Goal: Task Accomplishment & Management: Use online tool/utility

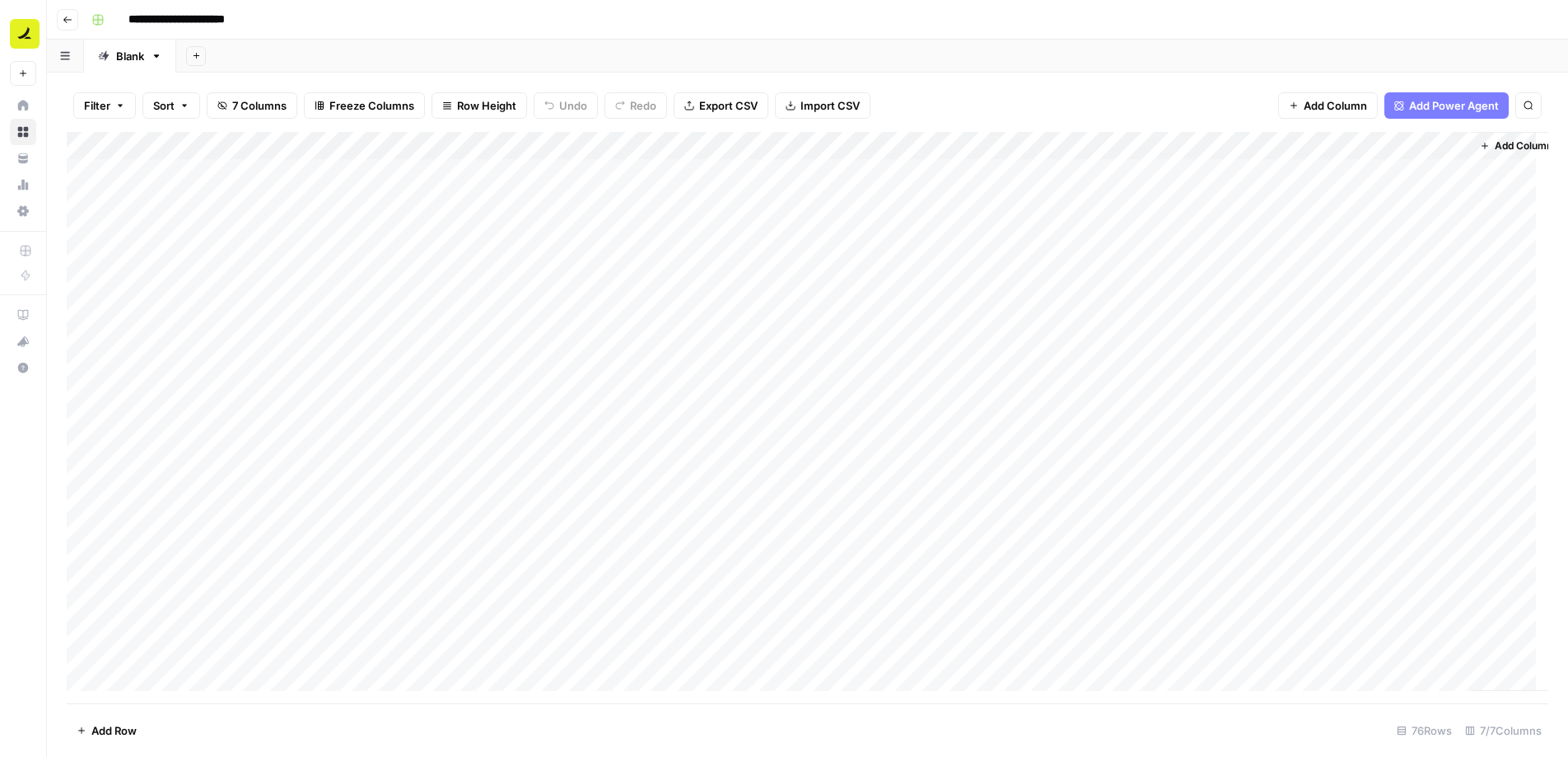
click at [59, 20] on button "Go back" at bounding box center [67, 19] width 21 height 21
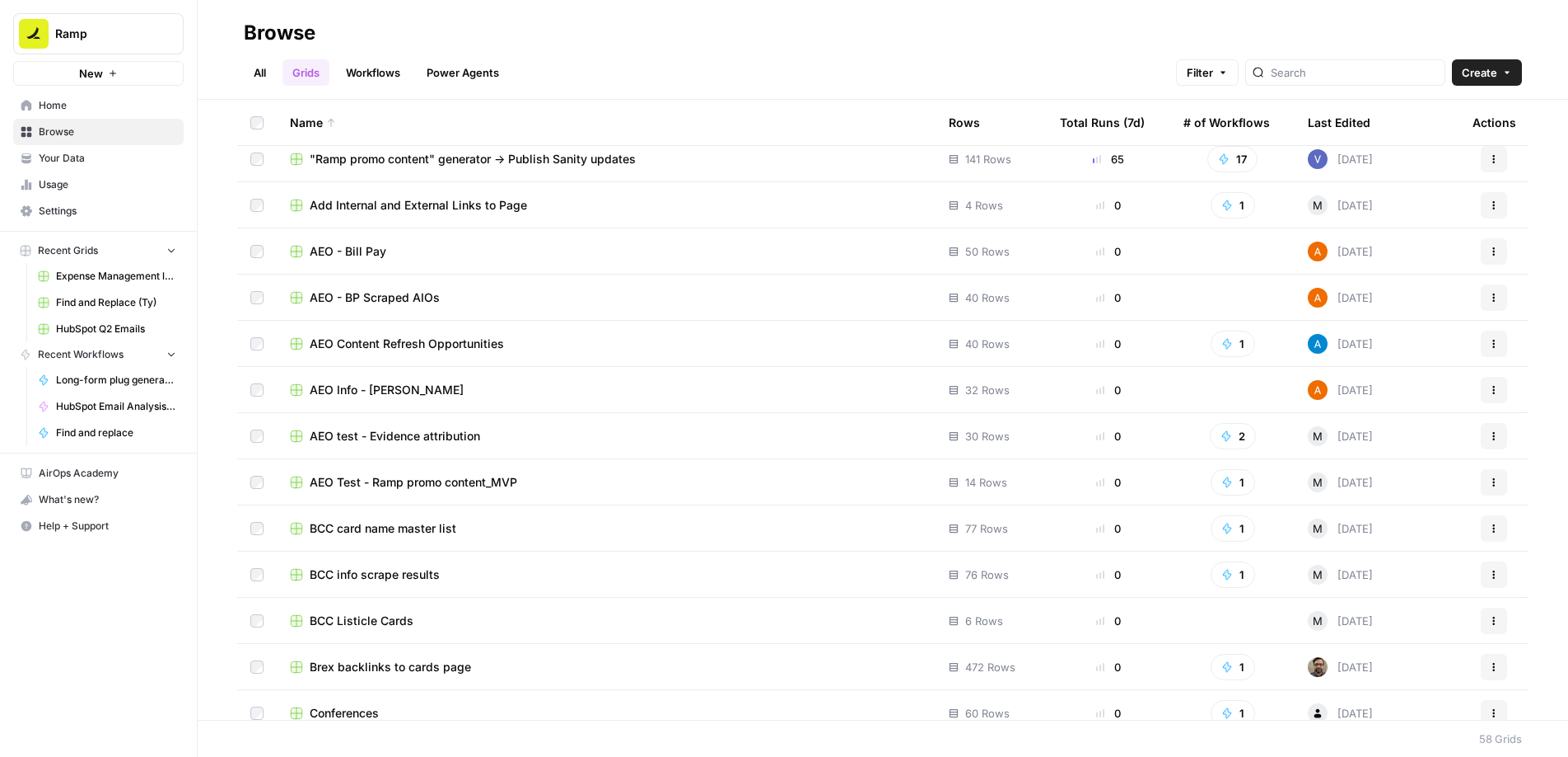
scroll to position [13, 0]
click at [1368, 83] on div at bounding box center [1346, 72] width 201 height 26
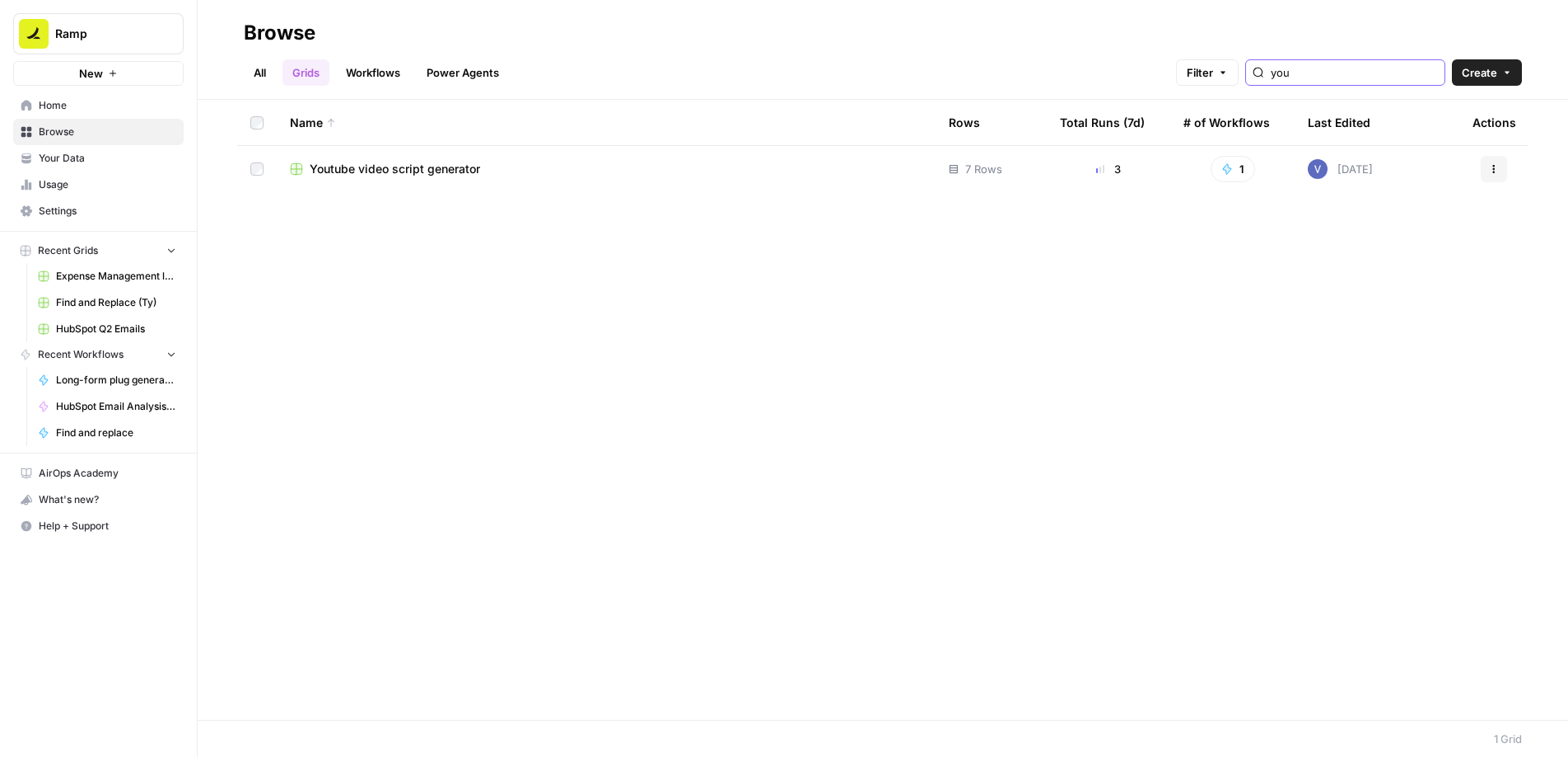
type input "you"
click at [521, 172] on div "Youtube video script generator" at bounding box center [606, 169] width 633 height 16
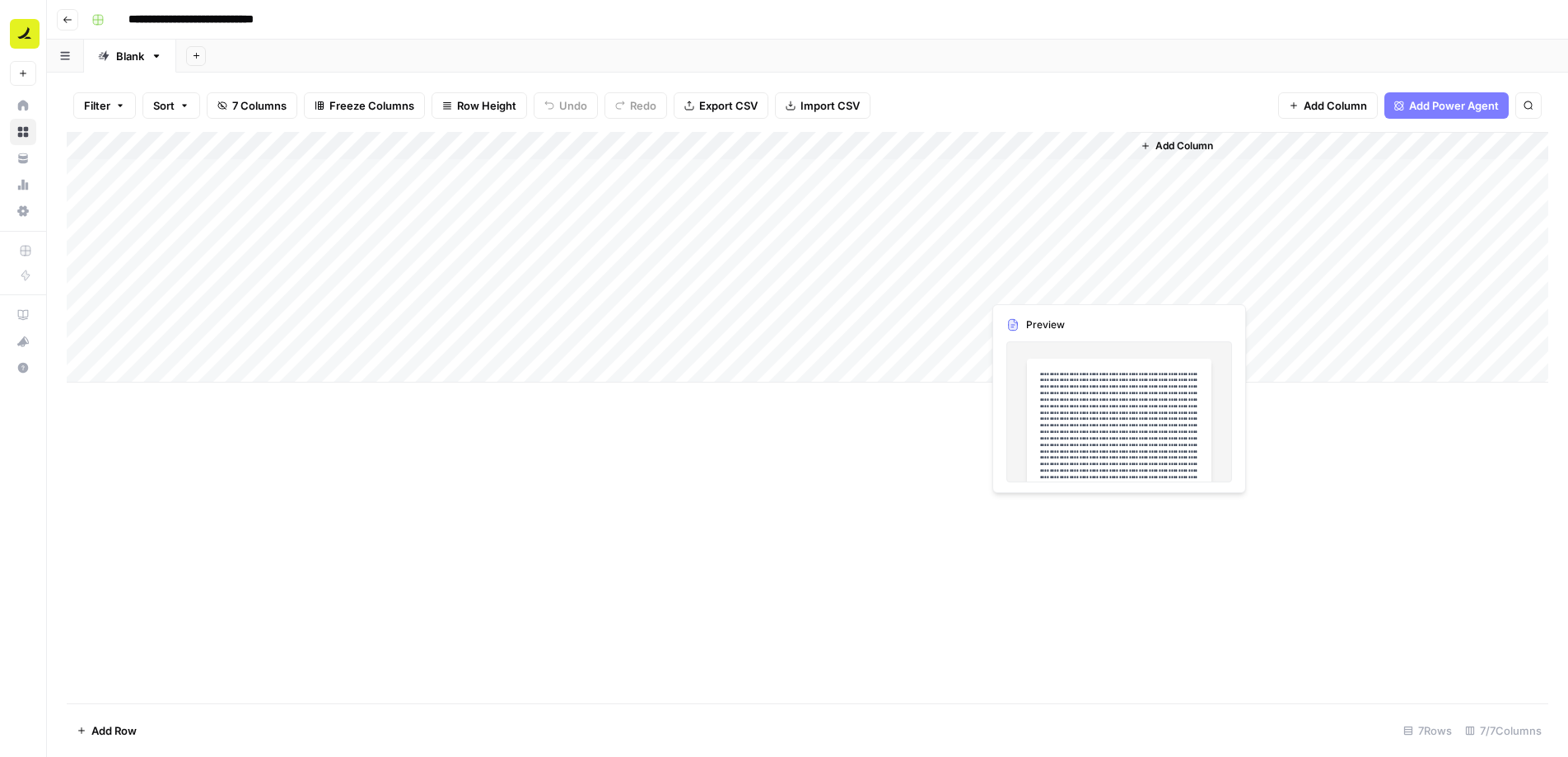
click at [1113, 285] on div "Add Column" at bounding box center [808, 257] width 1482 height 251
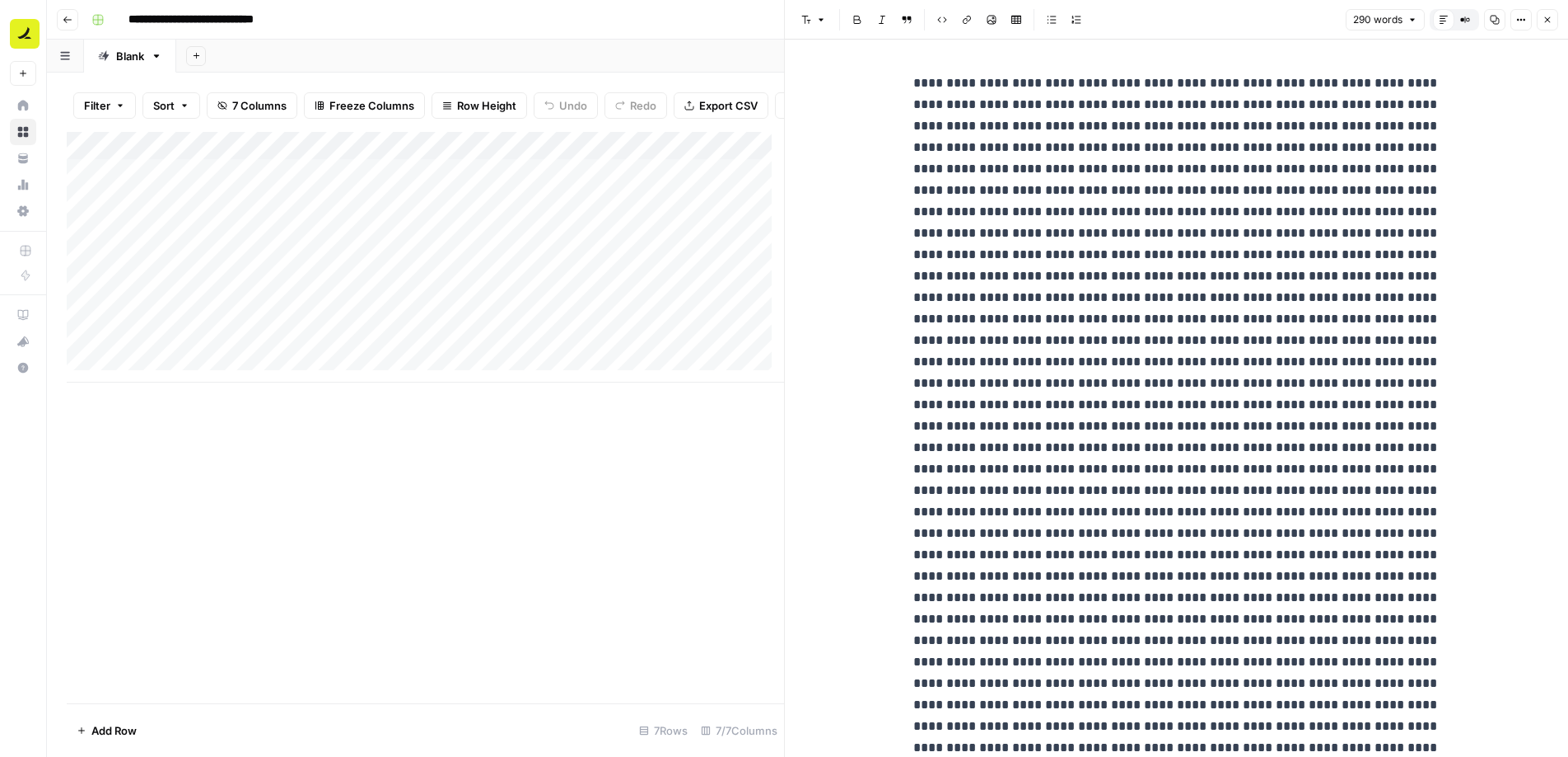
scroll to position [125, 0]
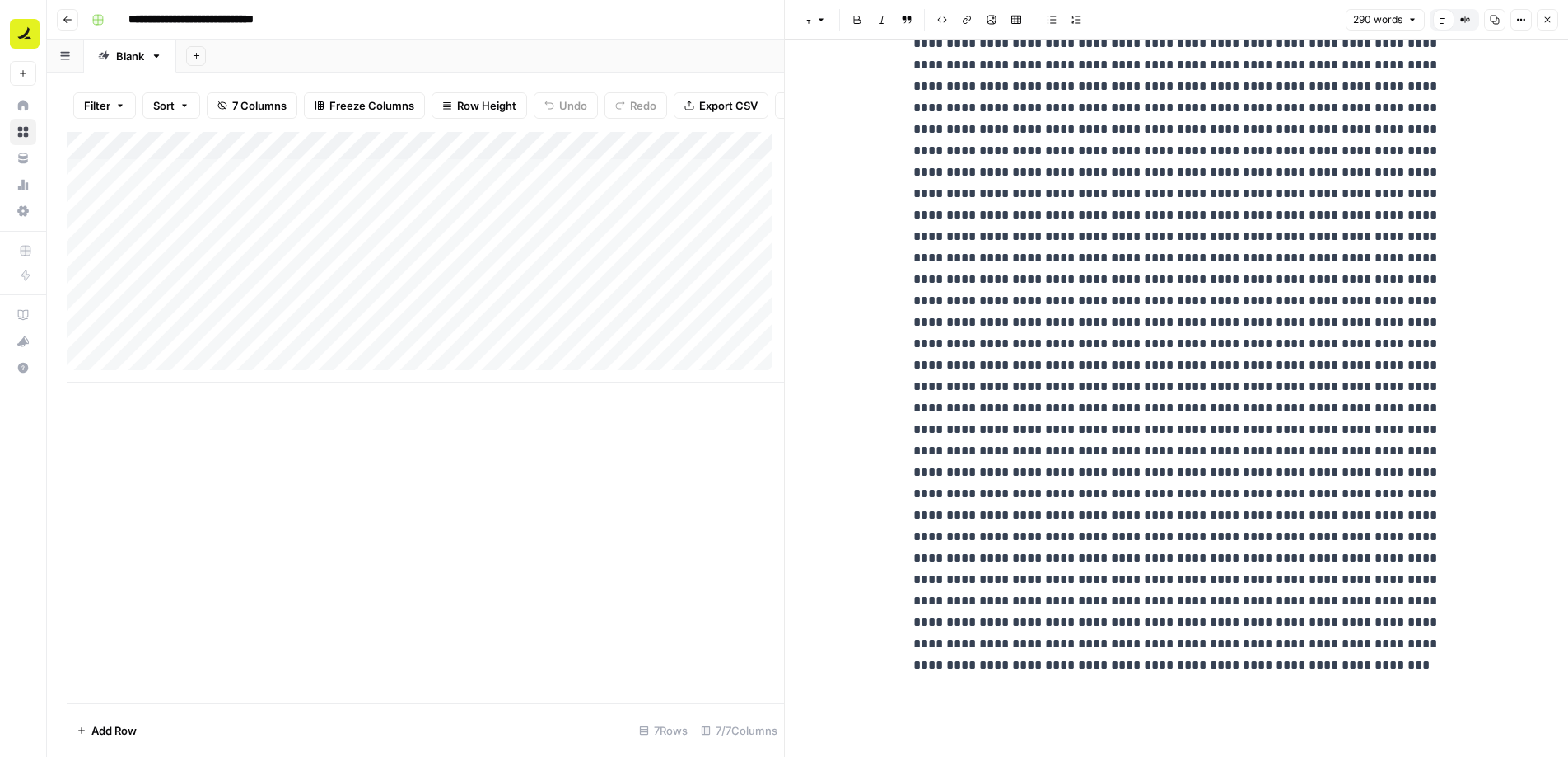
click at [1551, 17] on icon "button" at bounding box center [1547, 19] width 10 height 10
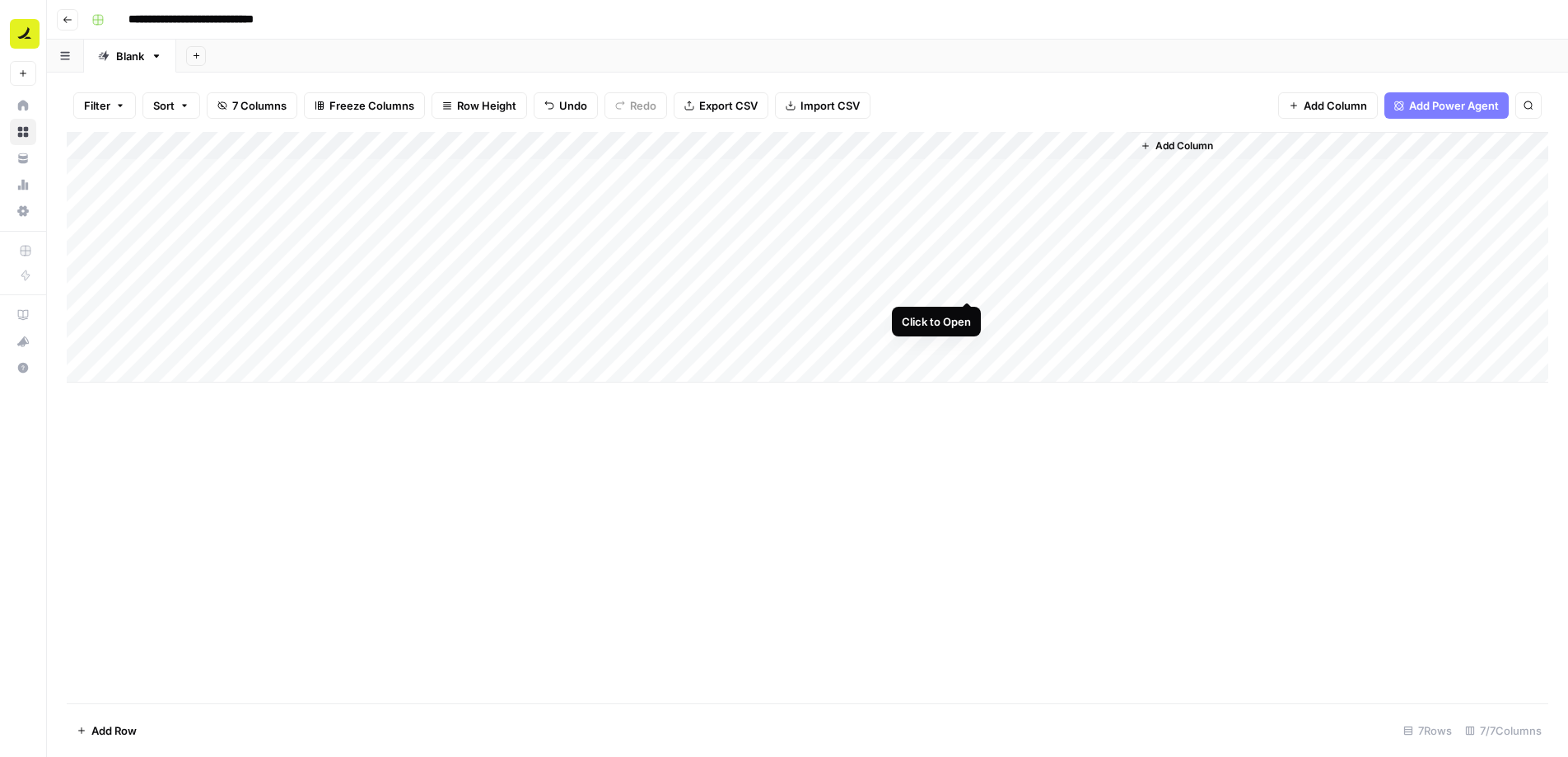
click at [967, 283] on div "Add Column" at bounding box center [808, 257] width 1482 height 251
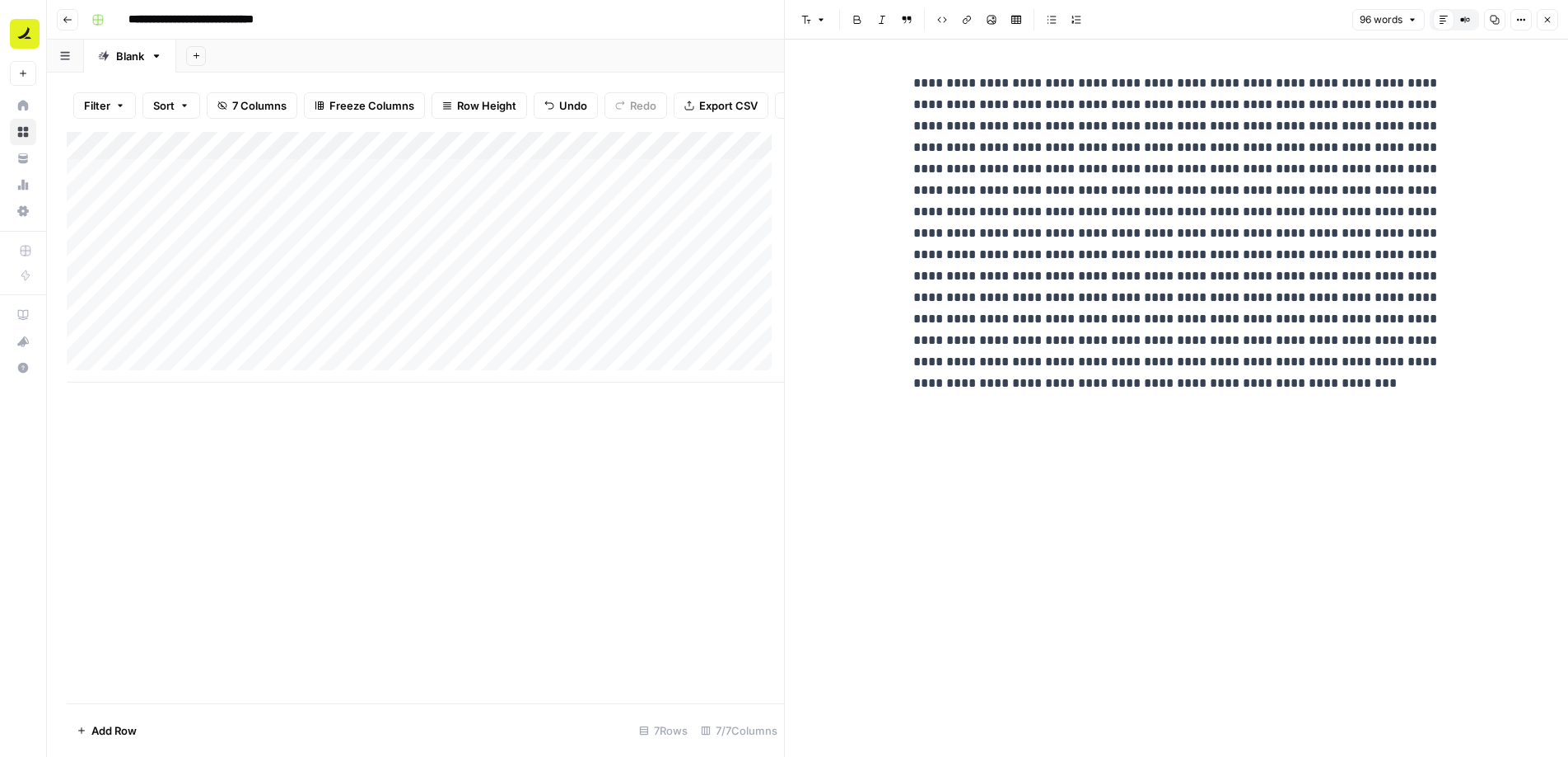
click at [1541, 21] on button "Close" at bounding box center [1547, 19] width 21 height 21
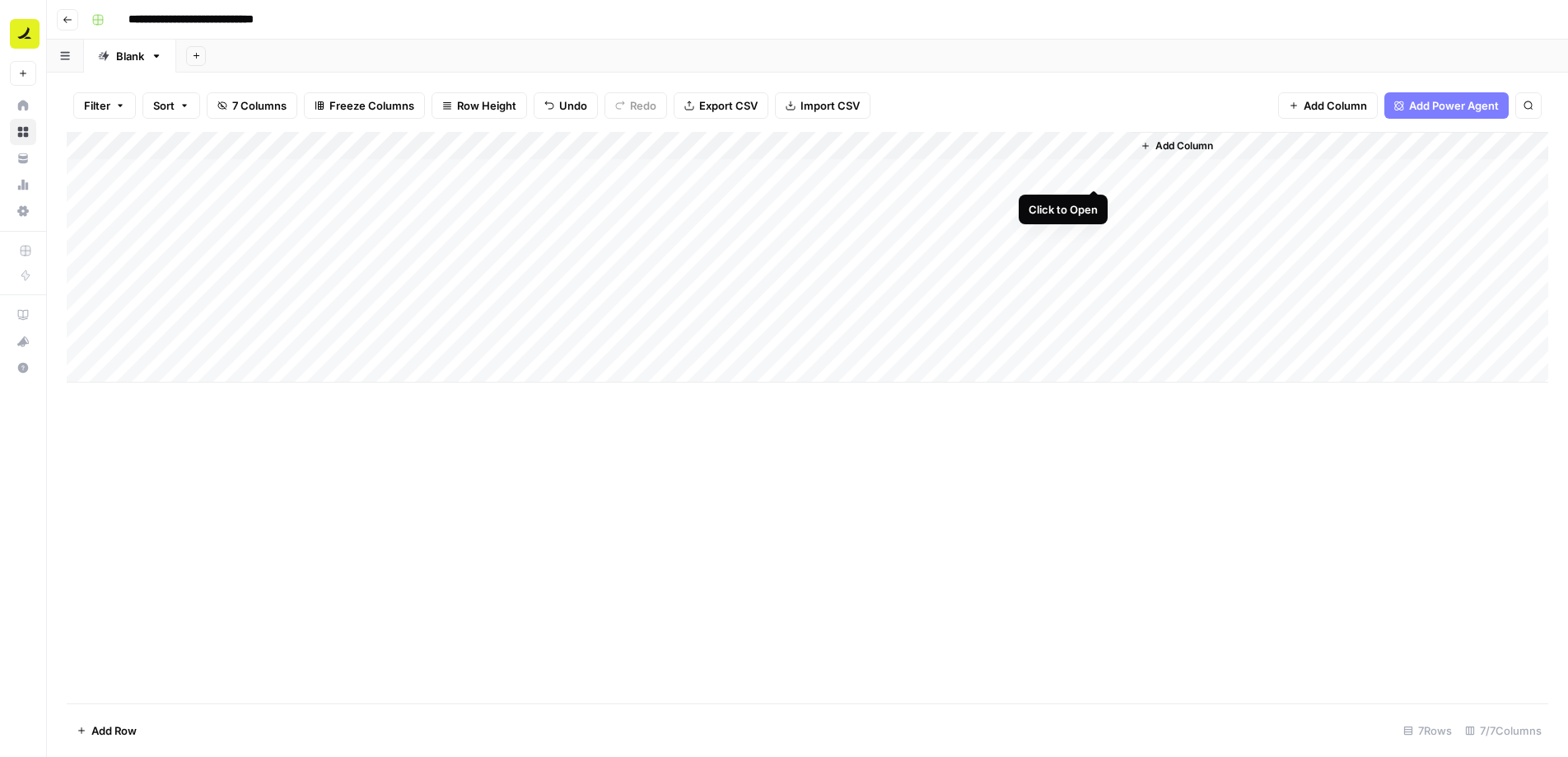
click at [1094, 176] on div "Add Column" at bounding box center [808, 257] width 1482 height 251
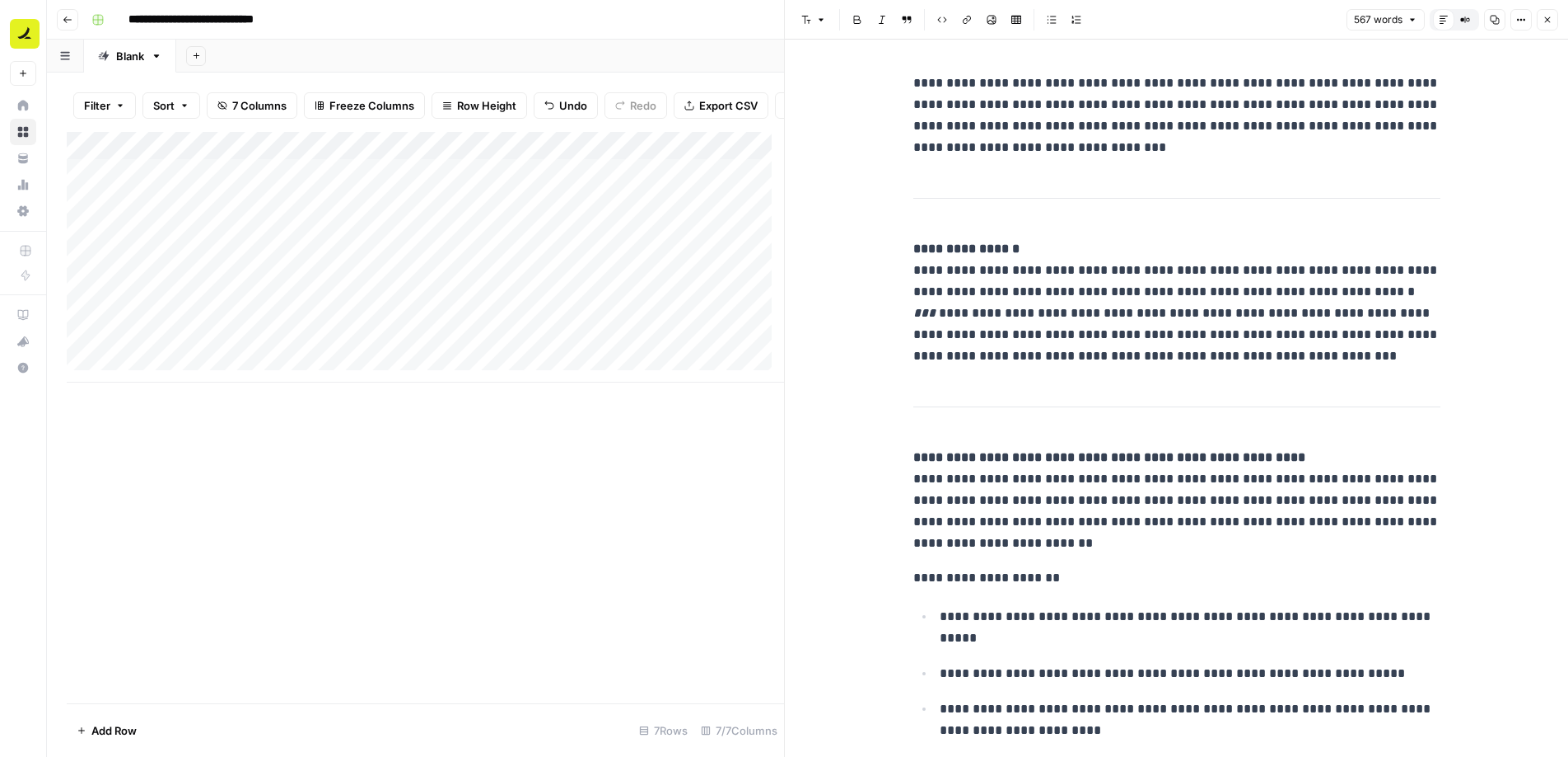
click at [1548, 29] on button "Close" at bounding box center [1547, 19] width 21 height 21
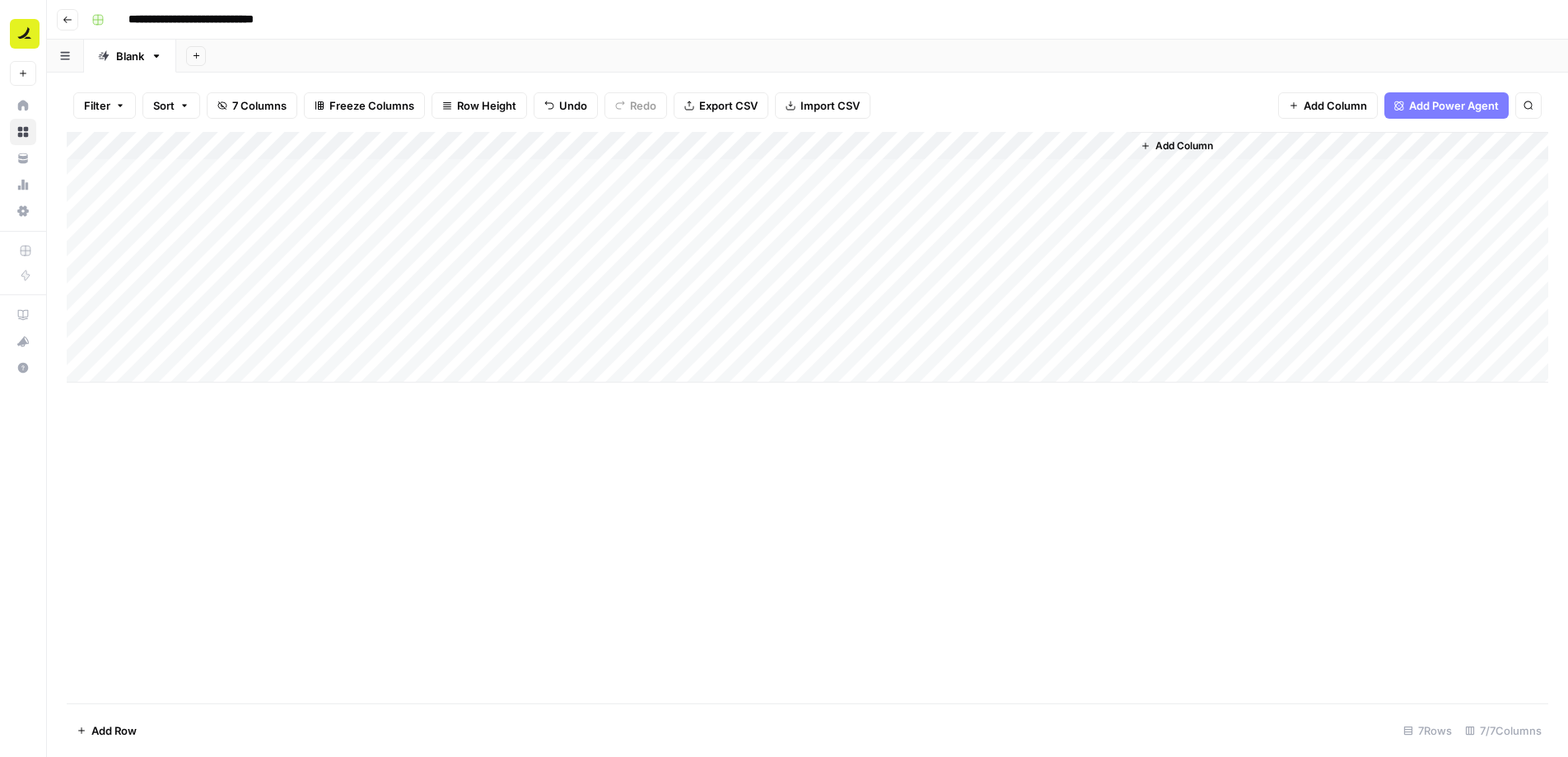
click at [800, 145] on div "Add Column" at bounding box center [808, 257] width 1482 height 251
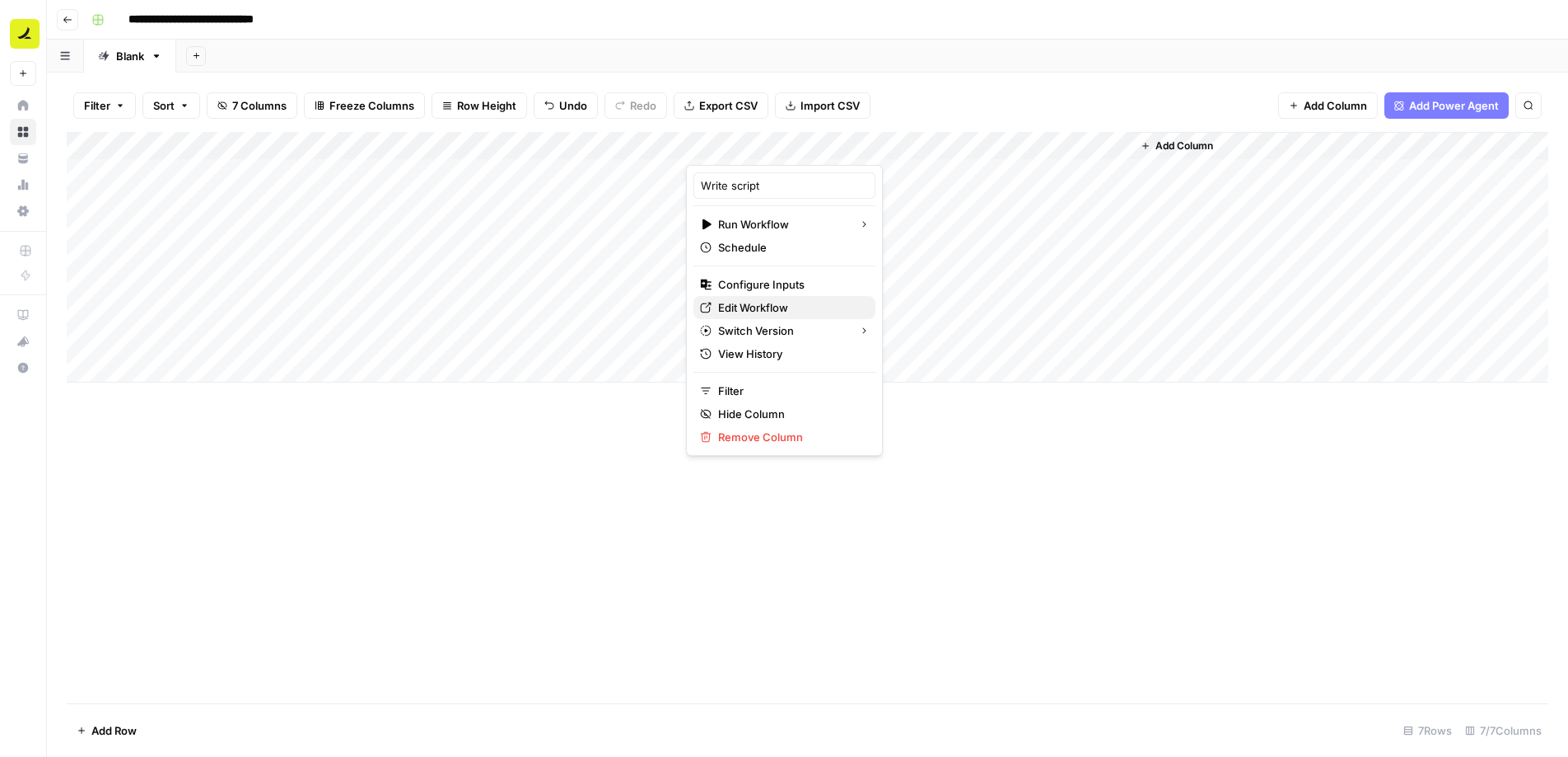
click at [788, 306] on span "Edit Workflow" at bounding box center [790, 307] width 144 height 16
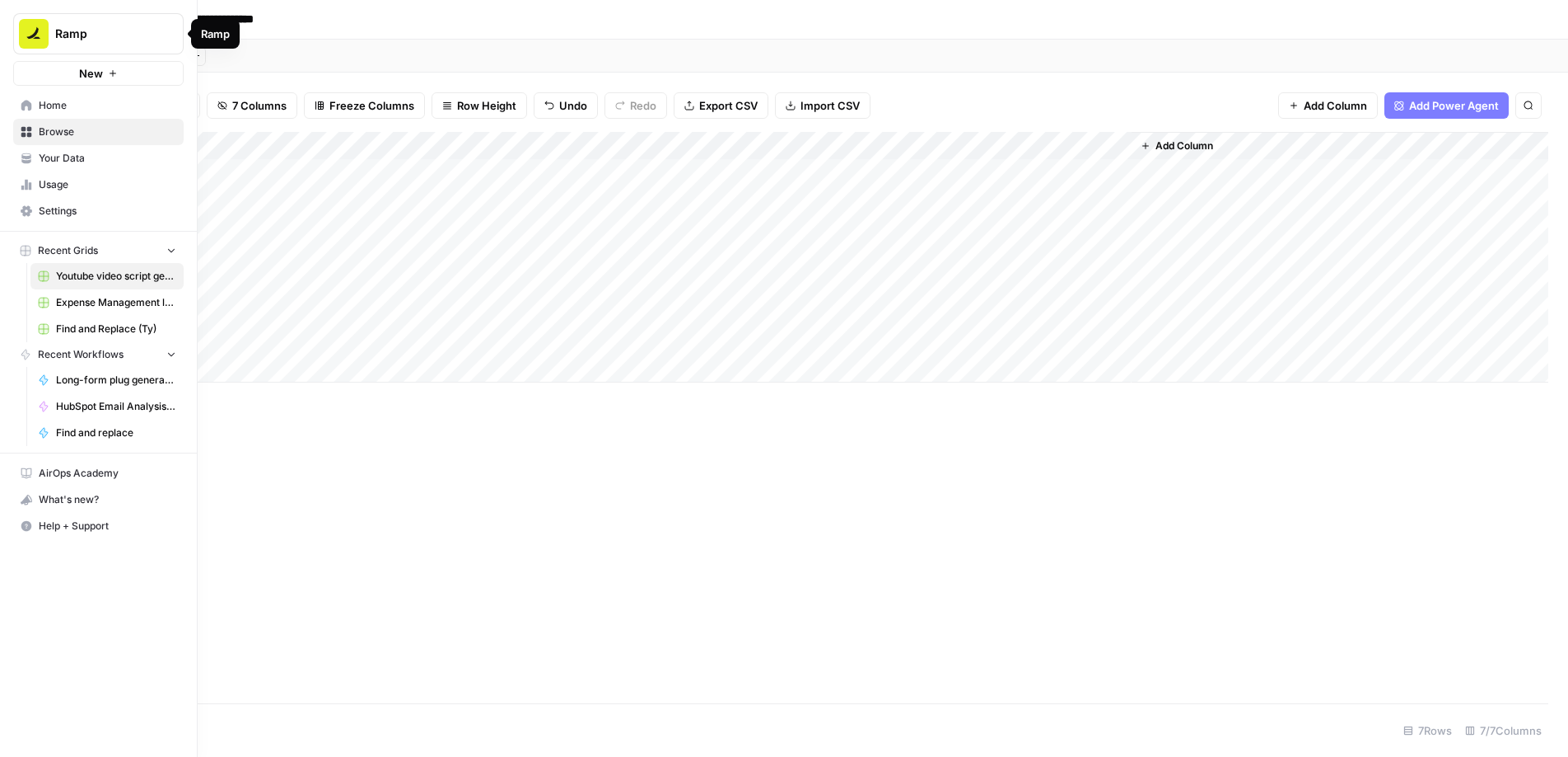
click at [106, 78] on button "New" at bounding box center [98, 73] width 170 height 25
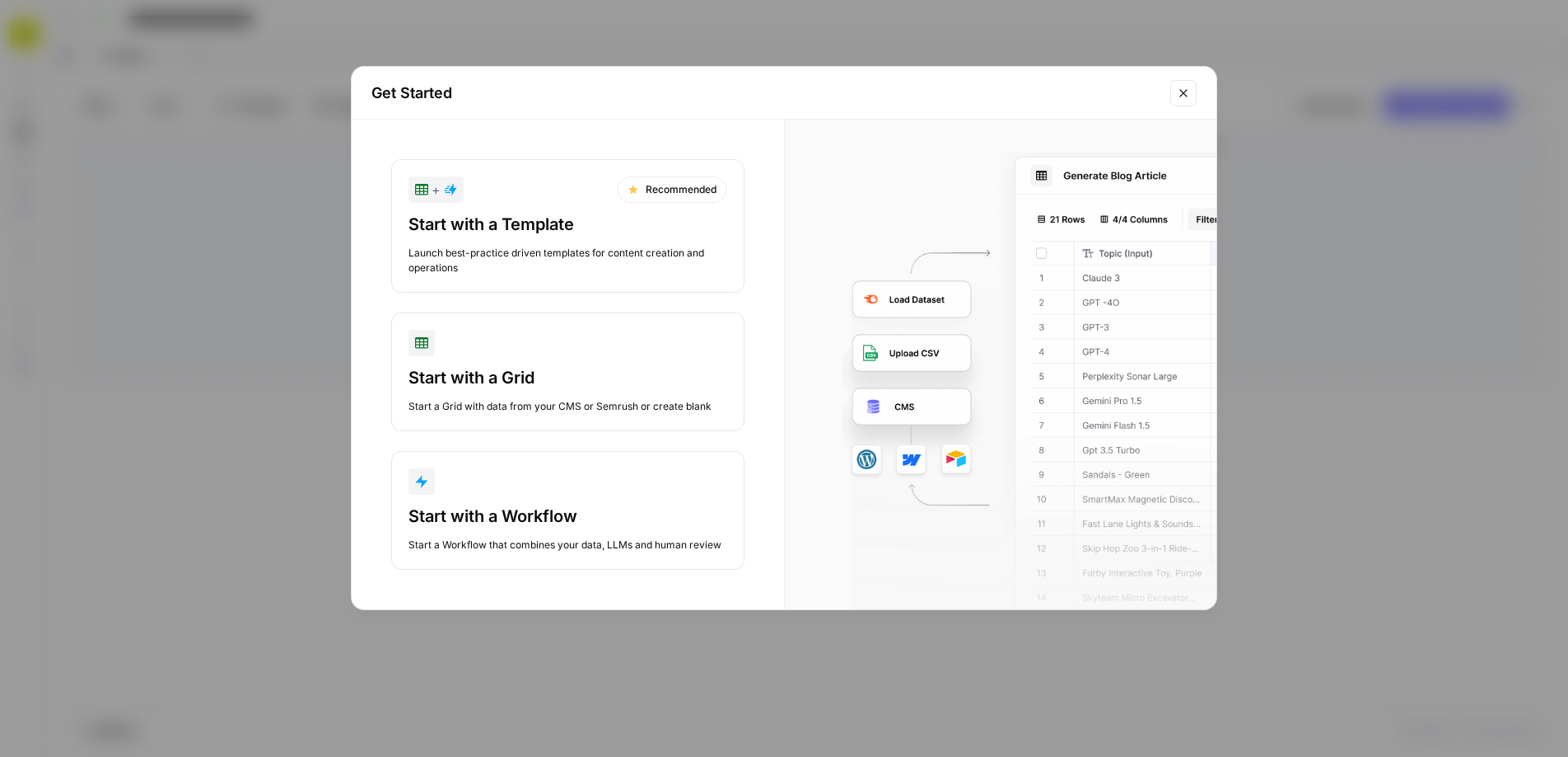
click at [520, 366] on div "Start with a Grid" at bounding box center [568, 377] width 319 height 23
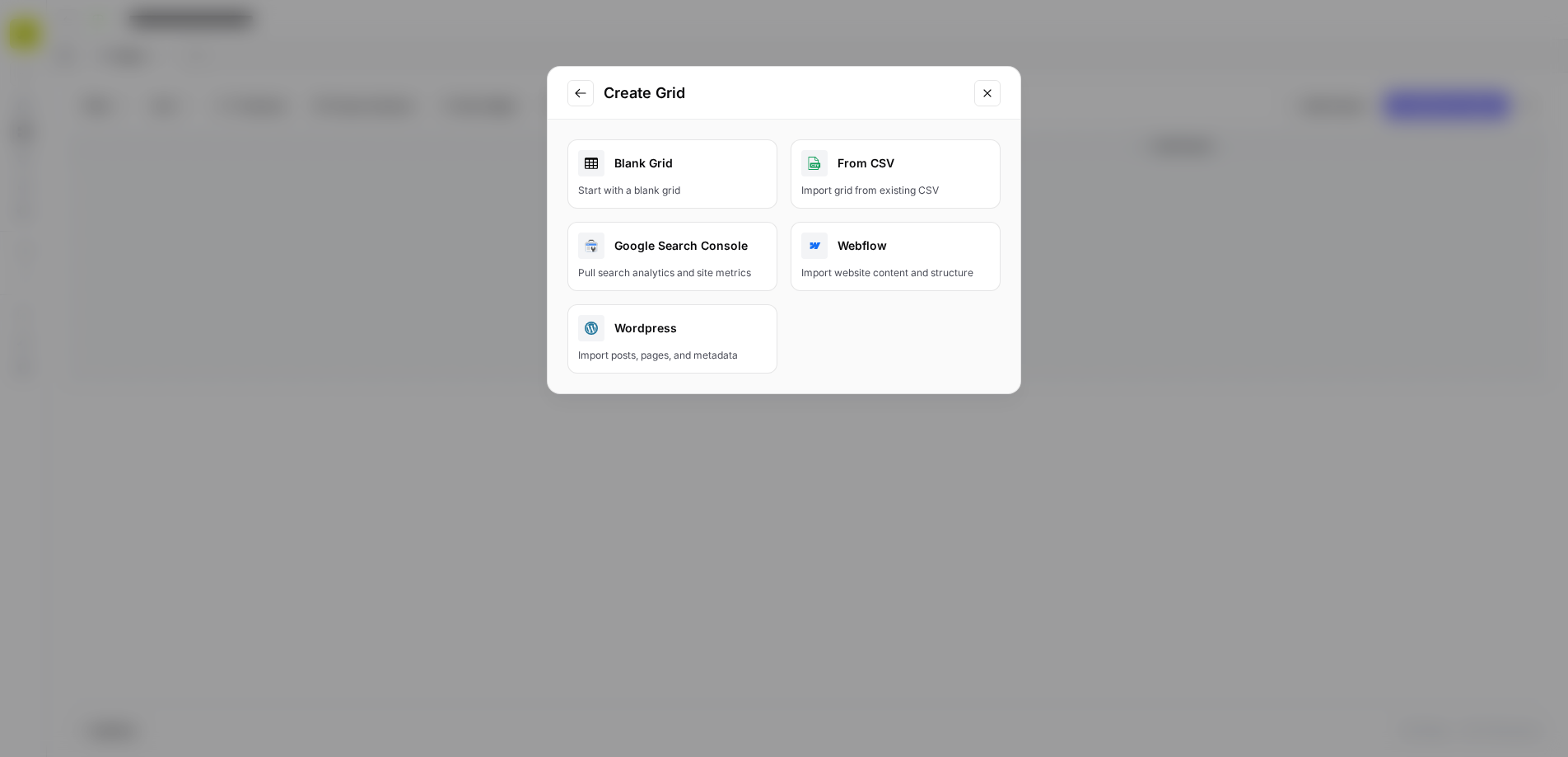
click at [707, 174] on div "Blank Grid" at bounding box center [672, 162] width 189 height 26
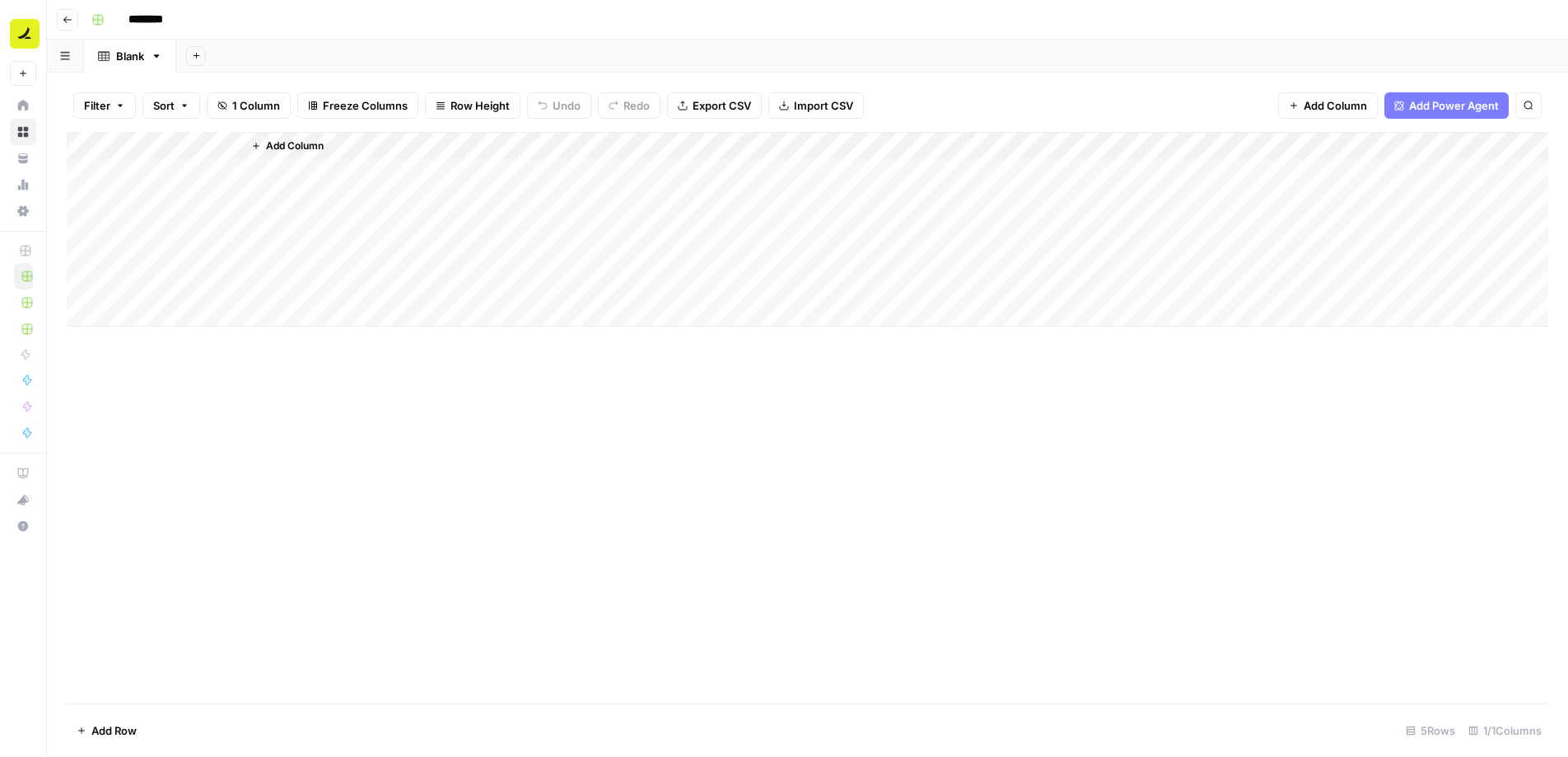
click at [183, 169] on div "Add Column" at bounding box center [808, 229] width 1482 height 194
click at [227, 141] on div "Add Column" at bounding box center [808, 229] width 1482 height 194
click at [177, 189] on input "Title" at bounding box center [191, 185] width 167 height 16
click at [176, 189] on input "Title" at bounding box center [191, 185] width 167 height 16
type input "Topic"
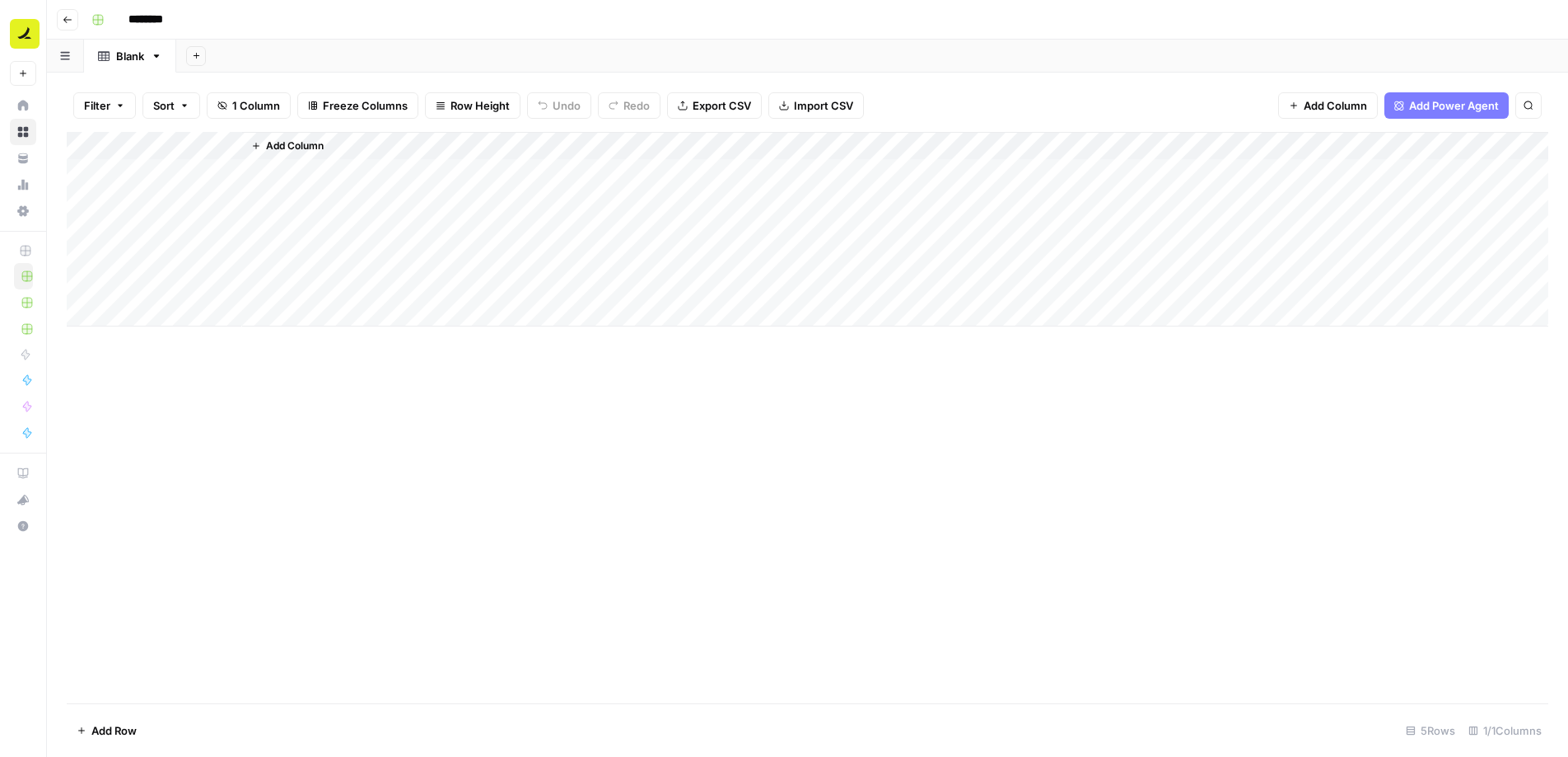
click at [274, 142] on span "Add Column" at bounding box center [294, 146] width 57 height 15
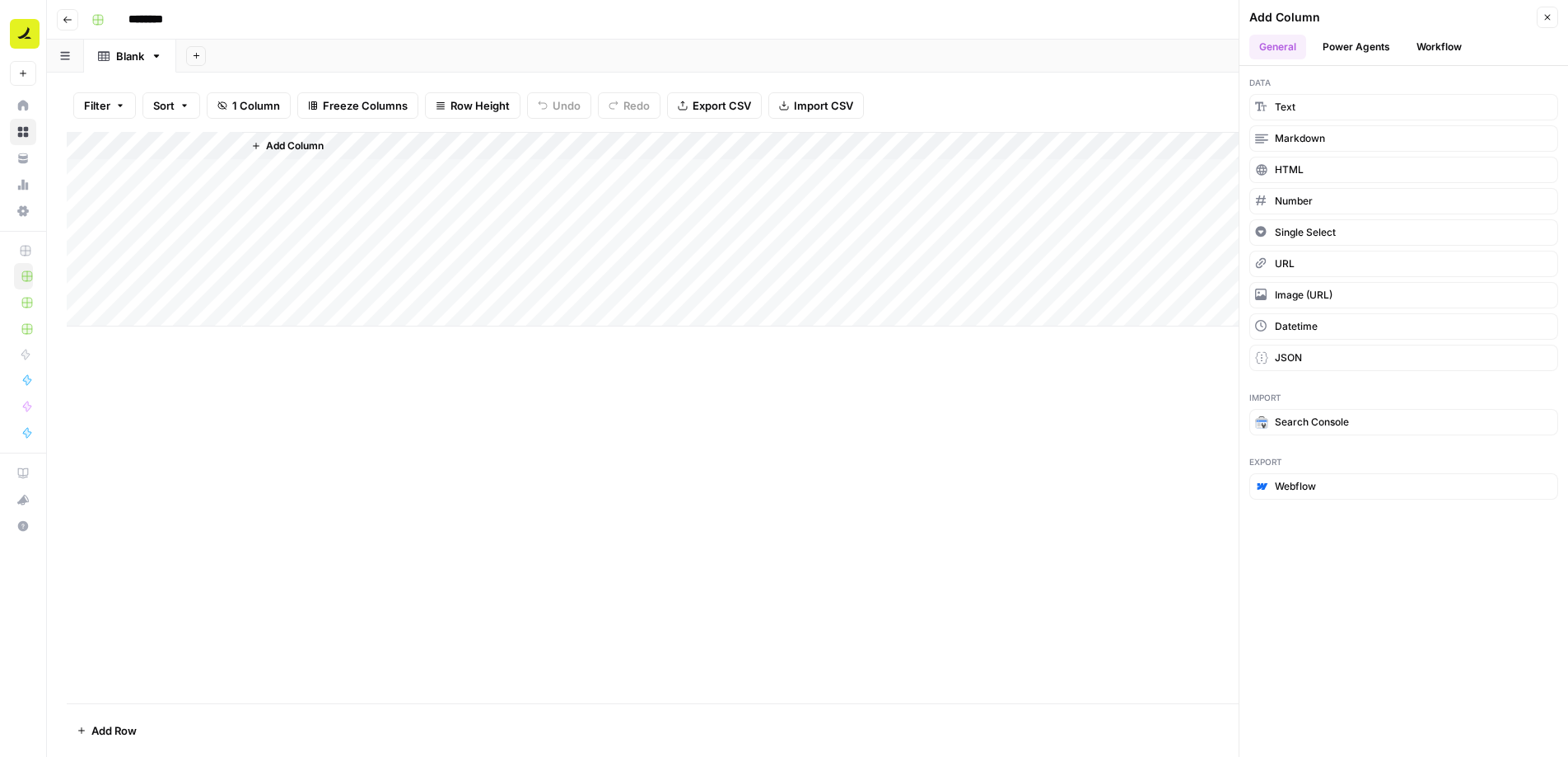
click at [266, 146] on span "Add Column" at bounding box center [294, 146] width 57 height 15
click at [974, 46] on div "Add Sheet" at bounding box center [872, 56] width 1392 height 33
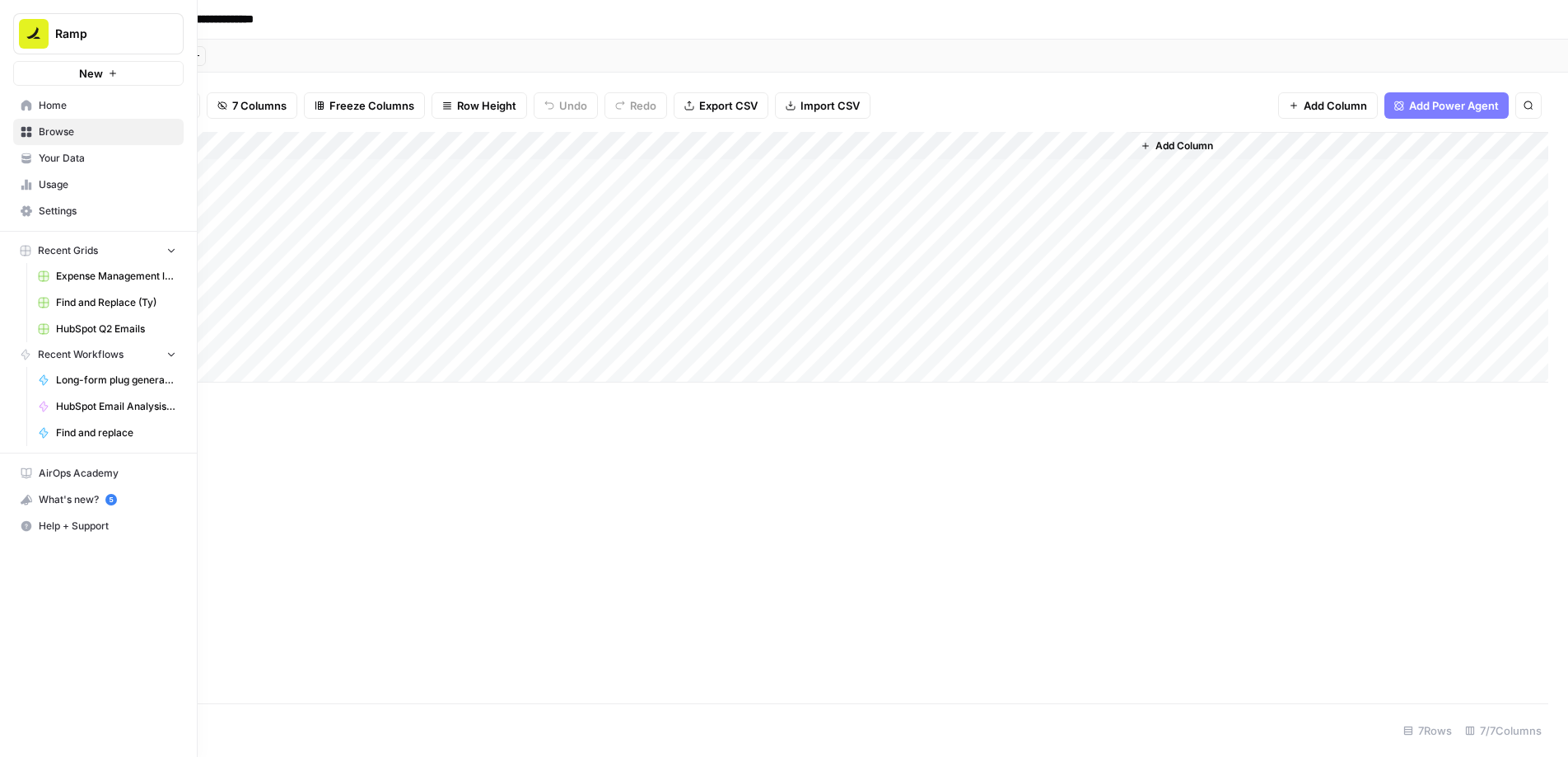
click at [36, 106] on link "Home" at bounding box center [98, 105] width 170 height 26
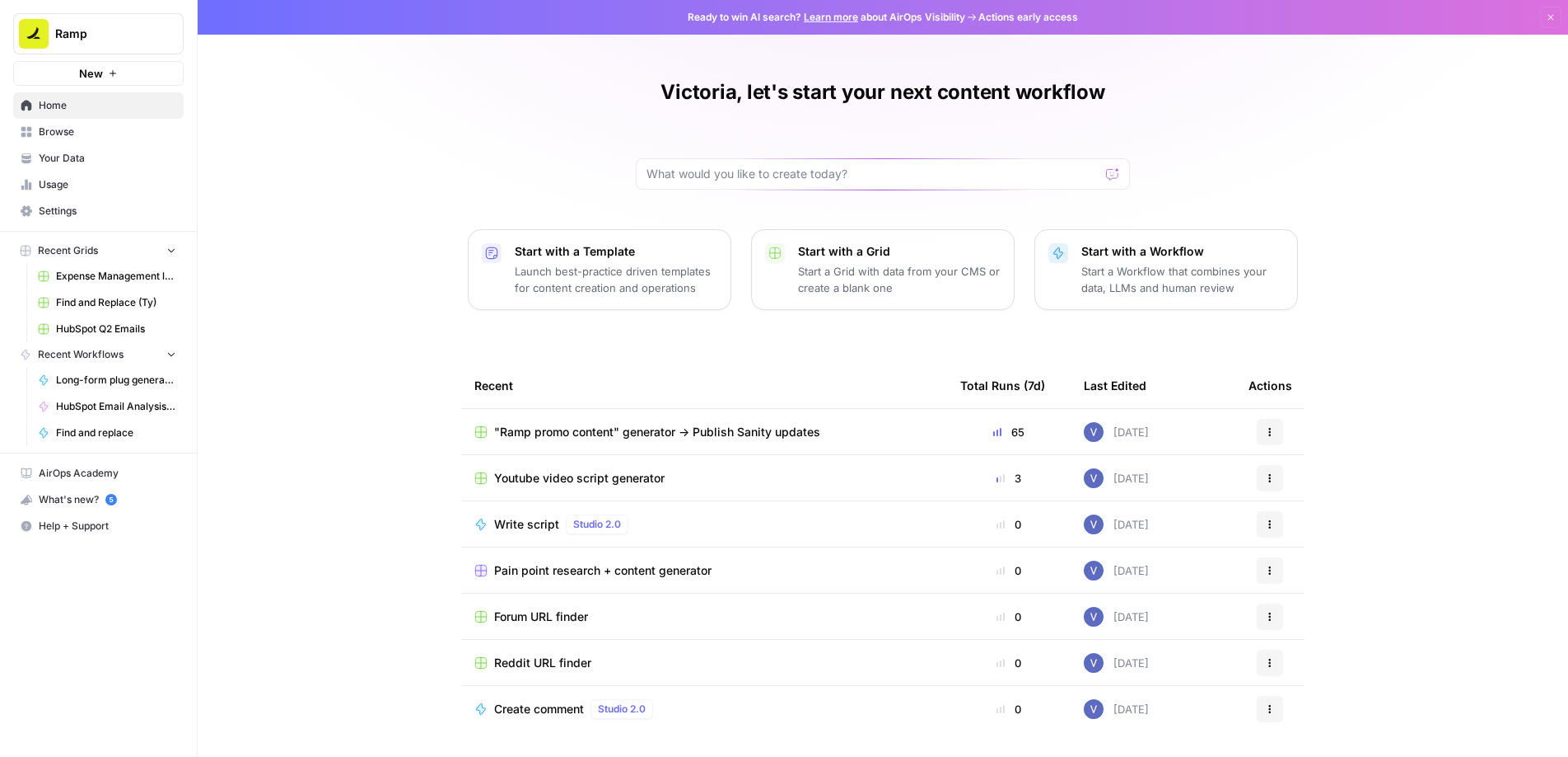
click at [48, 166] on link "Your Data" at bounding box center [98, 158] width 170 height 26
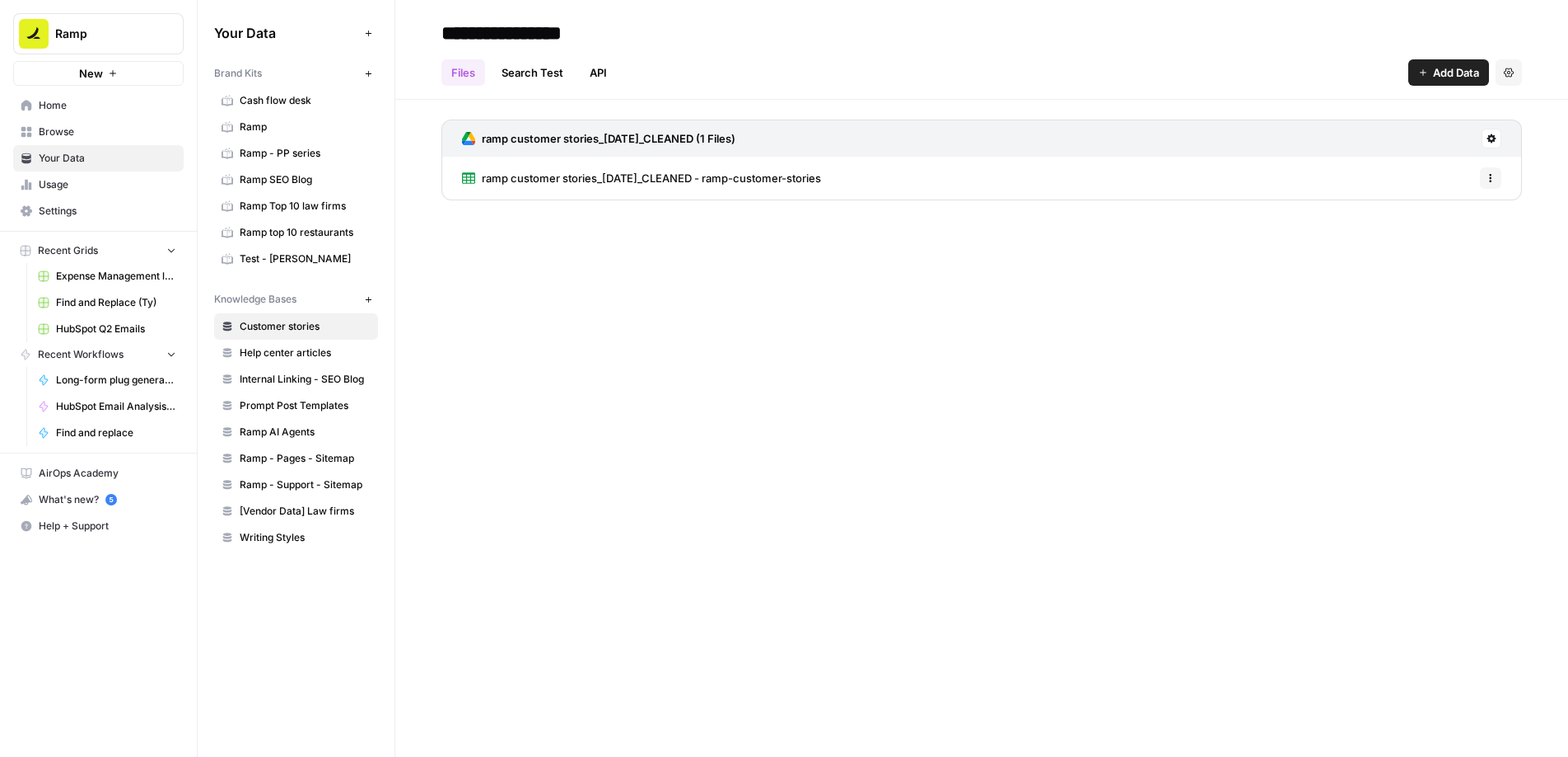
click at [304, 104] on span "Cash flow desk" at bounding box center [305, 100] width 131 height 15
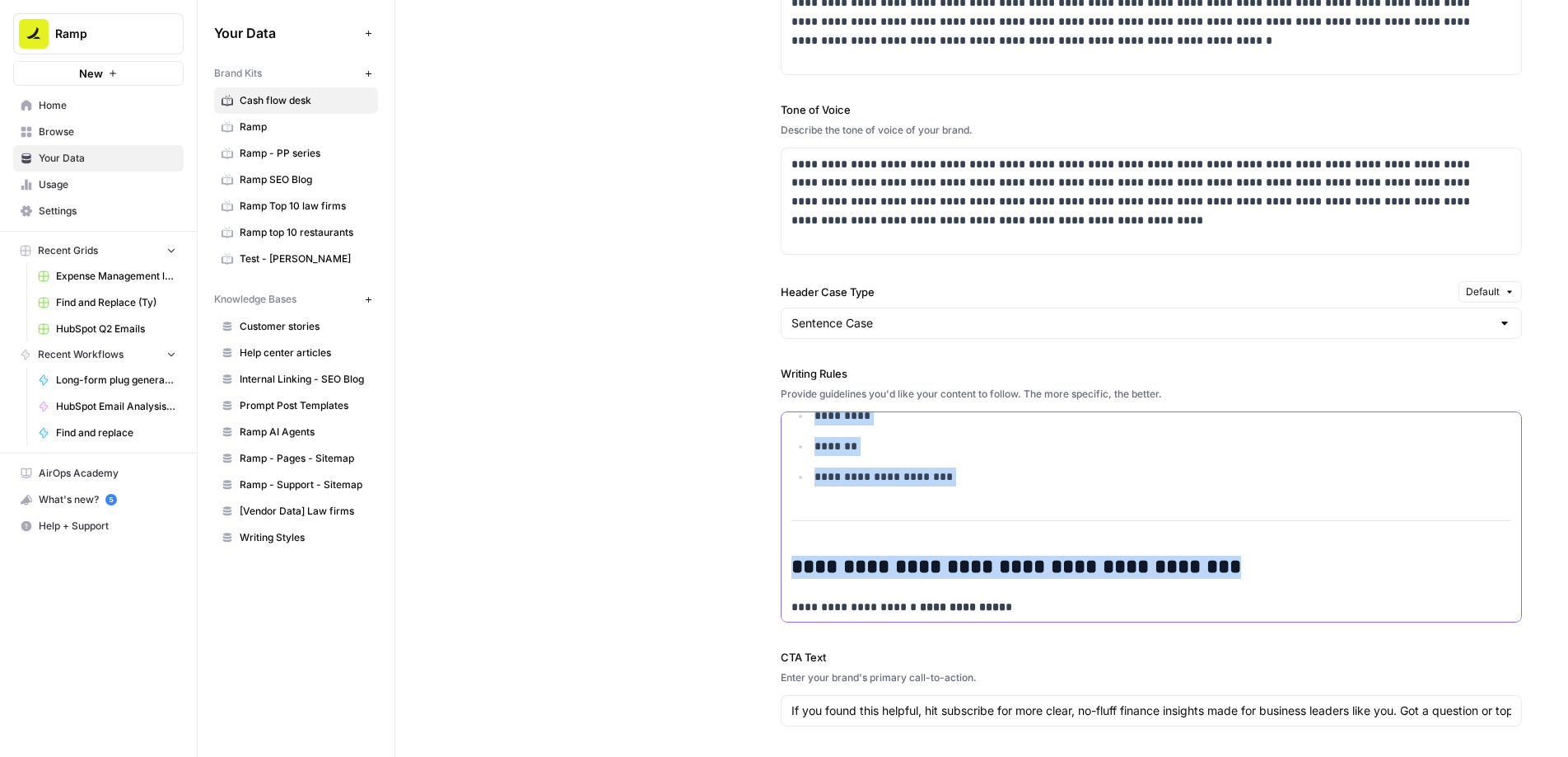
scroll to position [1427, 0]
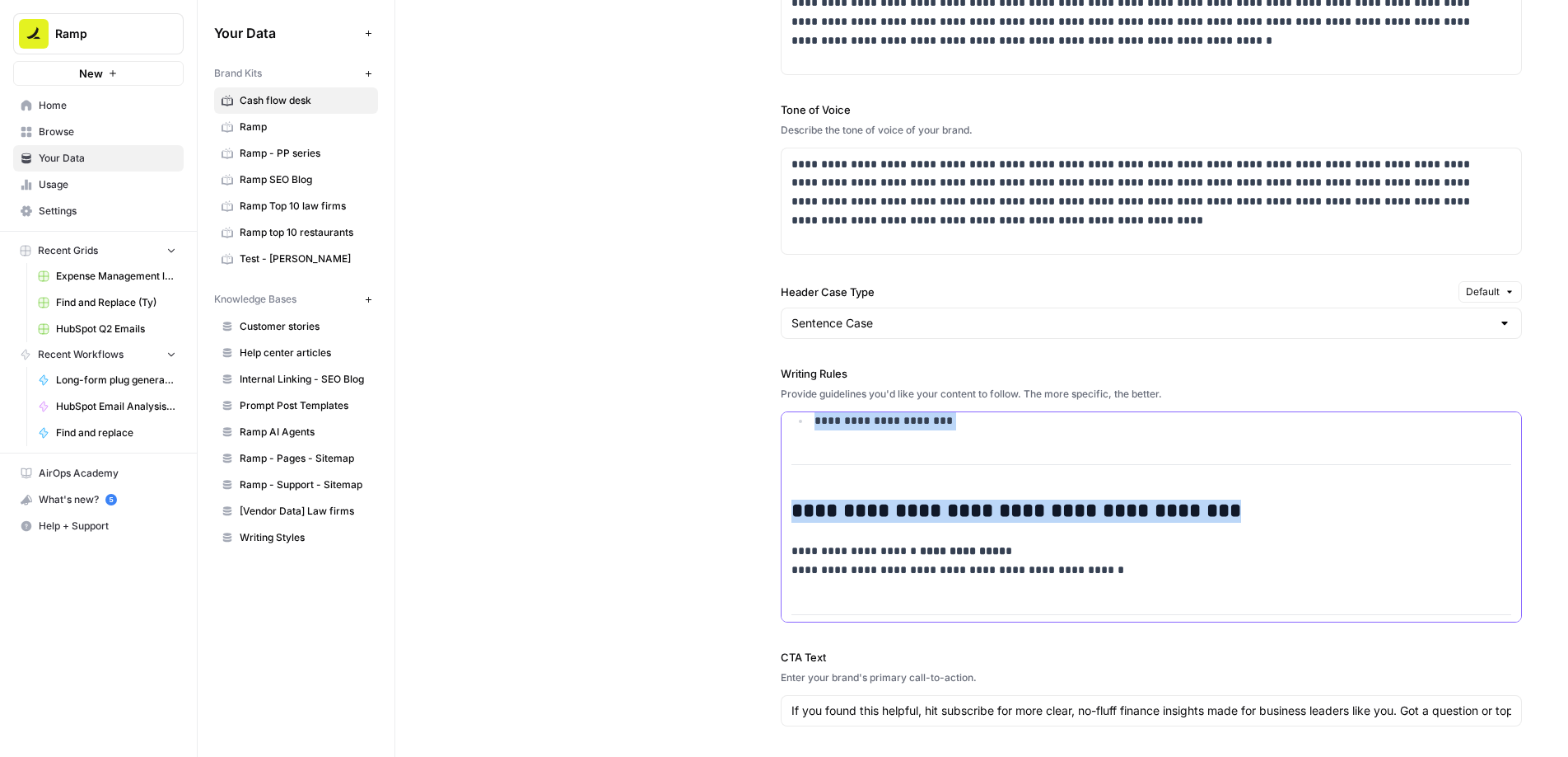
drag, startPoint x: 783, startPoint y: 430, endPoint x: 918, endPoint y: 729, distance: 328.1
click at [918, 729] on div "**********" at bounding box center [1151, 376] width 741 height 974
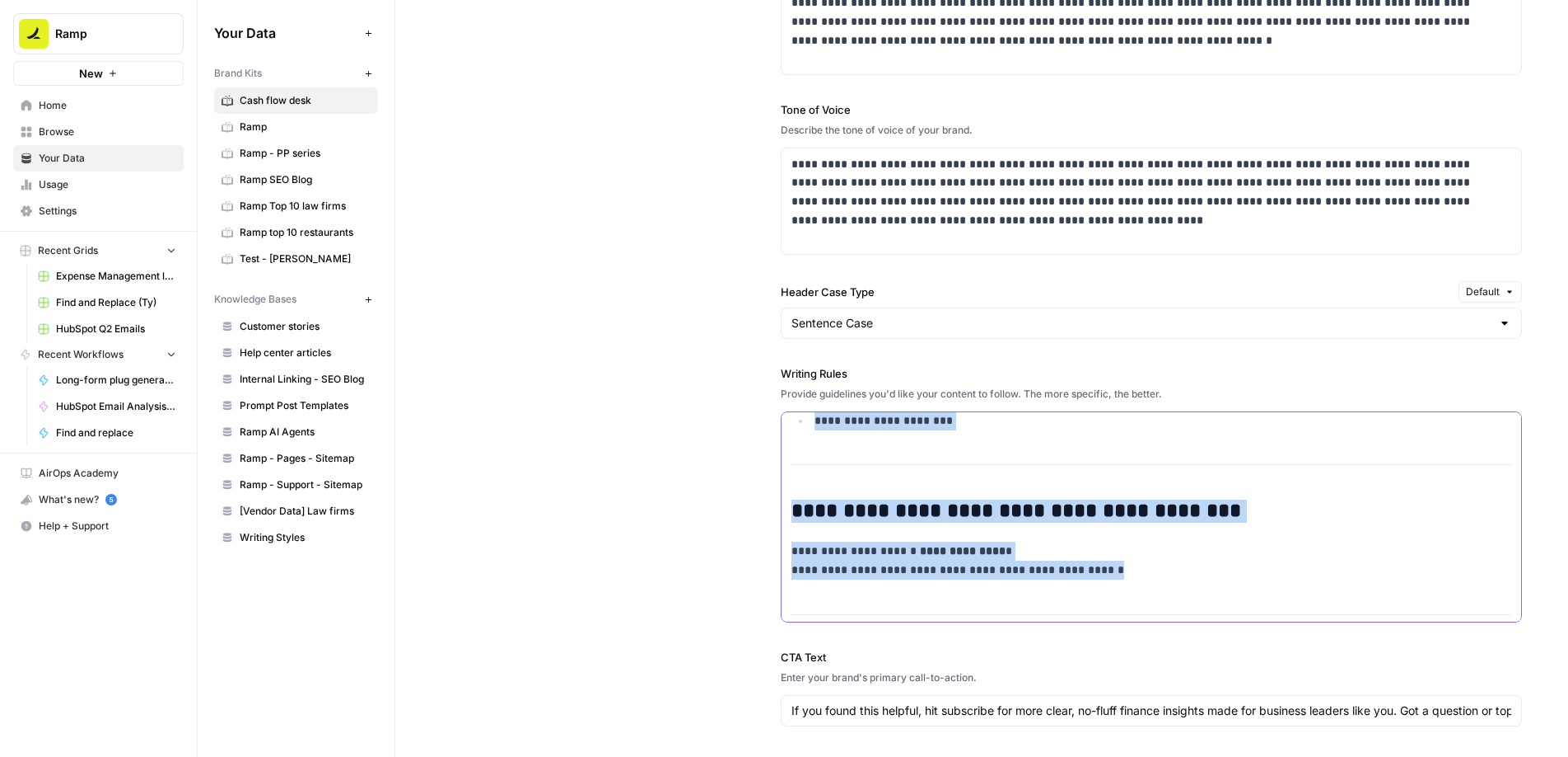
copy div "**********"
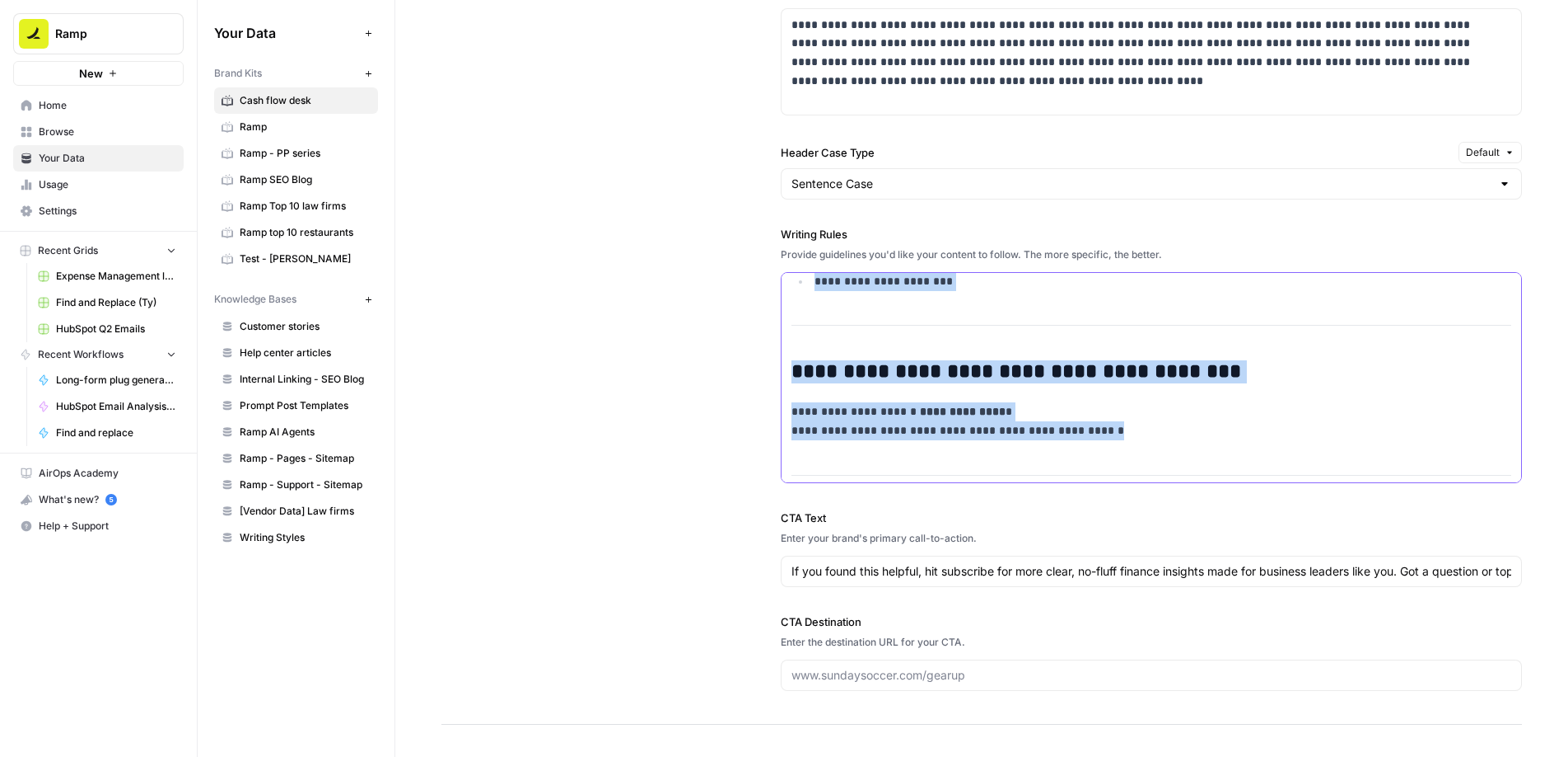
scroll to position [1224, 0]
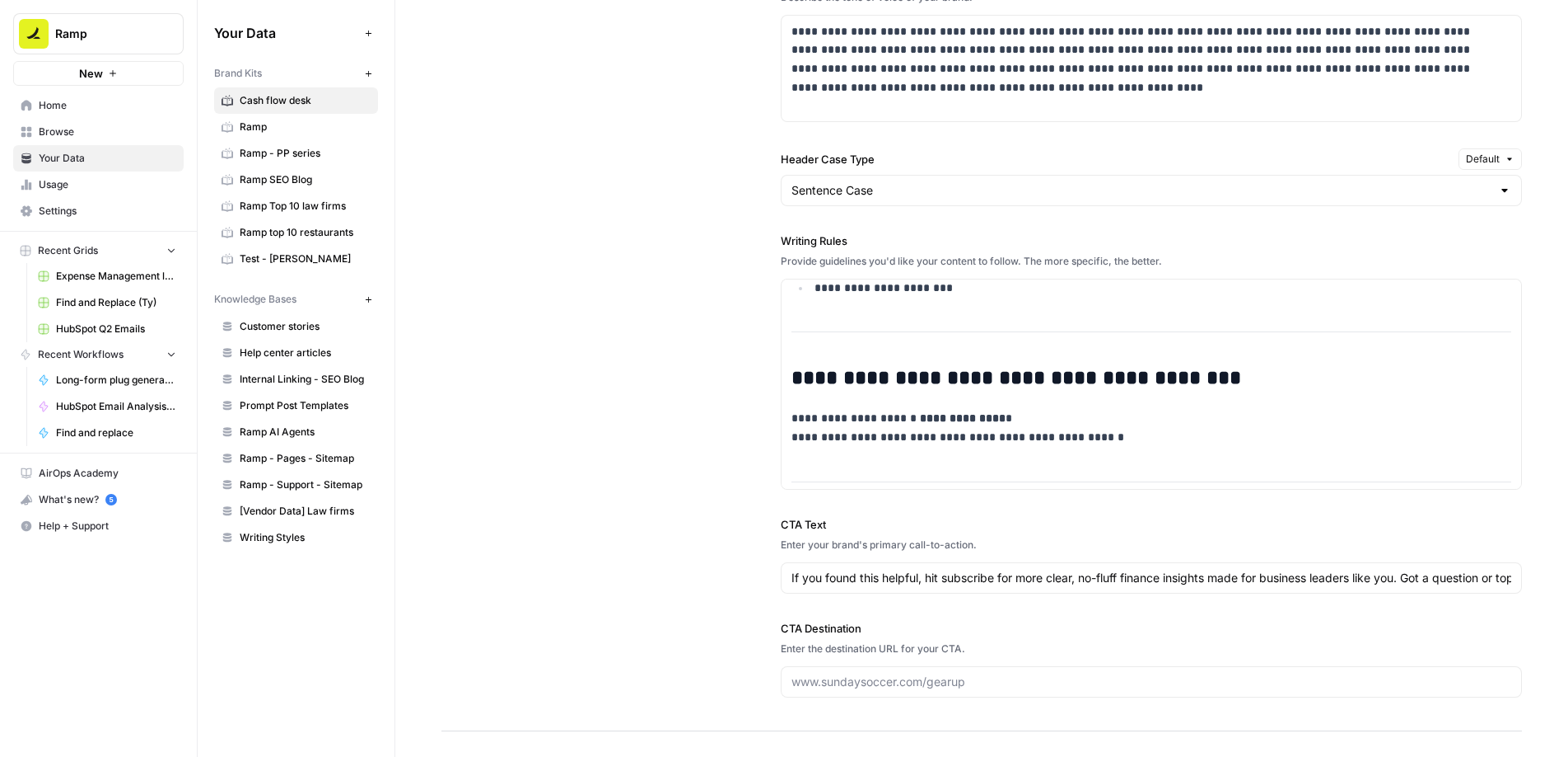
click at [1078, 517] on label "CTA Text" at bounding box center [1151, 524] width 741 height 16
click at [1078, 569] on input "If you found this helpful, hit subscribe for more clear, no-fluff finance insig…" at bounding box center [1151, 577] width 720 height 16
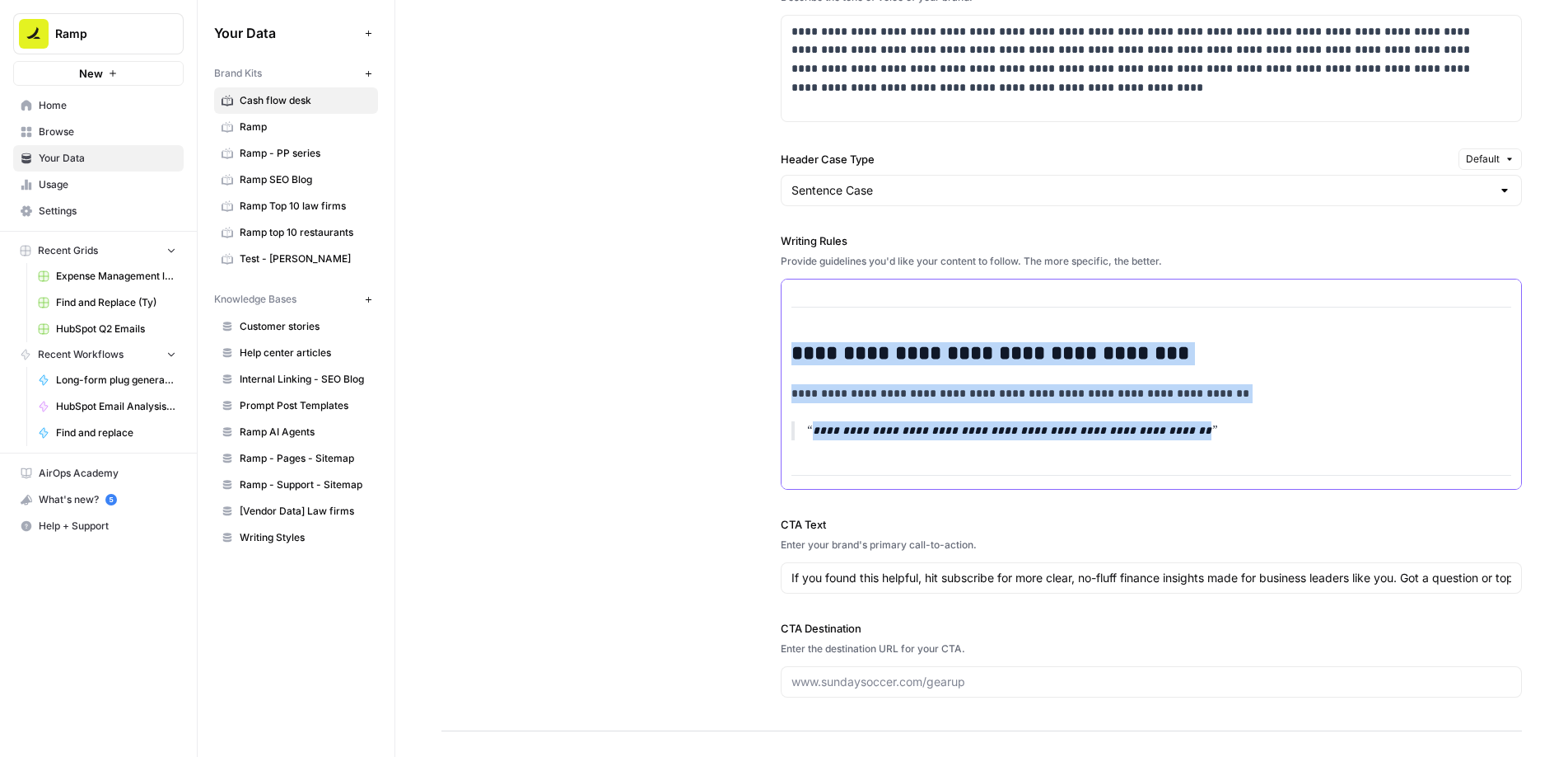
scroll to position [0, 0]
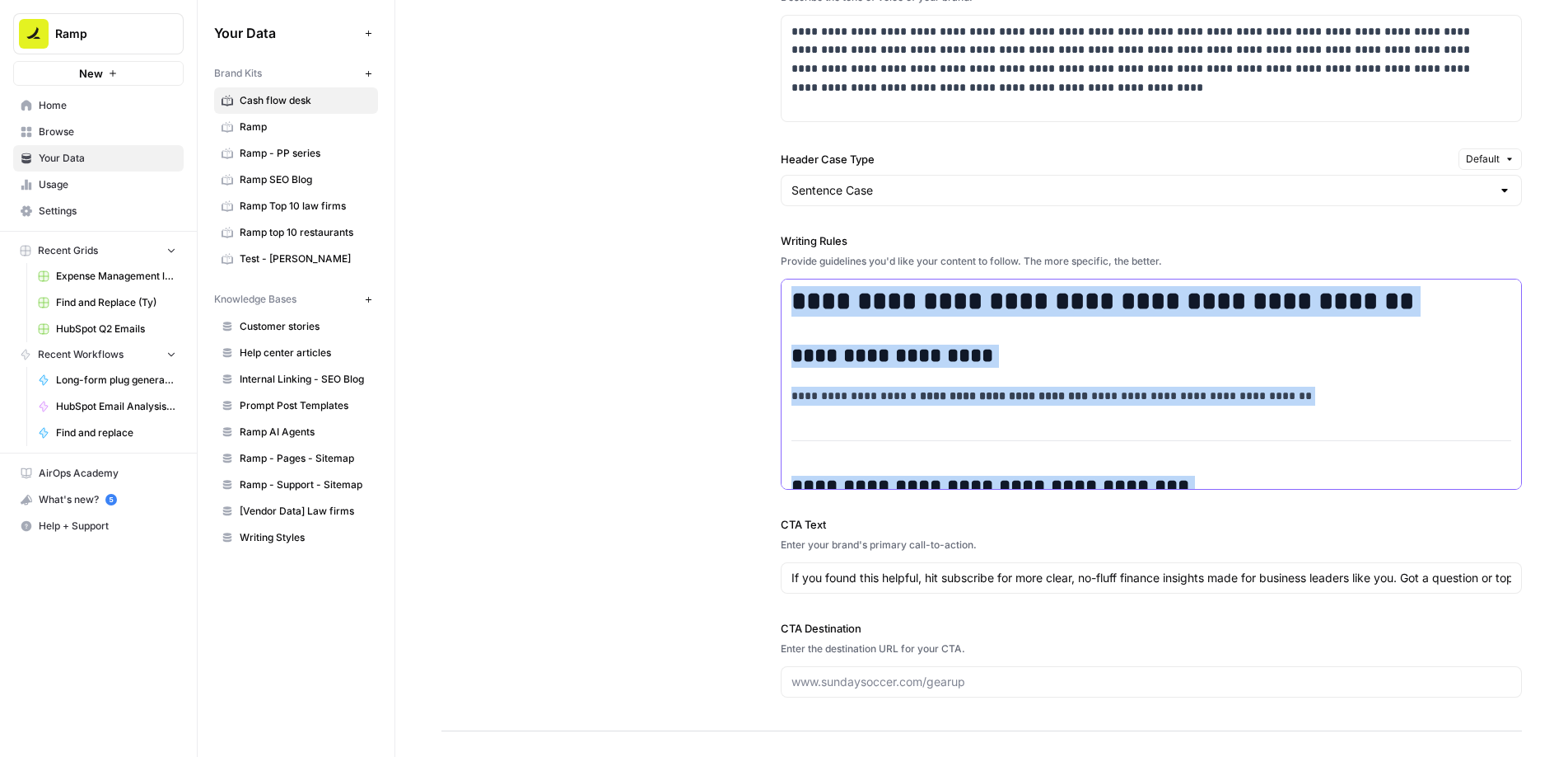
drag, startPoint x: 1088, startPoint y: 434, endPoint x: 841, endPoint y: 258, distance: 303.3
click at [841, 258] on div "**********" at bounding box center [1151, 361] width 741 height 257
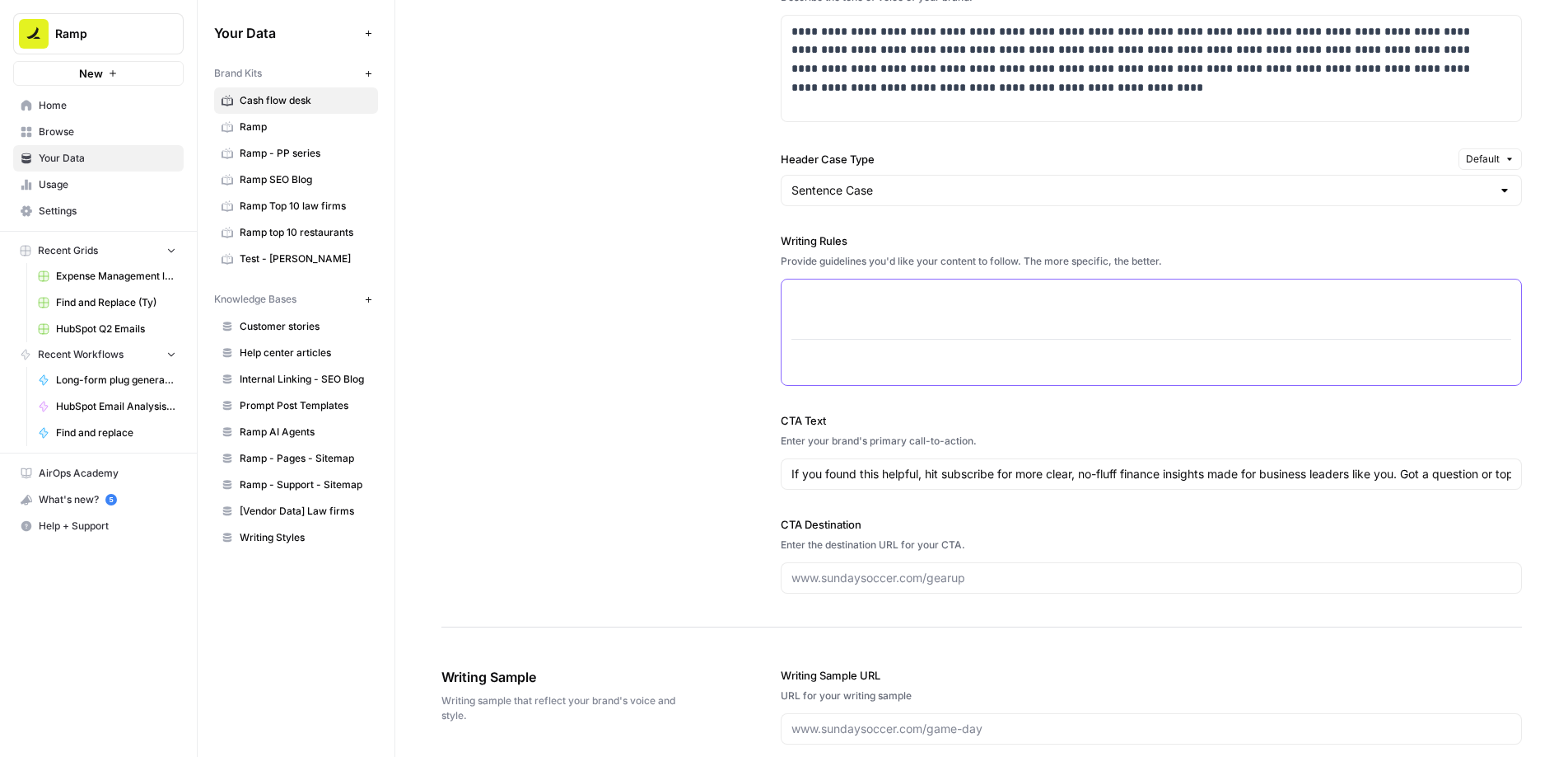
drag, startPoint x: 864, startPoint y: 356, endPoint x: 784, endPoint y: 260, distance: 125.0
click at [784, 259] on div "Writing Rules Provide guidelines you'd like your content to follow. The more sp…" at bounding box center [1151, 309] width 741 height 153
click at [854, 335] on div at bounding box center [1151, 332] width 739 height 106
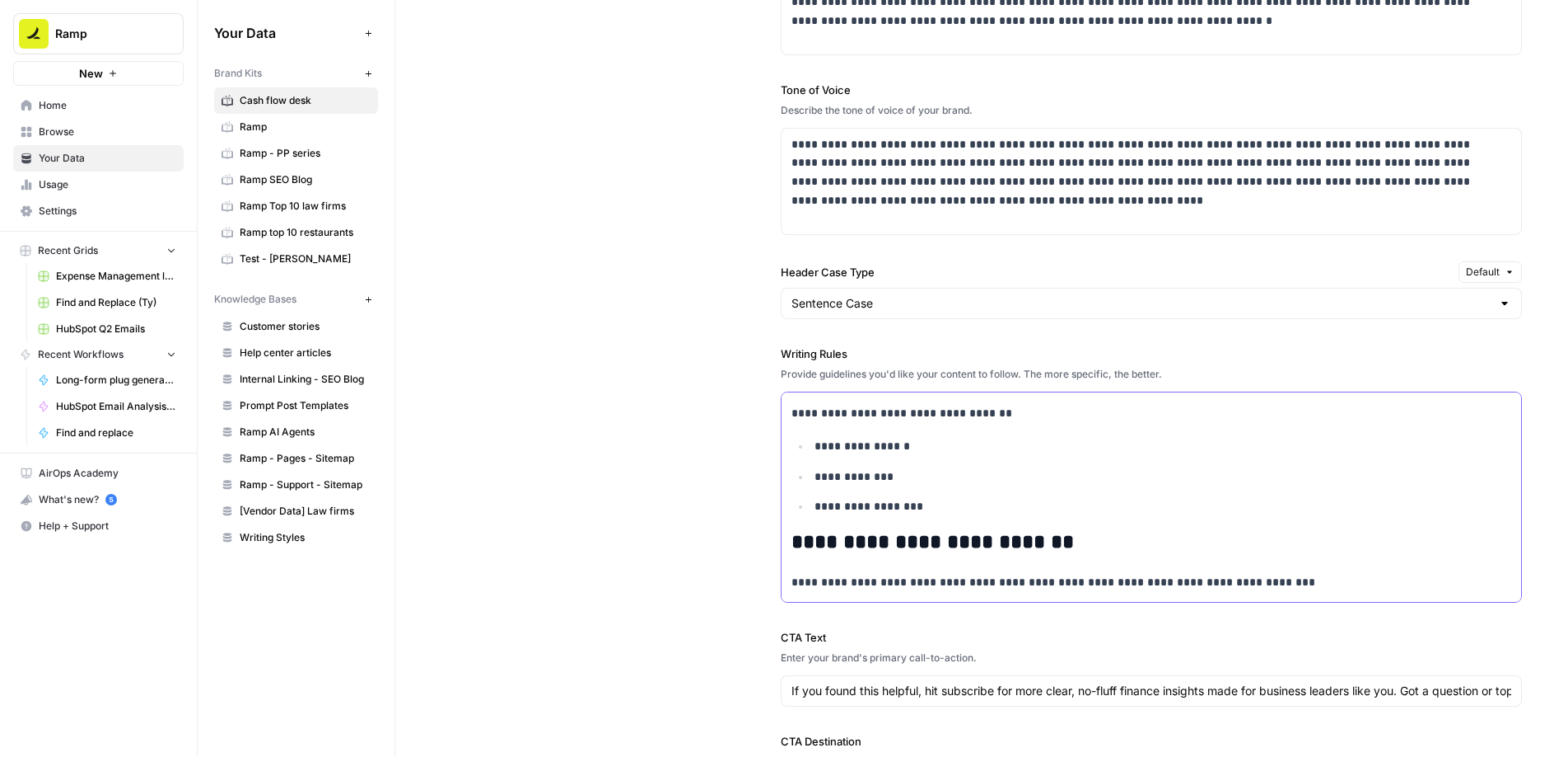
scroll to position [1312, 0]
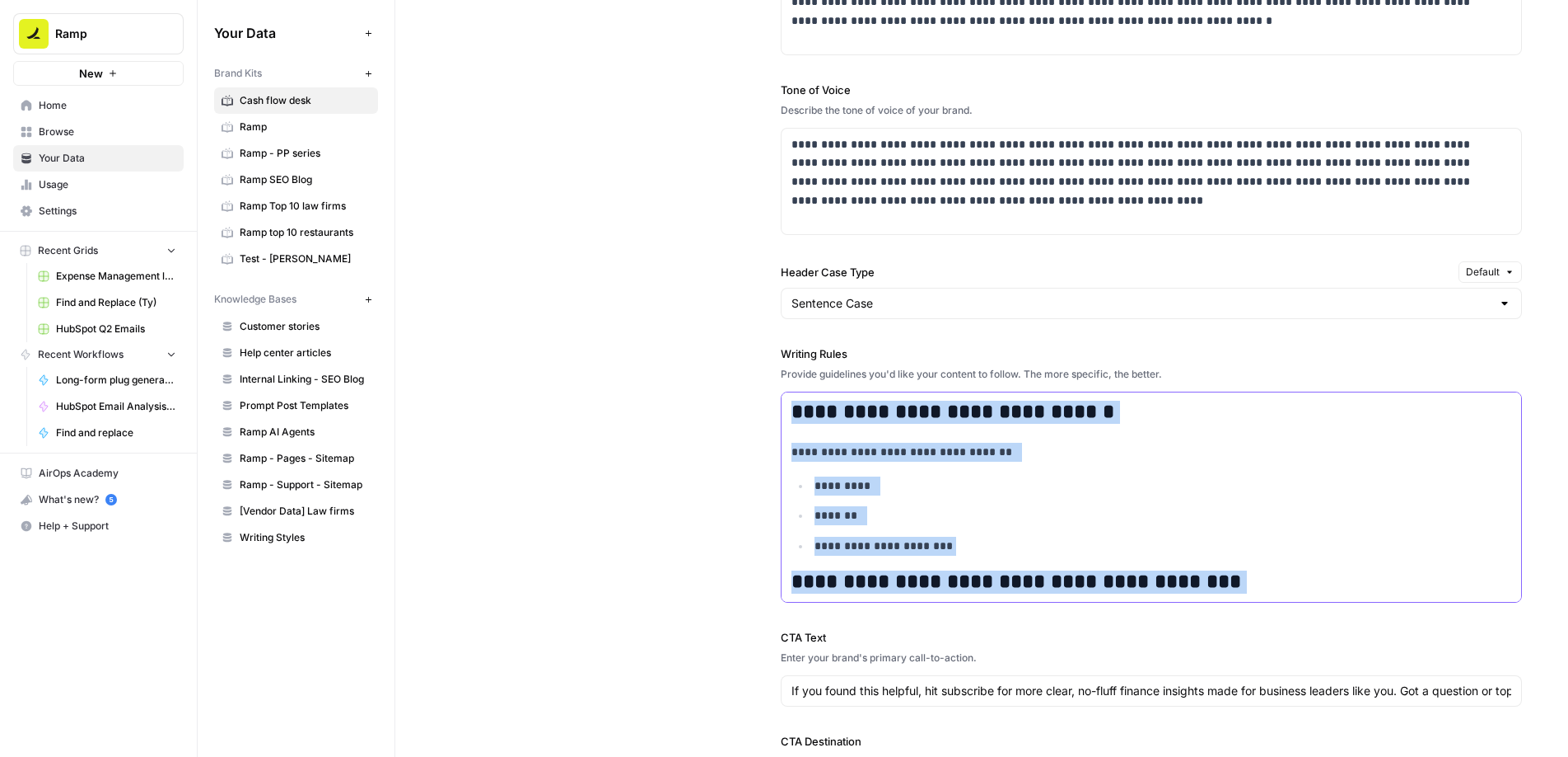
drag, startPoint x: 967, startPoint y: 576, endPoint x: 782, endPoint y: 379, distance: 270.2
click at [782, 379] on div "**********" at bounding box center [1151, 474] width 741 height 257
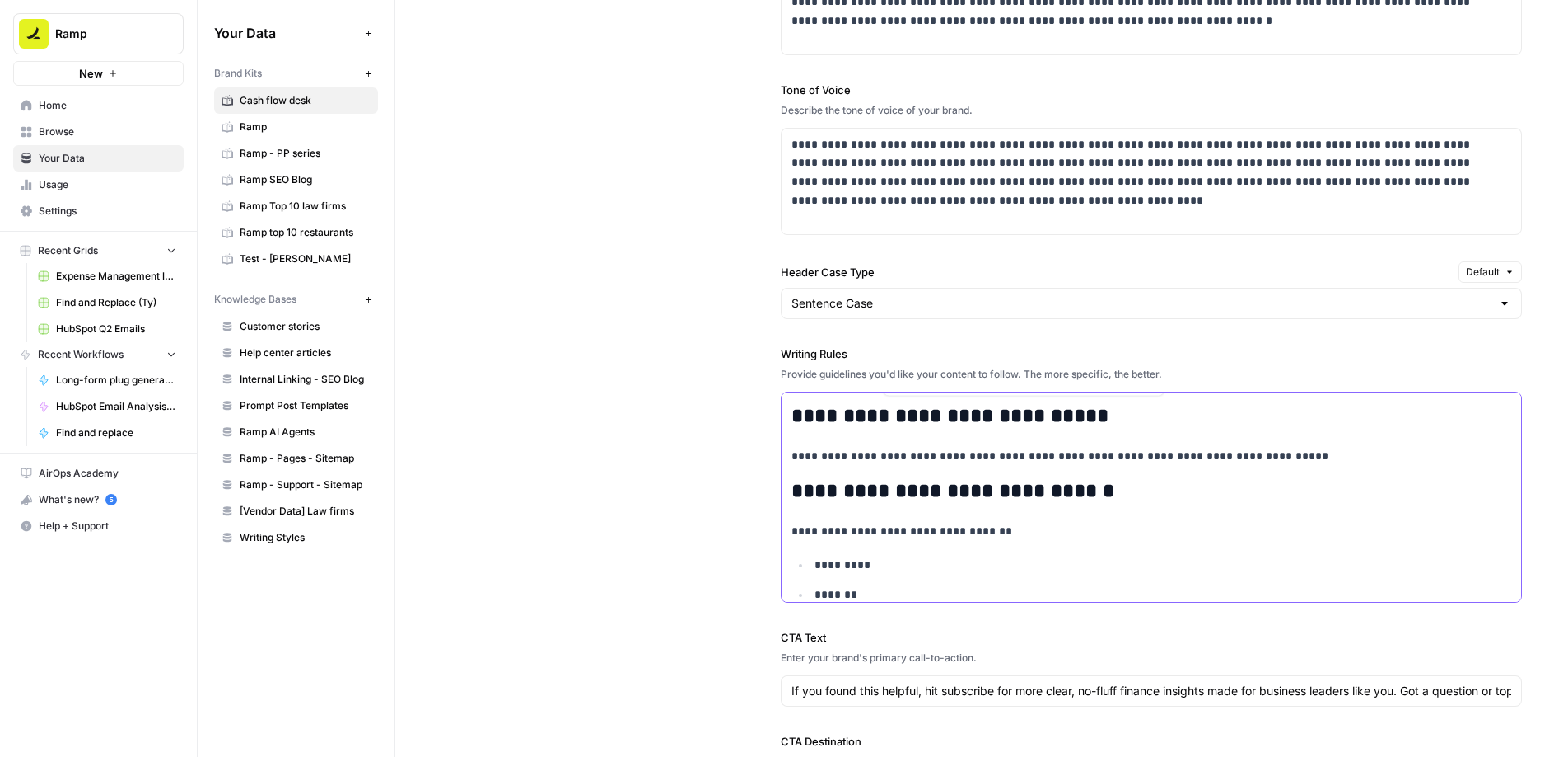
scroll to position [1259, 0]
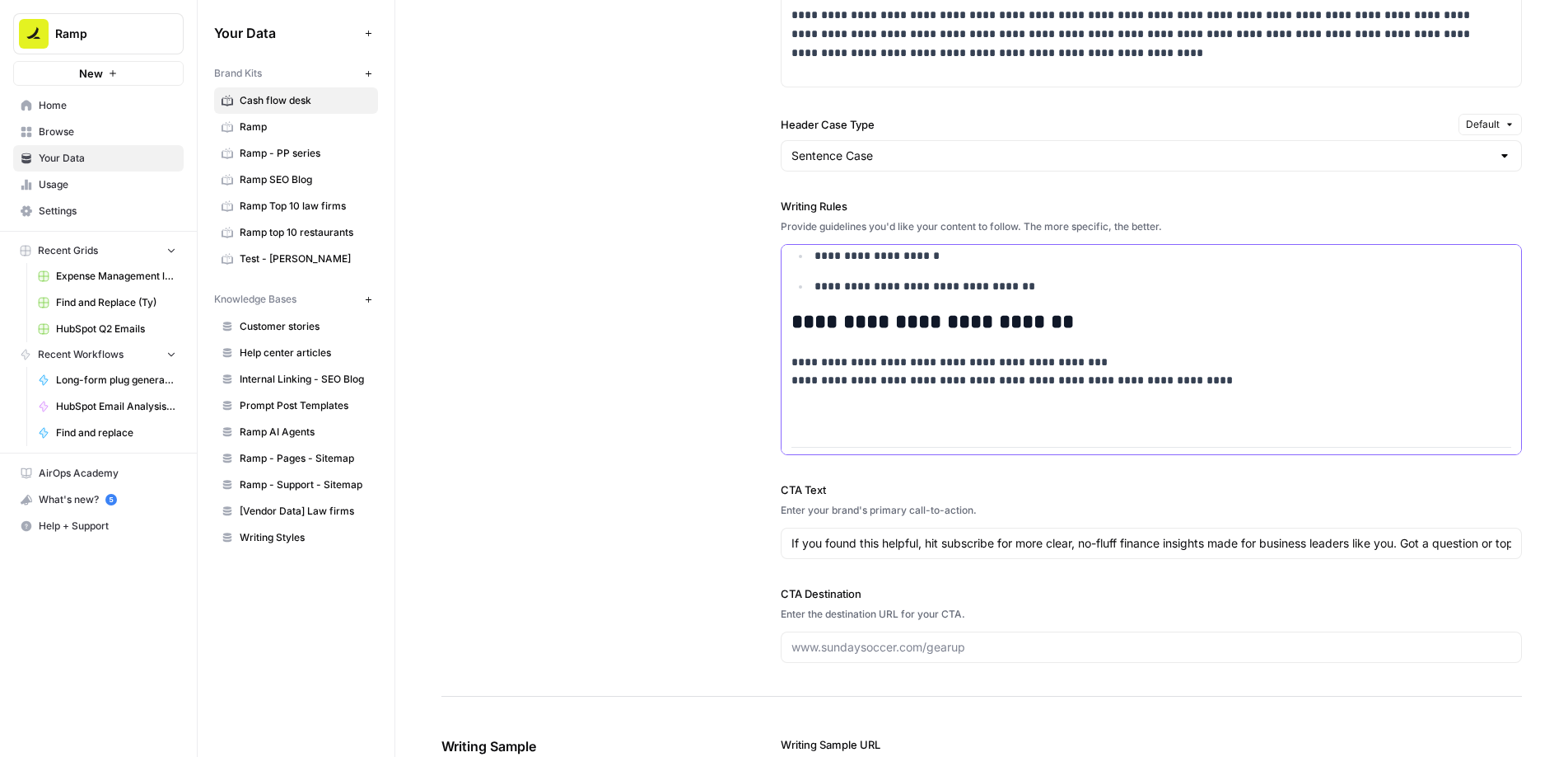
drag, startPoint x: 818, startPoint y: 443, endPoint x: 765, endPoint y: 222, distance: 227.3
click at [765, 222] on div "**********" at bounding box center [982, 209] width 1081 height 975
drag, startPoint x: 862, startPoint y: 415, endPoint x: 769, endPoint y: 186, distance: 247.2
click at [769, 186] on div "**********" at bounding box center [982, 209] width 1081 height 975
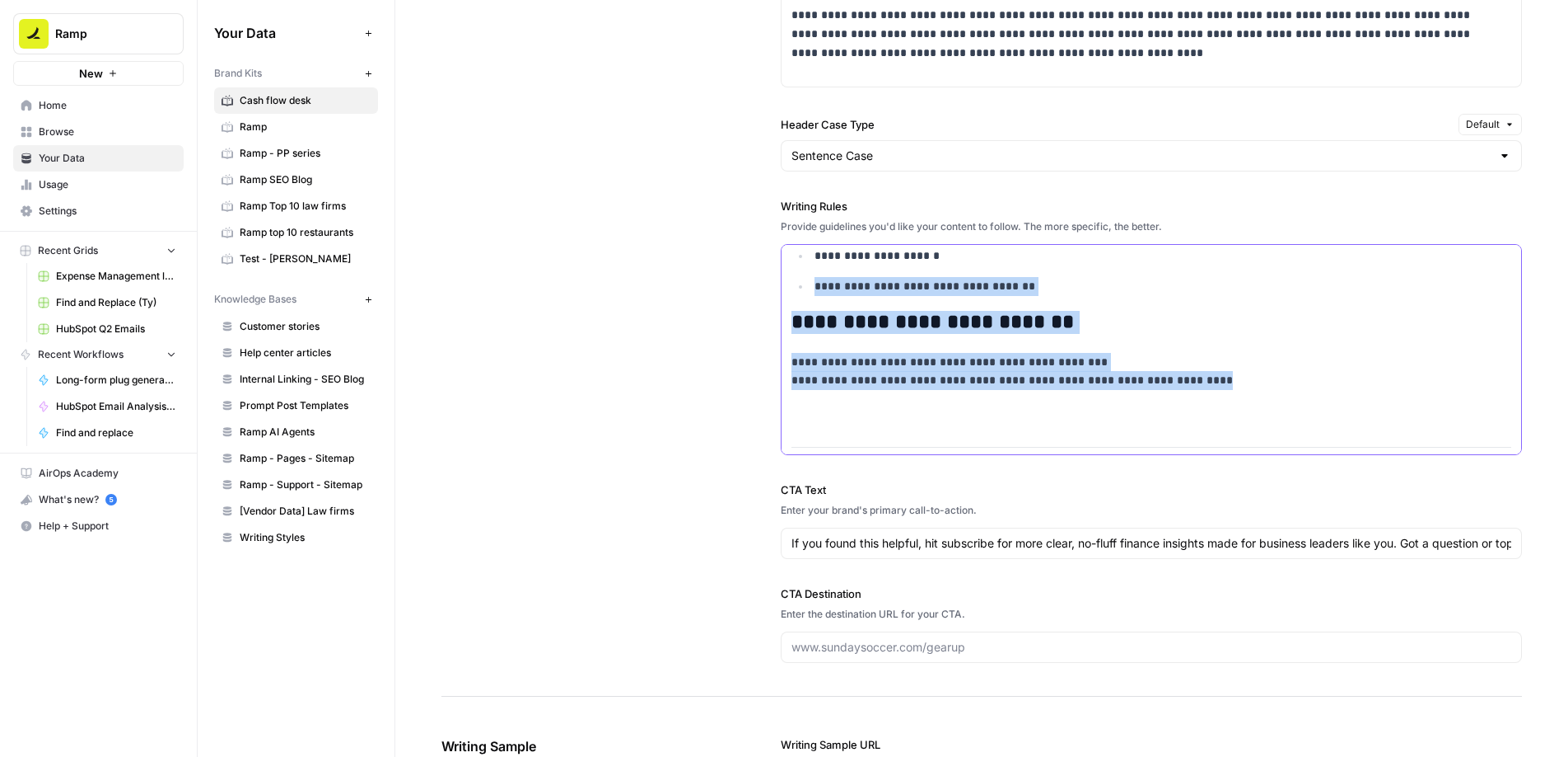
drag, startPoint x: 809, startPoint y: 283, endPoint x: 860, endPoint y: 431, distance: 156.5
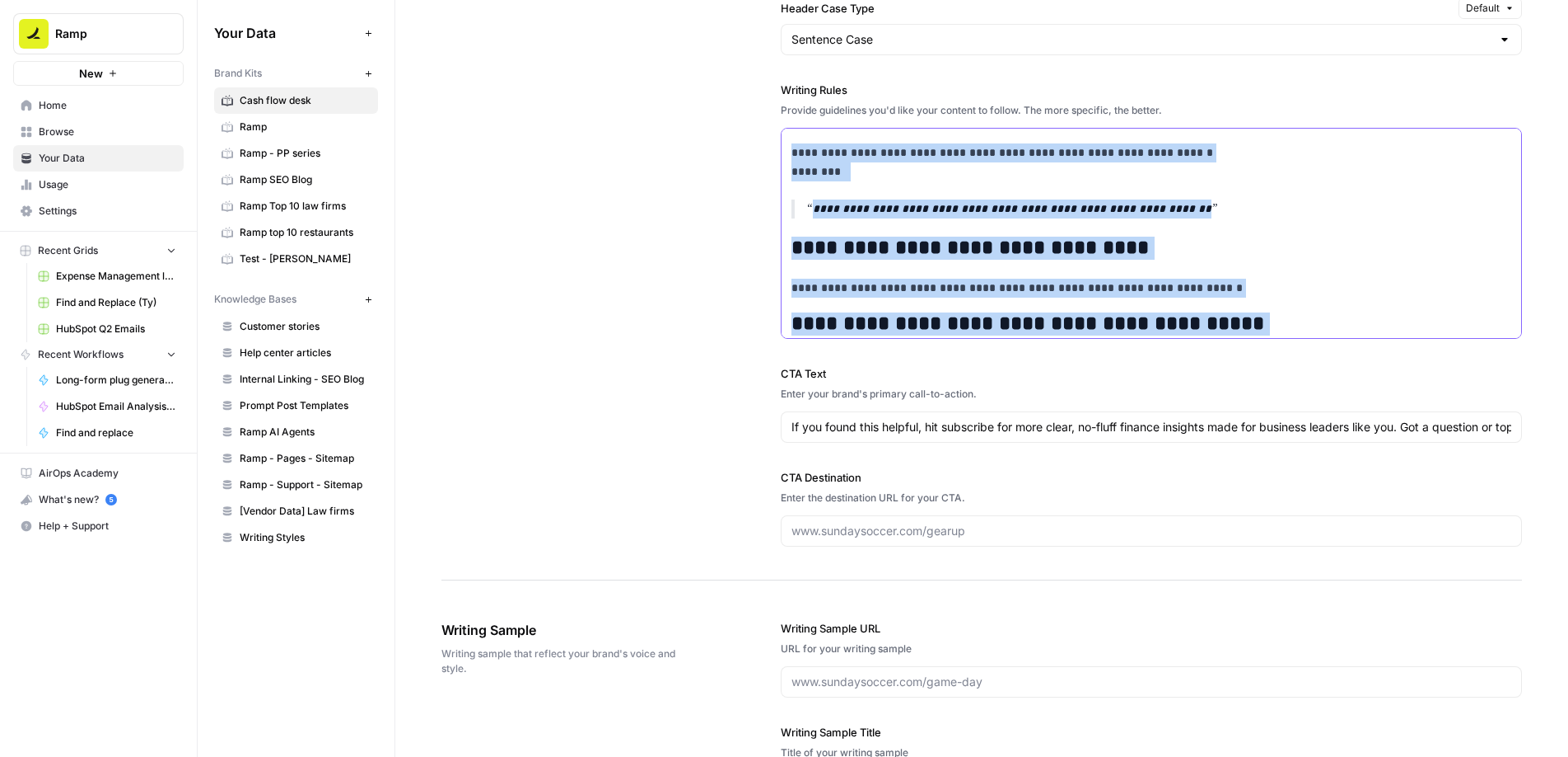
scroll to position [0, 0]
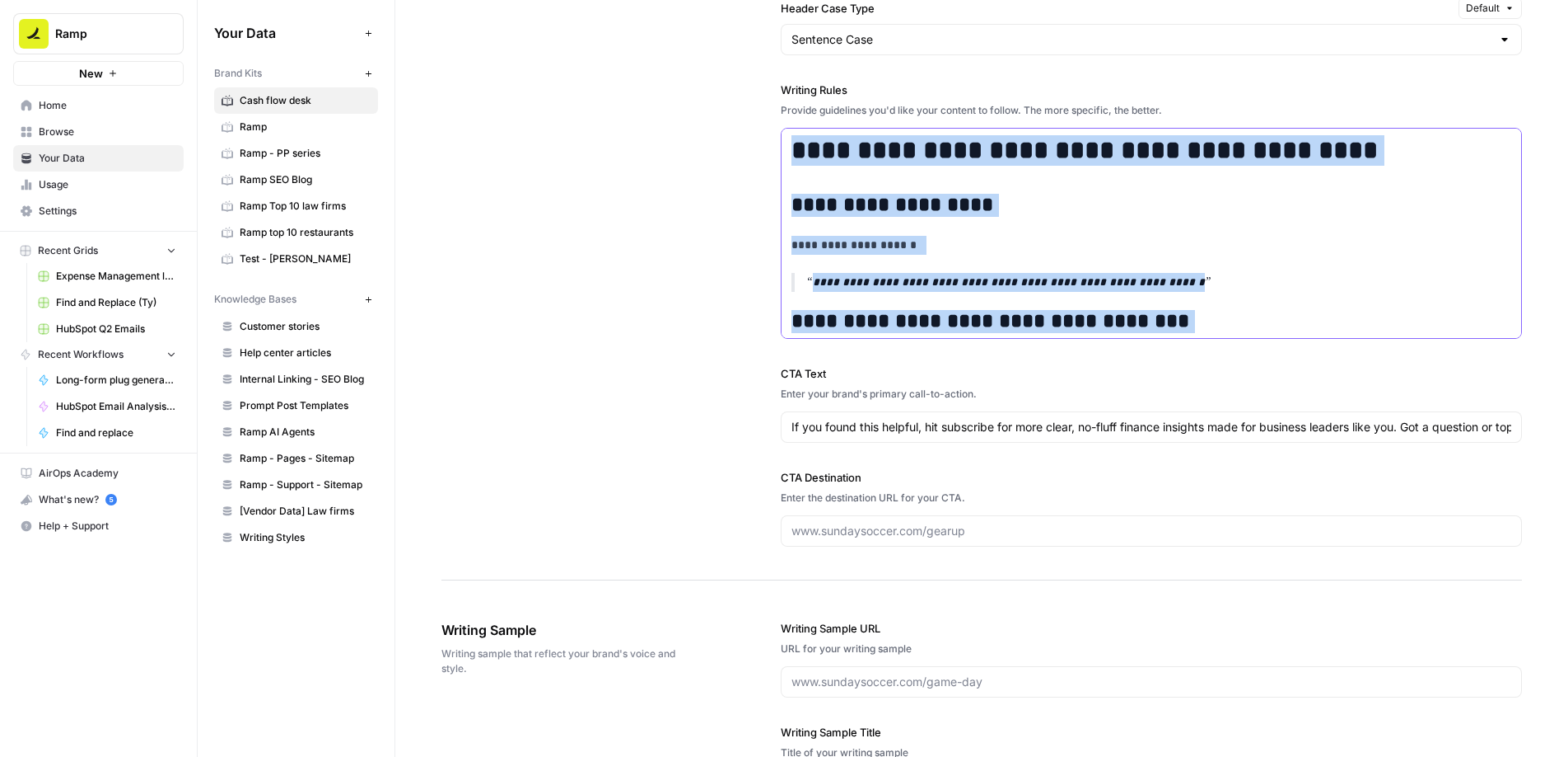
drag, startPoint x: 819, startPoint y: 277, endPoint x: 810, endPoint y: 97, distance: 180.2
click at [810, 97] on div "**********" at bounding box center [1151, 210] width 741 height 257
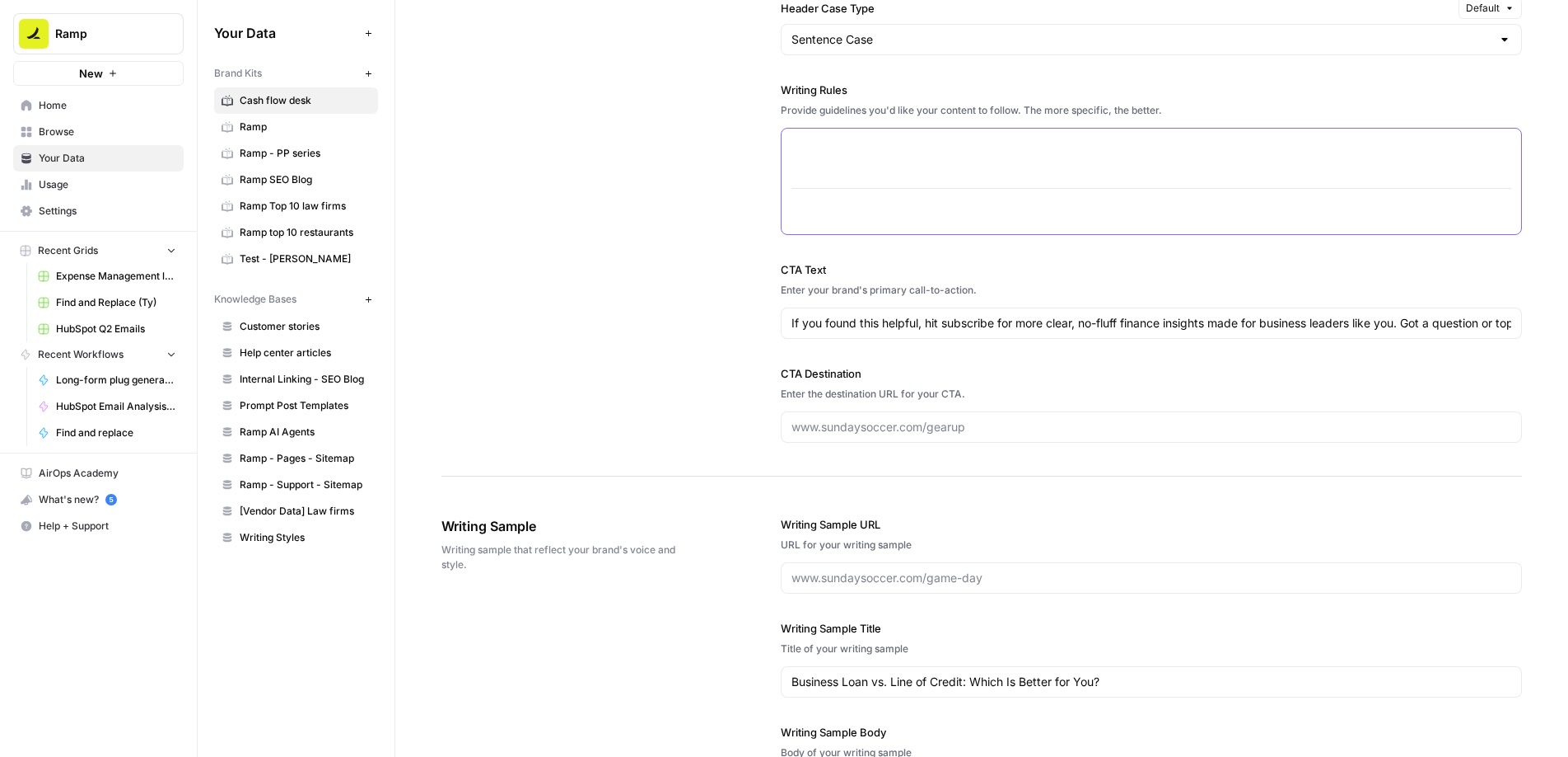
click at [823, 201] on div at bounding box center [1151, 181] width 739 height 106
click at [822, 201] on div at bounding box center [1151, 181] width 739 height 106
click at [825, 223] on div at bounding box center [1151, 181] width 739 height 106
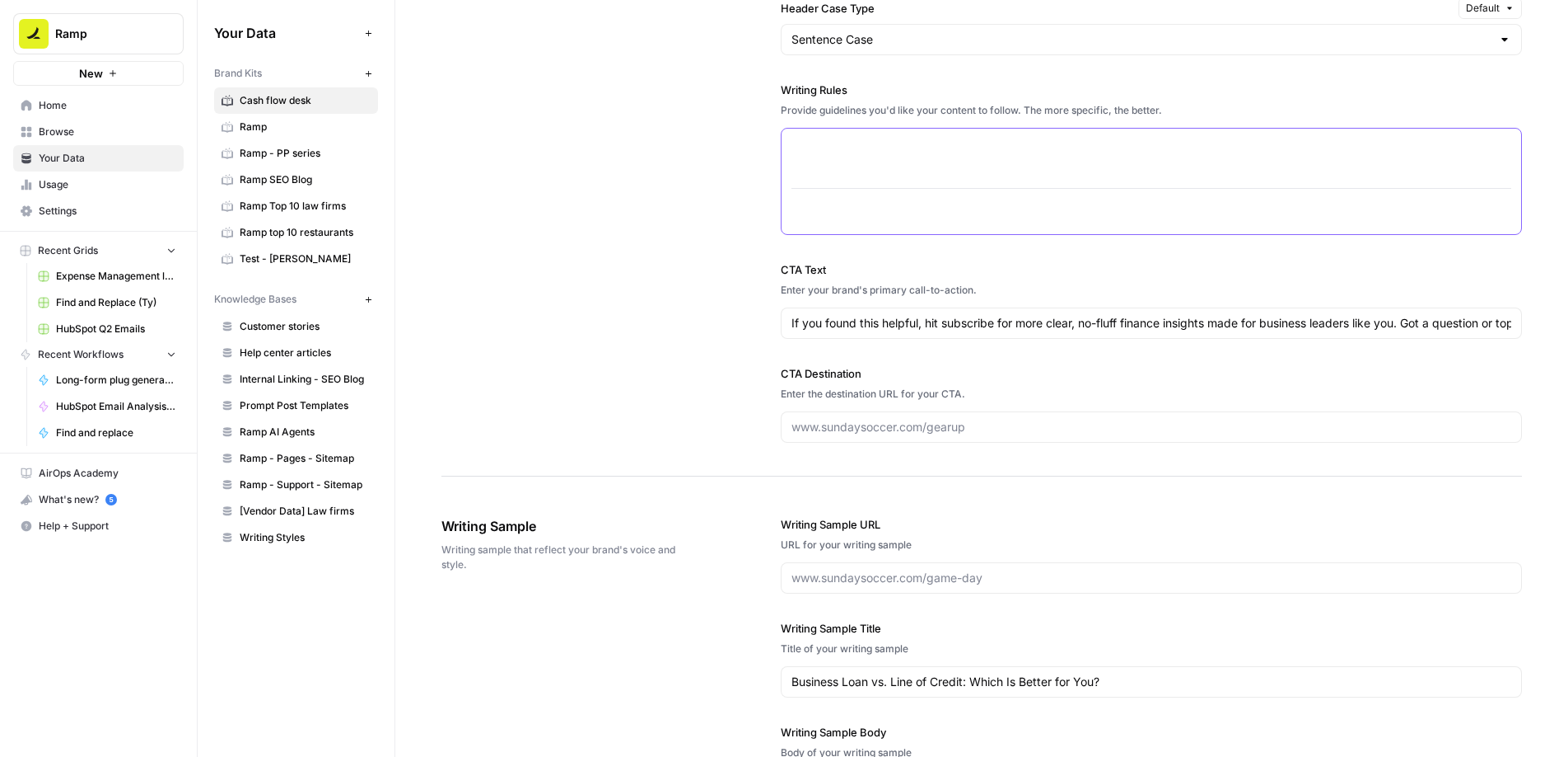
click at [825, 223] on div at bounding box center [1151, 181] width 739 height 106
click at [826, 223] on div at bounding box center [1151, 181] width 739 height 106
click at [816, 190] on div at bounding box center [1151, 181] width 739 height 106
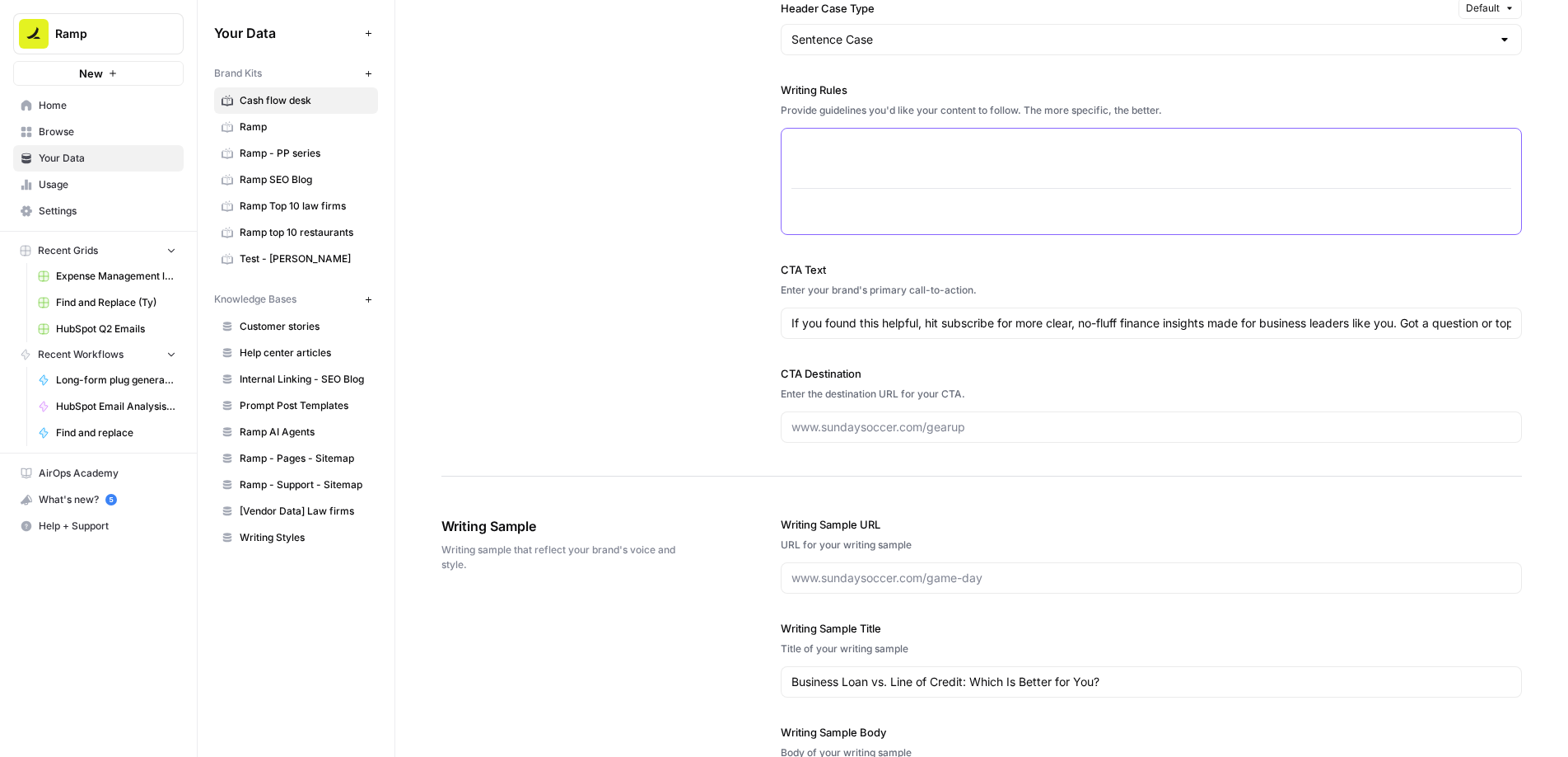
click at [816, 190] on div at bounding box center [1151, 181] width 739 height 106
drag, startPoint x: 813, startPoint y: 173, endPoint x: 824, endPoint y: 233, distance: 61.0
click at [824, 233] on div at bounding box center [1151, 181] width 739 height 106
click at [810, 203] on div at bounding box center [1151, 181] width 739 height 106
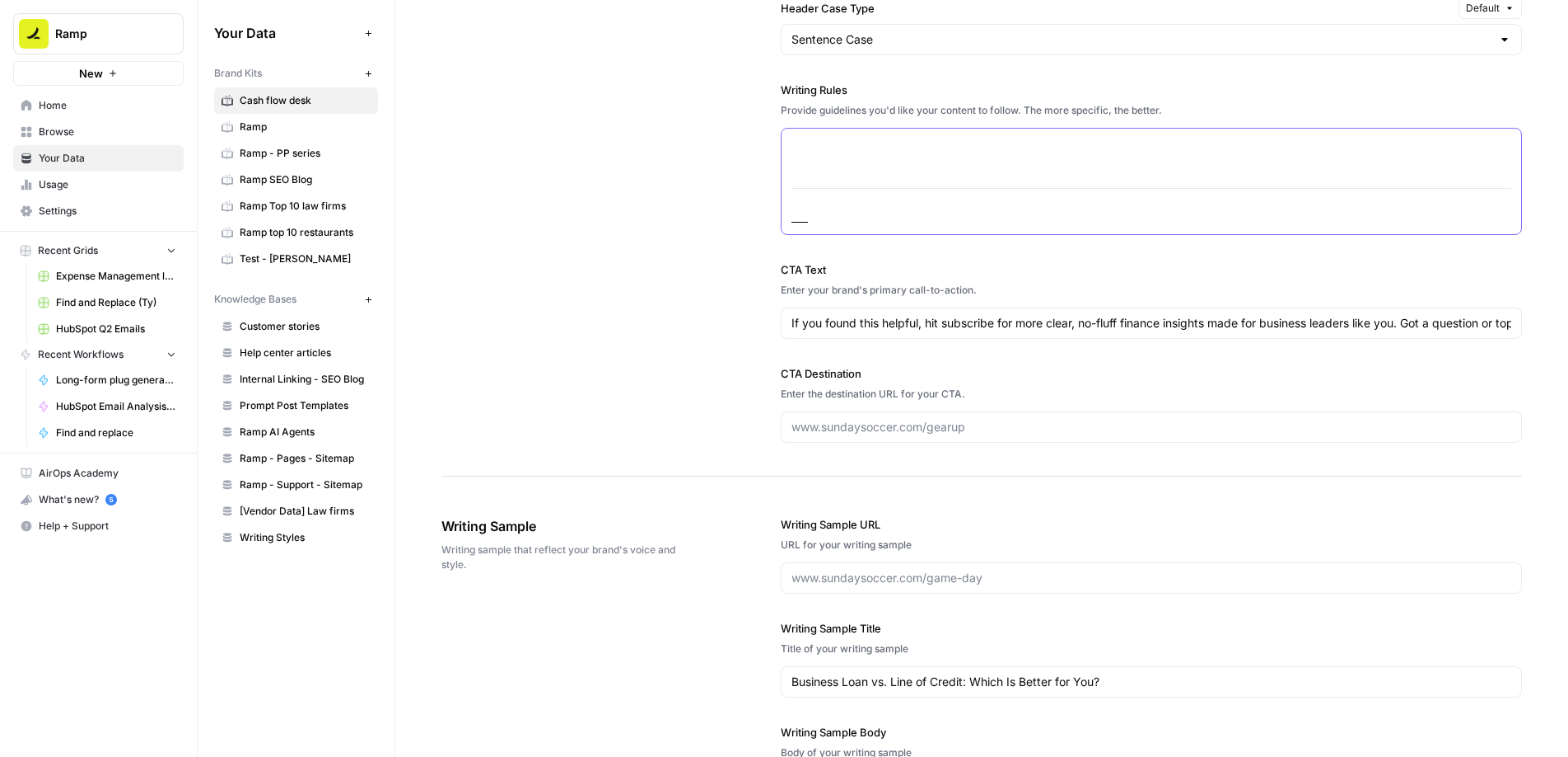
click at [825, 171] on div at bounding box center [1151, 181] width 739 height 106
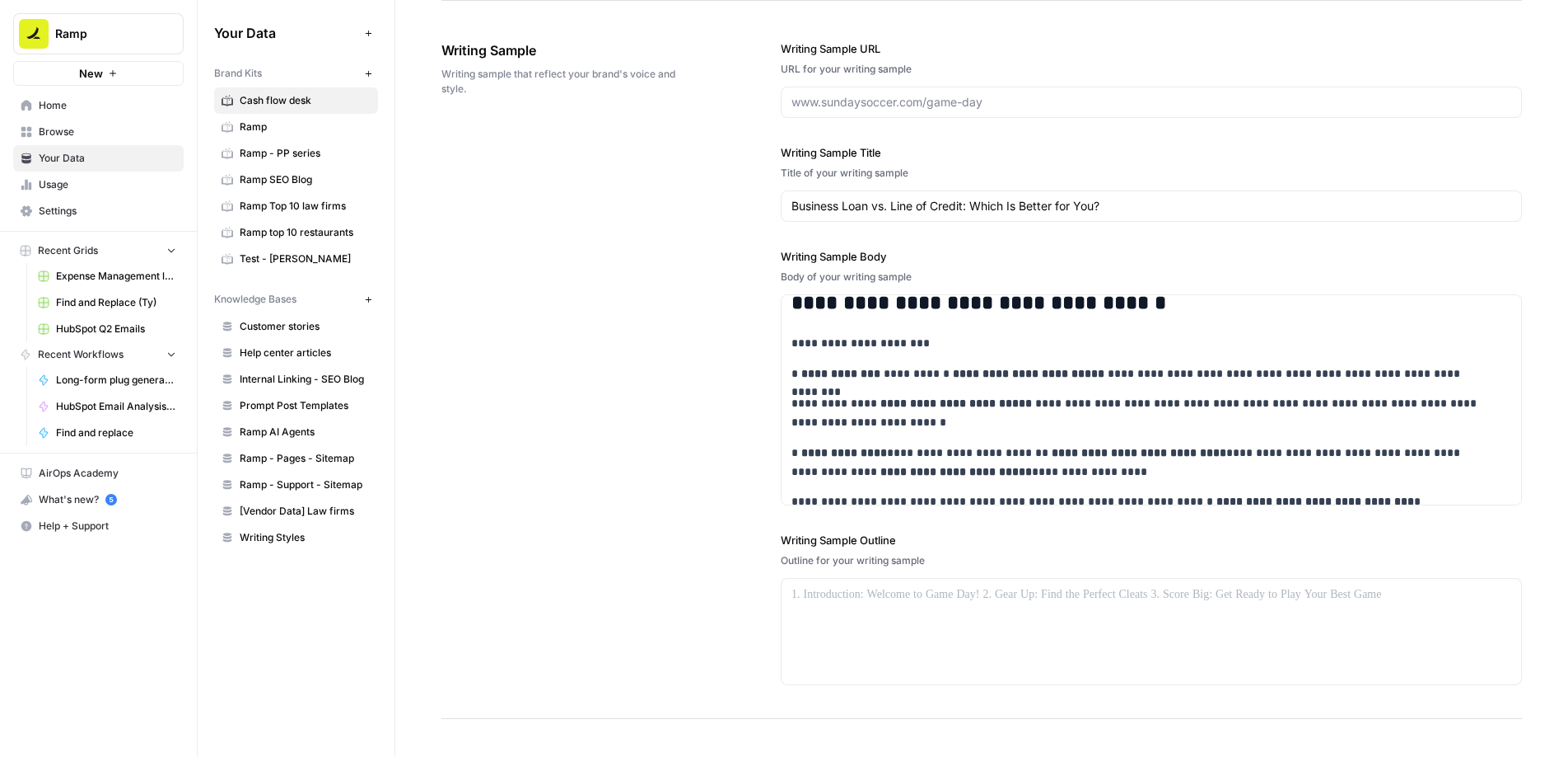
scroll to position [395, 0]
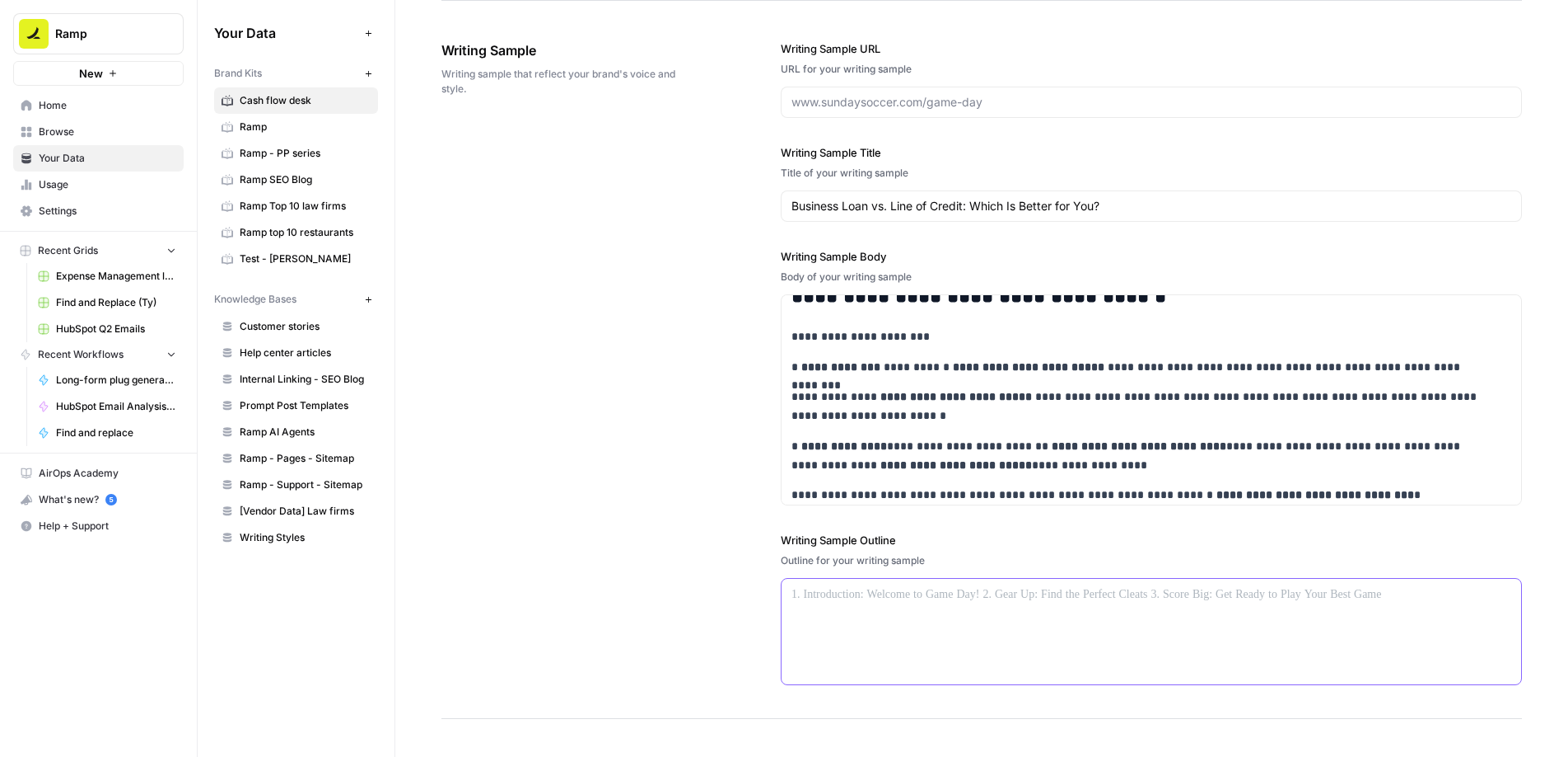
click at [853, 591] on p at bounding box center [1151, 595] width 720 height 19
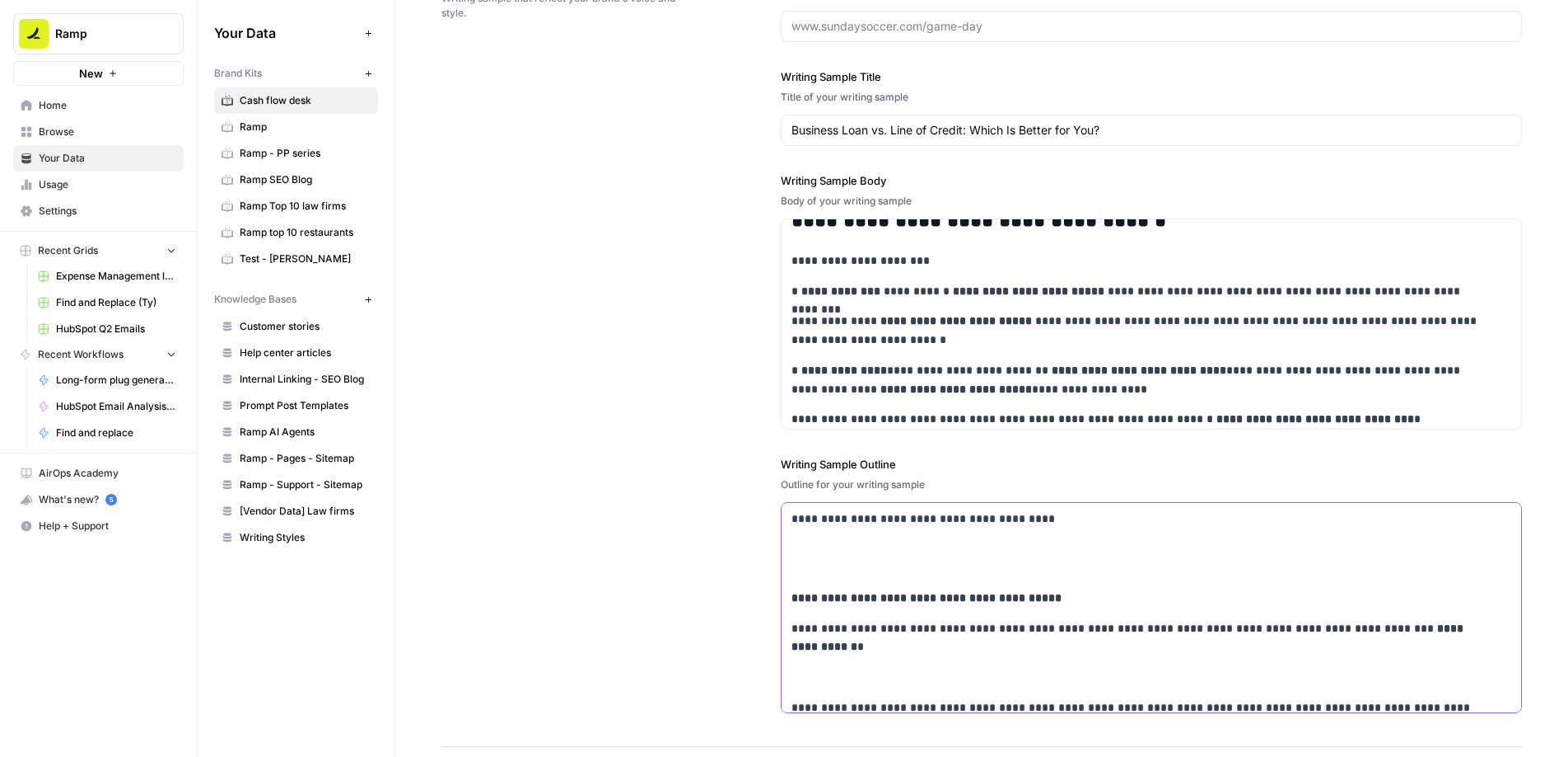
scroll to position [2030, 0]
click at [876, 552] on p at bounding box center [1151, 558] width 720 height 38
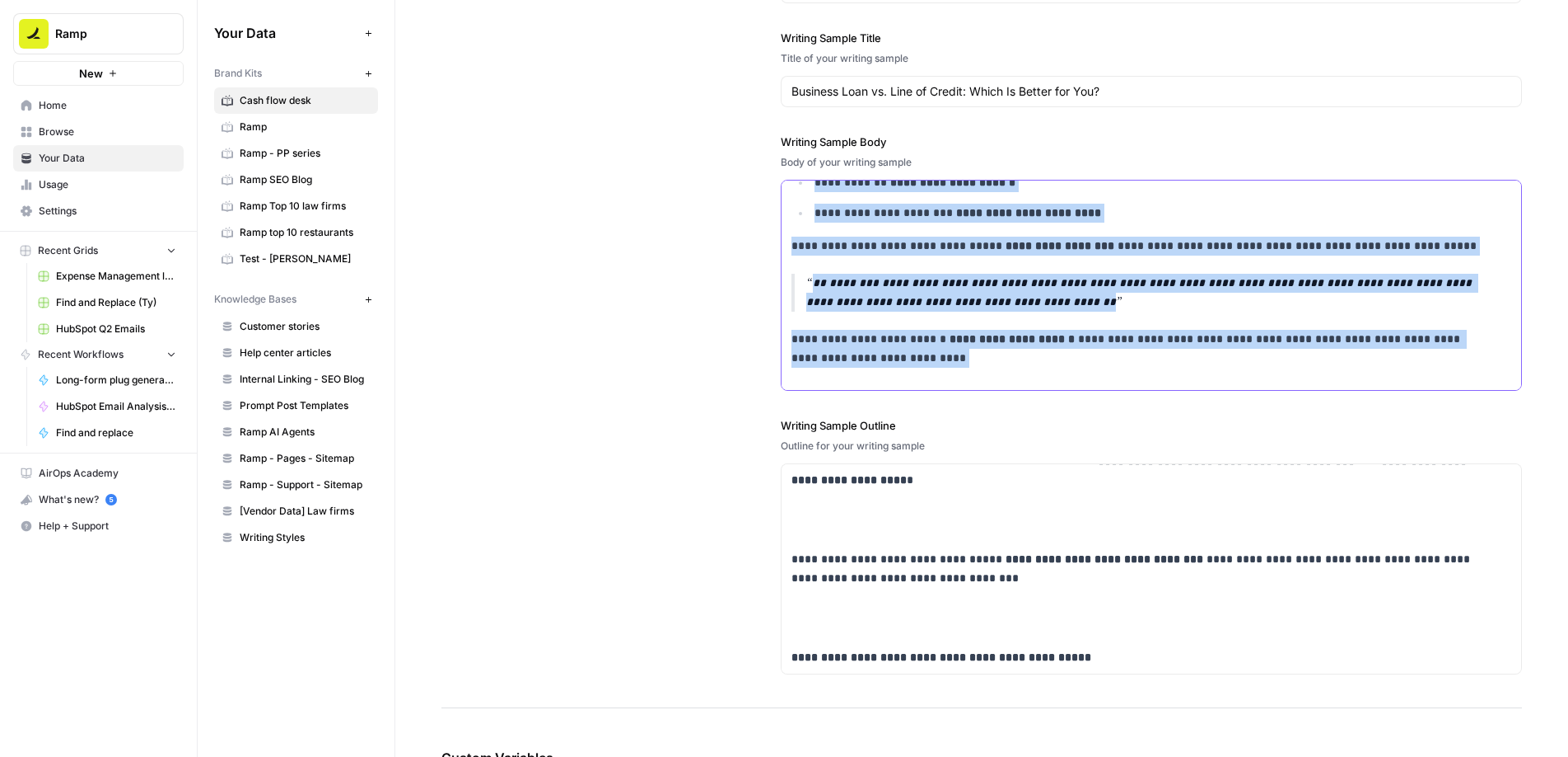
scroll to position [0, 0]
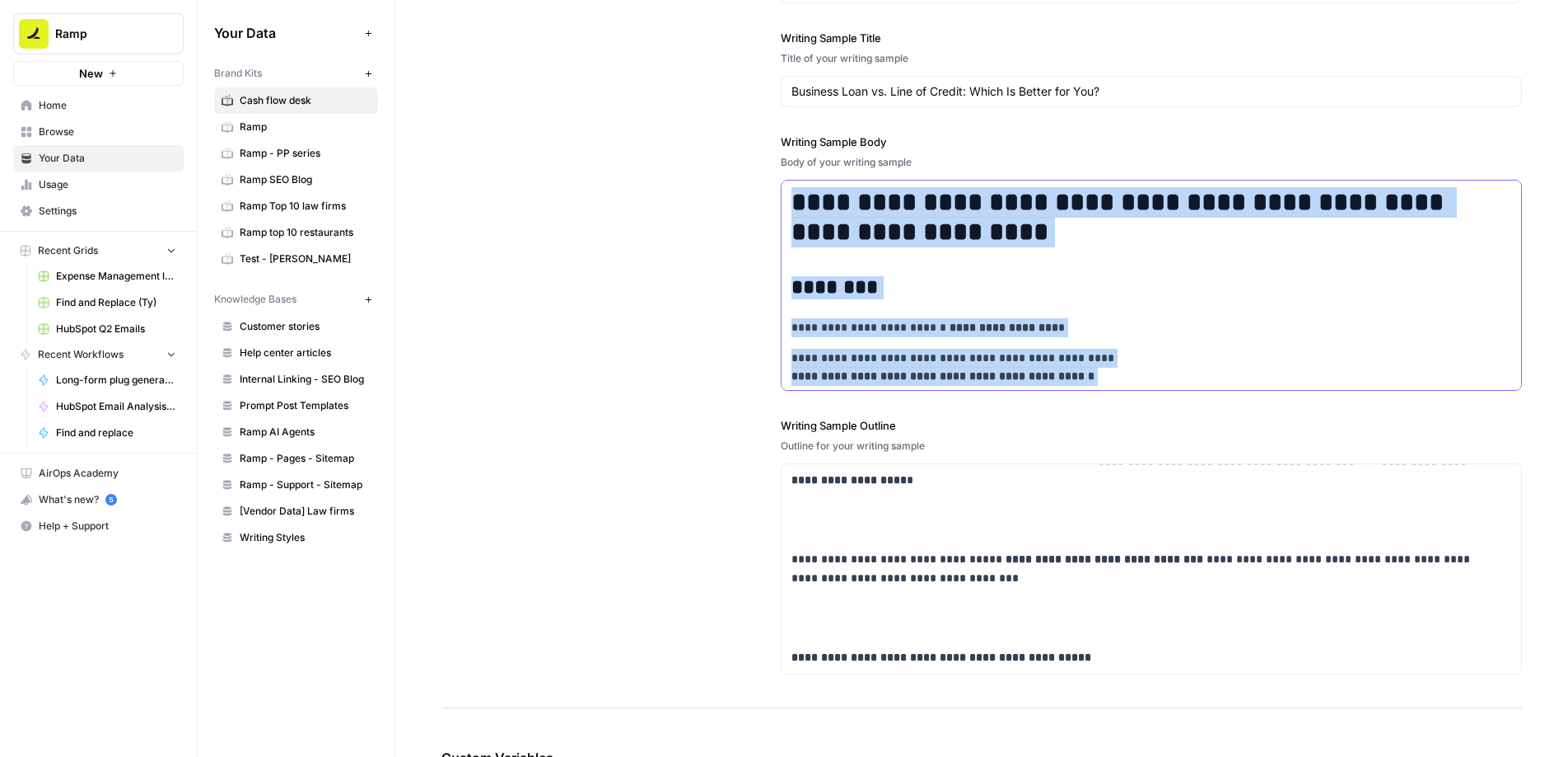
drag, startPoint x: 931, startPoint y: 333, endPoint x: 796, endPoint y: 73, distance: 293.0
click at [796, 73] on div "**********" at bounding box center [1151, 300] width 741 height 814
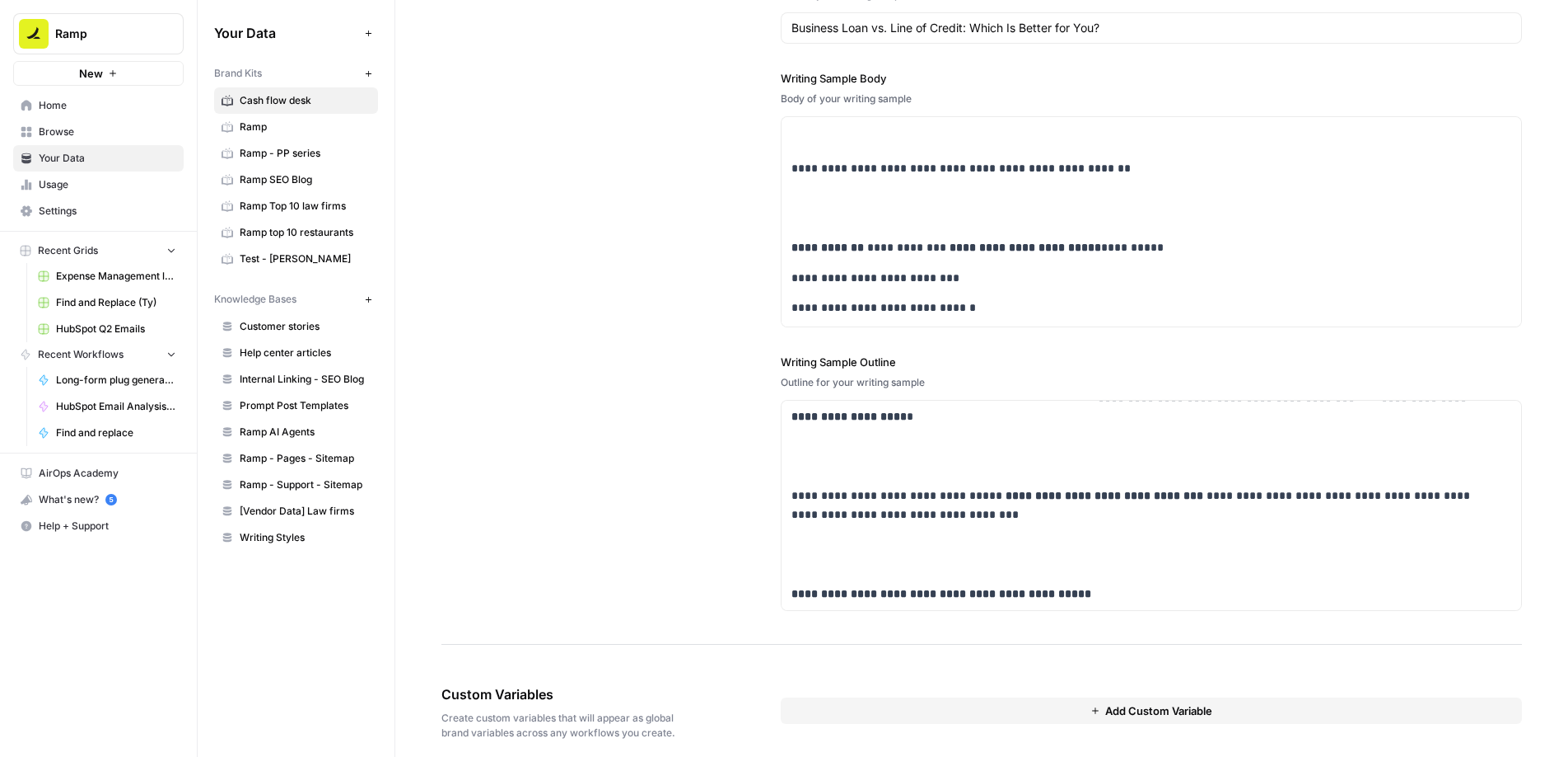
scroll to position [2131, 0]
click at [1113, 591] on p "**********" at bounding box center [1151, 595] width 720 height 19
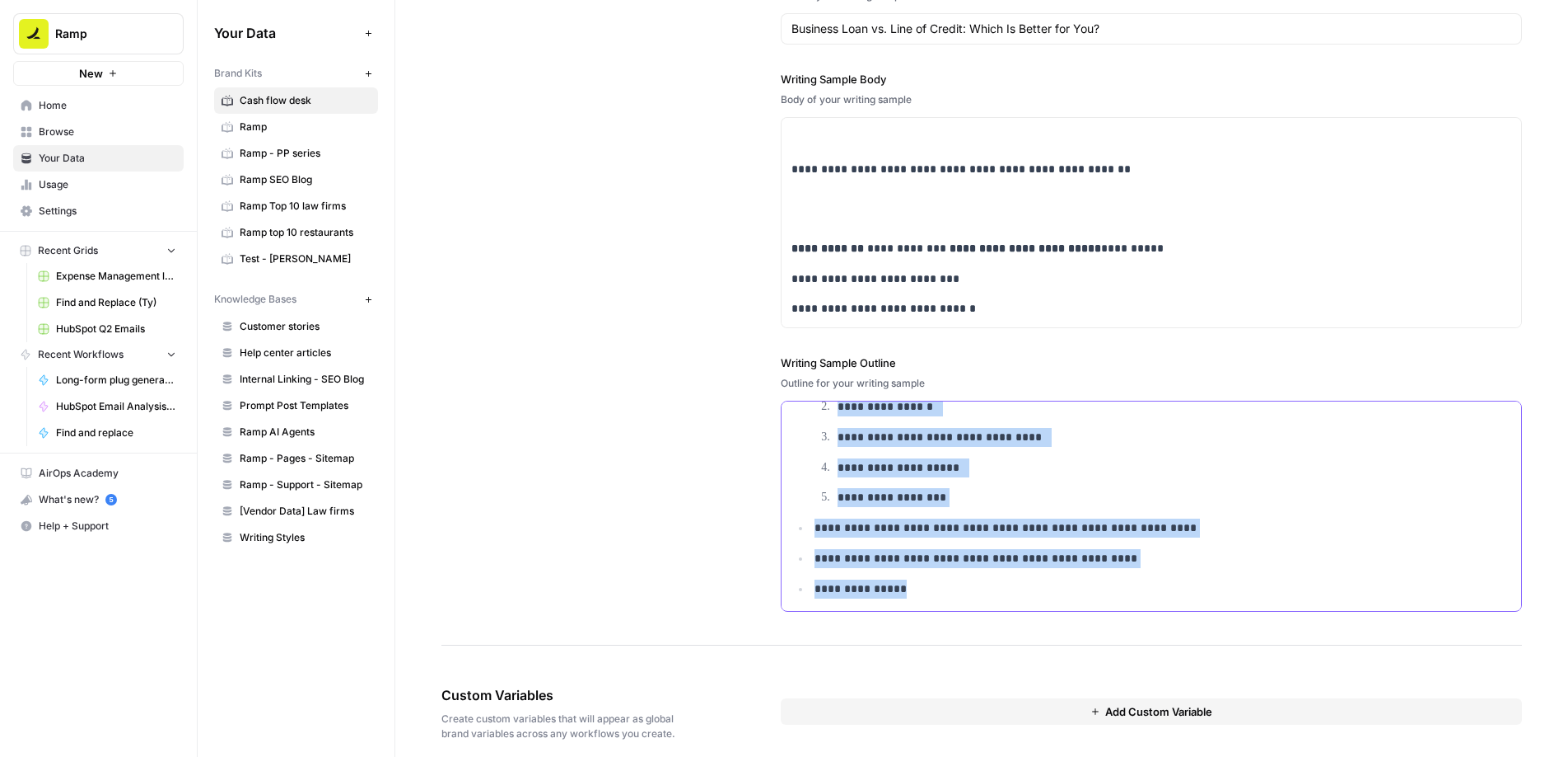
scroll to position [2148, 0]
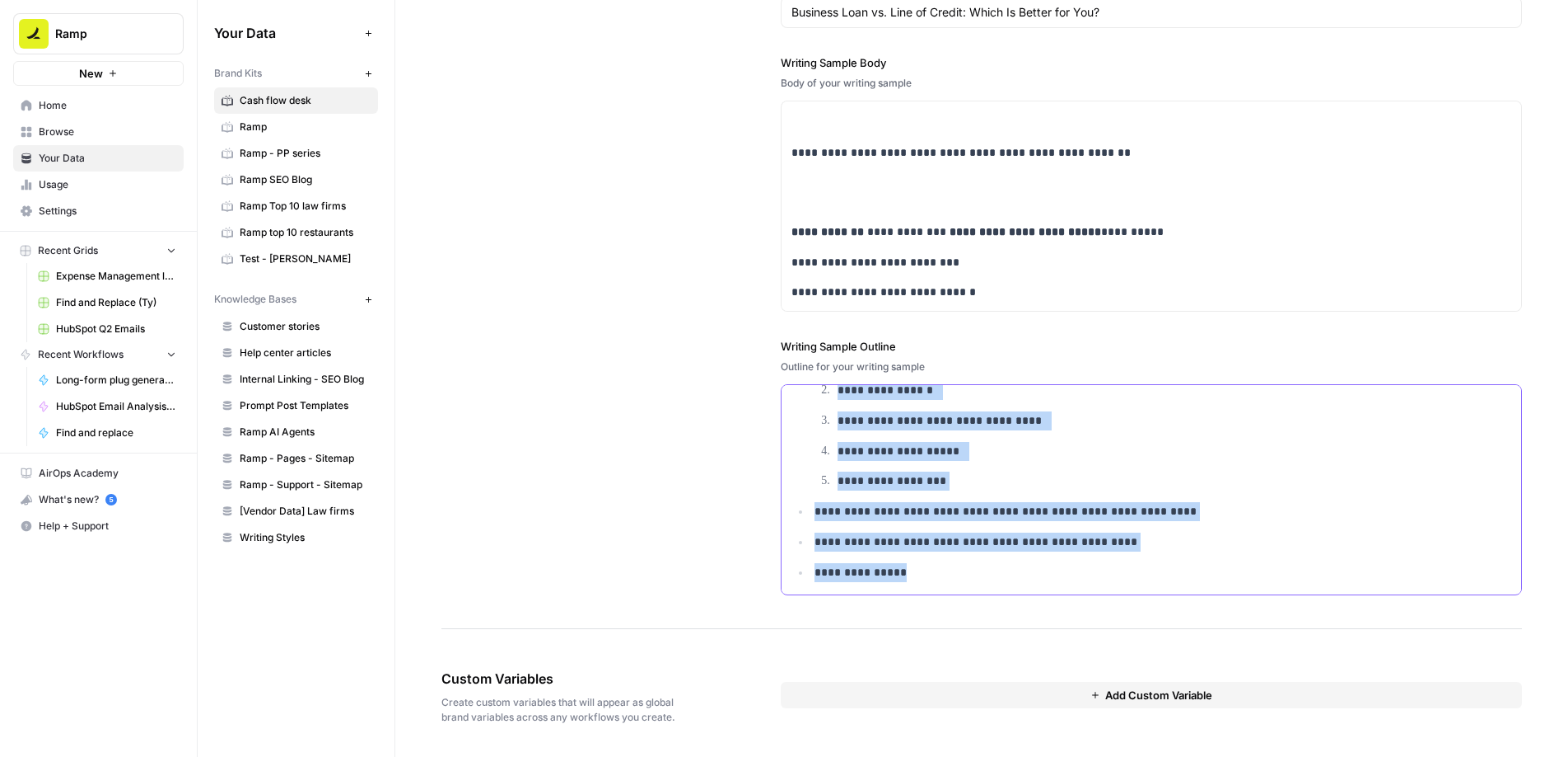
drag, startPoint x: 793, startPoint y: 458, endPoint x: 974, endPoint y: 762, distance: 353.8
click at [974, 756] on html "**********" at bounding box center [784, 378] width 1568 height 757
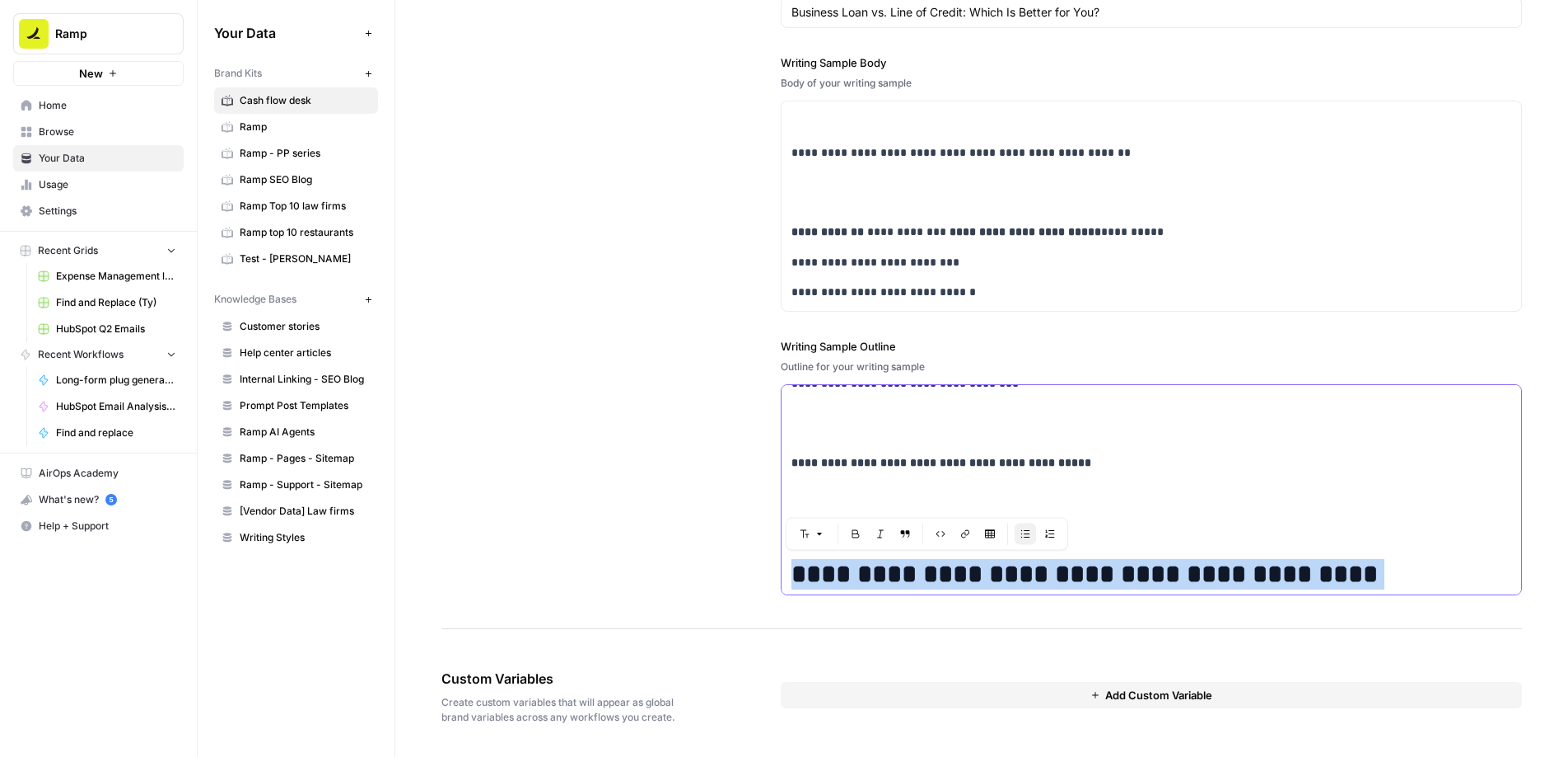
scroll to position [4245, 0]
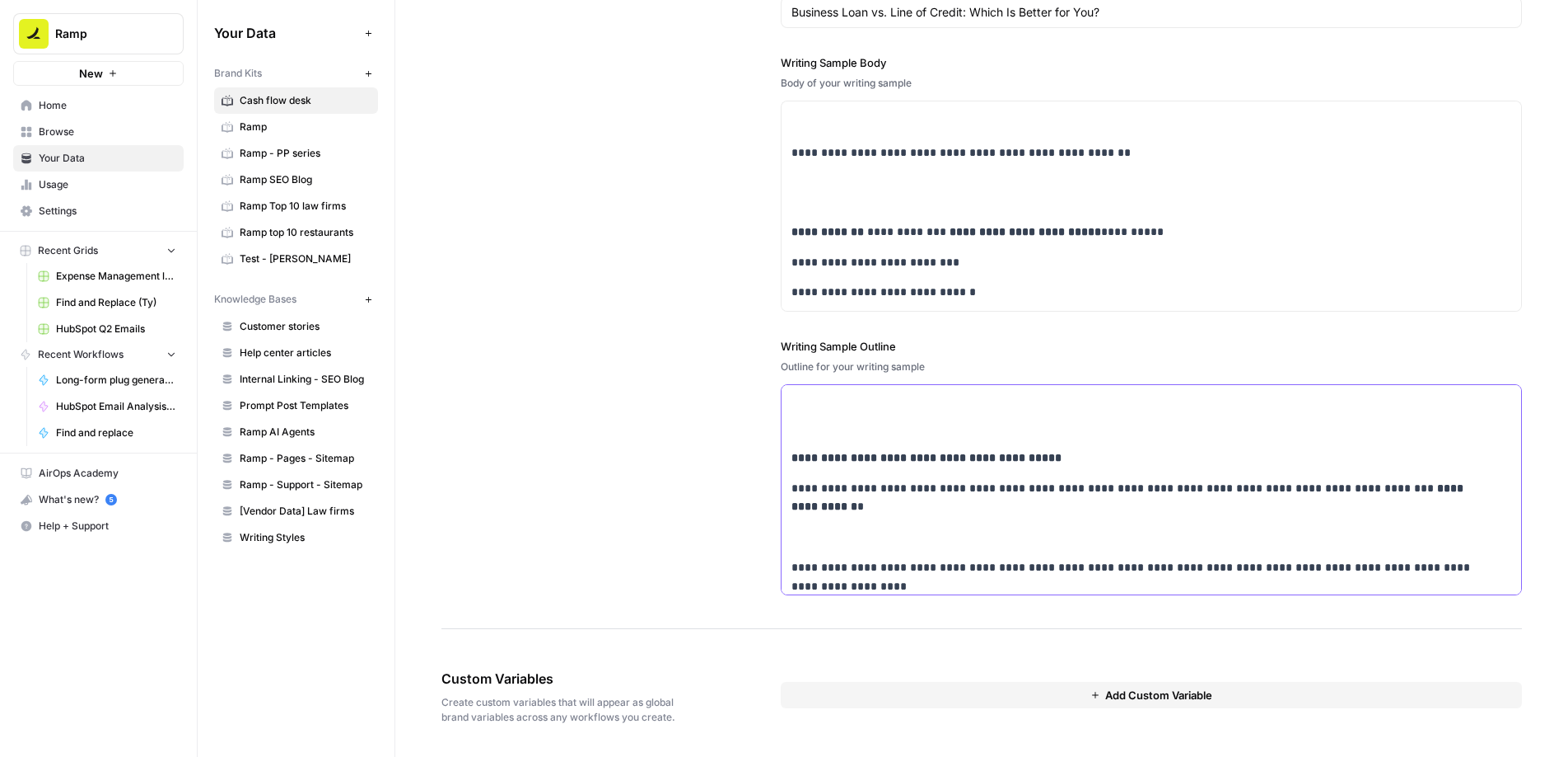
scroll to position [0, 0]
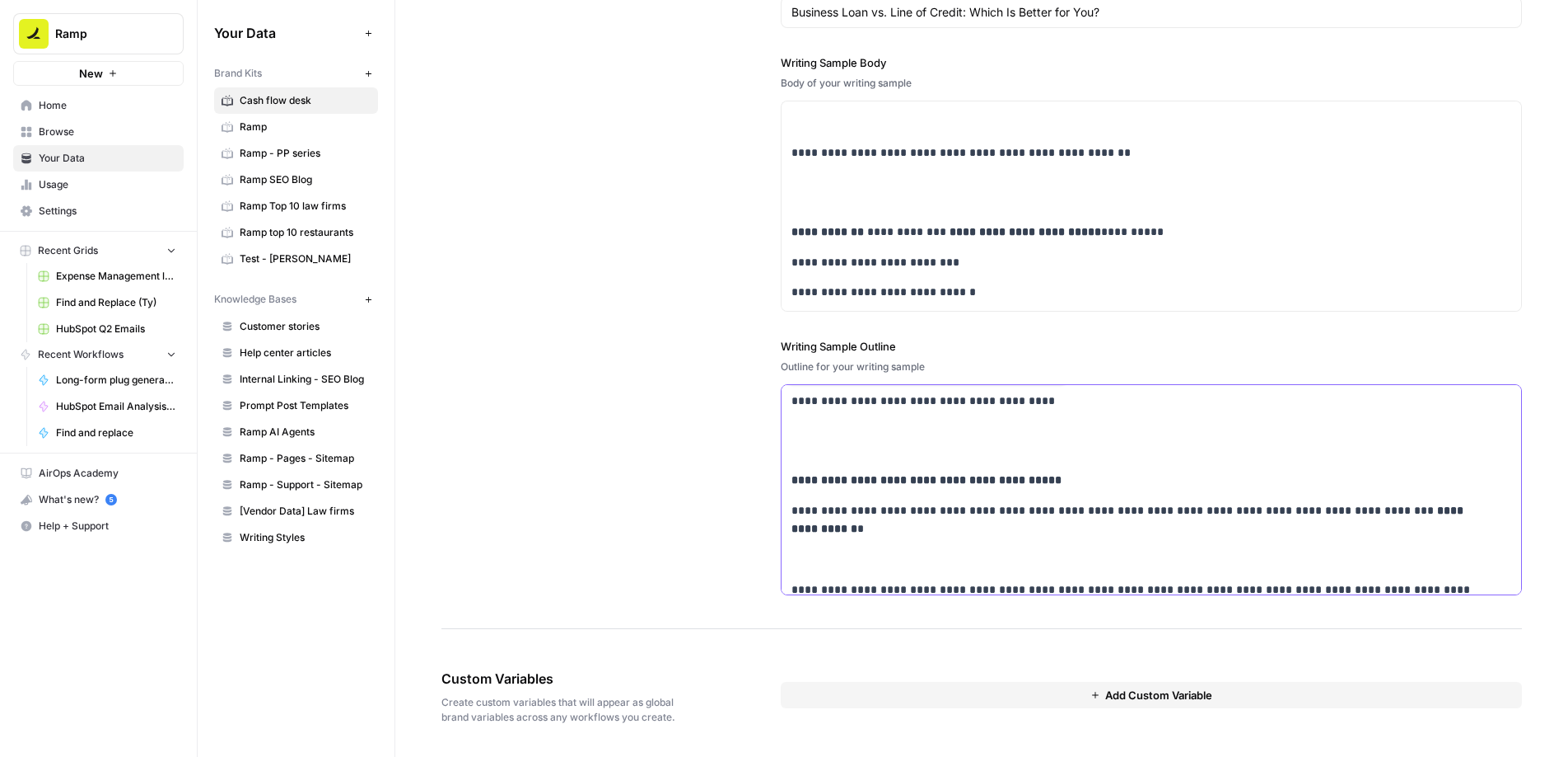
drag, startPoint x: 826, startPoint y: 514, endPoint x: 825, endPoint y: 359, distance: 155.0
click at [825, 359] on div "**********" at bounding box center [1151, 466] width 741 height 257
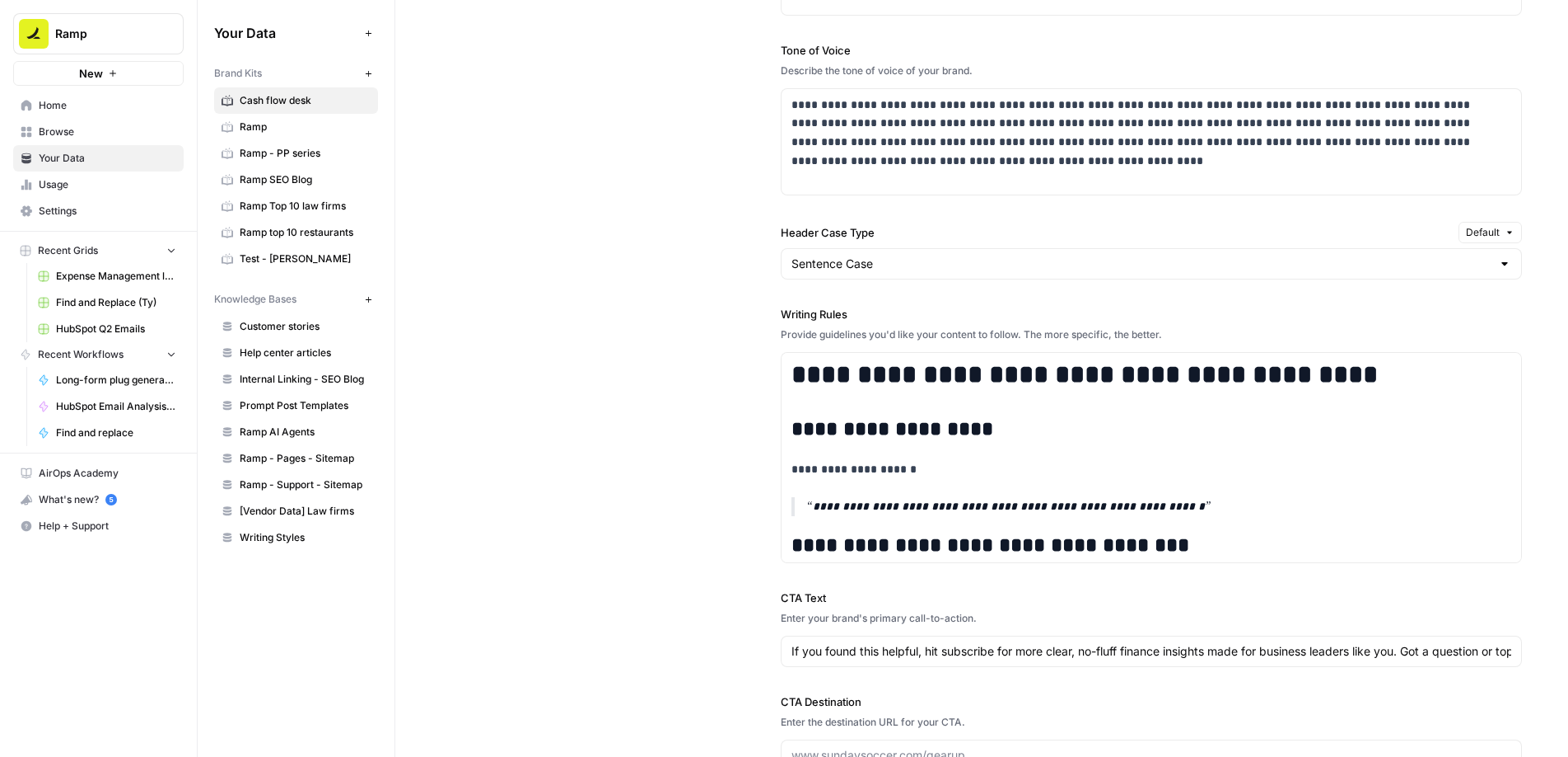
scroll to position [1155, 0]
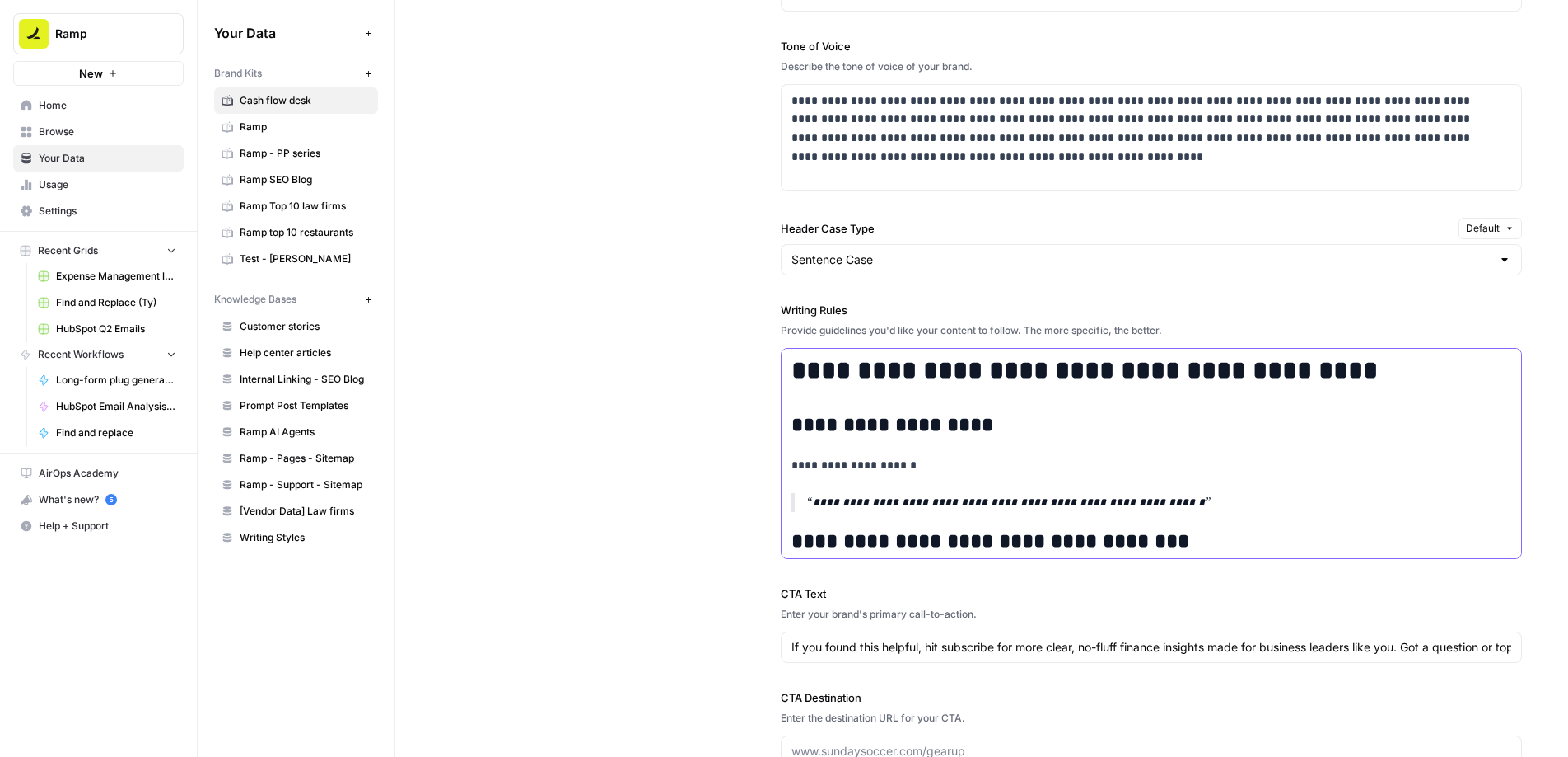
click at [859, 381] on h1 "**********" at bounding box center [1140, 369] width 698 height 30
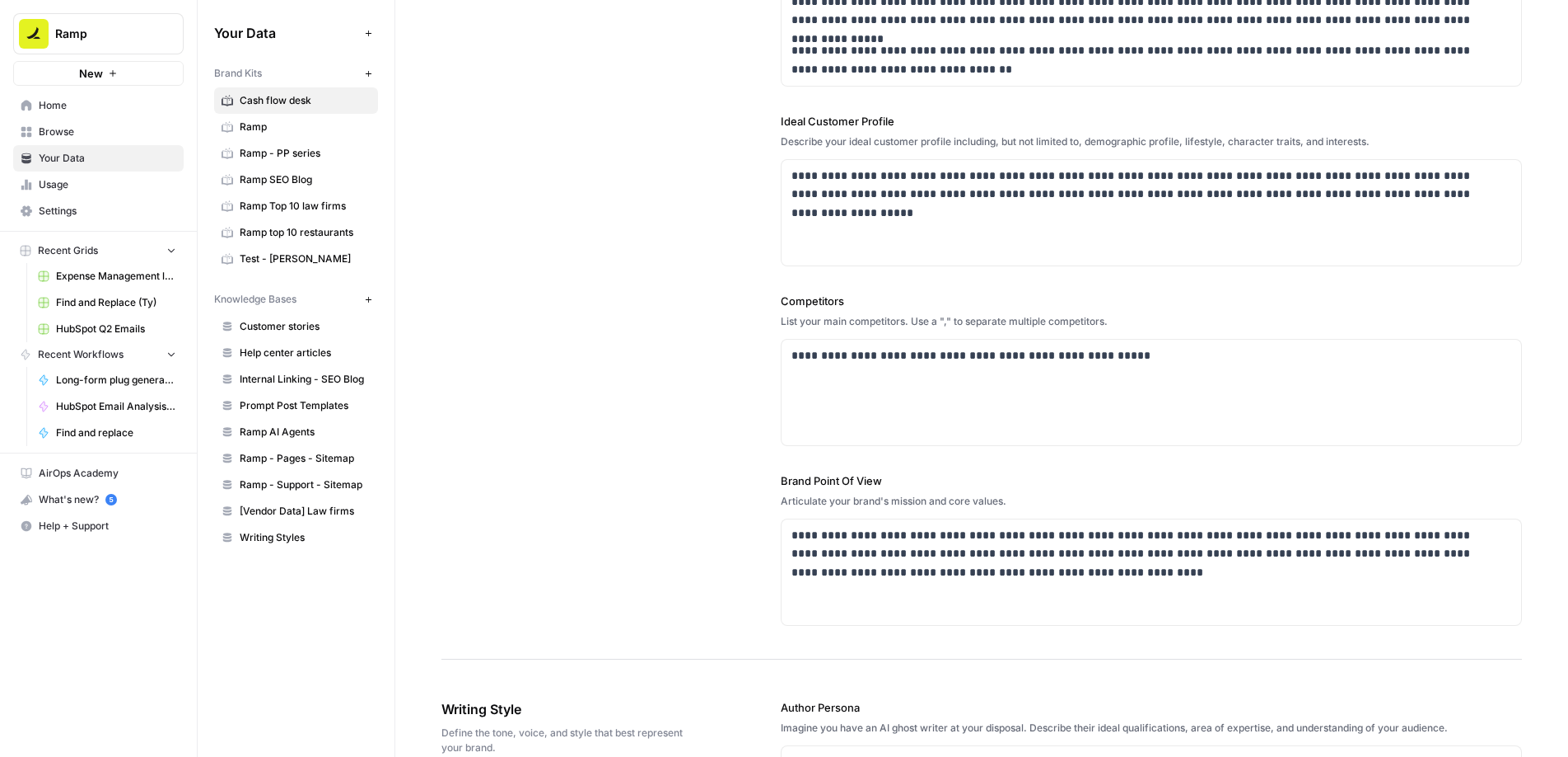
scroll to position [0, 0]
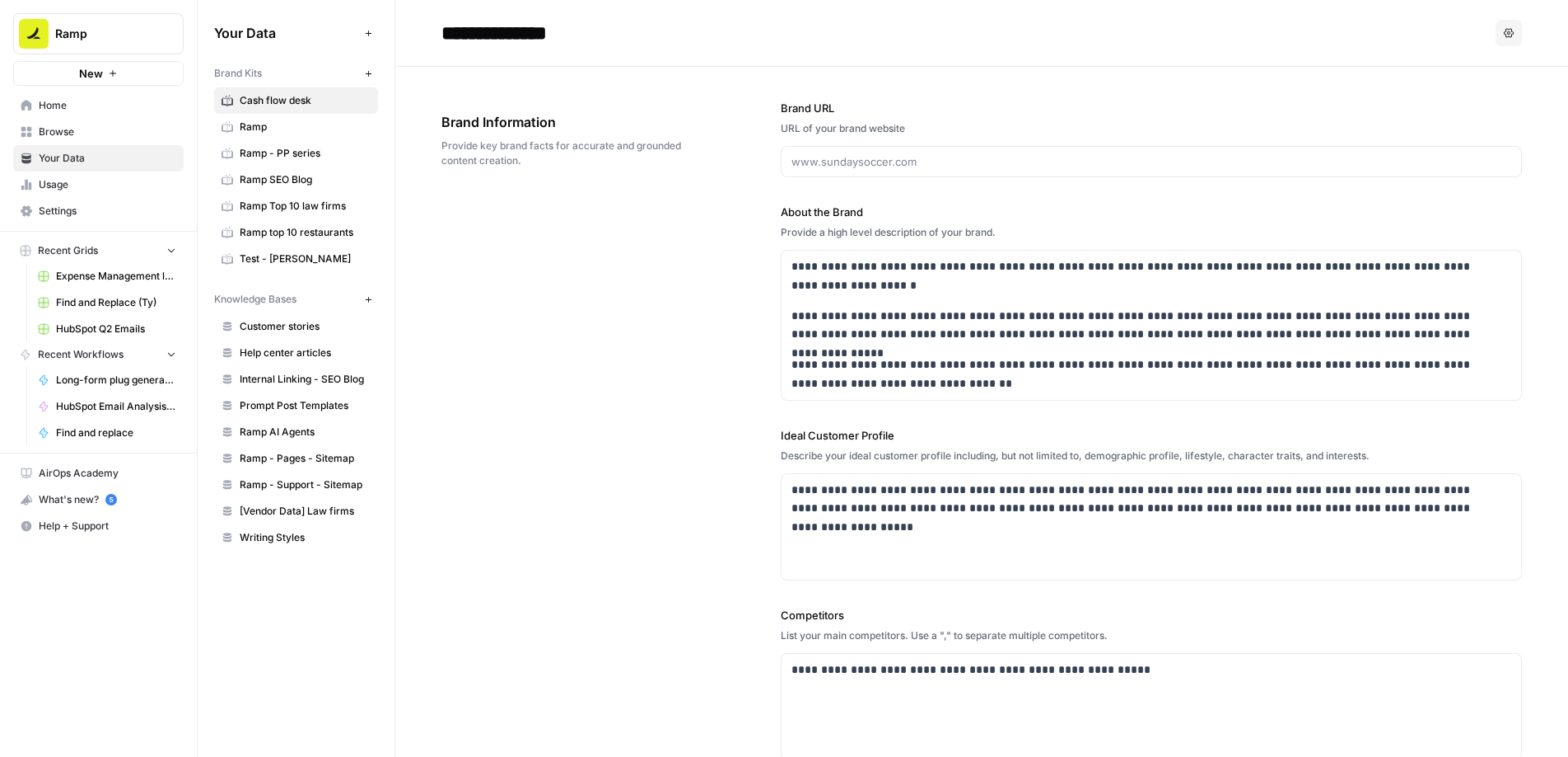
click at [798, 97] on div "**********" at bounding box center [1151, 519] width 741 height 906
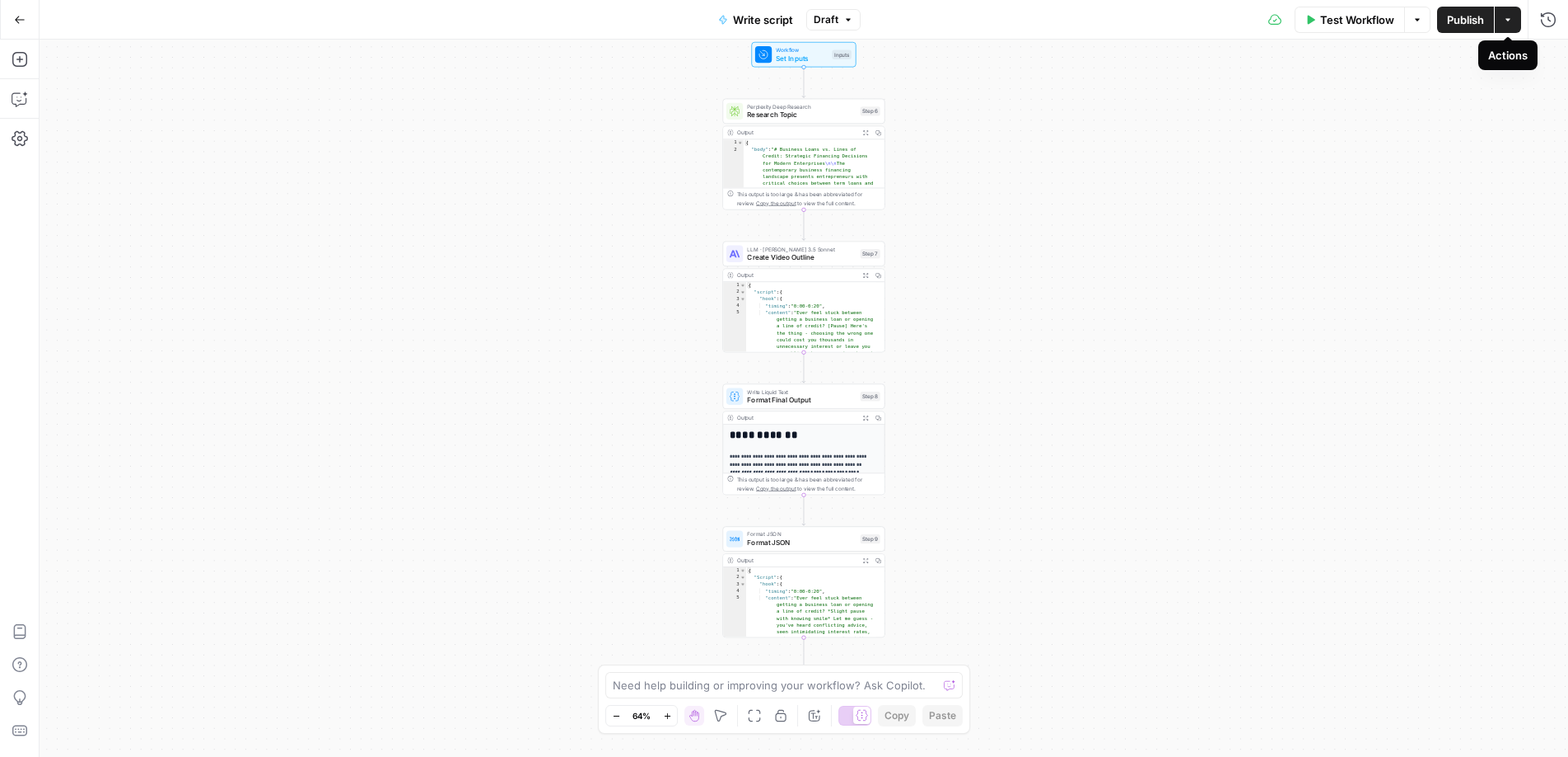
click at [1507, 26] on button "Actions" at bounding box center [1508, 19] width 26 height 26
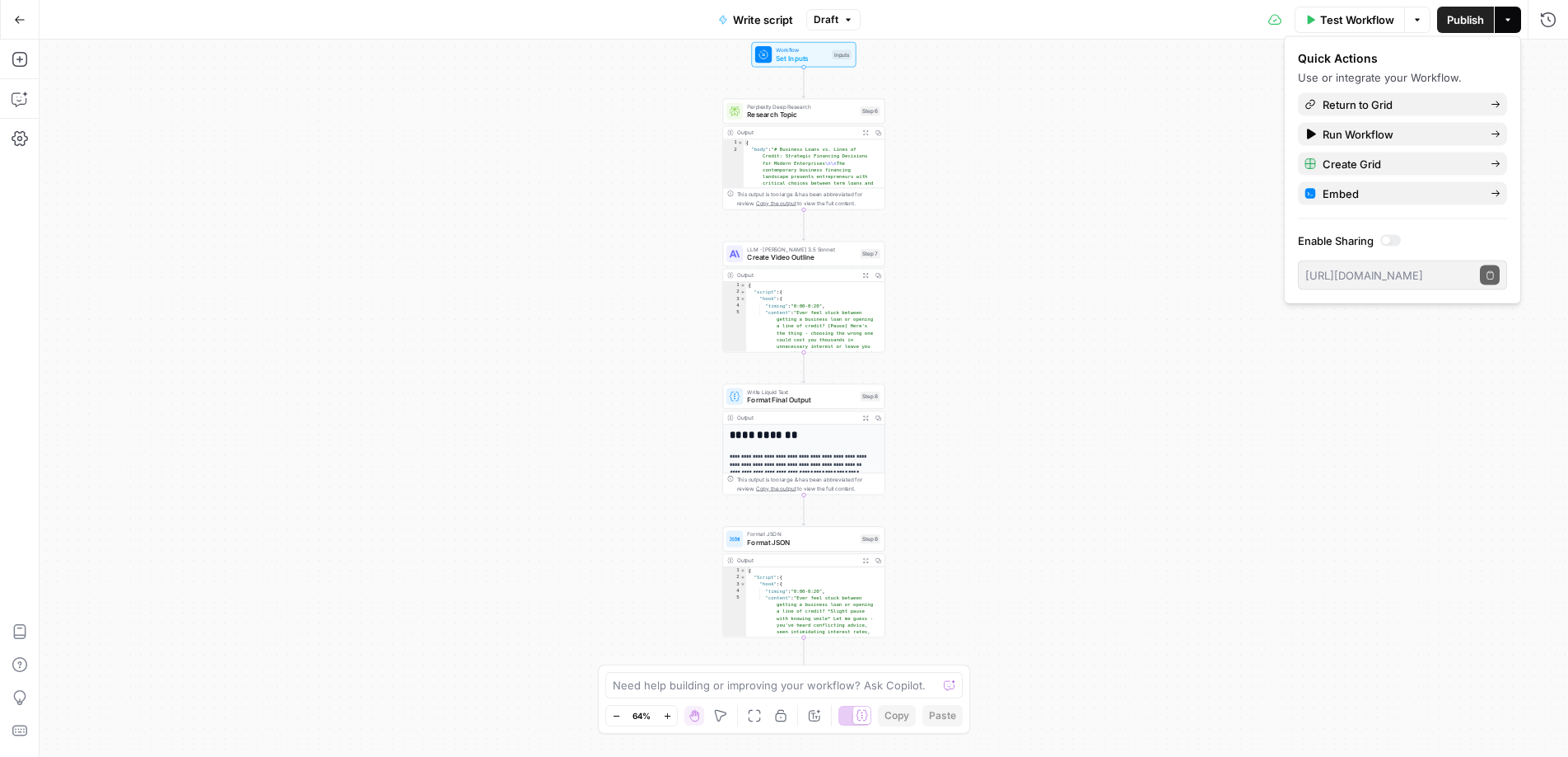
click at [1420, 26] on button "Options" at bounding box center [1418, 19] width 26 height 26
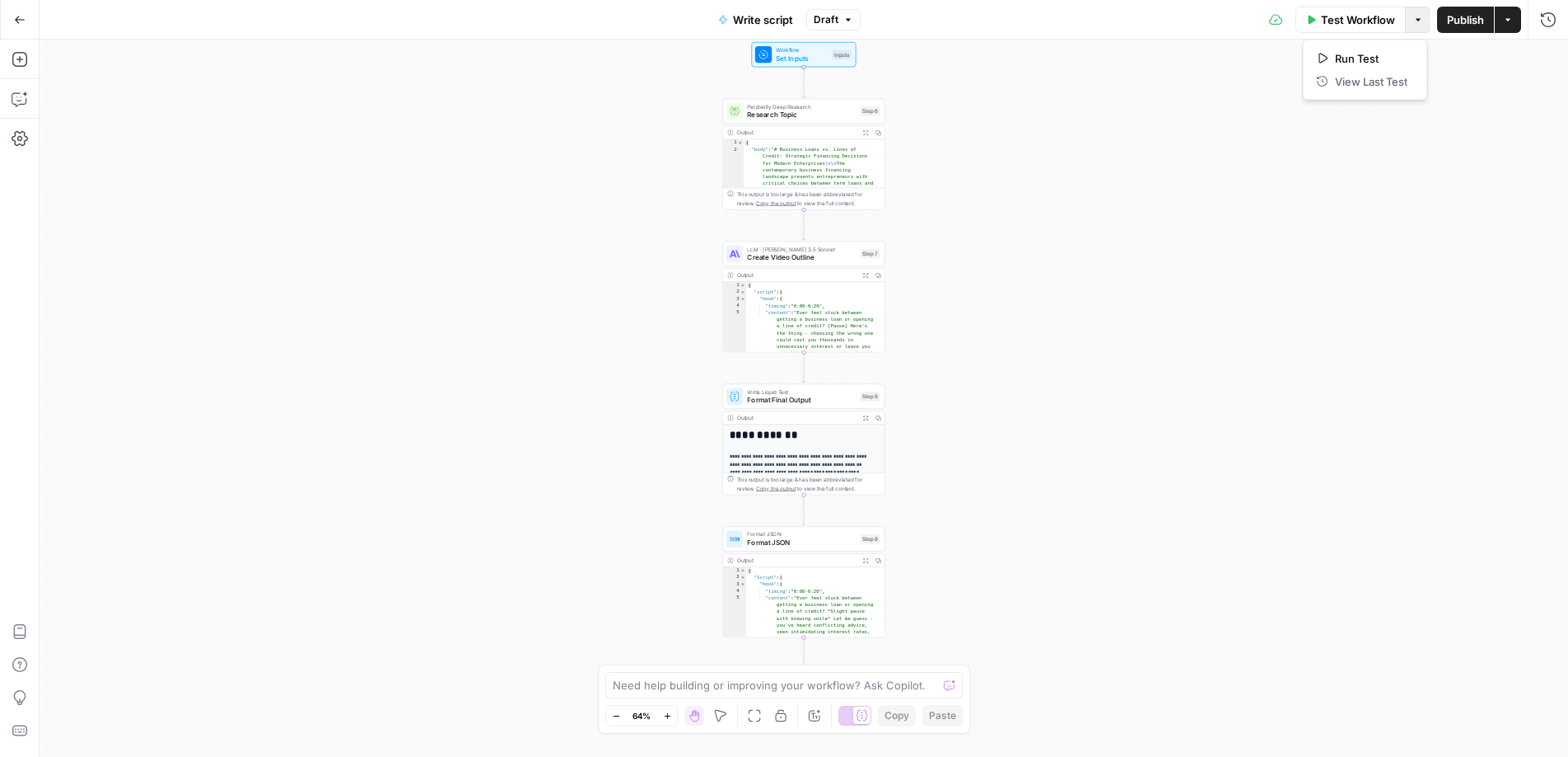
click at [44, 69] on div "Workflow Set Inputs Inputs Perplexity Deep Research Research Topic Step 6 Outpu…" at bounding box center [803, 398] width 1529 height 717
click at [785, 263] on span "Create Video Outline" at bounding box center [802, 259] width 108 height 11
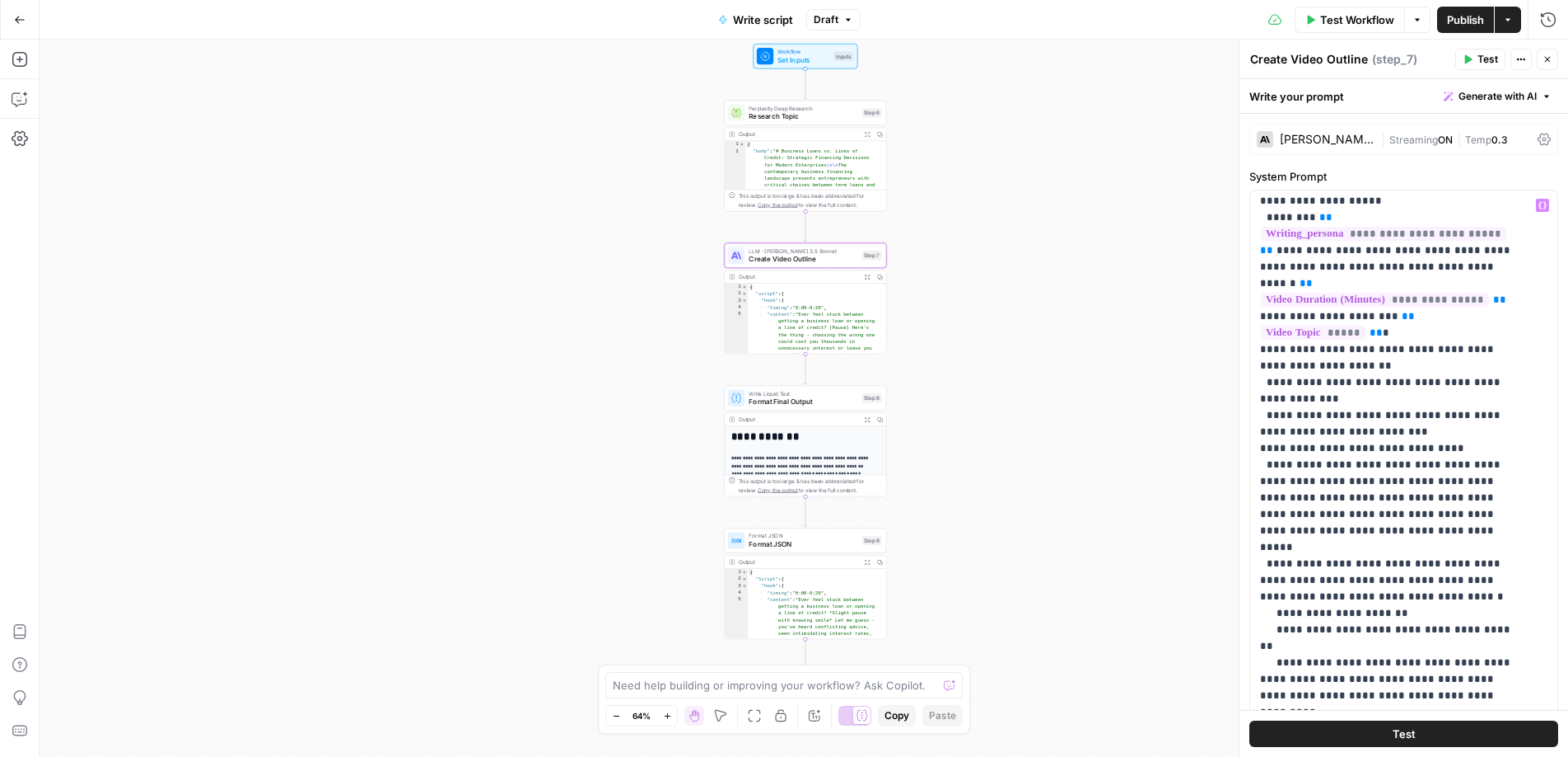
scroll to position [500, 0]
click at [1544, 57] on icon "button" at bounding box center [1547, 59] width 10 height 10
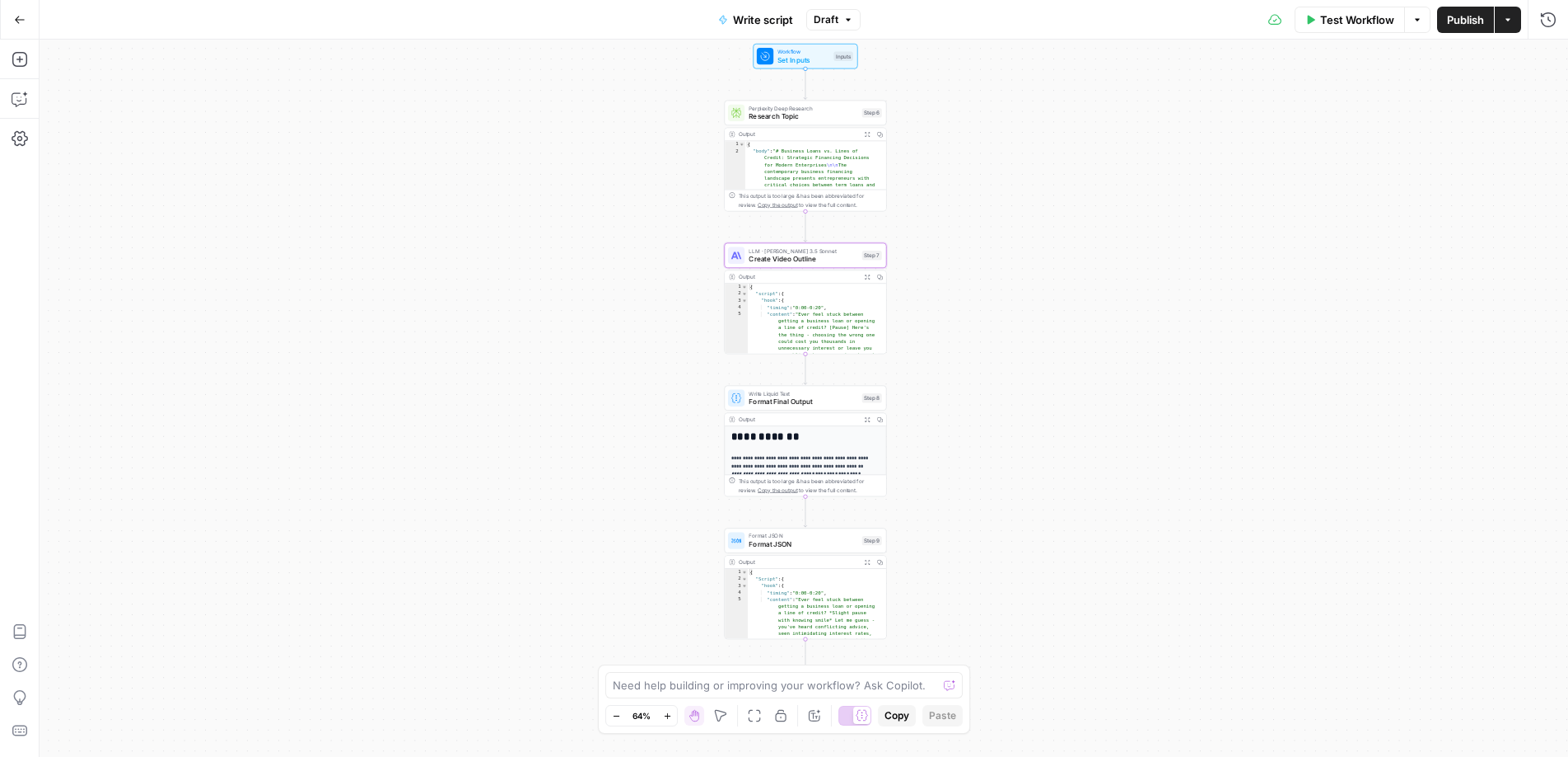
click at [3, 27] on div "Go Back" at bounding box center [19, 19] width 39 height 38
click at [9, 25] on button "Go Back" at bounding box center [19, 19] width 30 height 30
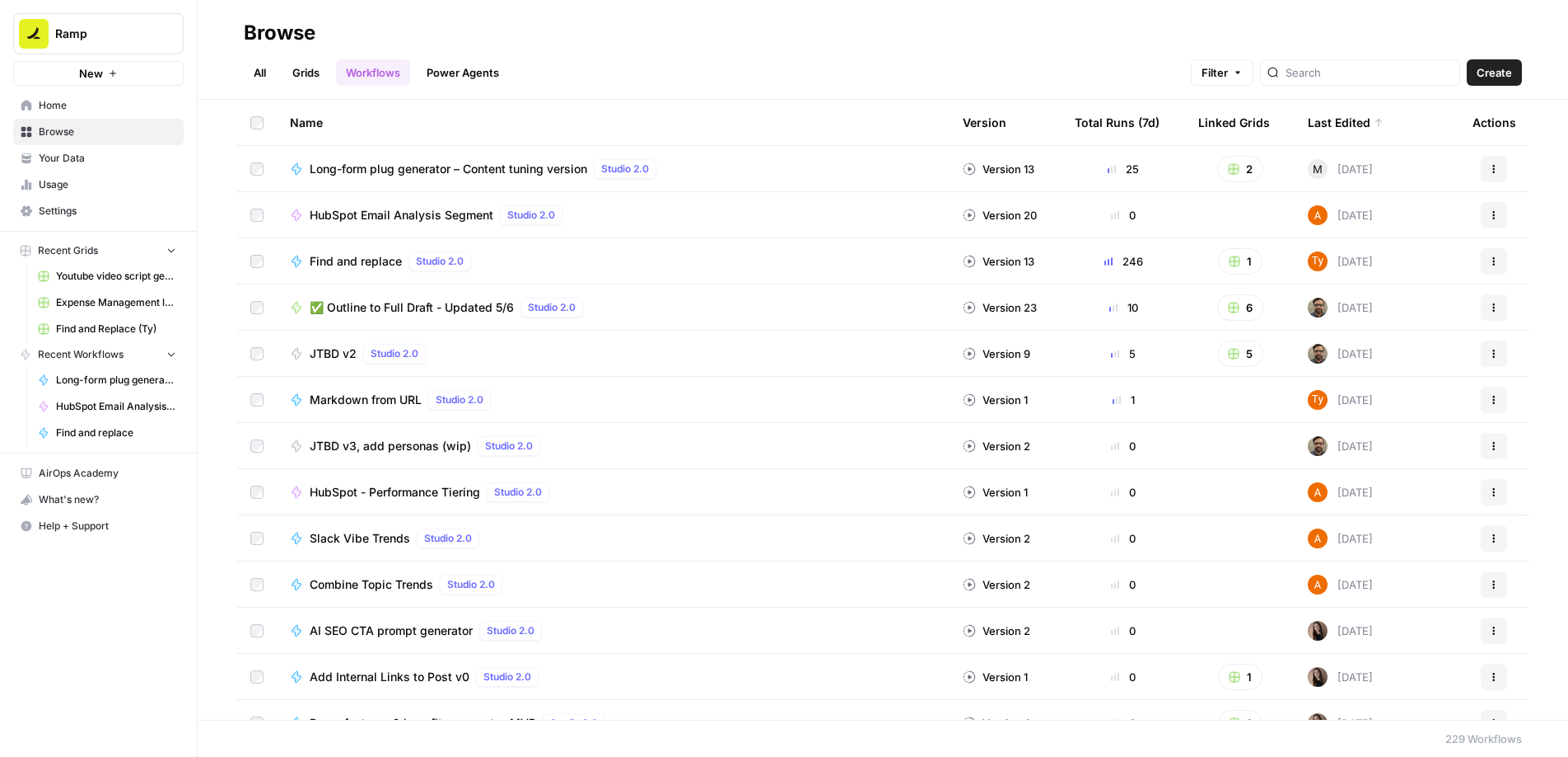
click at [296, 71] on link "Grids" at bounding box center [306, 72] width 47 height 26
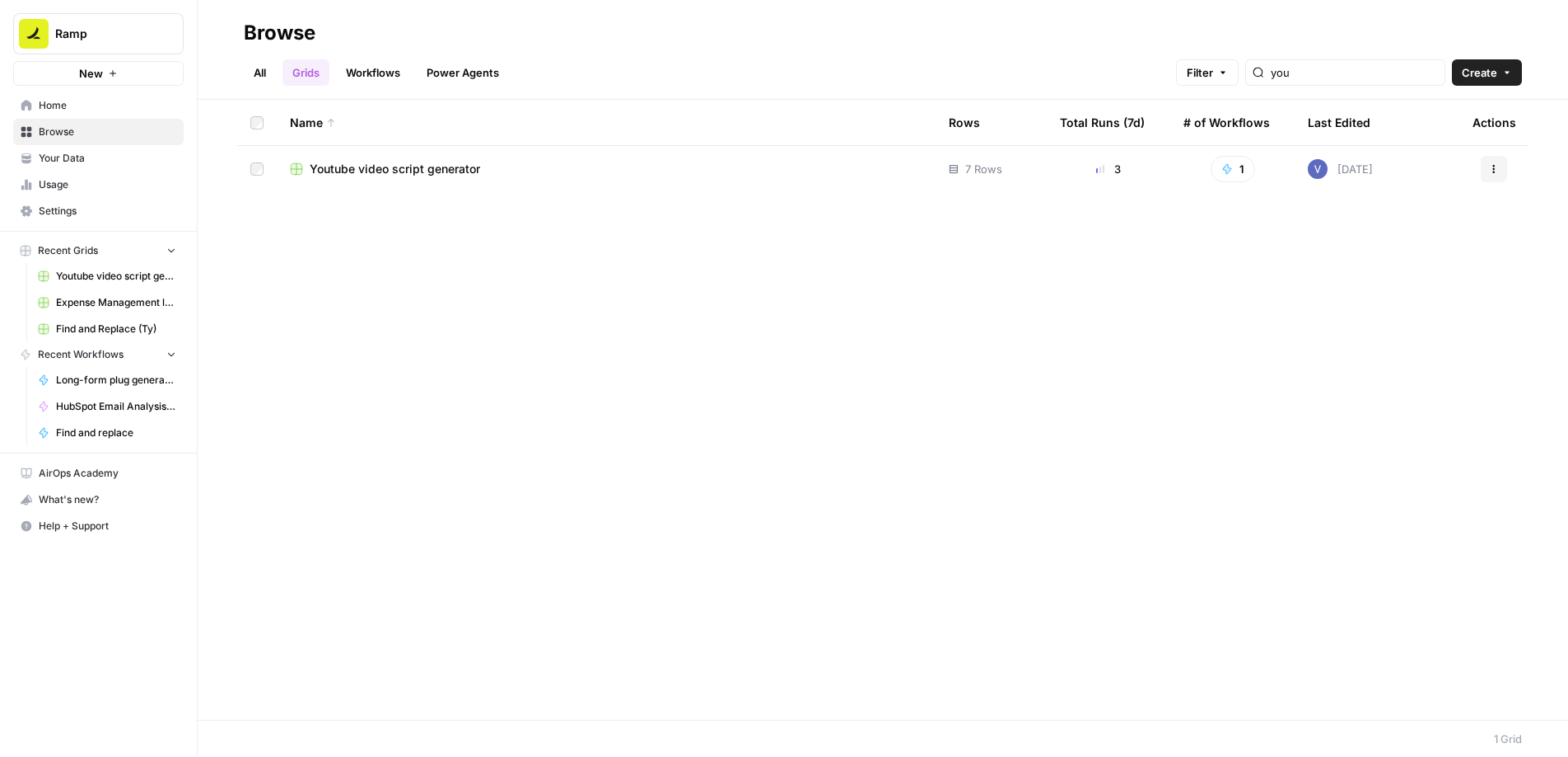
click at [423, 174] on span "Youtube video script generator" at bounding box center [395, 169] width 170 height 16
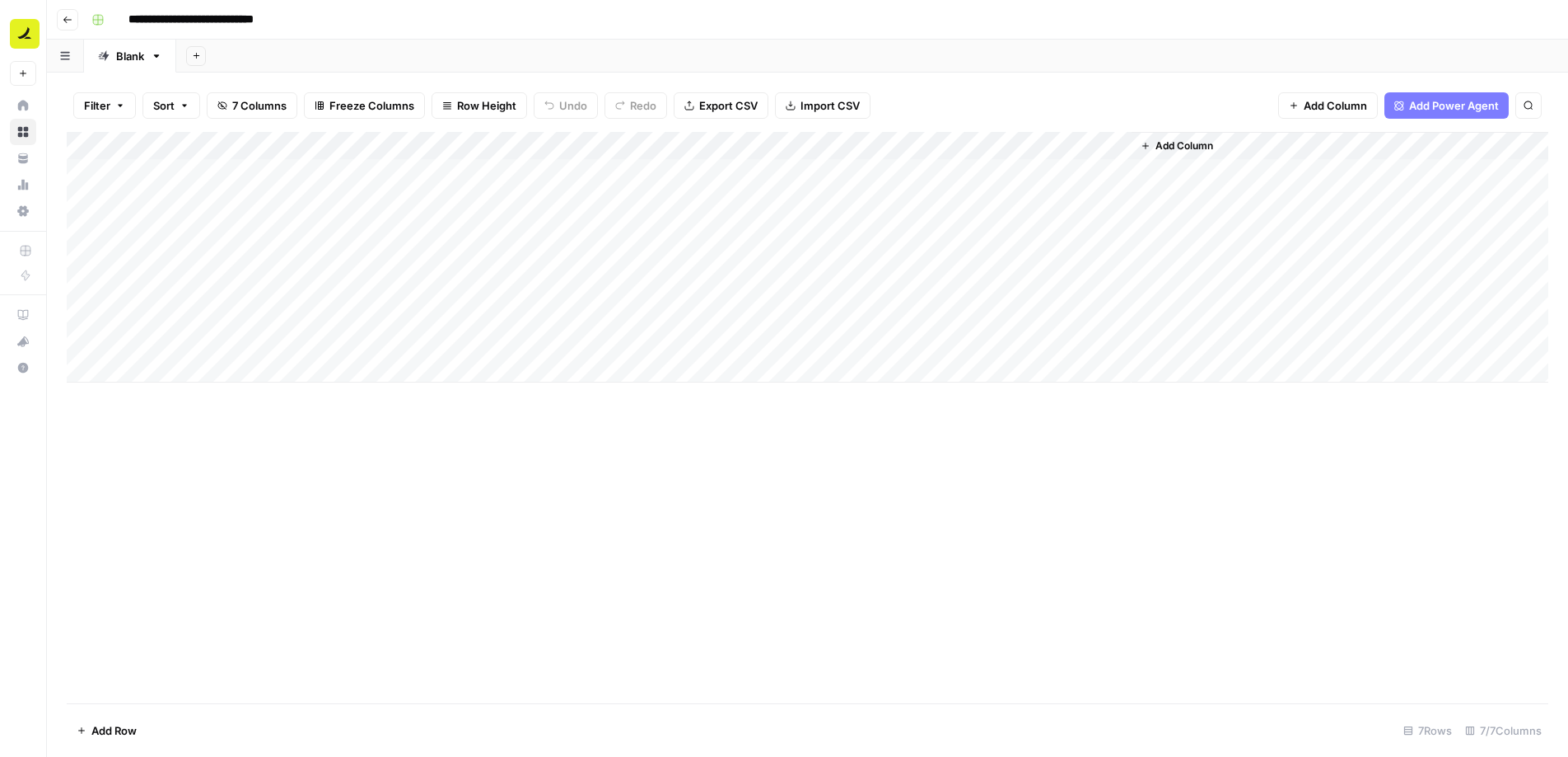
click at [159, 60] on icon "button" at bounding box center [156, 56] width 12 height 12
click at [191, 108] on span "Duplicate Sheet" at bounding box center [223, 110] width 79 height 16
click at [251, 173] on div "Add Column" at bounding box center [808, 160] width 1482 height 55
click at [473, 265] on div "Add Column" at bounding box center [808, 418] width 1482 height 571
click at [468, 175] on div "Add Column" at bounding box center [808, 173] width 1482 height 82
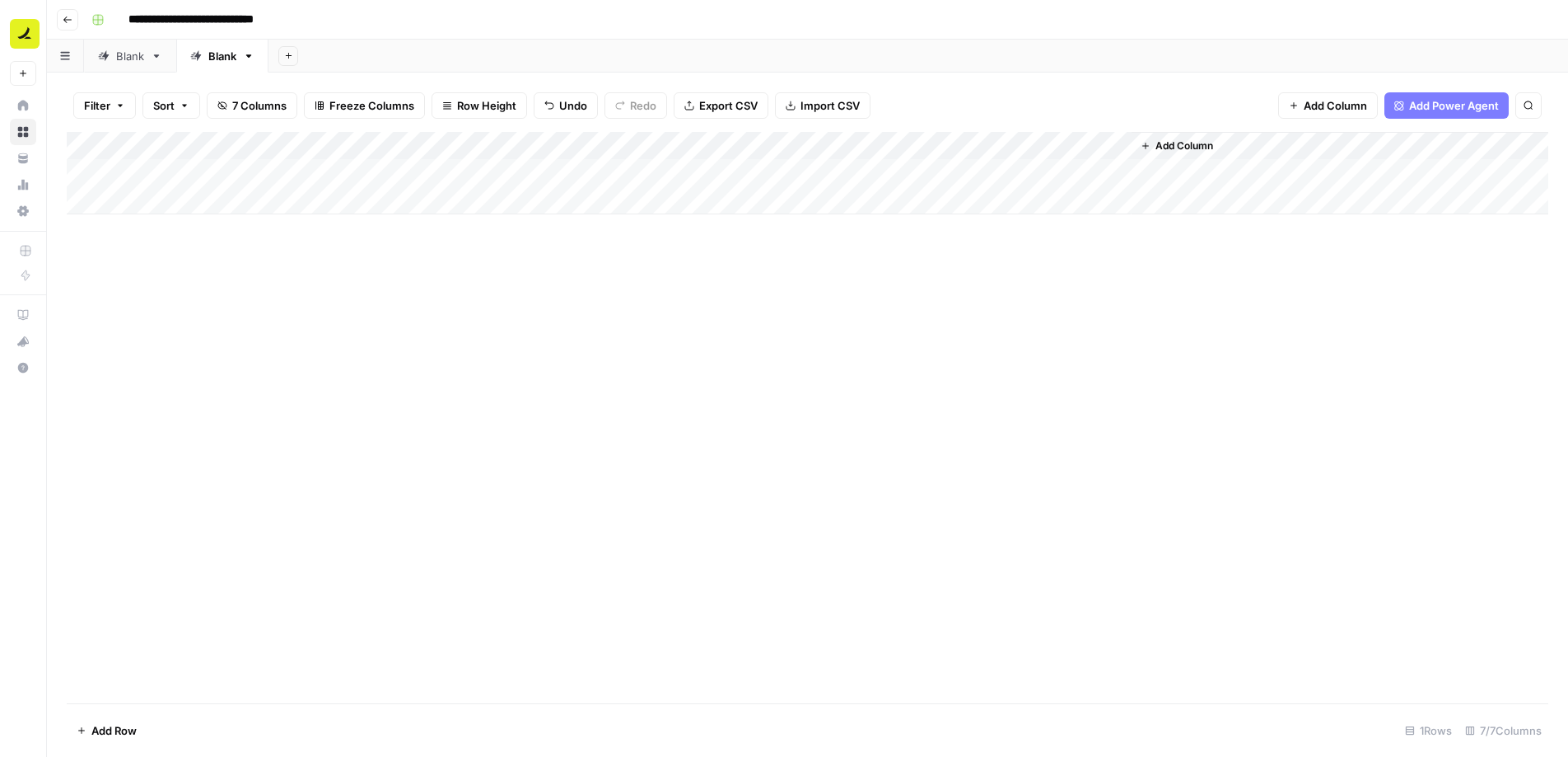
click at [468, 175] on div "Add Column" at bounding box center [808, 173] width 1482 height 82
click at [619, 171] on div "Add Column" at bounding box center [808, 173] width 1482 height 82
click at [800, 149] on div "Add Column" at bounding box center [808, 173] width 1482 height 82
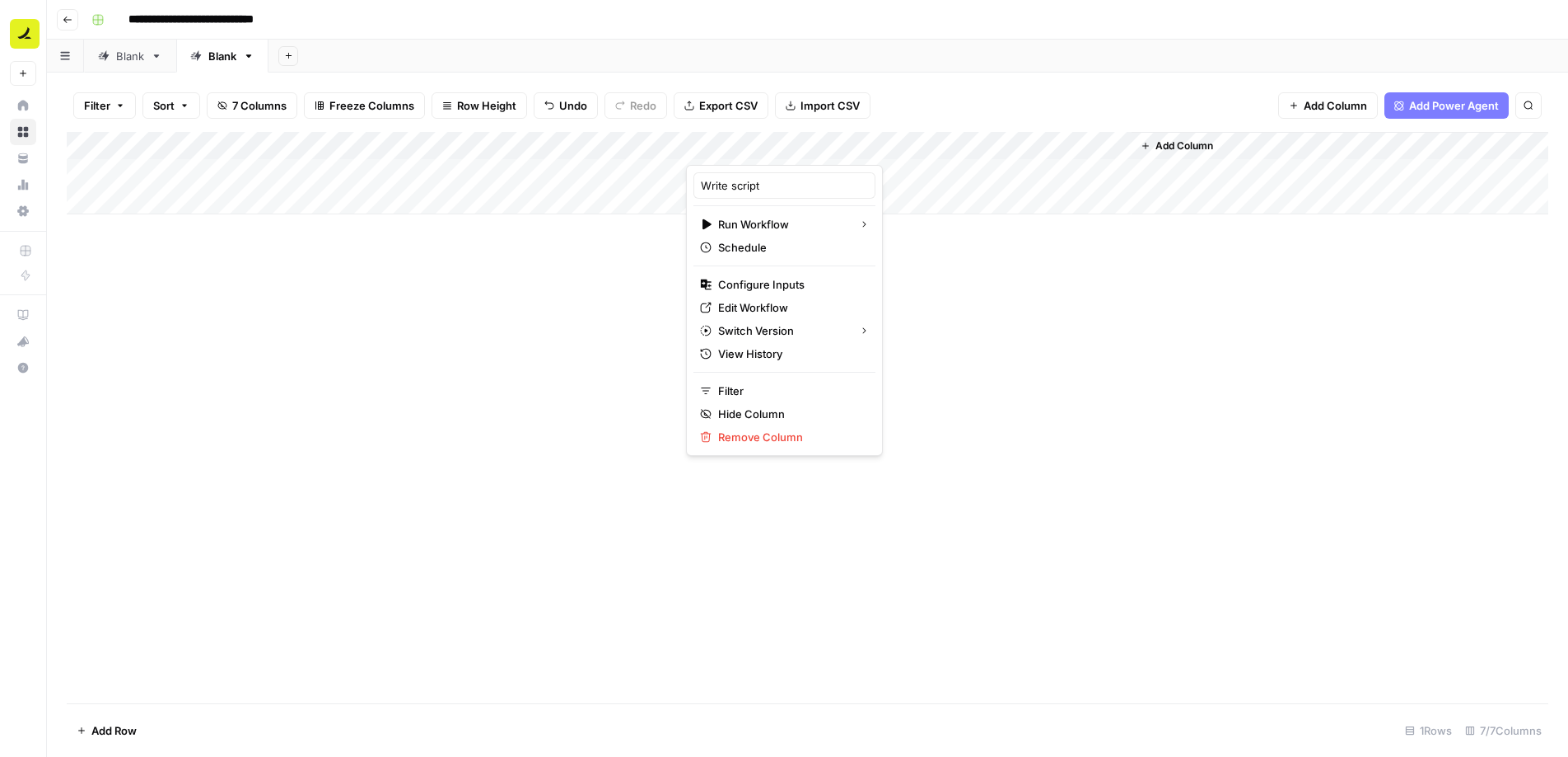
click at [1074, 65] on div "Add Sheet" at bounding box center [919, 56] width 1300 height 33
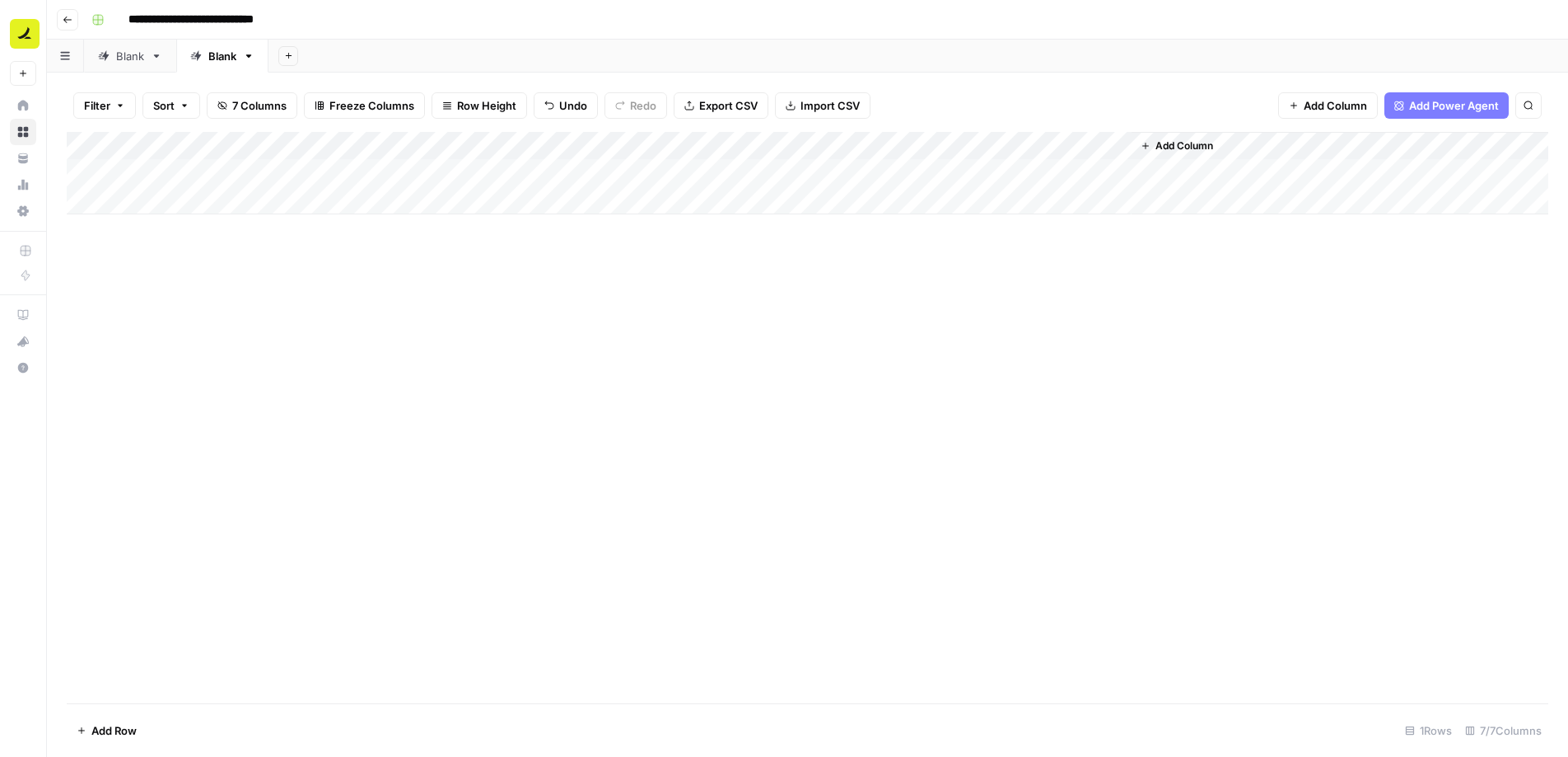
click at [798, 148] on div "Add Column" at bounding box center [808, 173] width 1482 height 82
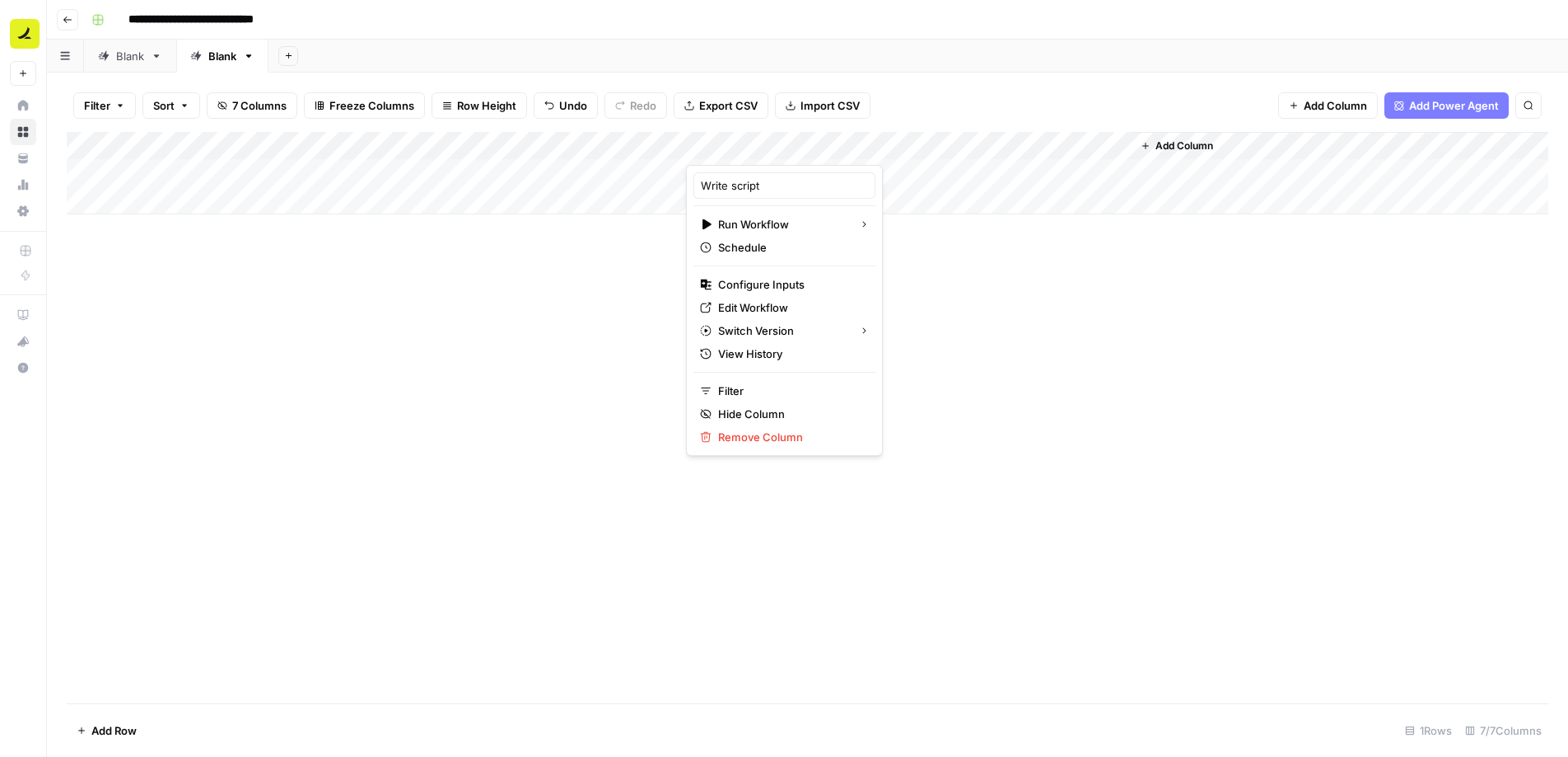
click at [1190, 150] on span "Add Column" at bounding box center [1184, 146] width 57 height 15
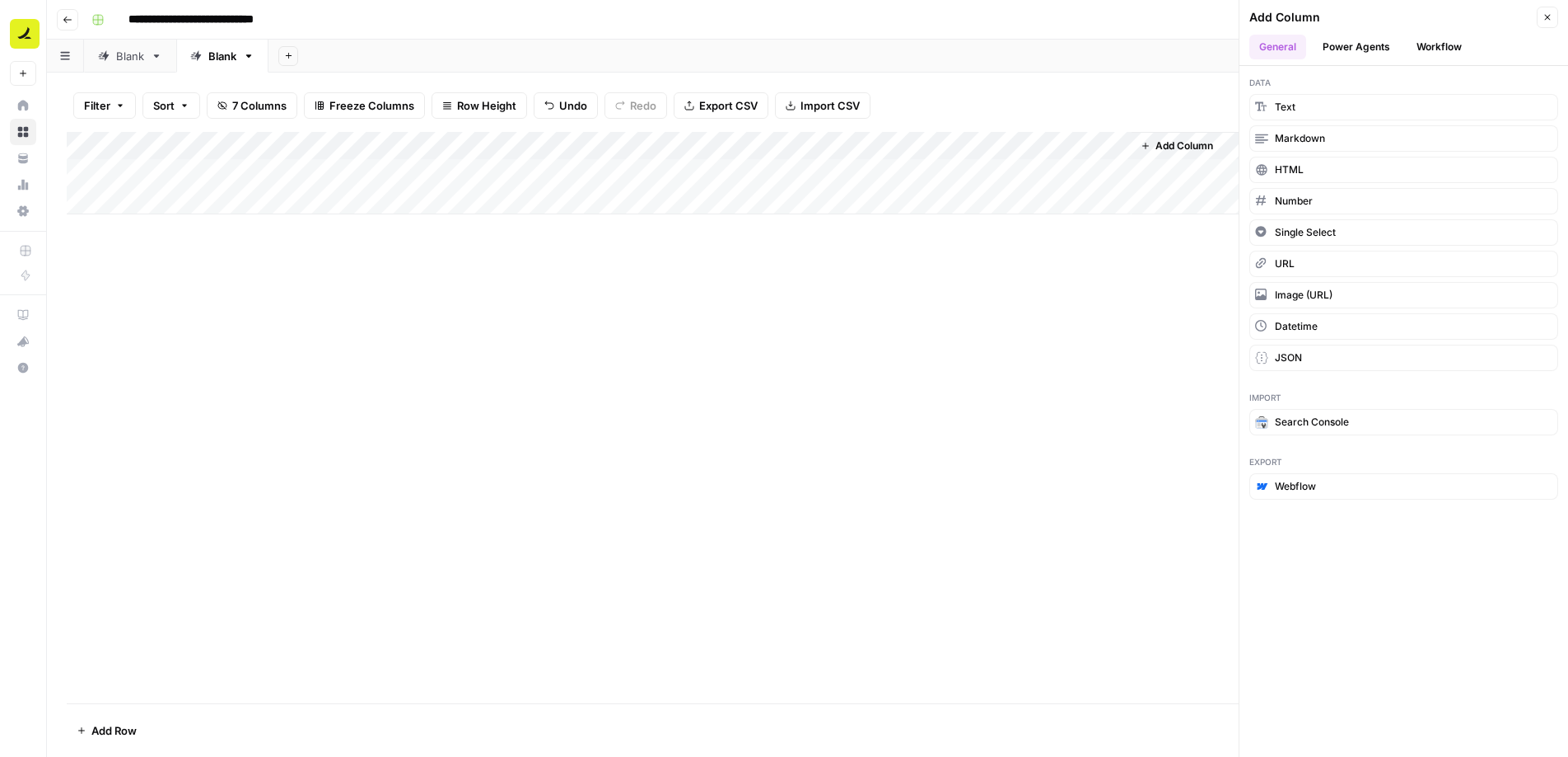
click at [1453, 40] on button "Workflow" at bounding box center [1439, 47] width 65 height 25
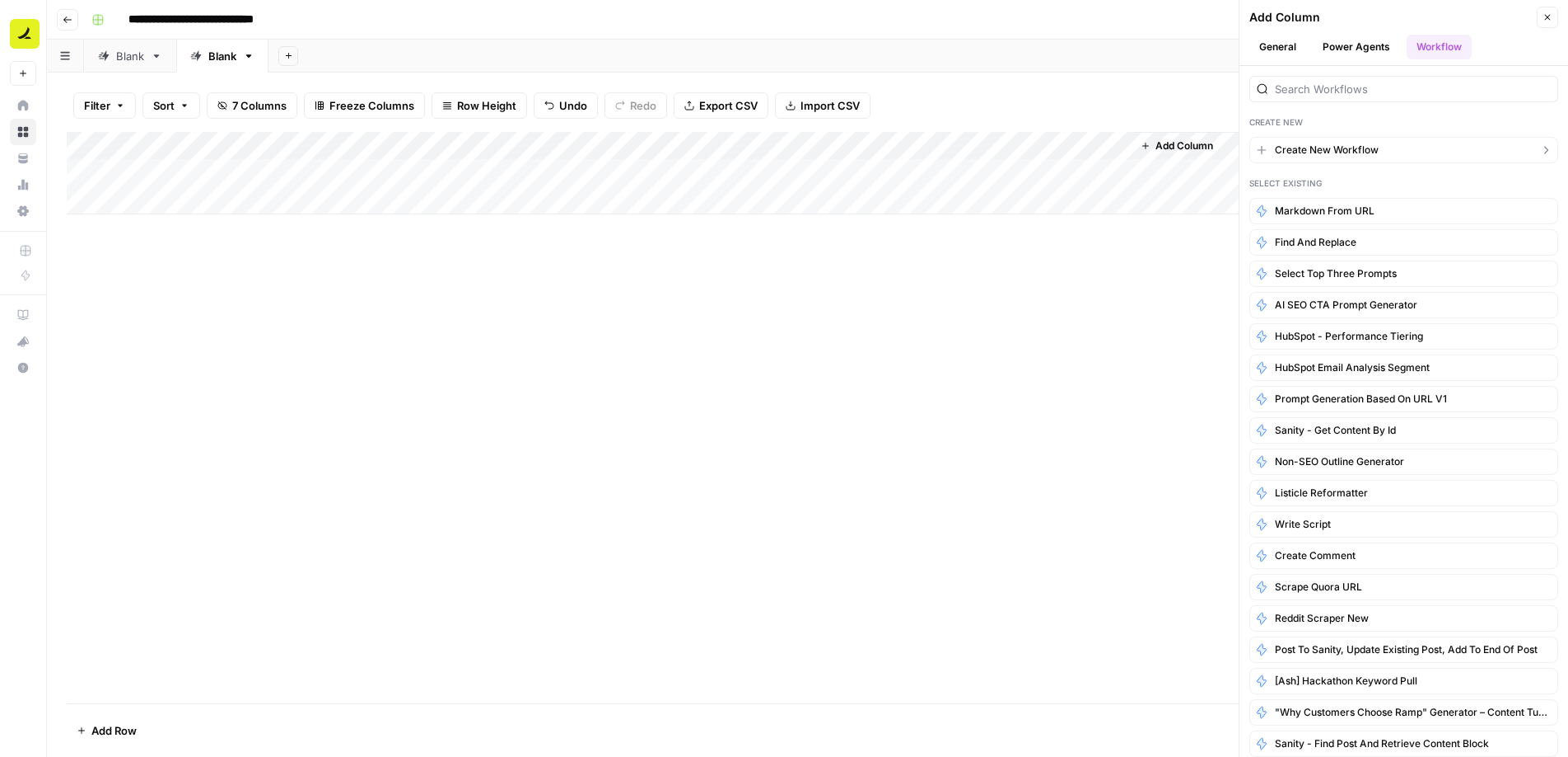
click at [1404, 145] on button "Create New Workflow" at bounding box center [1404, 150] width 309 height 26
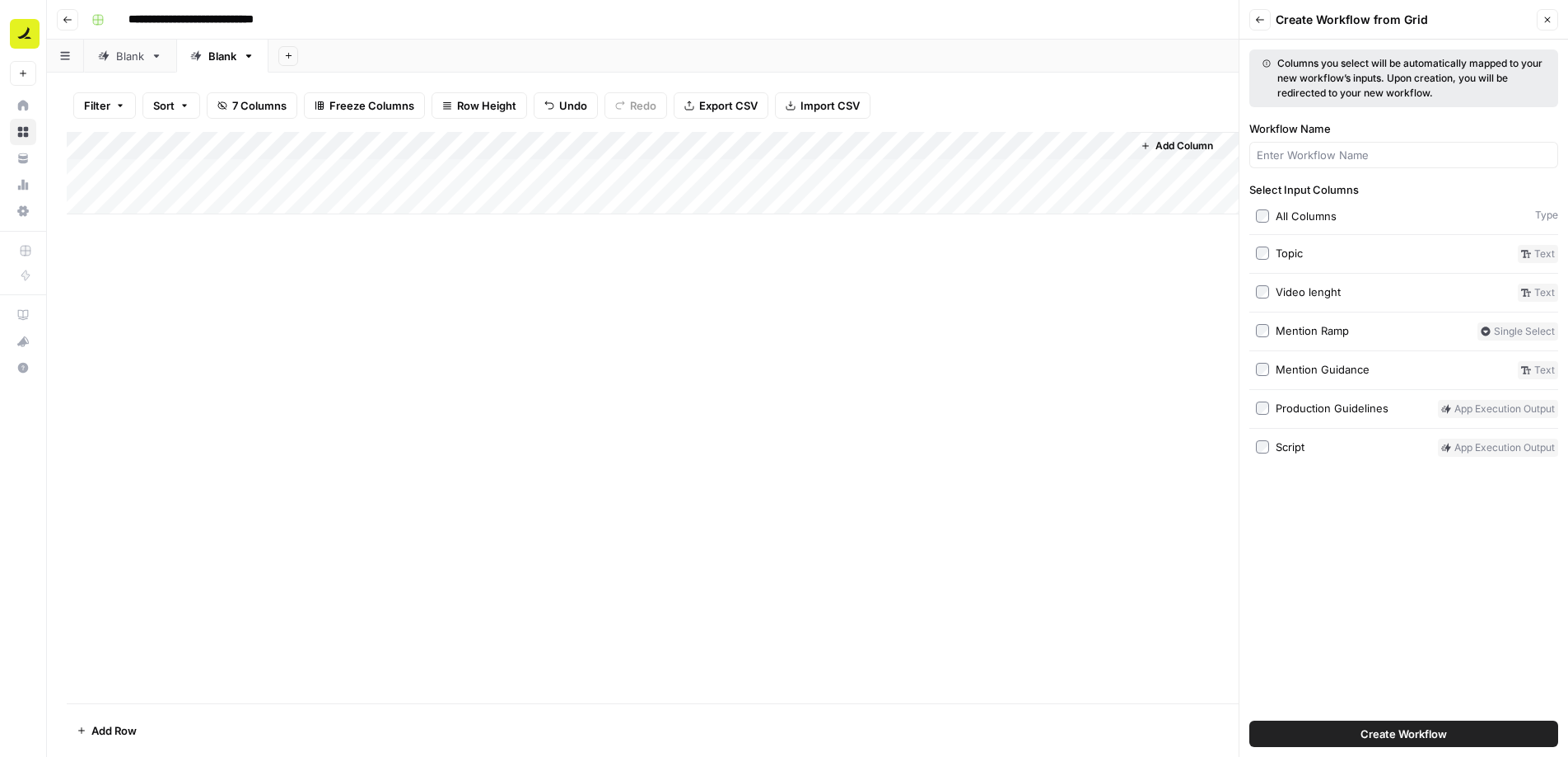
click at [1369, 260] on label "Topic" at bounding box center [1384, 254] width 255 height 18
click at [1352, 297] on label "Video lenght" at bounding box center [1384, 293] width 255 height 18
click at [1348, 331] on label "Mention Ramp" at bounding box center [1364, 331] width 215 height 18
click at [1346, 373] on div "Mention Guidance" at bounding box center [1323, 369] width 94 height 16
click at [1434, 738] on span "Create Workflow" at bounding box center [1404, 733] width 87 height 16
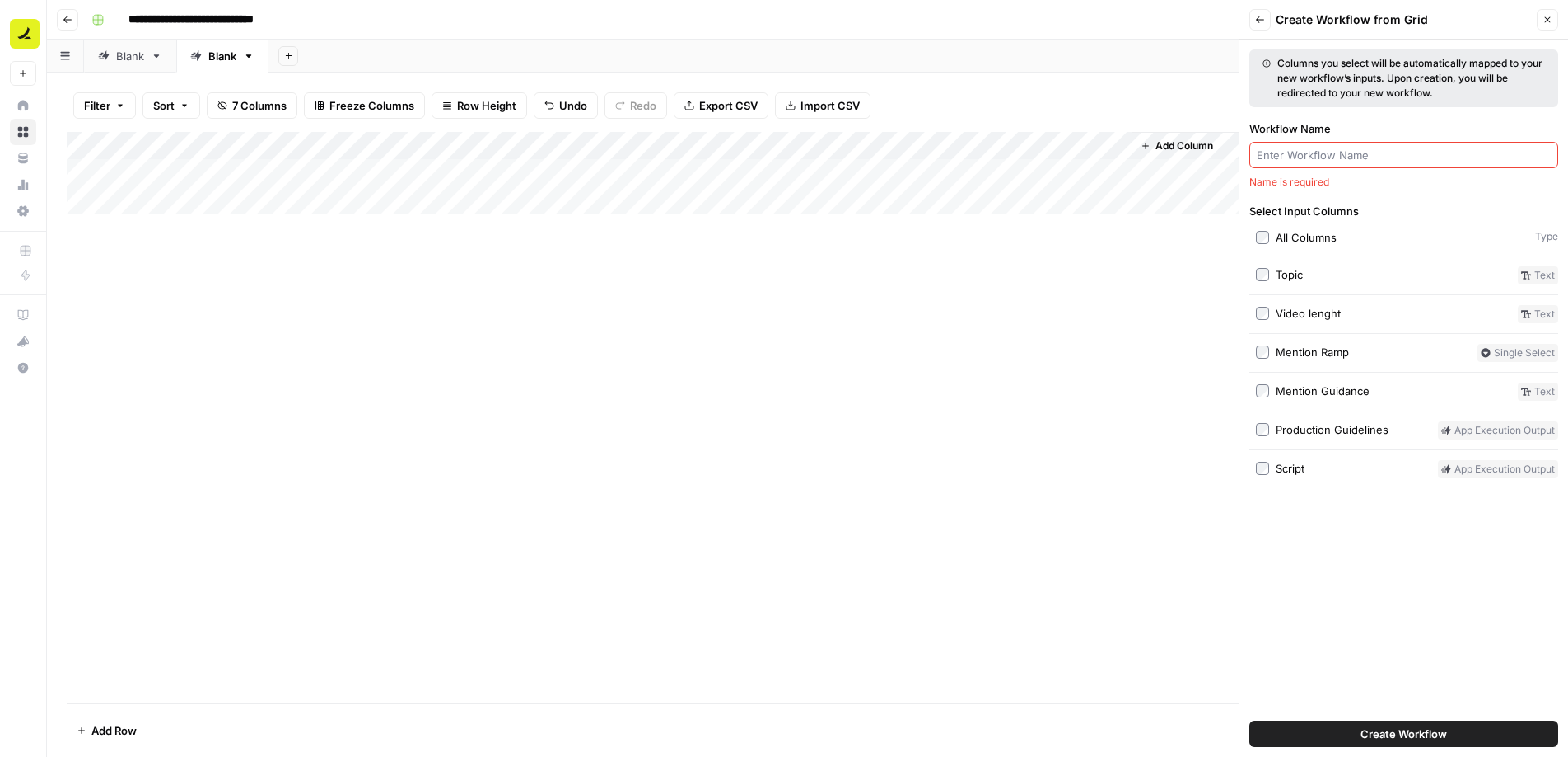
click at [1346, 156] on input "Workflow Name" at bounding box center [1404, 155] width 294 height 16
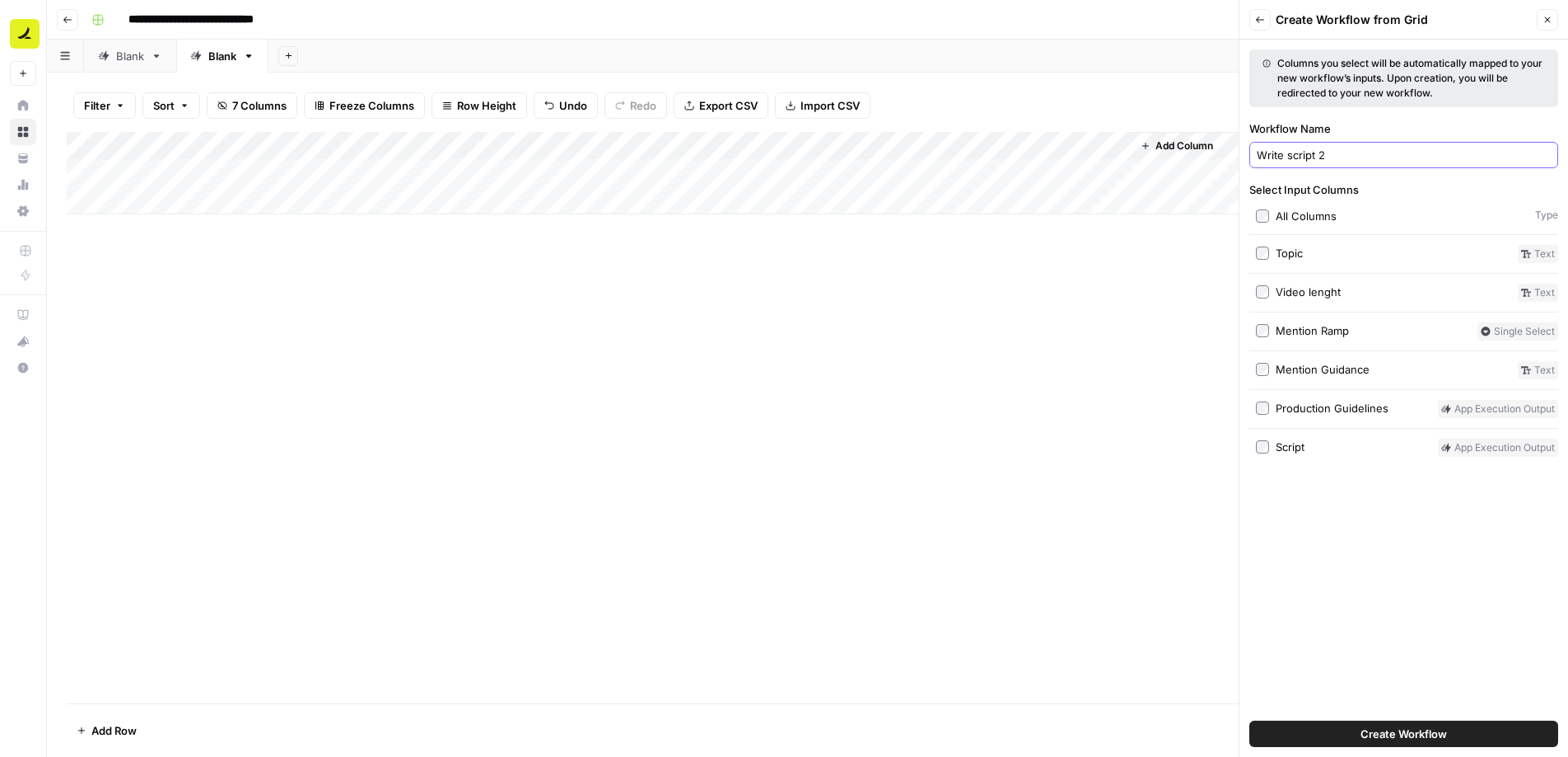
type input "Write script 2"
click at [1442, 738] on span "Create Workflow" at bounding box center [1404, 733] width 87 height 16
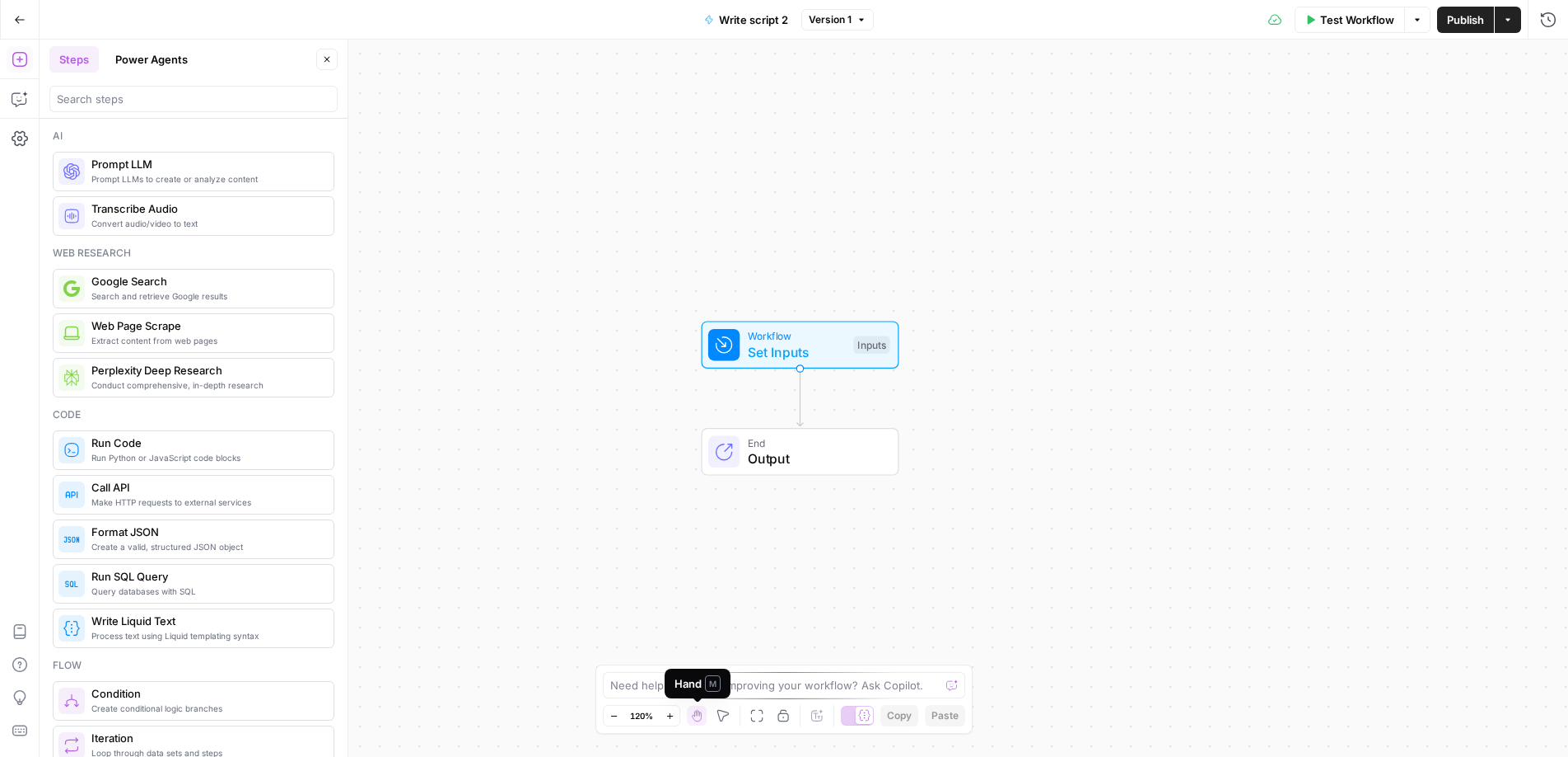
click at [710, 666] on div "Need help building or improving your workflow? Ask Copilot. Zoom Out 120% Zoom …" at bounding box center [784, 699] width 377 height 69
click at [735, 677] on textarea at bounding box center [775, 685] width 329 height 16
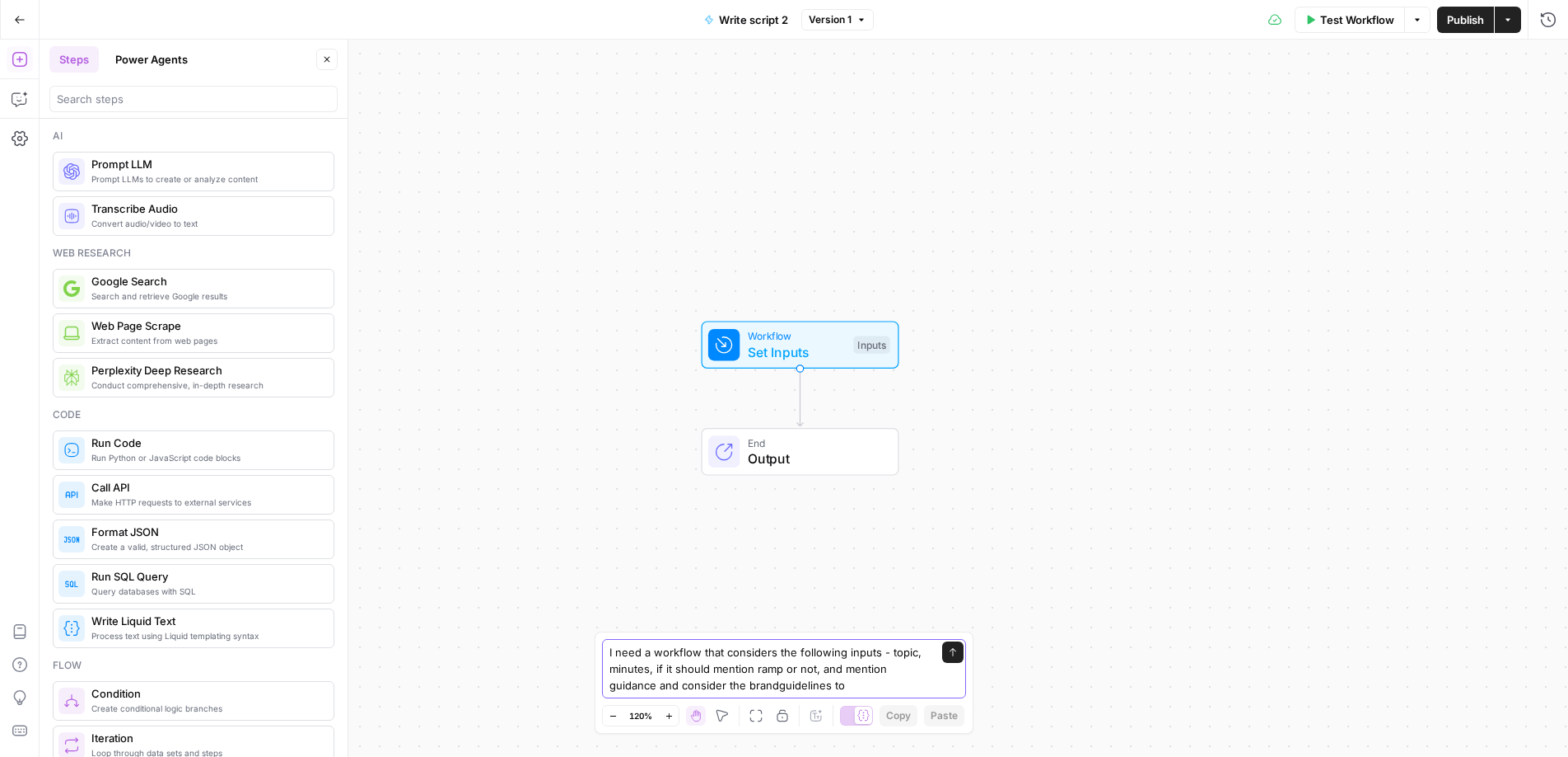
click at [778, 682] on textarea "I need a workflow that considers the following inputs - topic, minutes, if it s…" at bounding box center [768, 669] width 316 height 49
click at [862, 679] on textarea "I need a workflow that considers the following inputs - topic, minutes, if it s…" at bounding box center [768, 669] width 316 height 49
type textarea "I need a workflow that considers the following inputs - topic, minutes, if it s…"
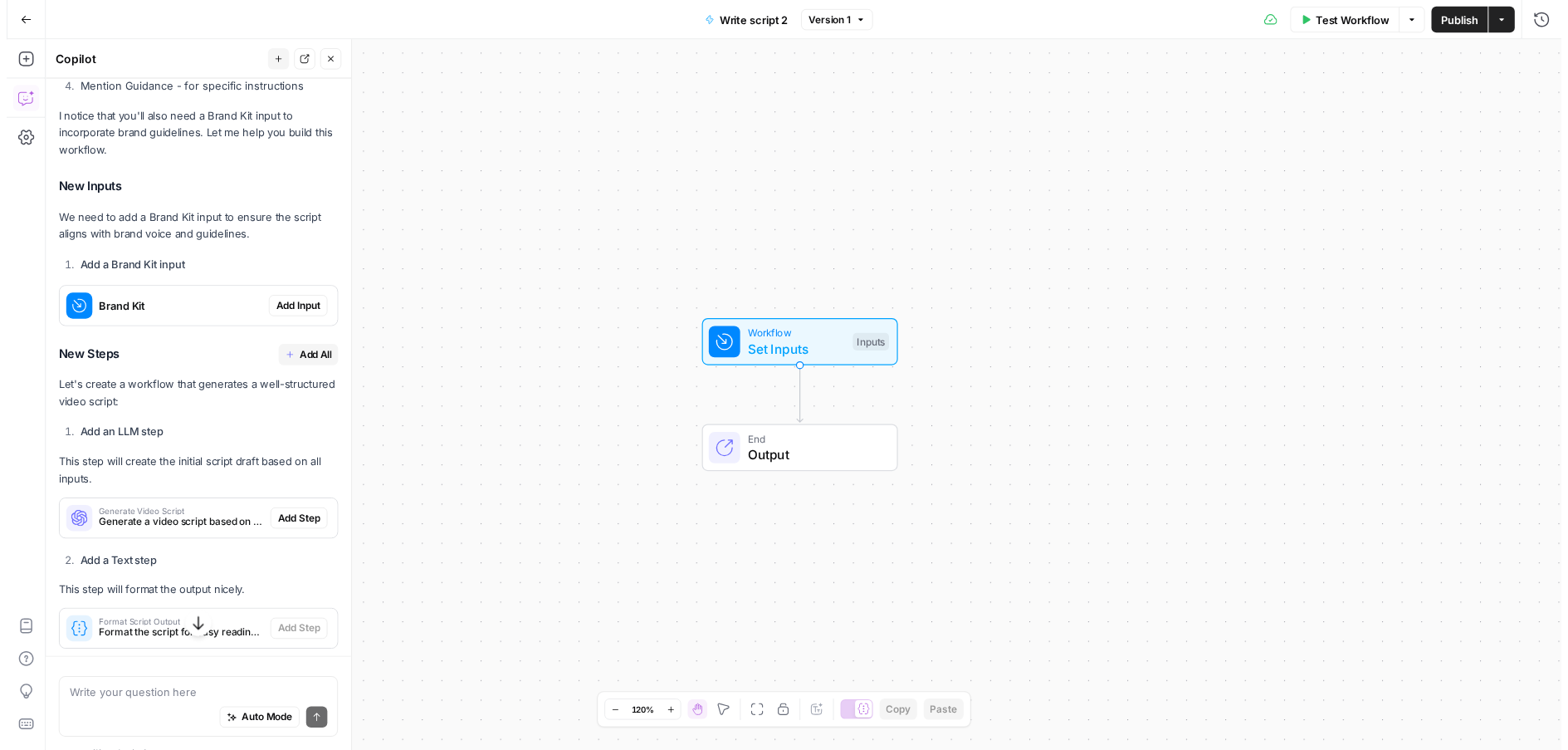
scroll to position [403, 0]
click at [289, 317] on span "Add Input" at bounding box center [296, 310] width 45 height 15
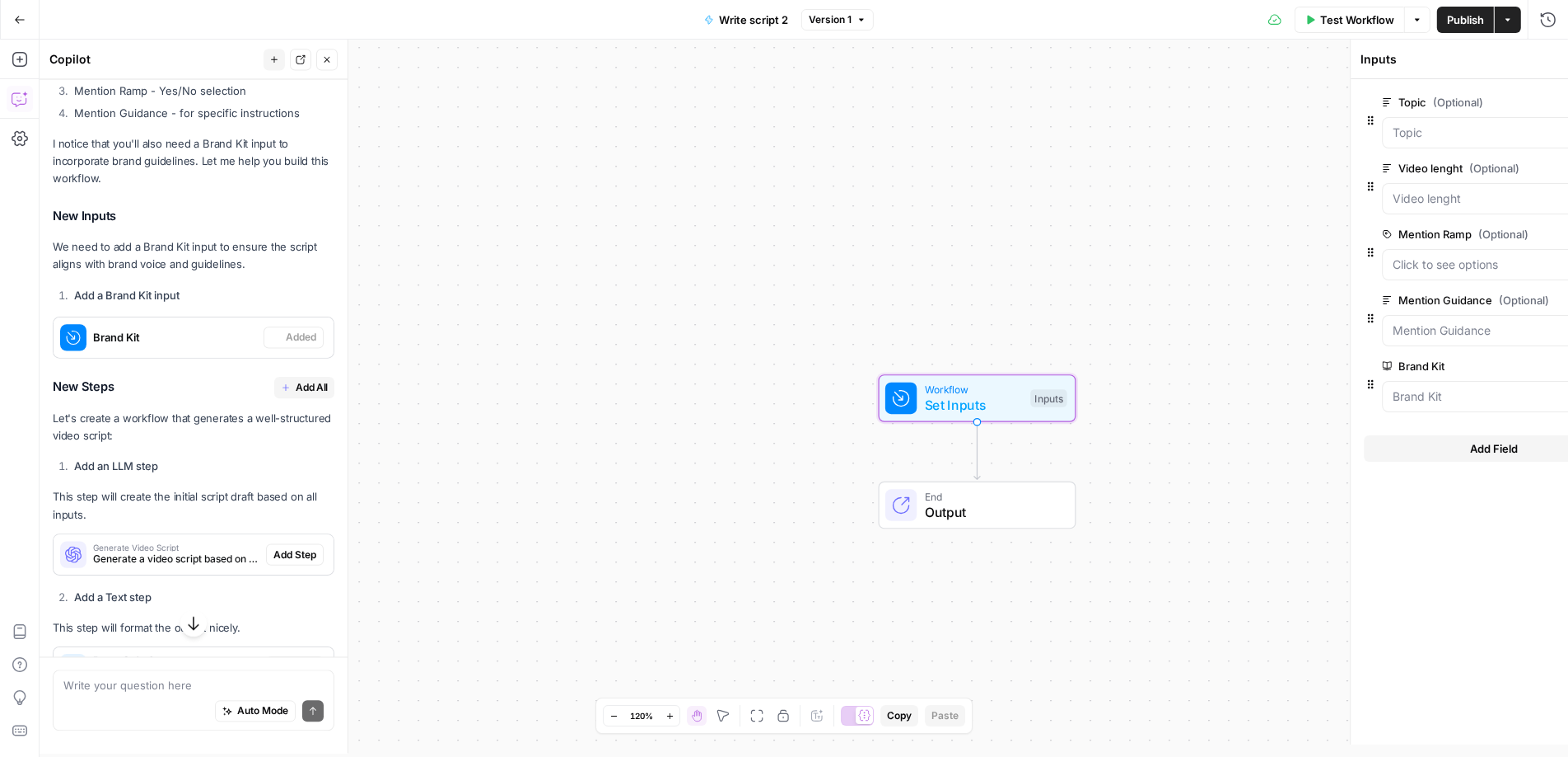
scroll to position [427, 0]
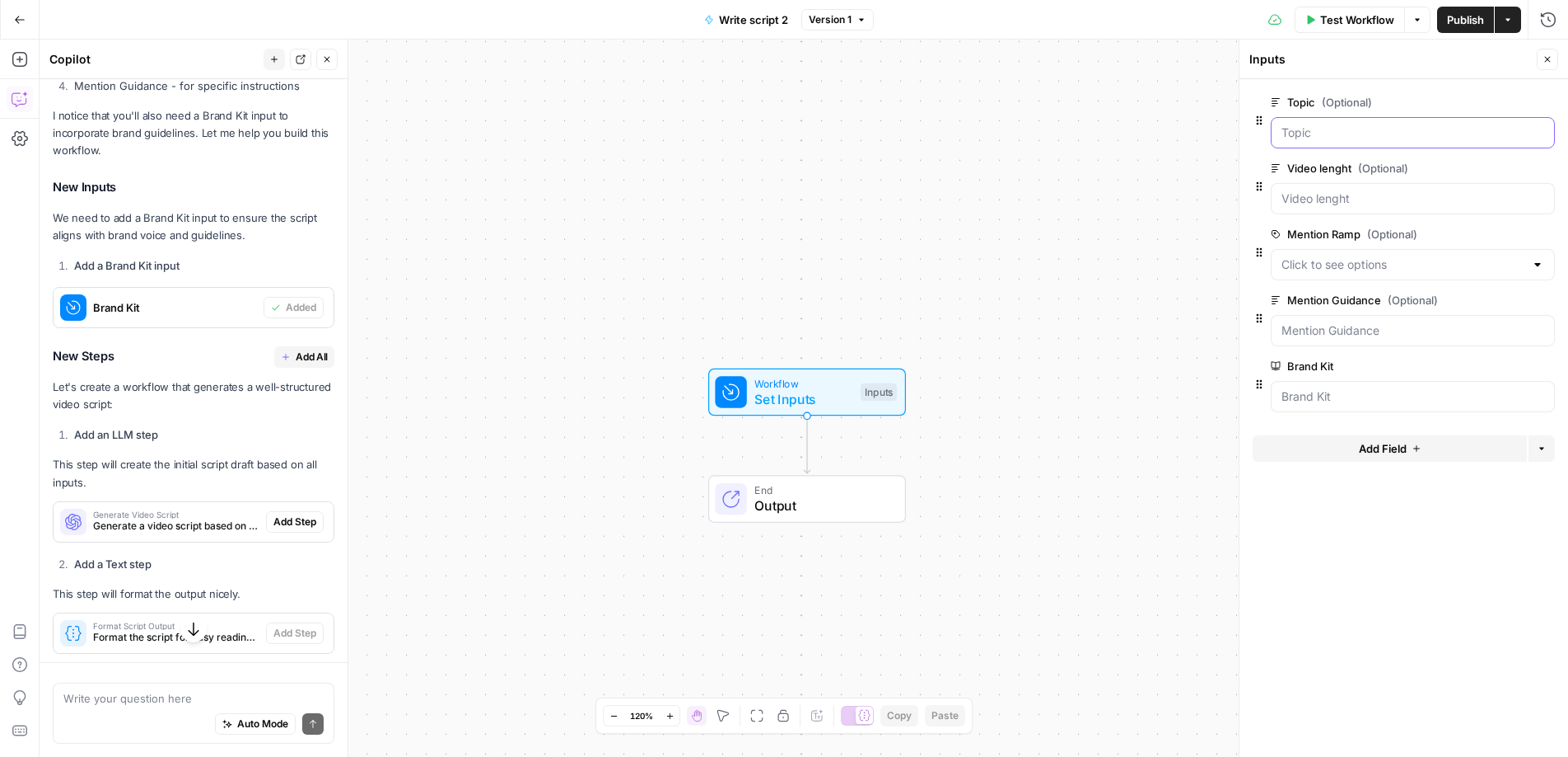
click at [1319, 131] on input "Topic (Optional)" at bounding box center [1413, 132] width 263 height 16
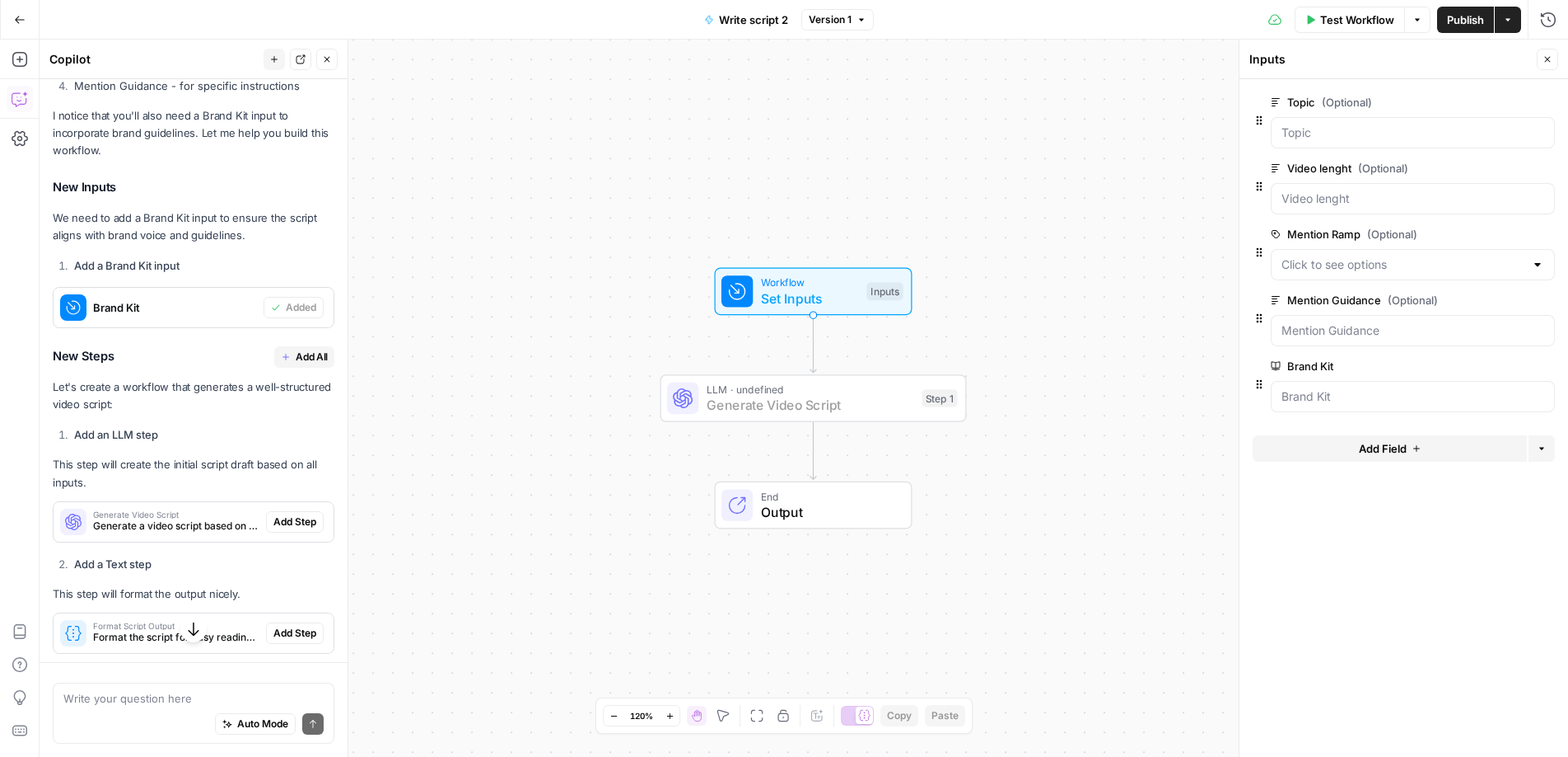
click at [301, 529] on span "Add Step" at bounding box center [294, 522] width 43 height 15
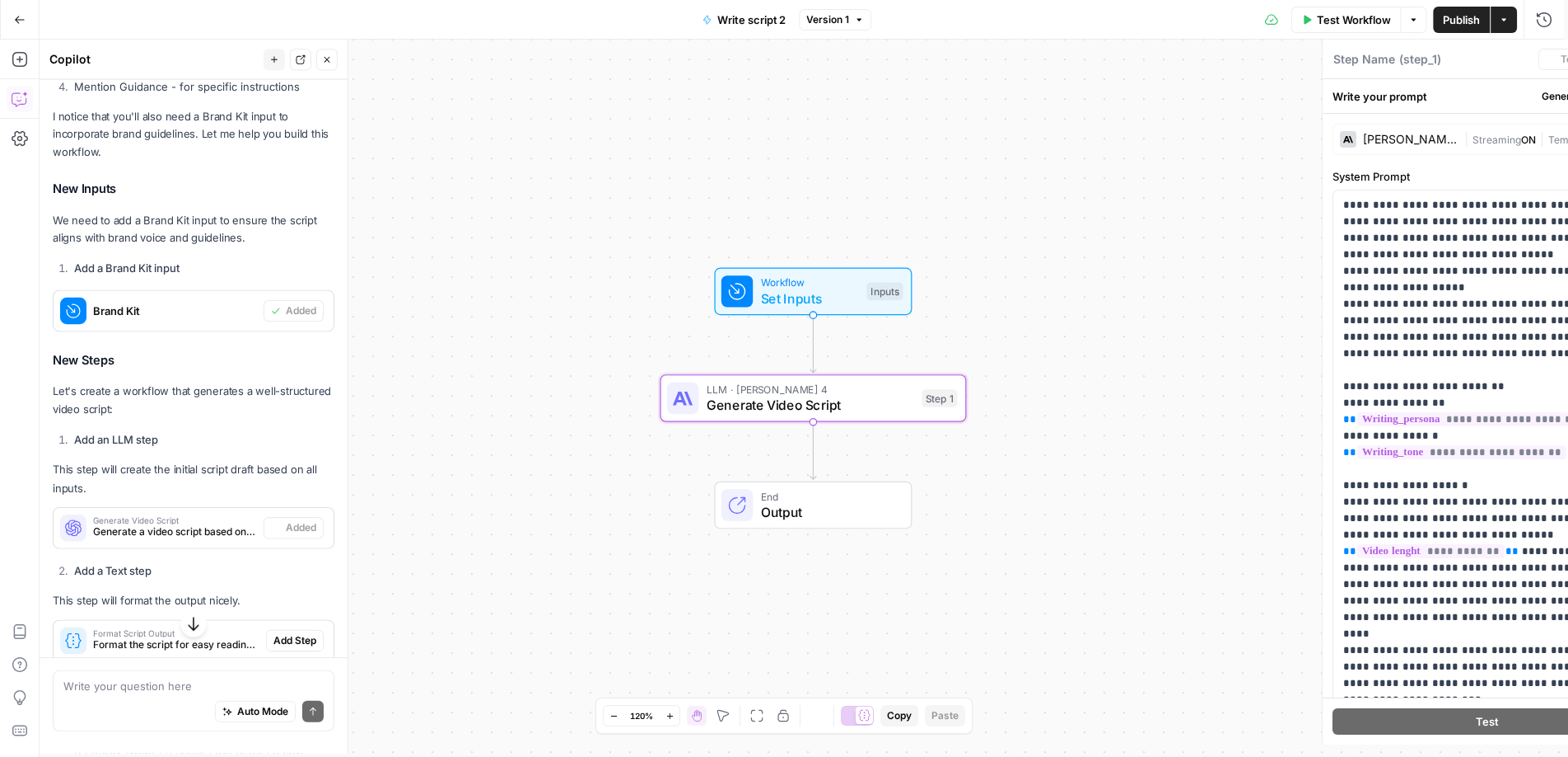
type textarea "Generate Video Script"
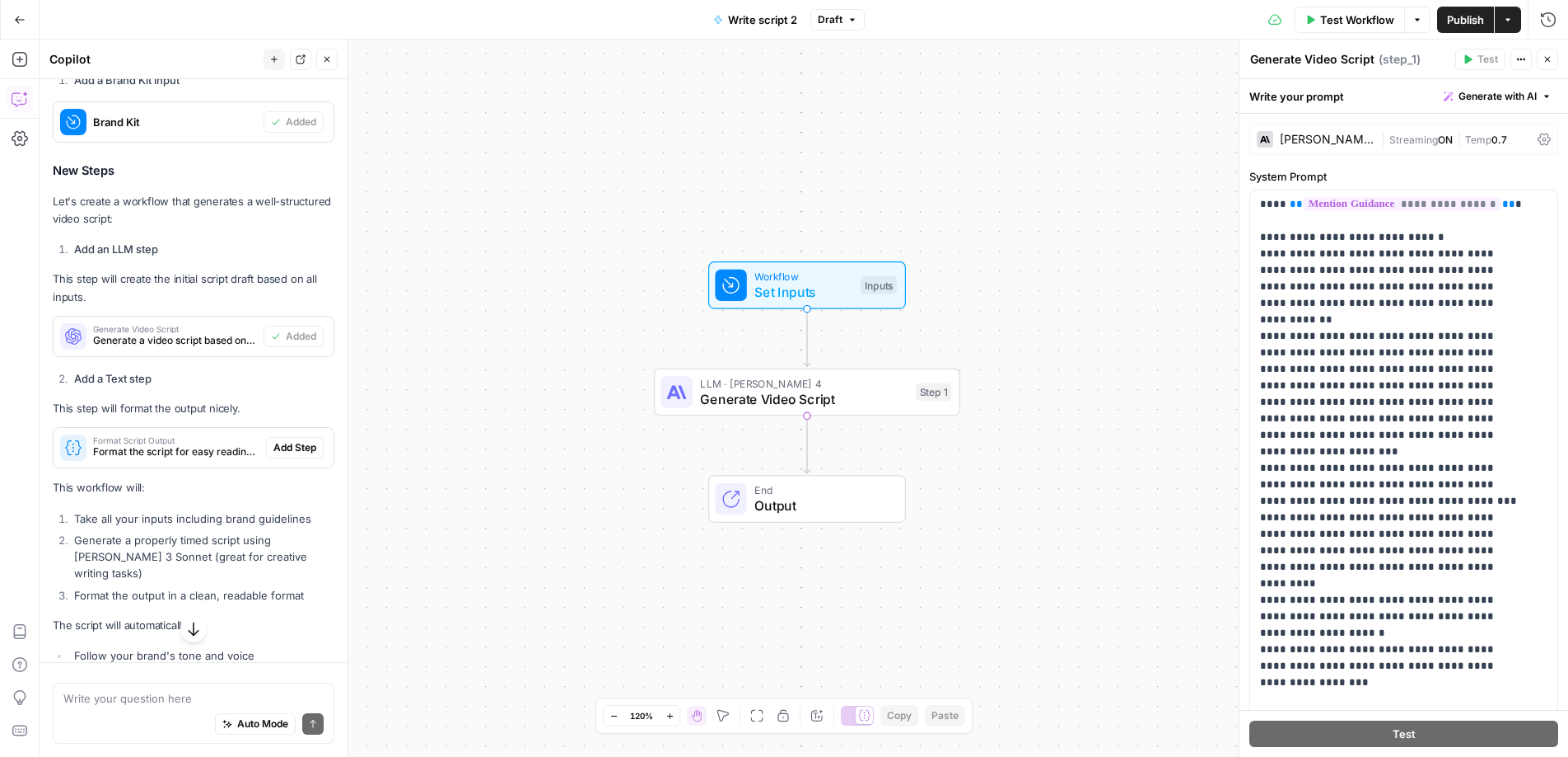
scroll to position [628, 0]
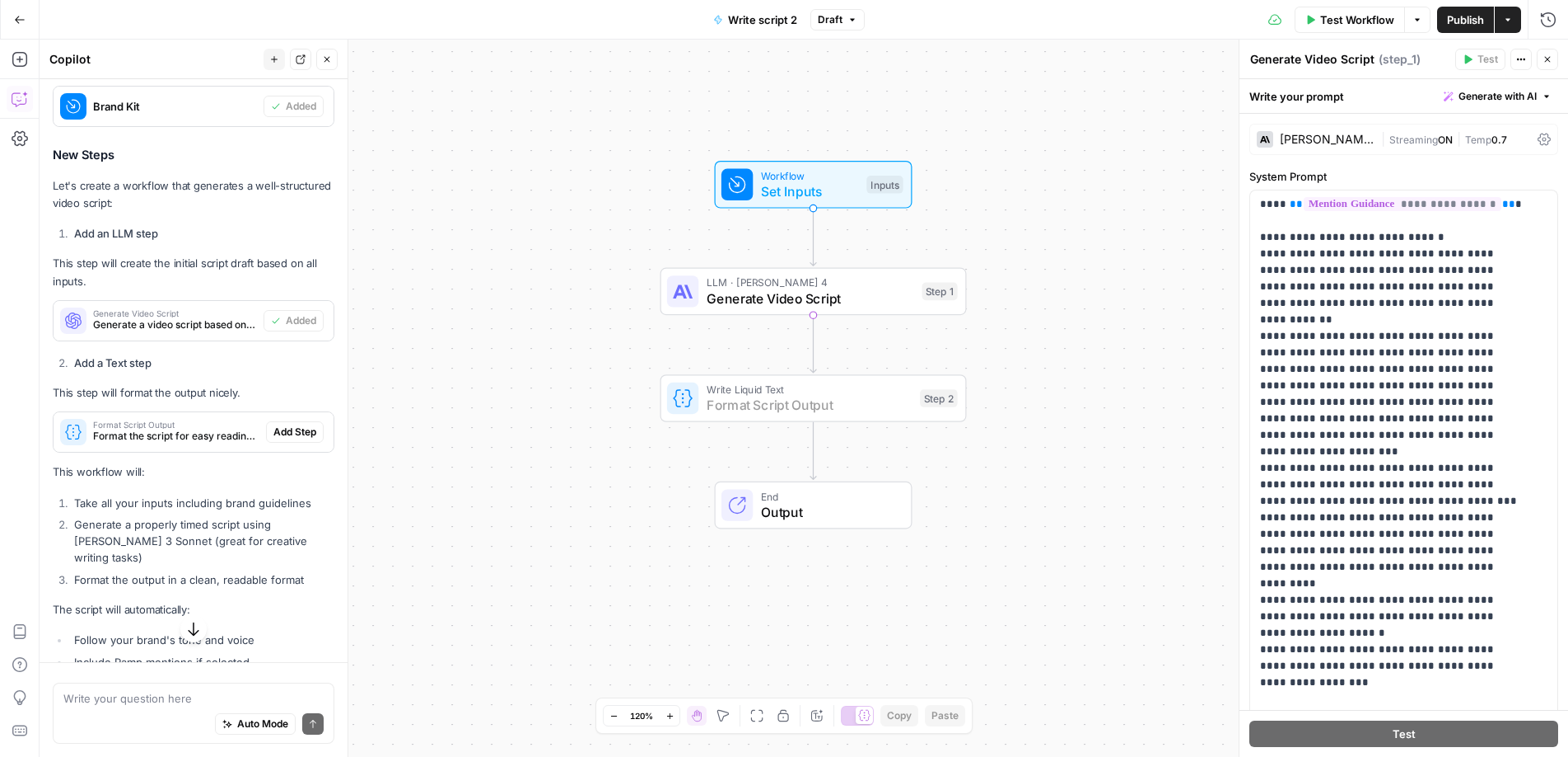
click at [280, 440] on span "Add Step" at bounding box center [294, 431] width 43 height 15
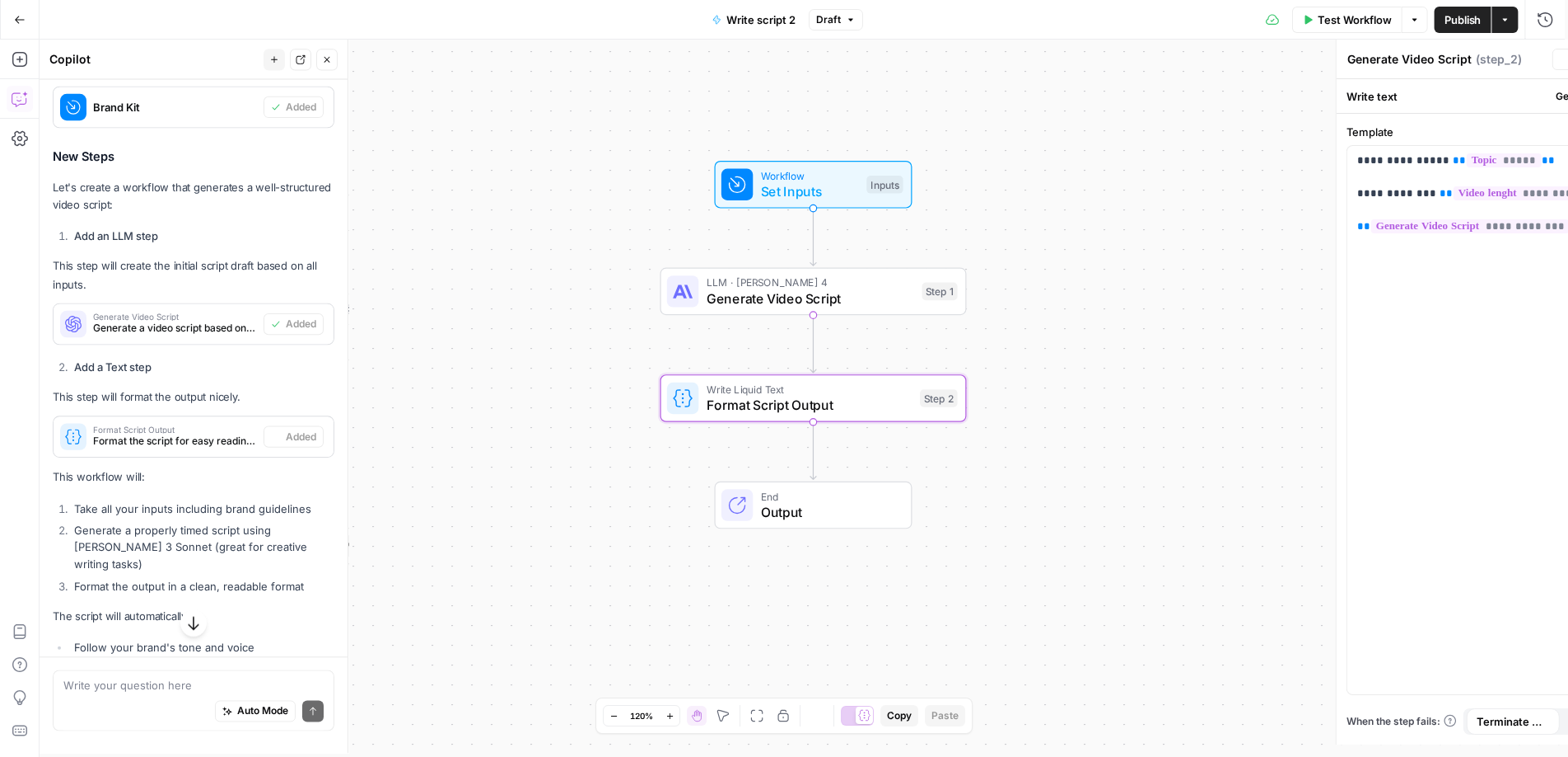
type textarea "Format Script Output"
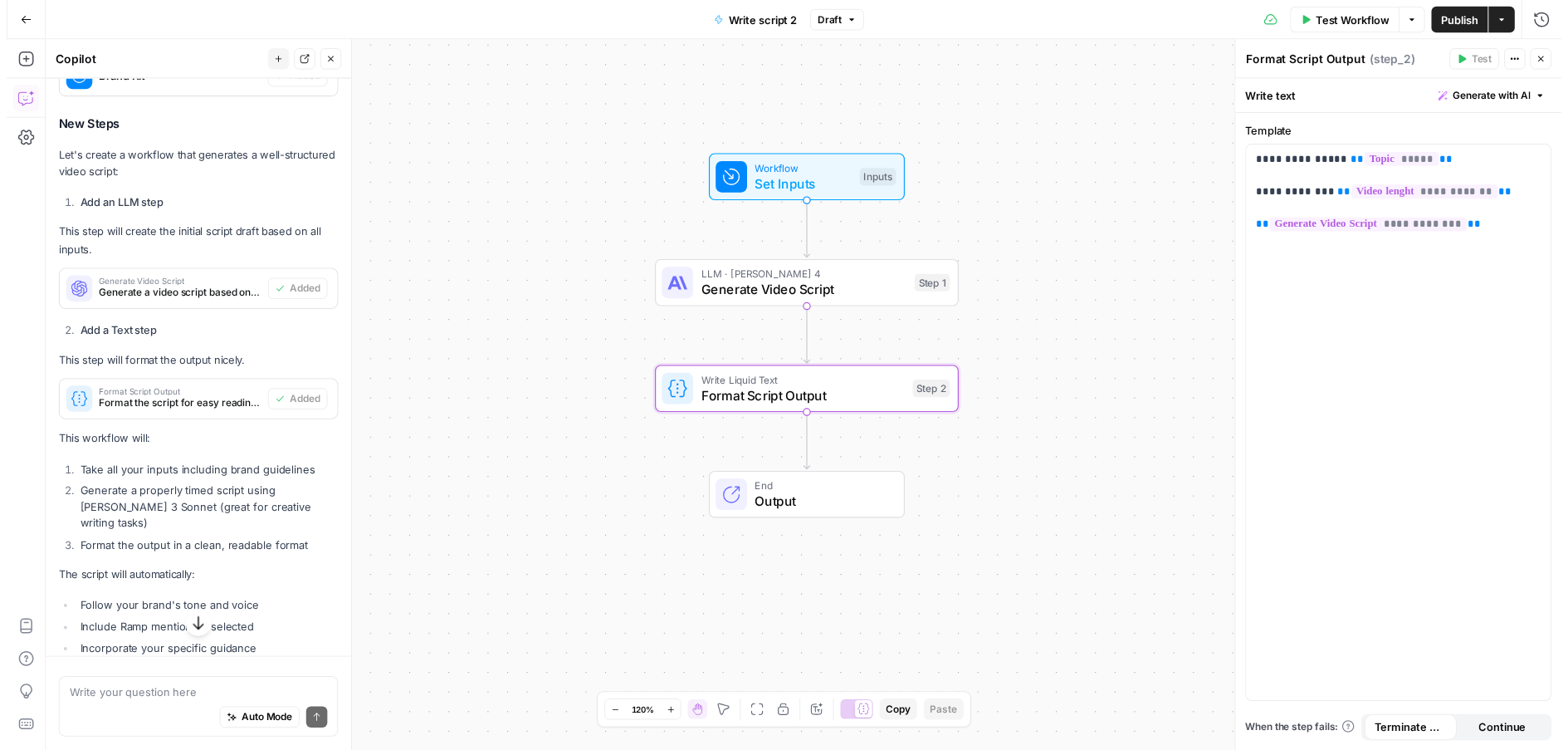
scroll to position [876, 0]
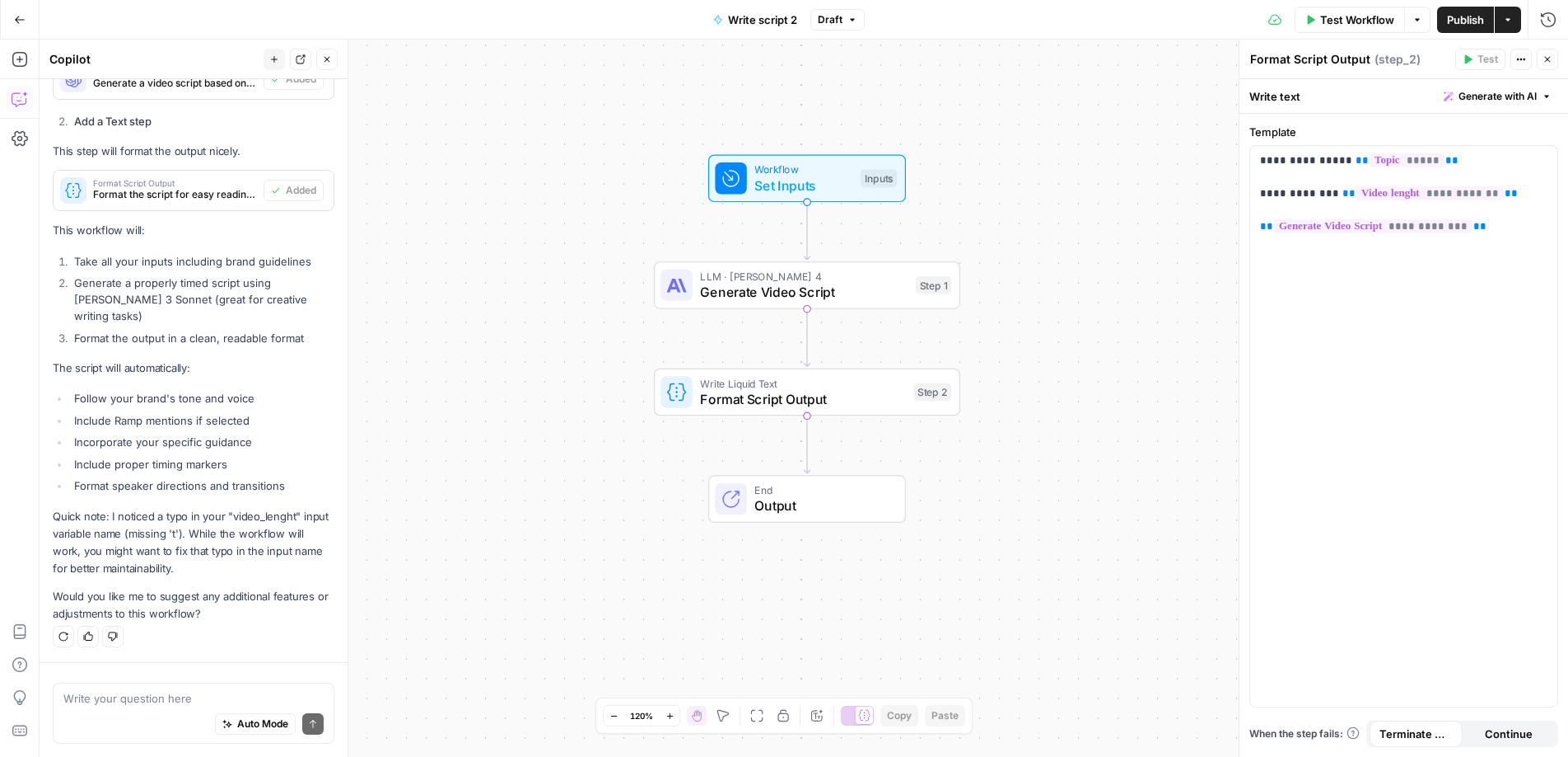
click at [1343, 22] on span "Test Workflow" at bounding box center [1357, 20] width 74 height 16
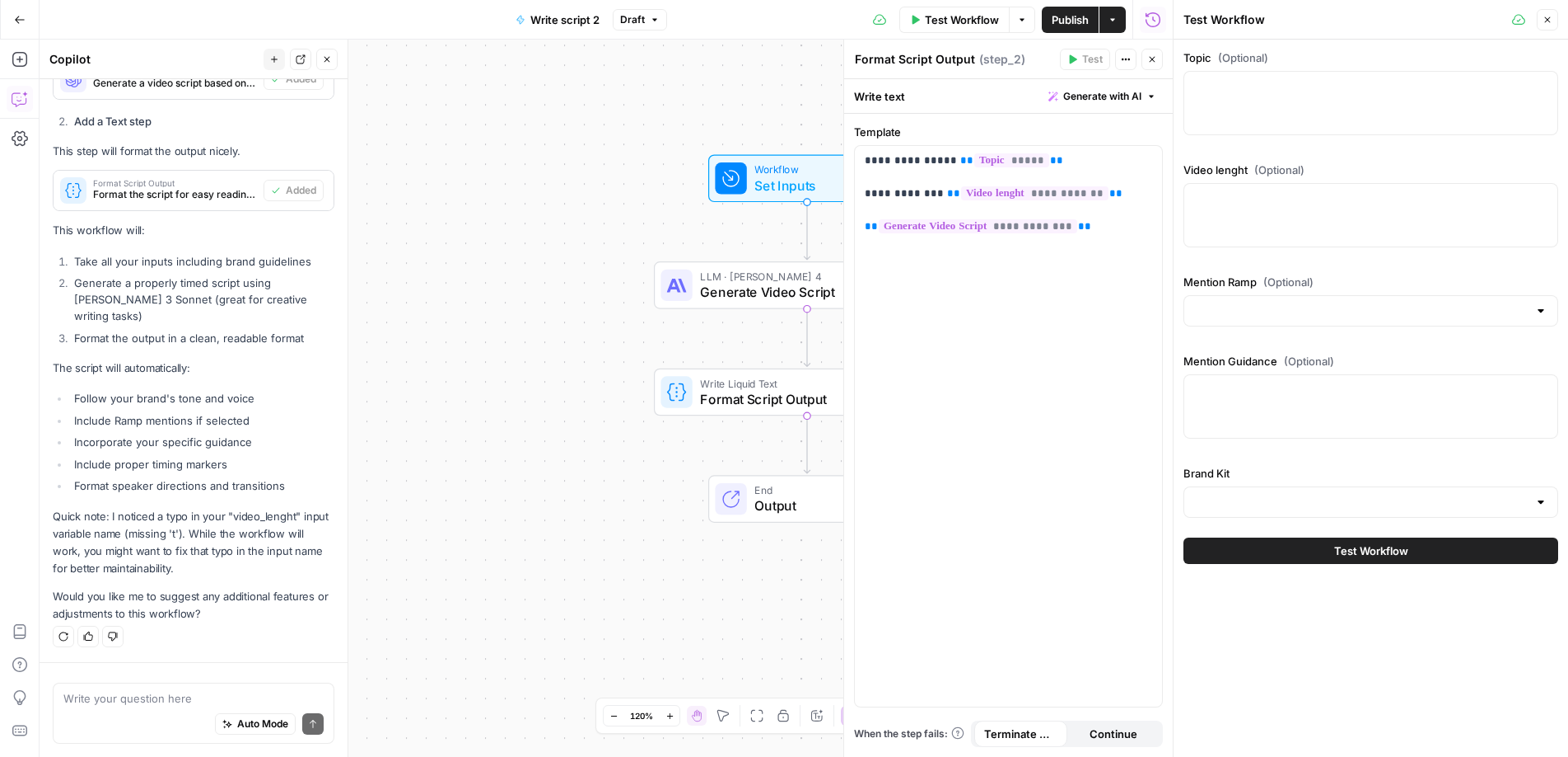
click at [1278, 98] on div at bounding box center [1370, 103] width 375 height 64
click at [1555, 25] on button "Close" at bounding box center [1547, 19] width 21 height 21
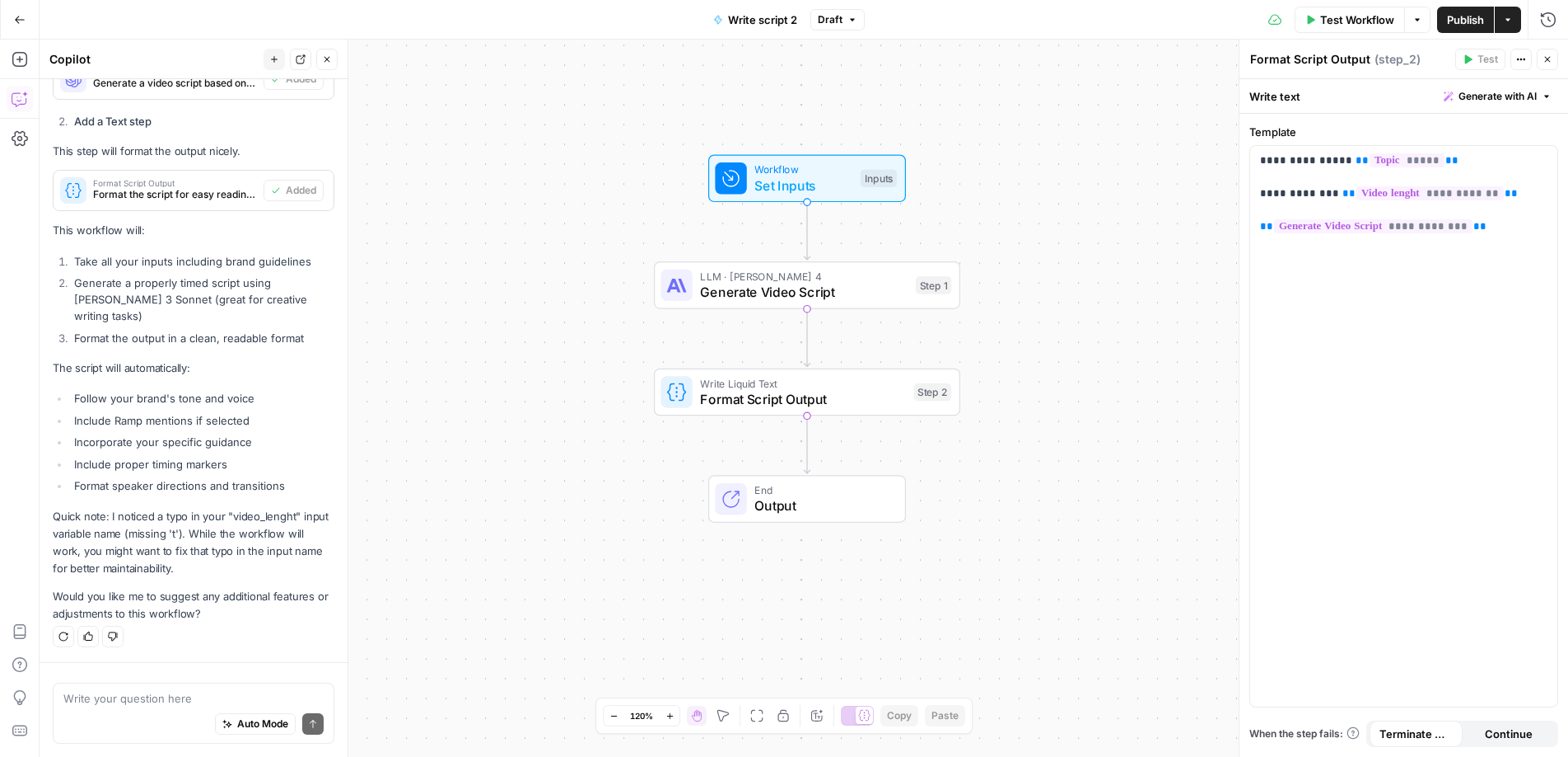
click at [1551, 61] on icon "button" at bounding box center [1547, 59] width 10 height 10
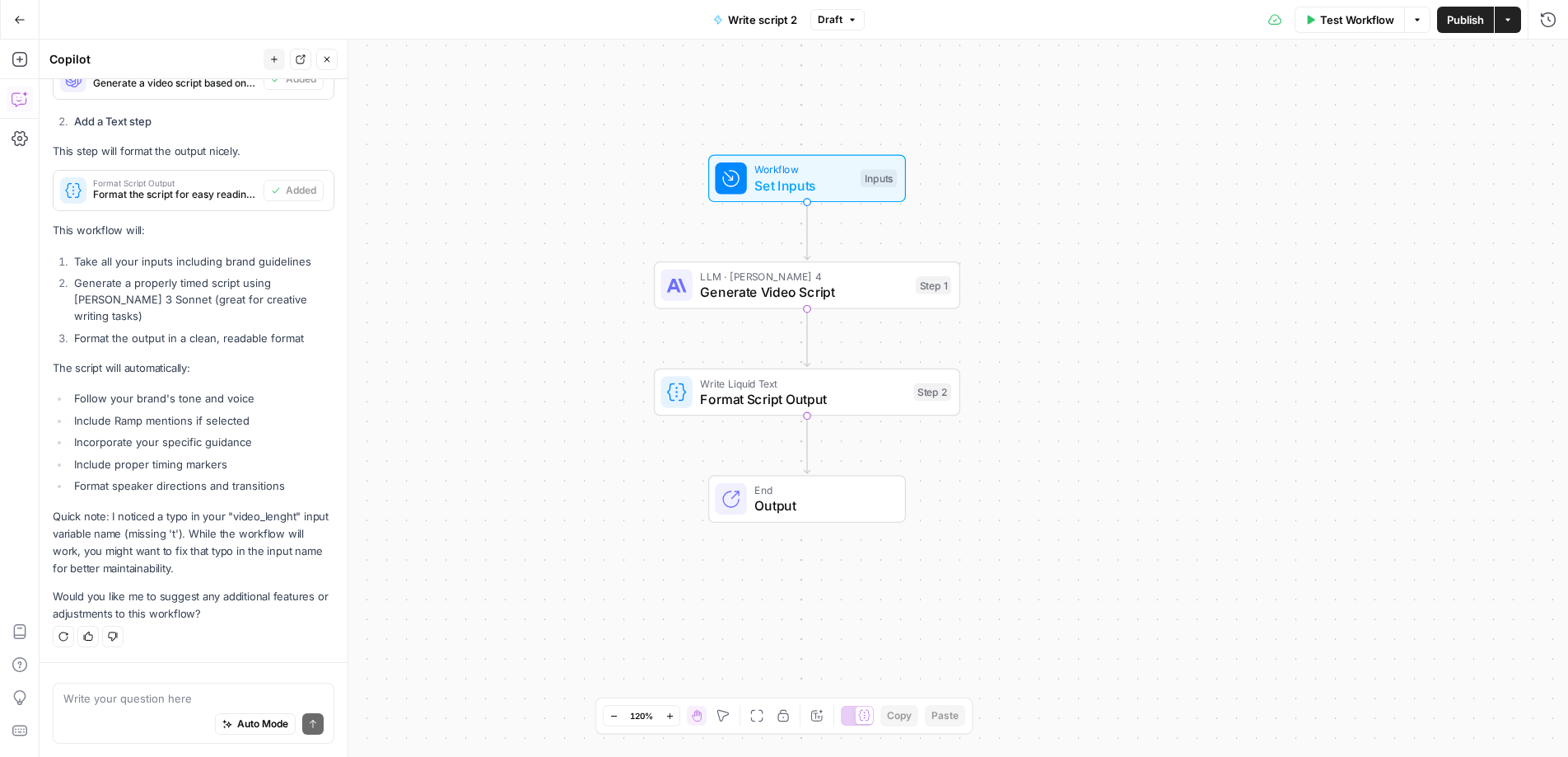
click at [817, 195] on div "Workflow Set Inputs Inputs" at bounding box center [807, 179] width 198 height 47
click at [1352, 101] on span "(Optional)" at bounding box center [1346, 102] width 50 height 16
click at [1352, 124] on input "Topic (Optional)" at bounding box center [1413, 132] width 263 height 16
click at [1476, 101] on button "edit field" at bounding box center [1501, 102] width 64 height 20
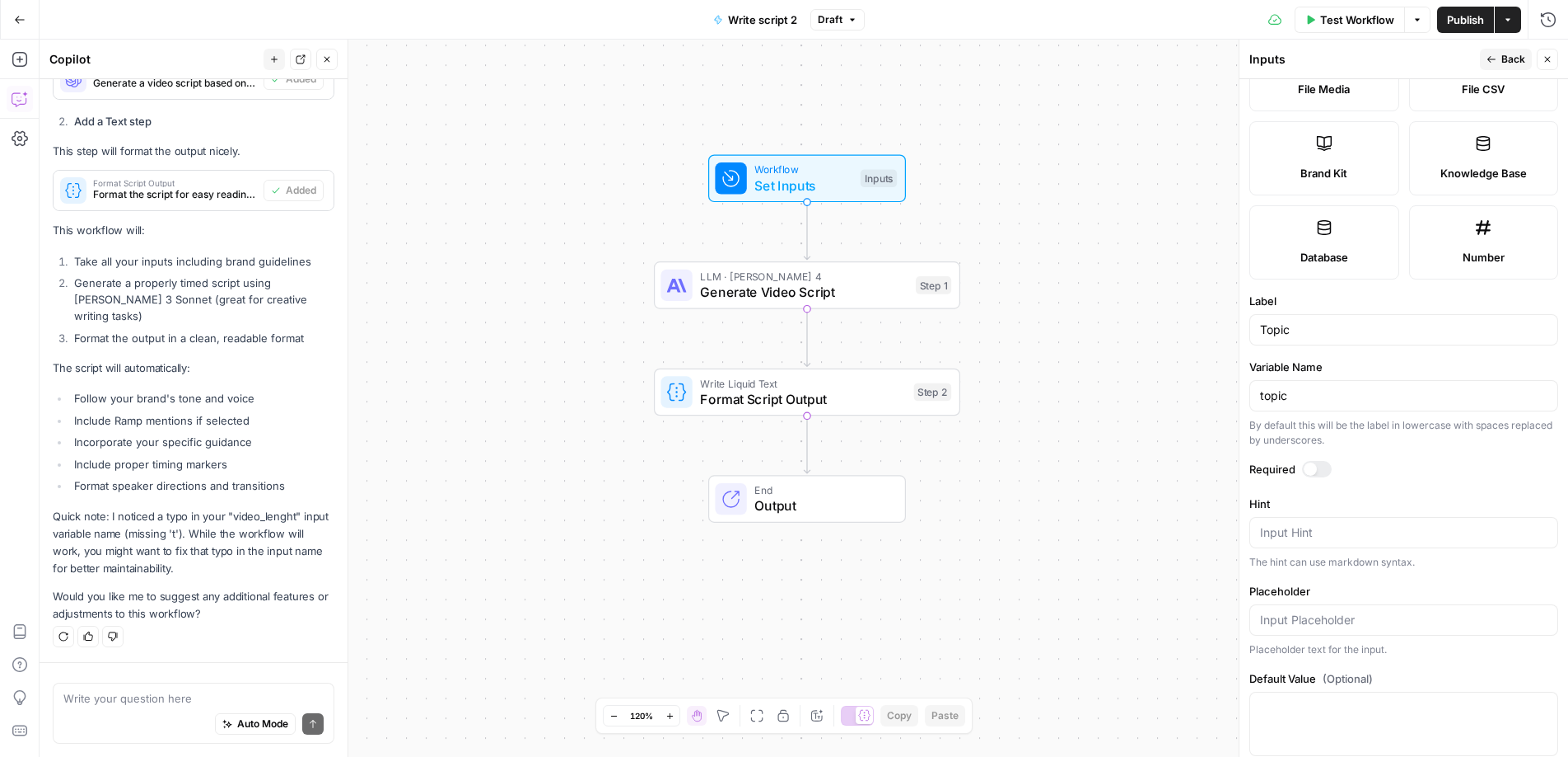
scroll to position [357, 0]
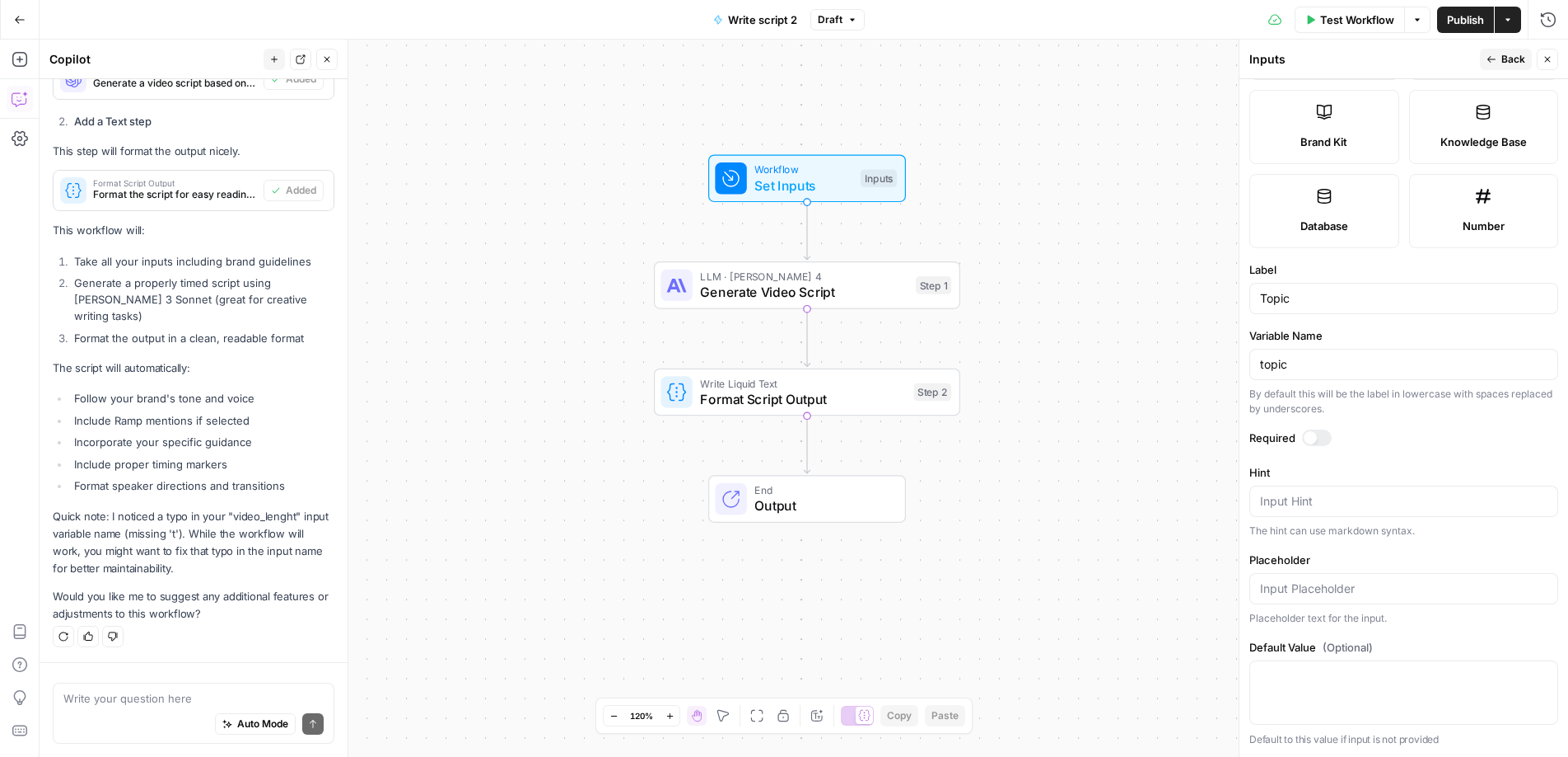
click at [1315, 441] on div at bounding box center [1310, 438] width 13 height 13
click at [1500, 54] on button "Back" at bounding box center [1506, 58] width 52 height 21
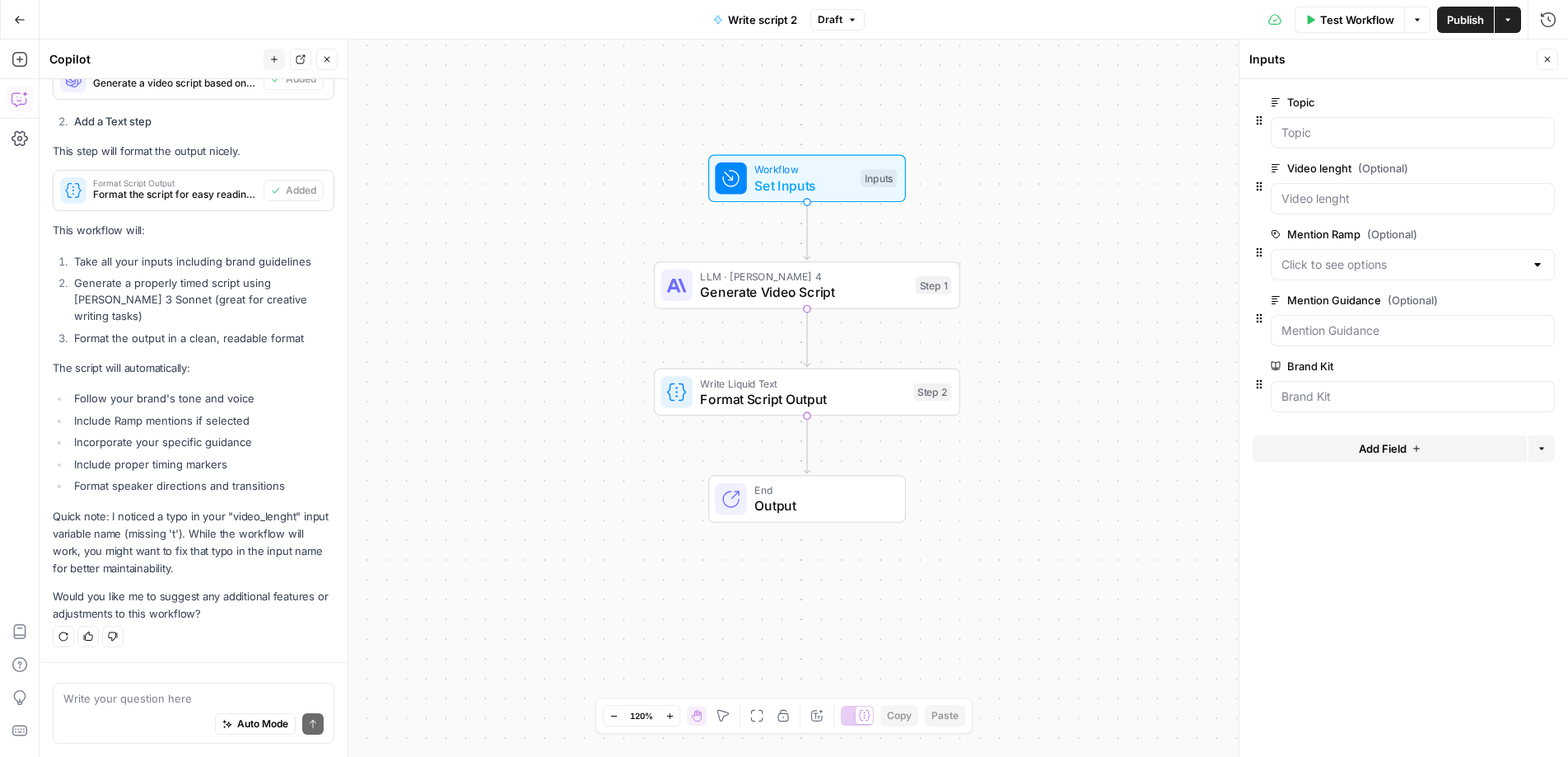
click at [1505, 174] on span "edit field" at bounding box center [1493, 168] width 36 height 13
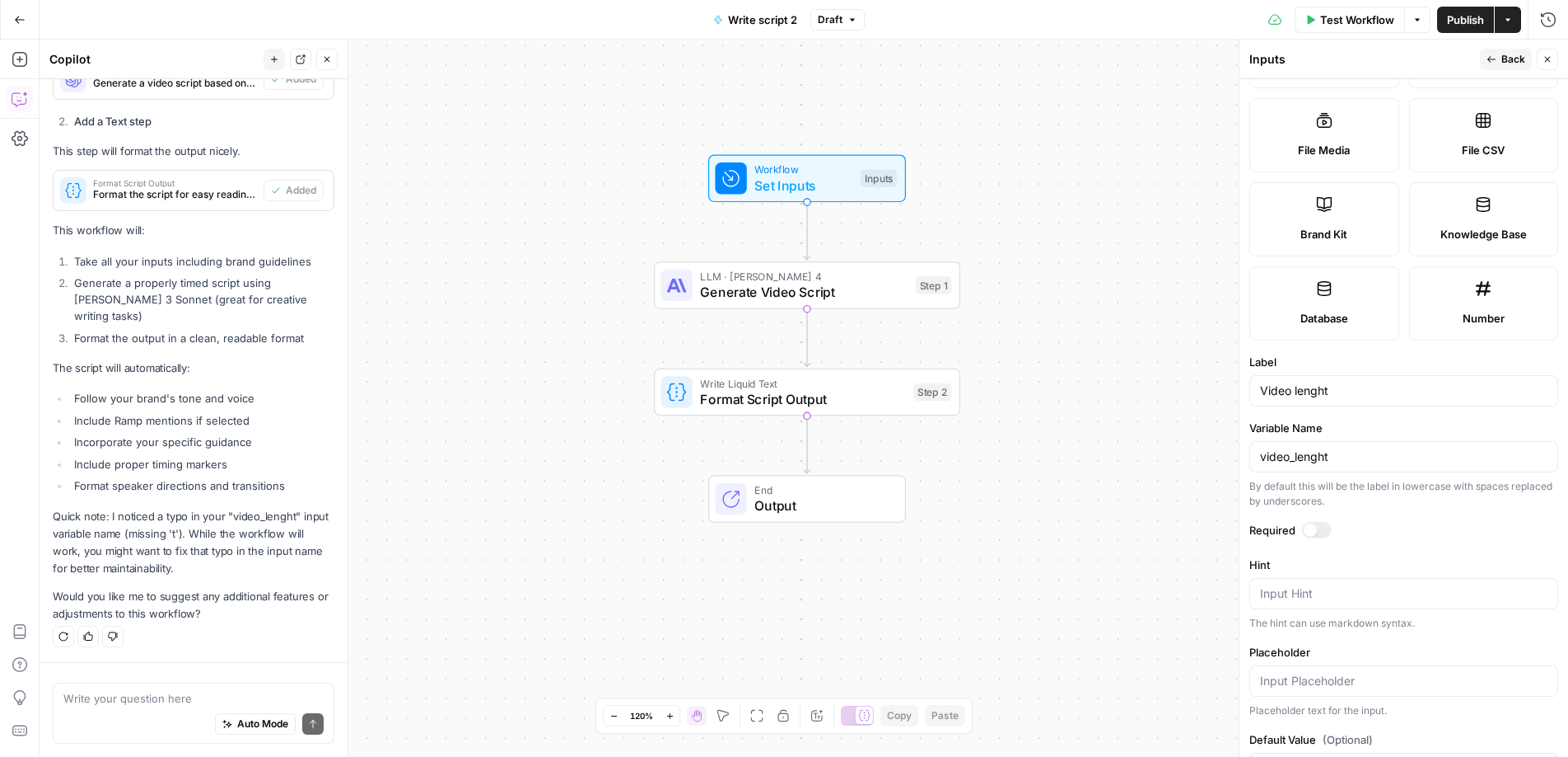
scroll to position [266, 0]
click at [1306, 540] on div "Required" at bounding box center [1404, 530] width 309 height 21
click at [1311, 525] on div at bounding box center [1310, 528] width 13 height 13
click at [1501, 67] on button "Back" at bounding box center [1506, 58] width 52 height 21
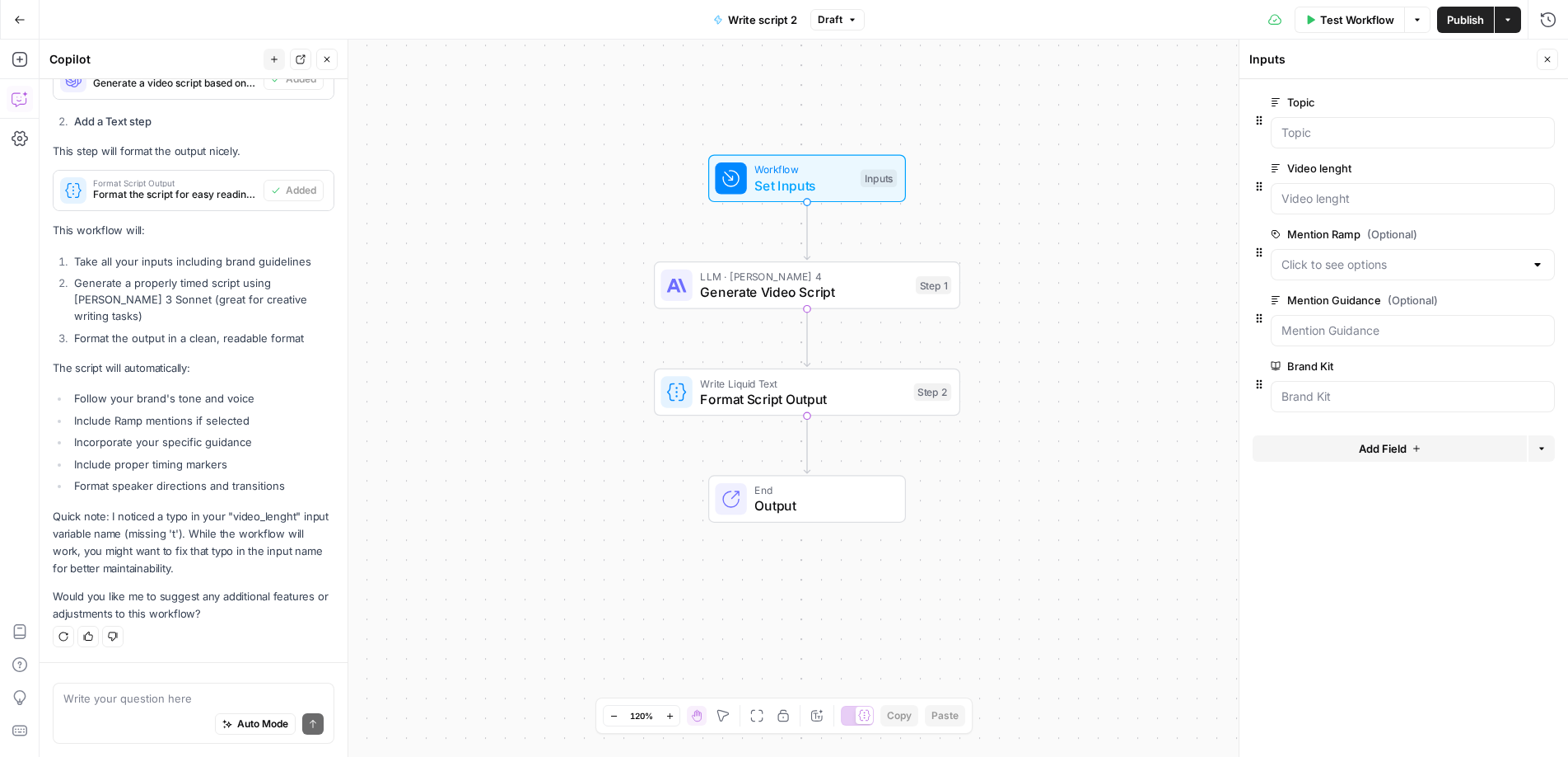
click at [1502, 233] on span "edit field" at bounding box center [1493, 233] width 36 height 13
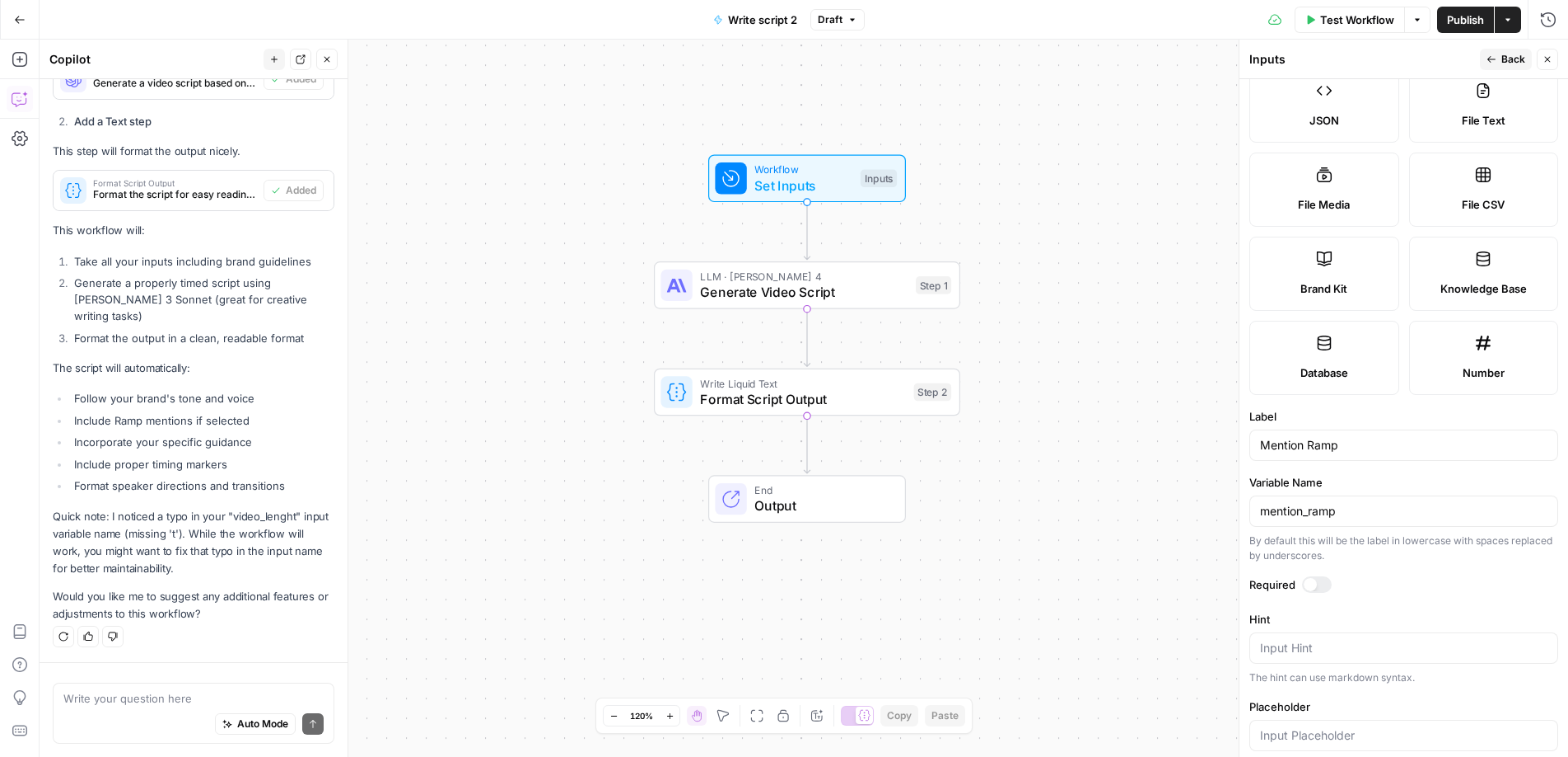
scroll to position [221, 0]
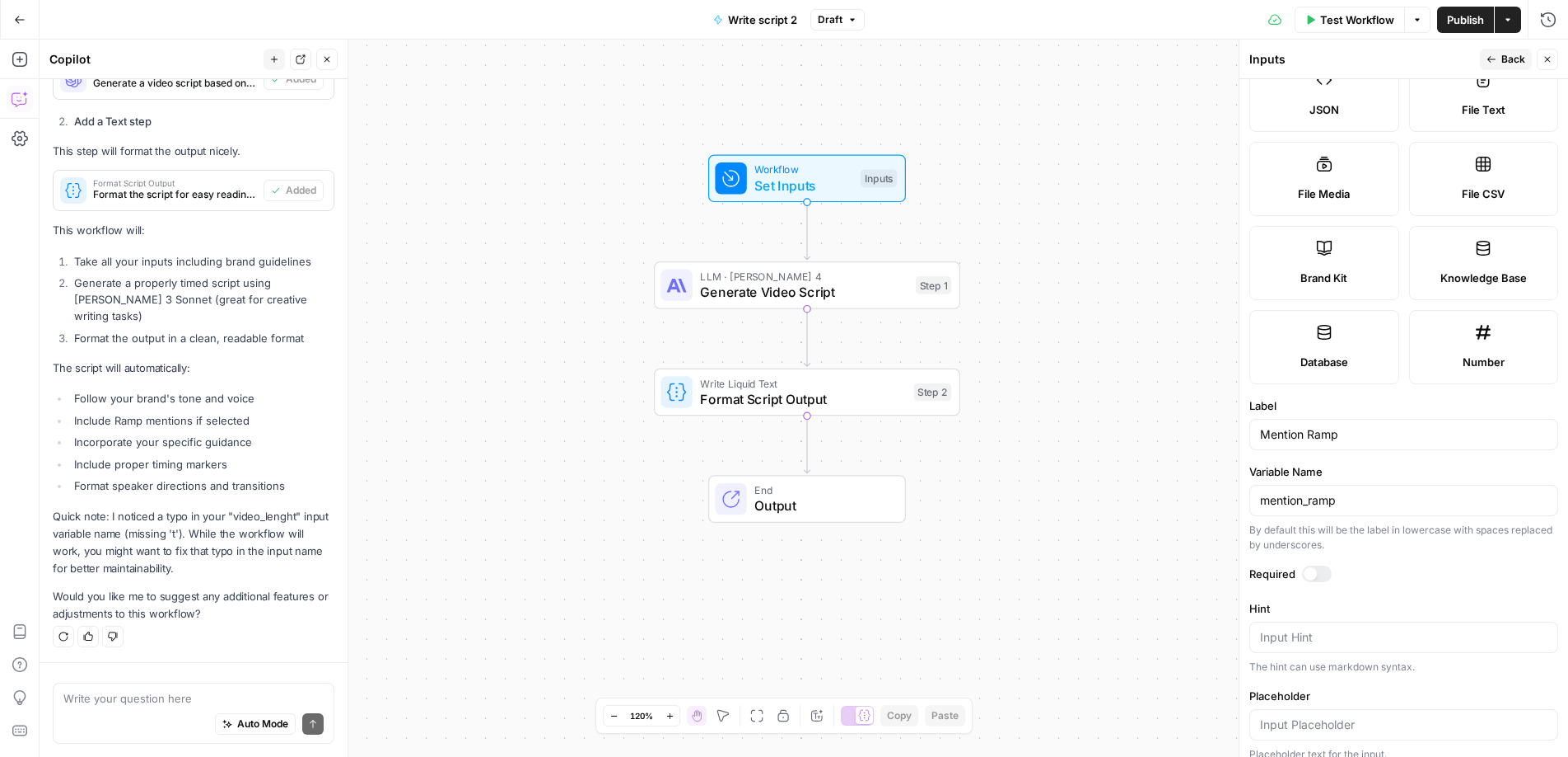
click at [1320, 584] on div "Required" at bounding box center [1404, 576] width 309 height 21
click at [1315, 573] on div at bounding box center [1310, 574] width 13 height 13
click at [1505, 60] on span "Back" at bounding box center [1513, 59] width 24 height 15
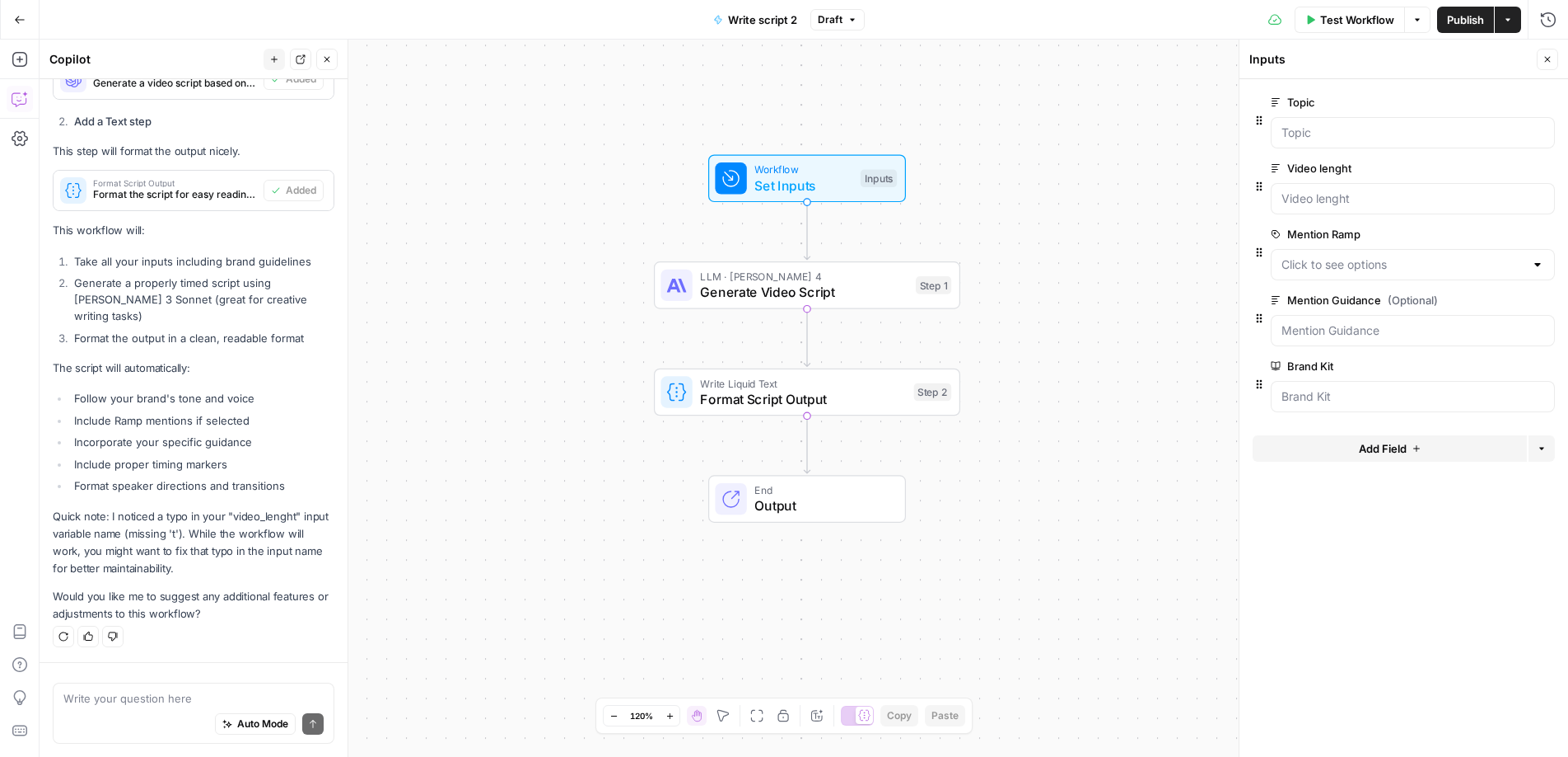
click at [1502, 300] on span "edit field" at bounding box center [1493, 300] width 36 height 13
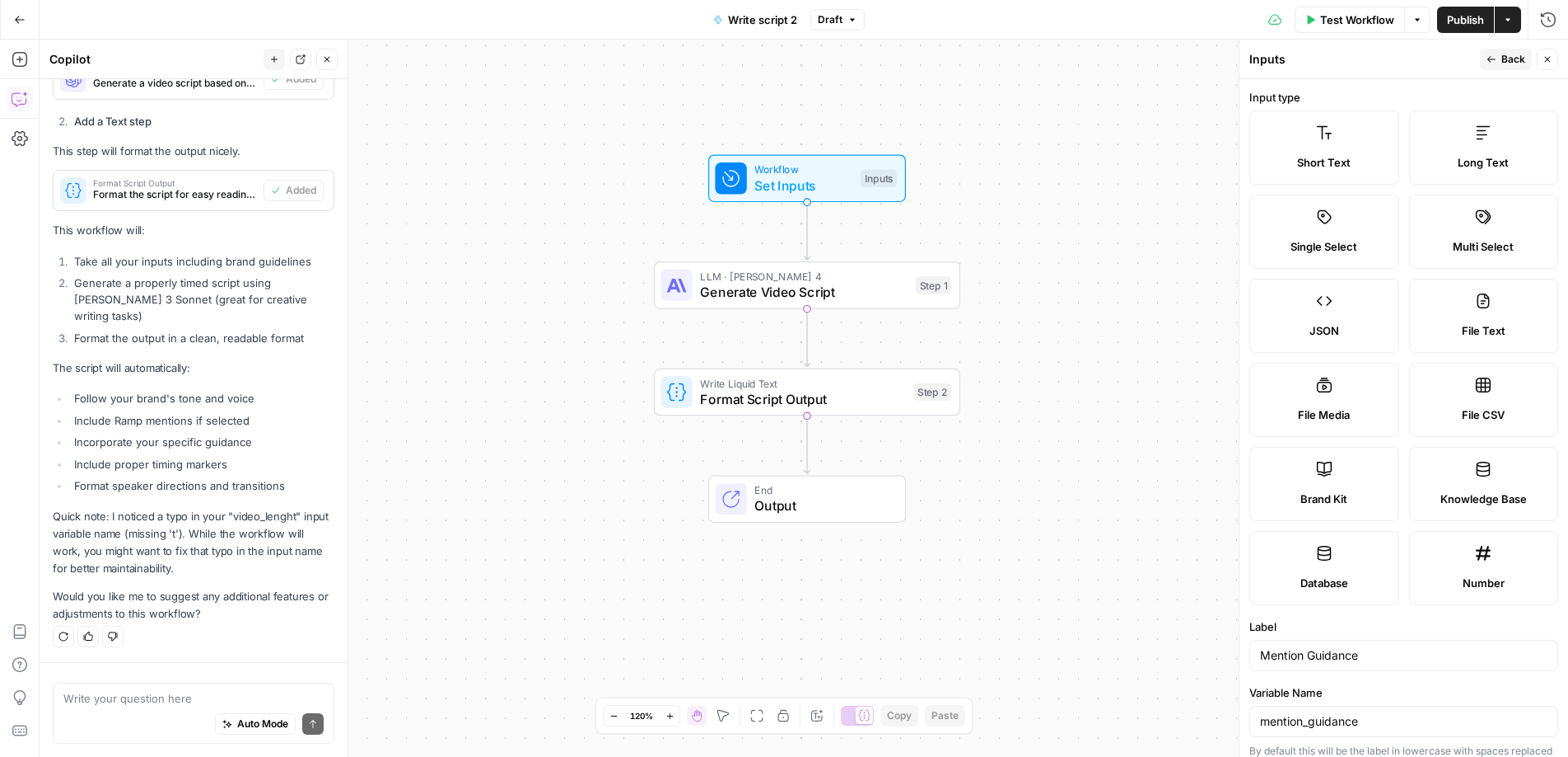
click at [1507, 67] on button "Back" at bounding box center [1506, 58] width 52 height 21
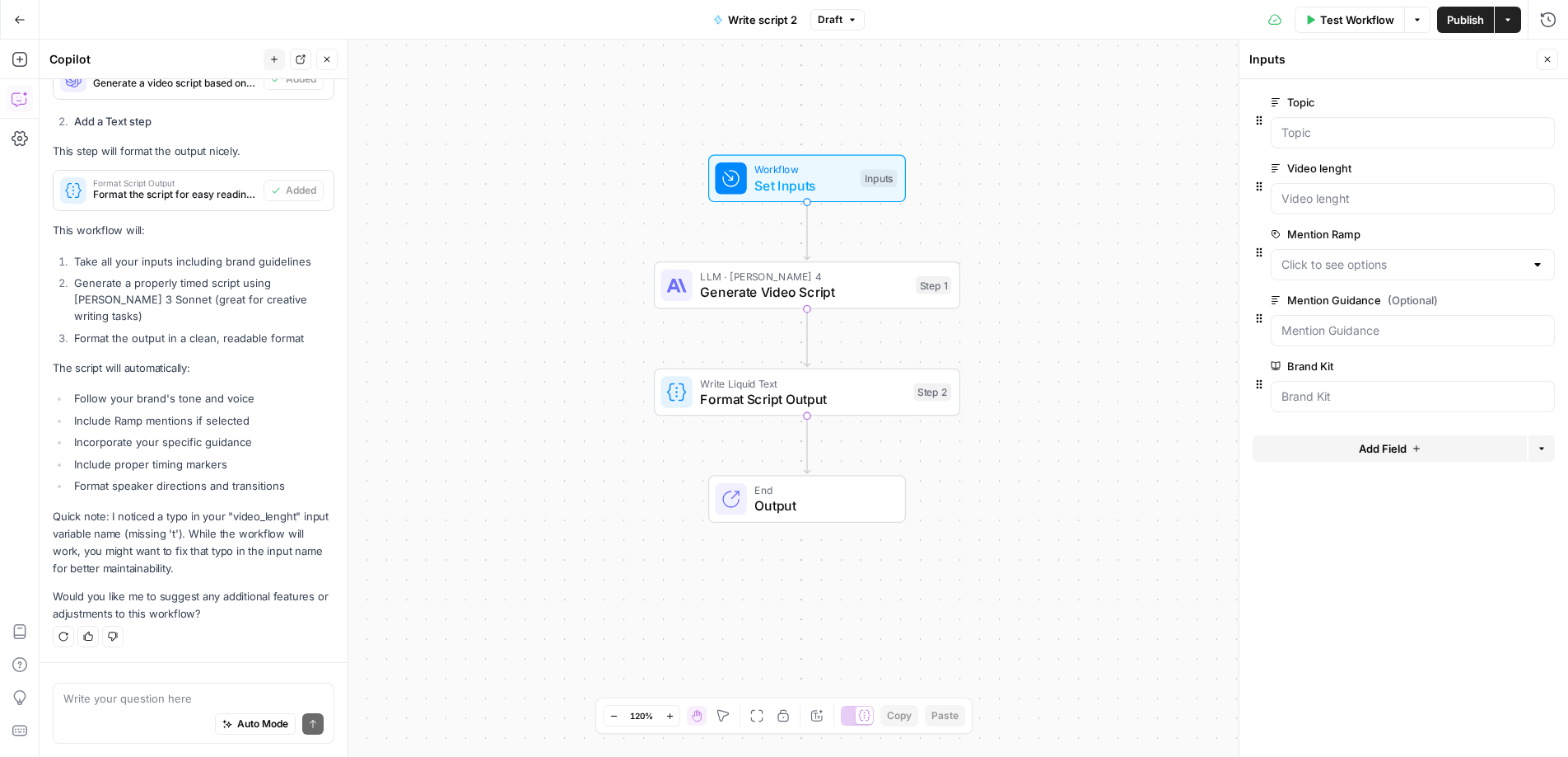
click at [1476, 366] on button "edit field" at bounding box center [1501, 366] width 64 height 20
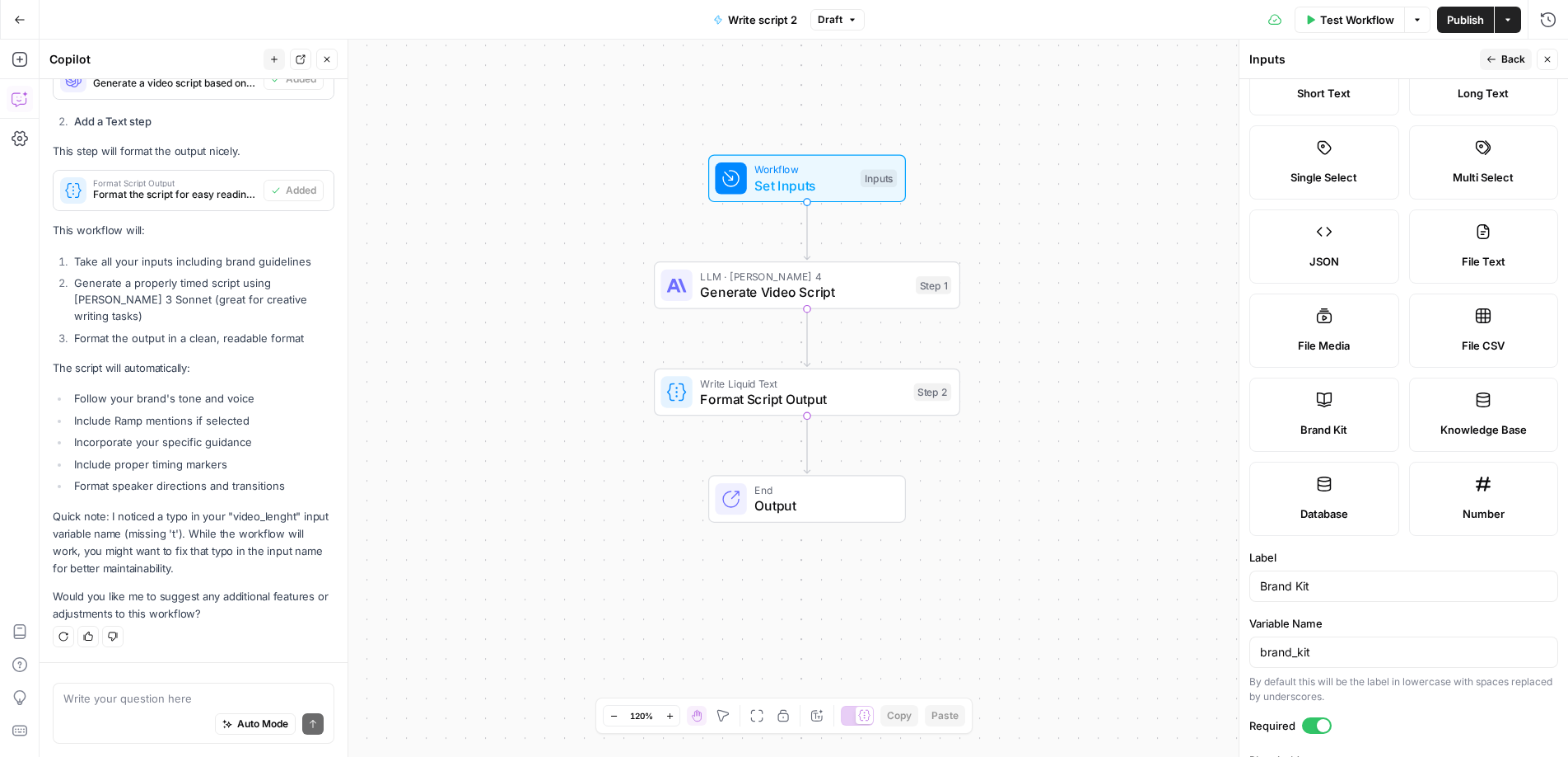
scroll to position [149, 0]
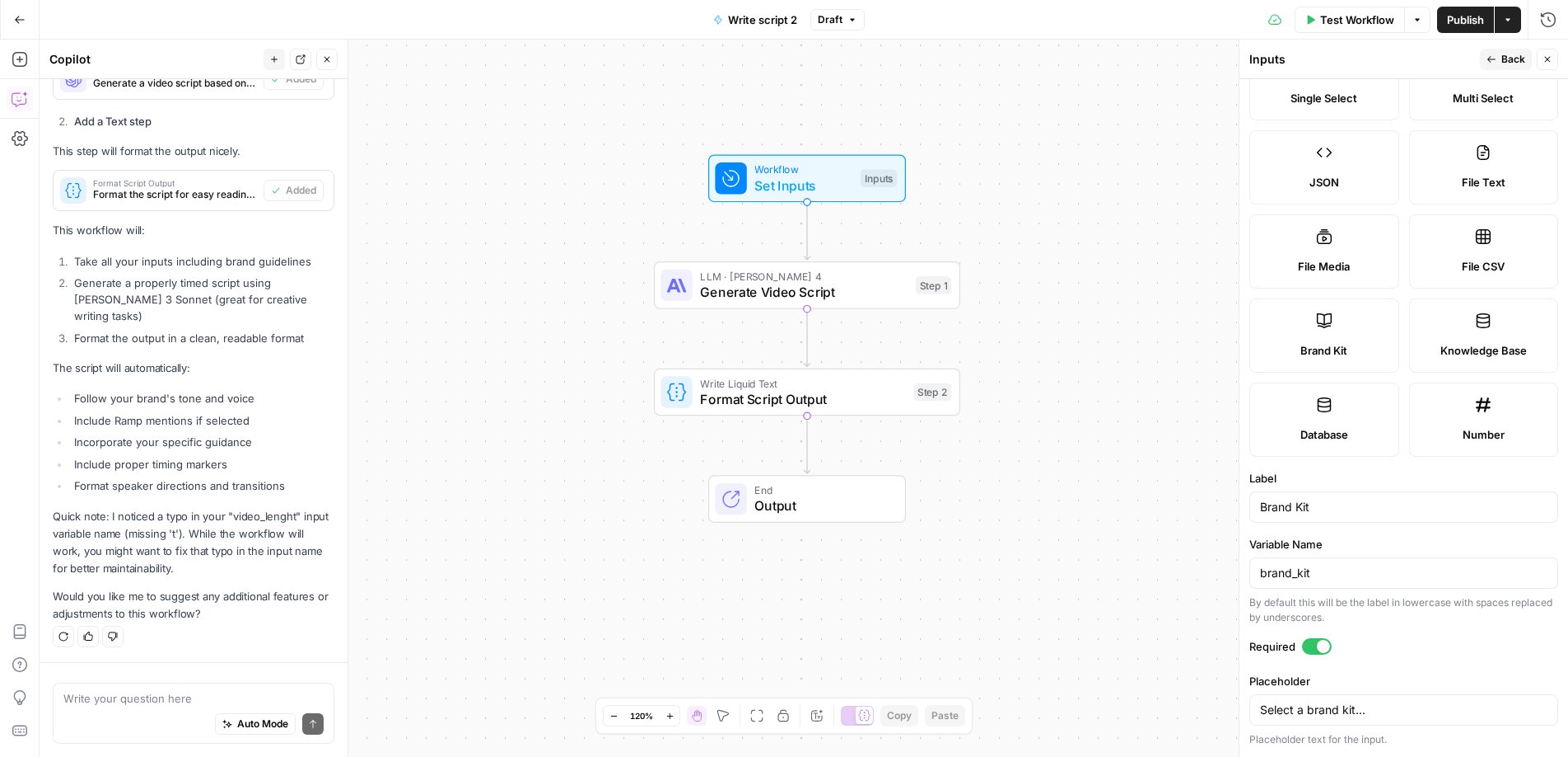
click at [1491, 62] on icon "button" at bounding box center [1491, 59] width 10 height 10
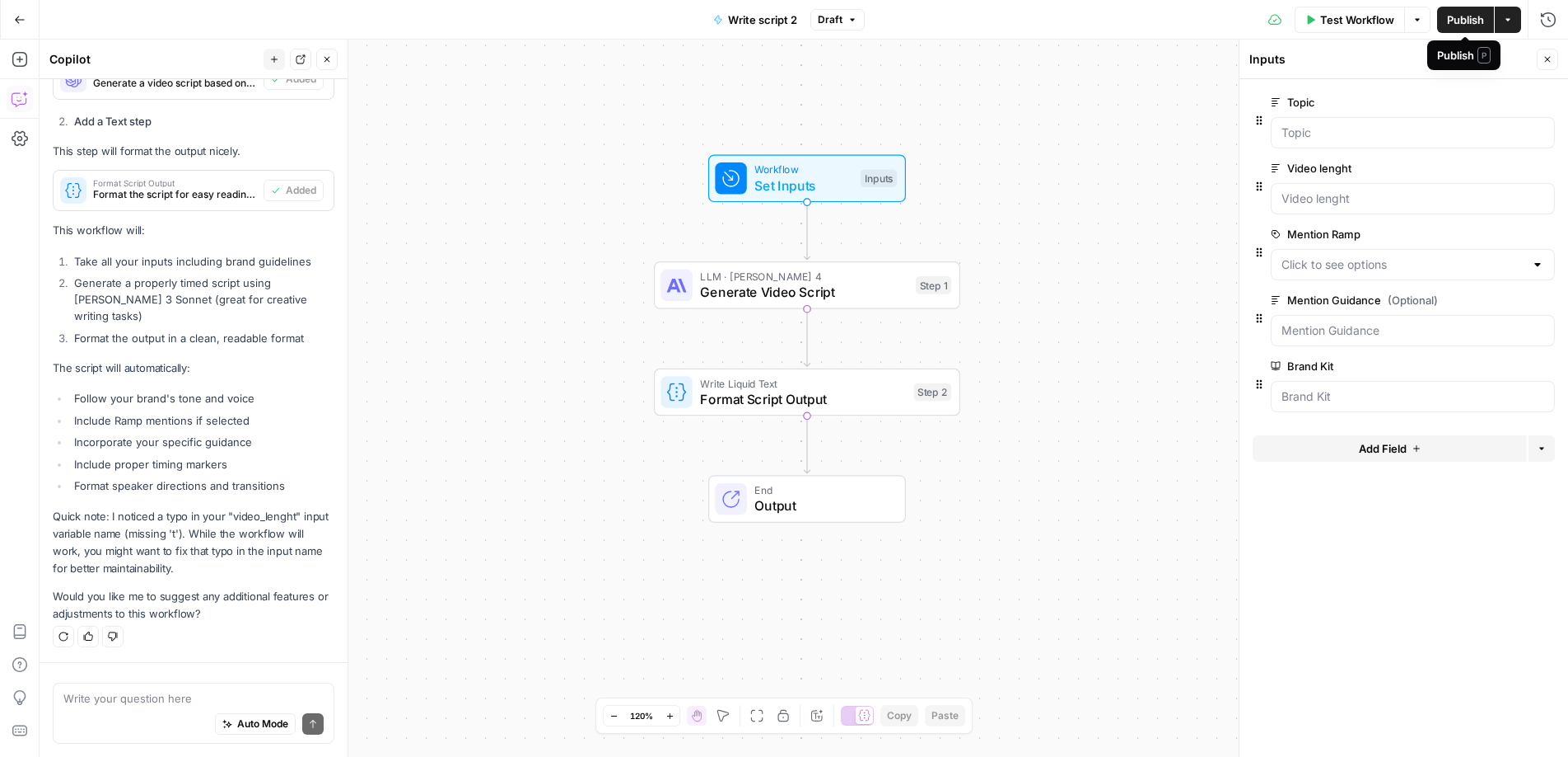
click at [1464, 18] on span "Publish" at bounding box center [1466, 20] width 37 height 16
click at [200, 710] on div "Auto Mode Send" at bounding box center [194, 724] width 261 height 36
type textarea "the output should be in markdown"
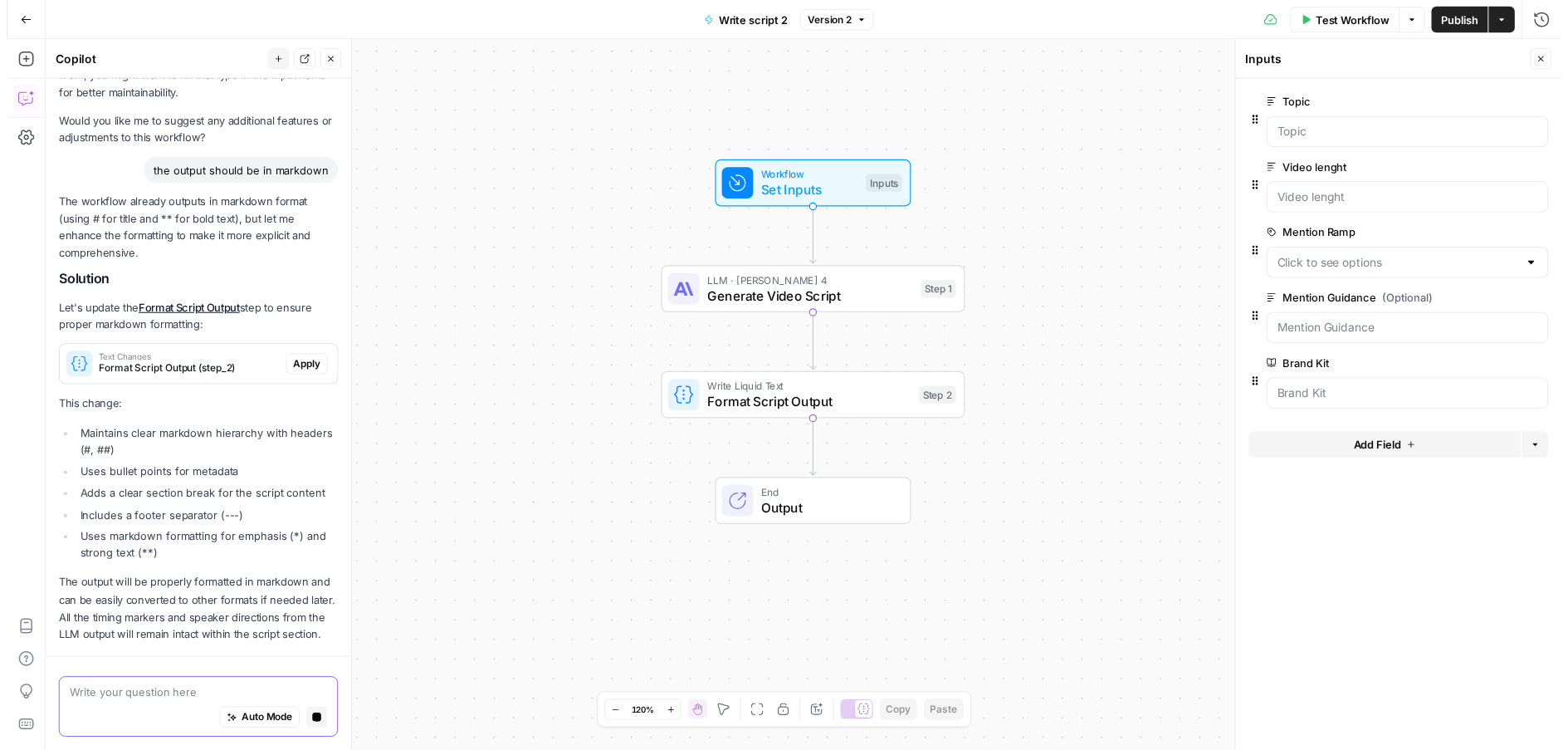
scroll to position [1399, 0]
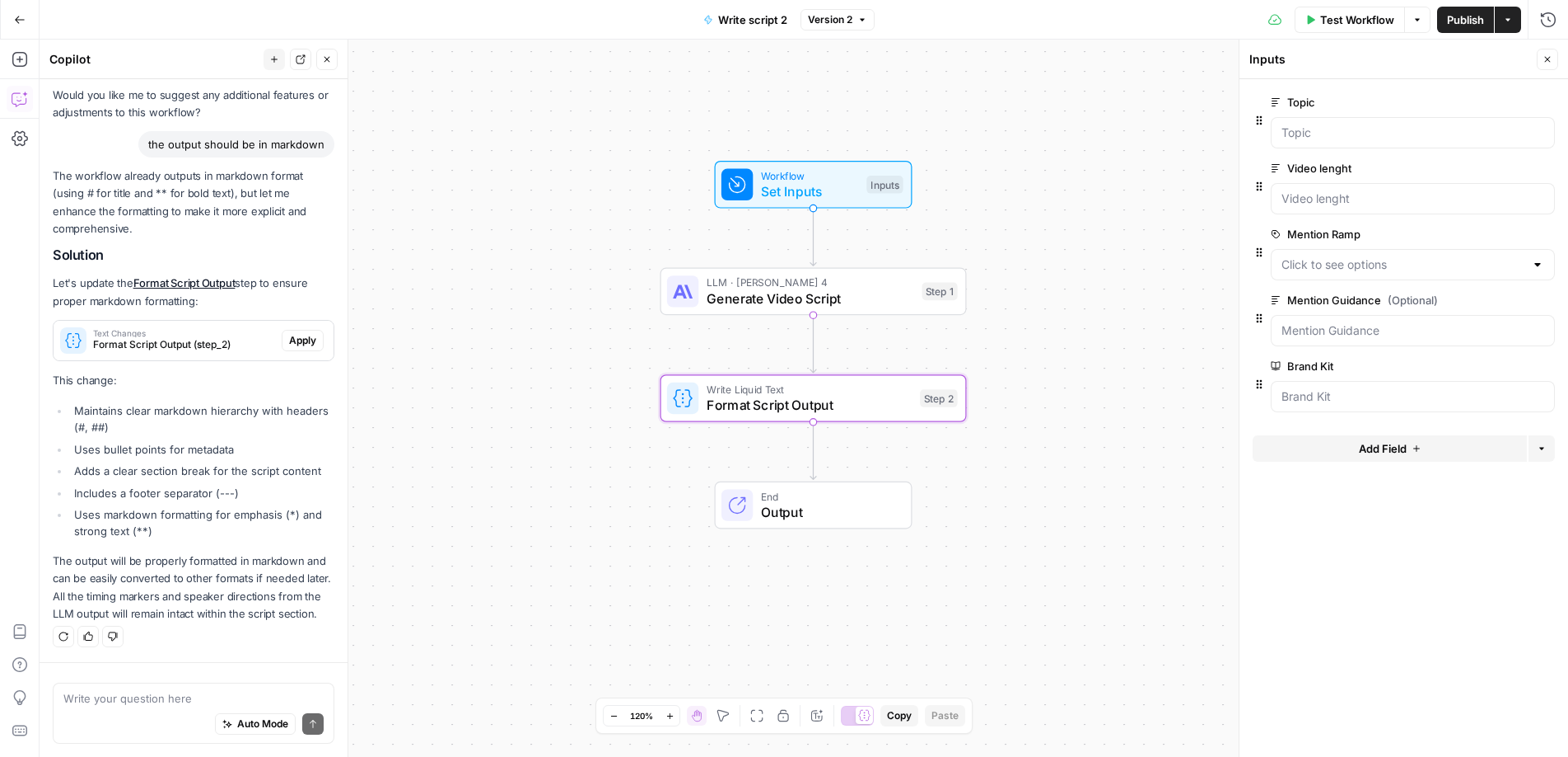
click at [289, 333] on span "Apply" at bounding box center [303, 340] width 27 height 15
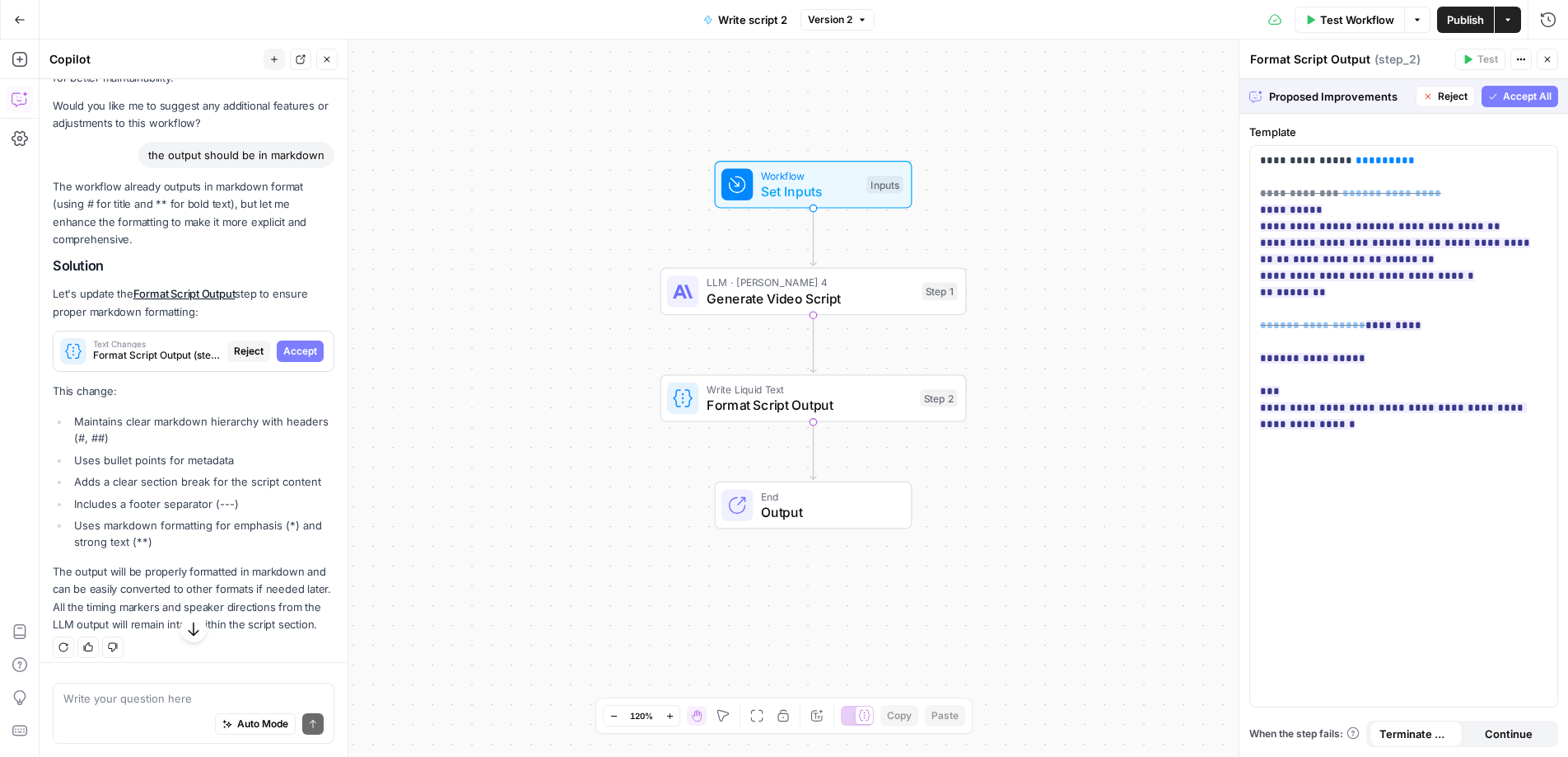
scroll to position [1362, 0]
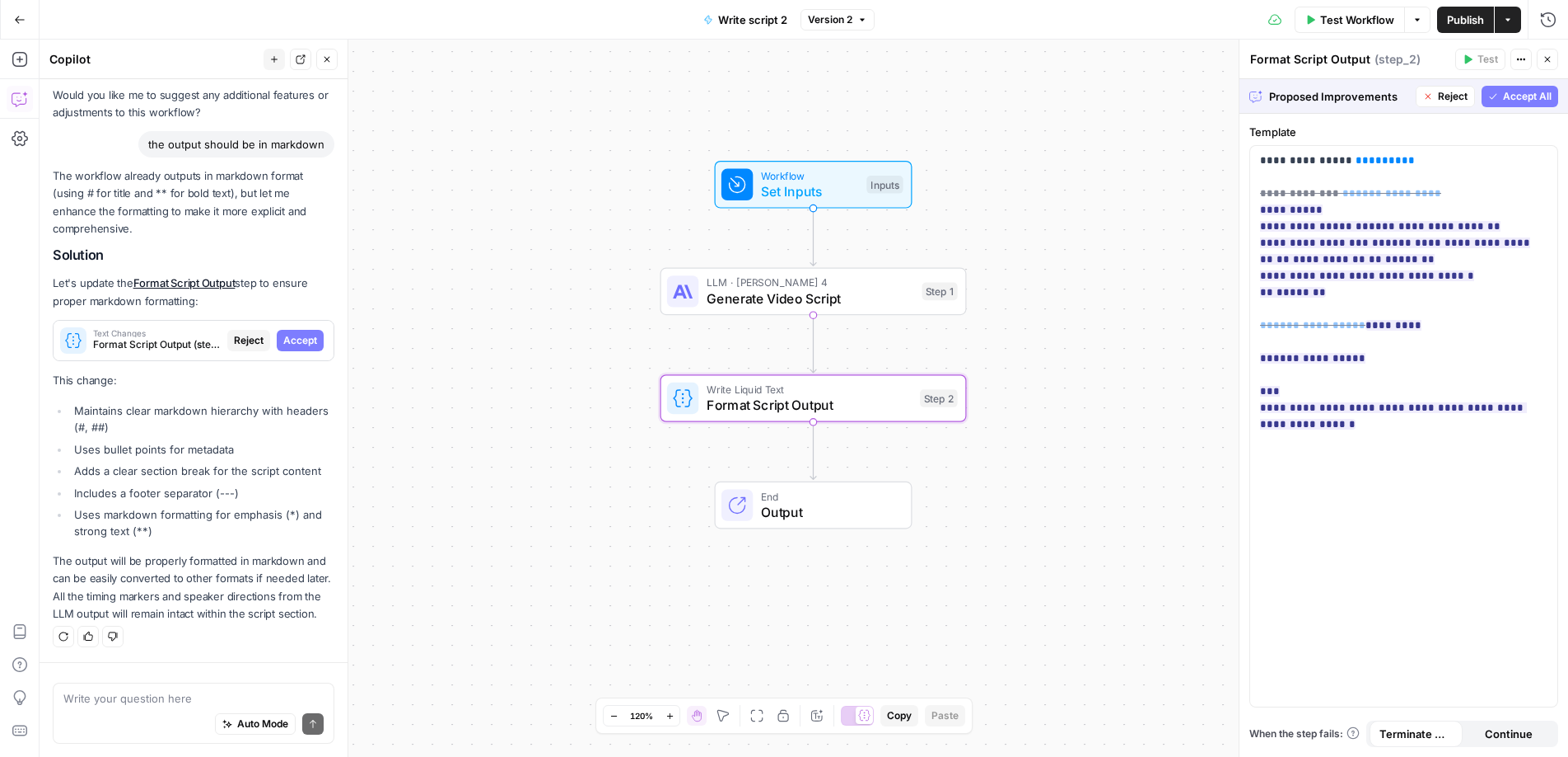
click at [294, 333] on span "Accept" at bounding box center [300, 340] width 34 height 15
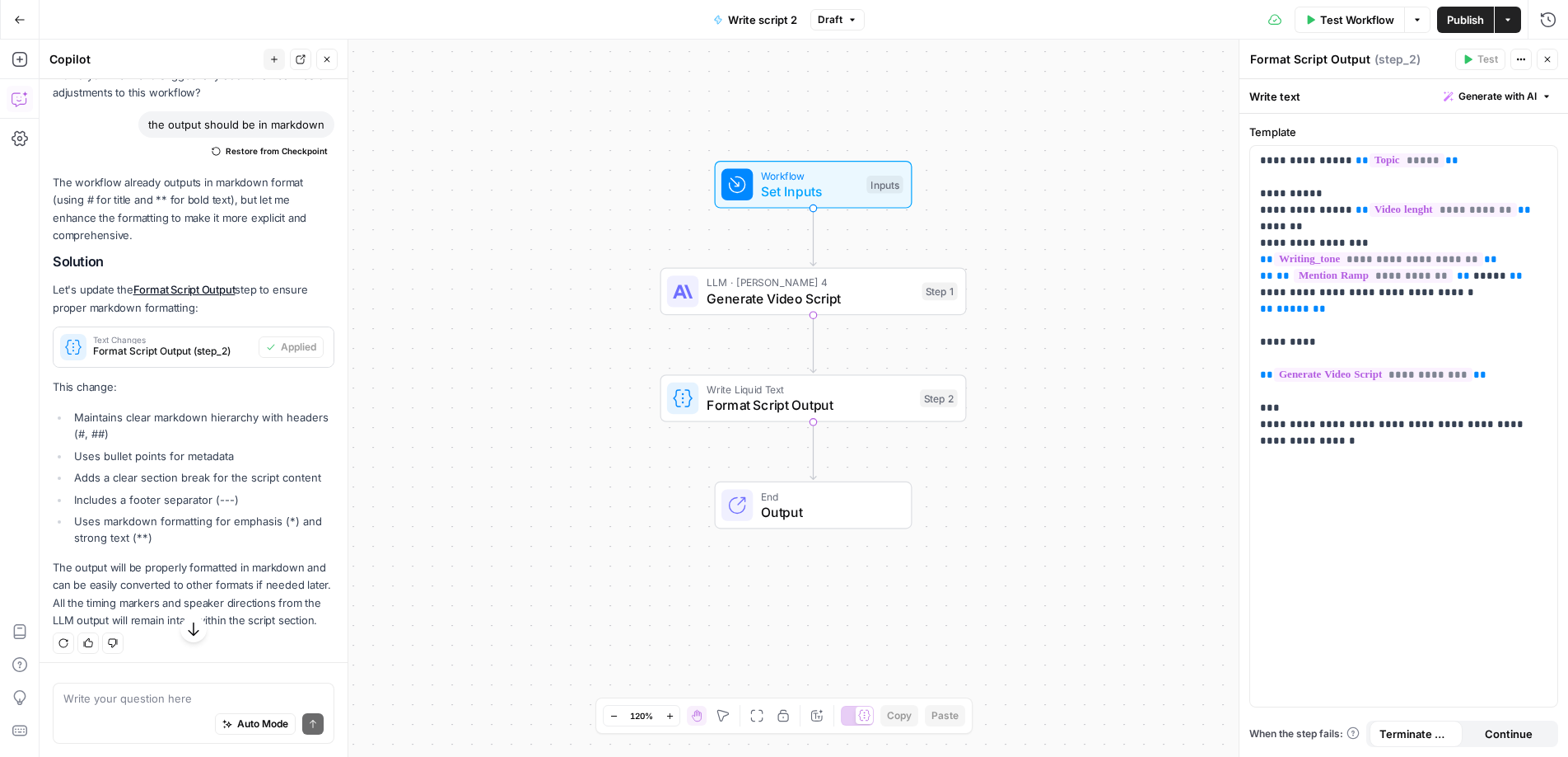
scroll to position [1415, 0]
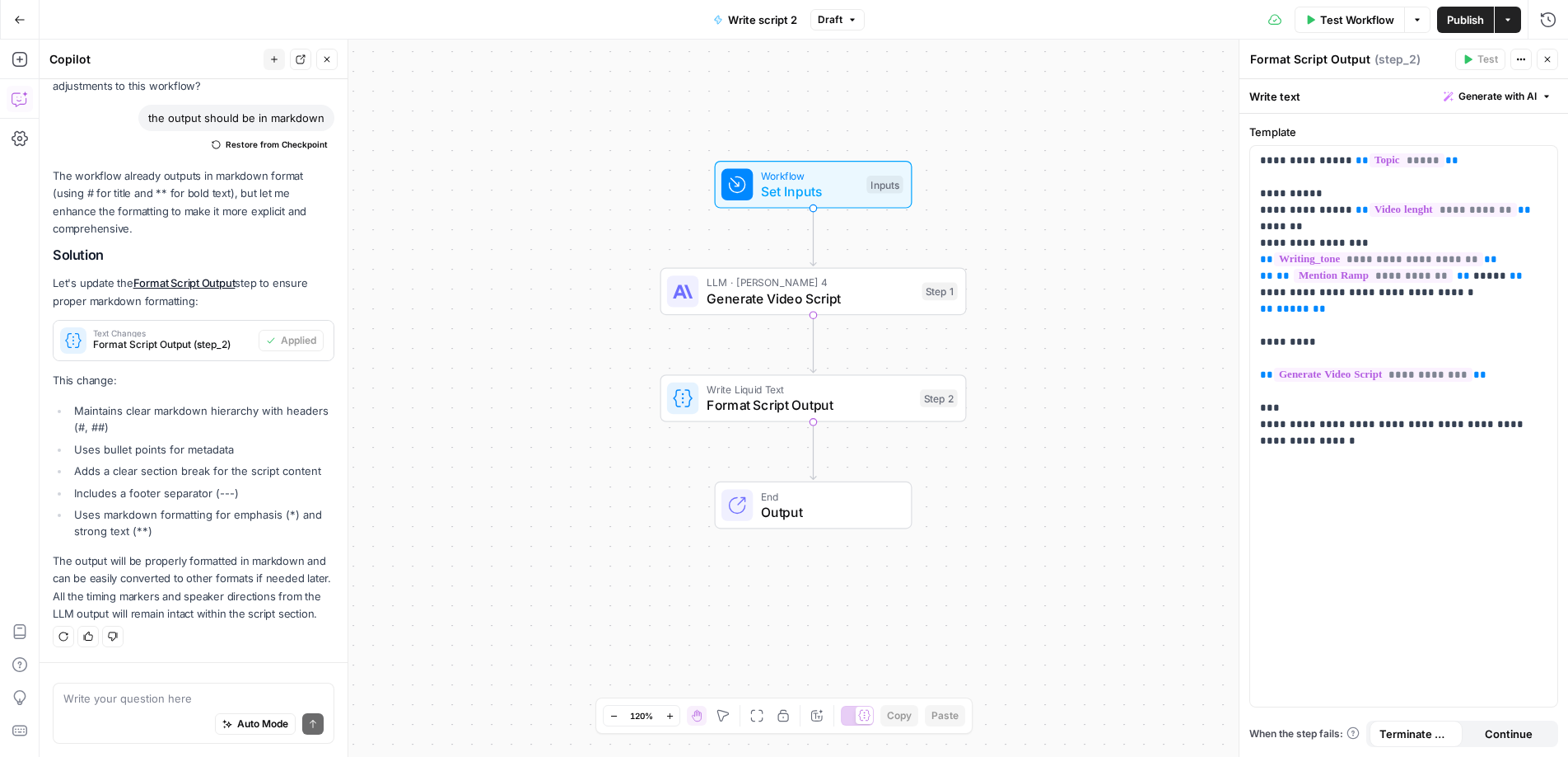
click at [1456, 24] on span "Publish" at bounding box center [1466, 20] width 37 height 16
click at [1372, 393] on p "**********" at bounding box center [1404, 300] width 287 height 296
click at [860, 20] on icon "button" at bounding box center [863, 19] width 10 height 10
click at [1127, 16] on div "Test Workflow Options Publish Actions Run History" at bounding box center [1222, 19] width 694 height 38
click at [201, 700] on textarea at bounding box center [194, 698] width 261 height 16
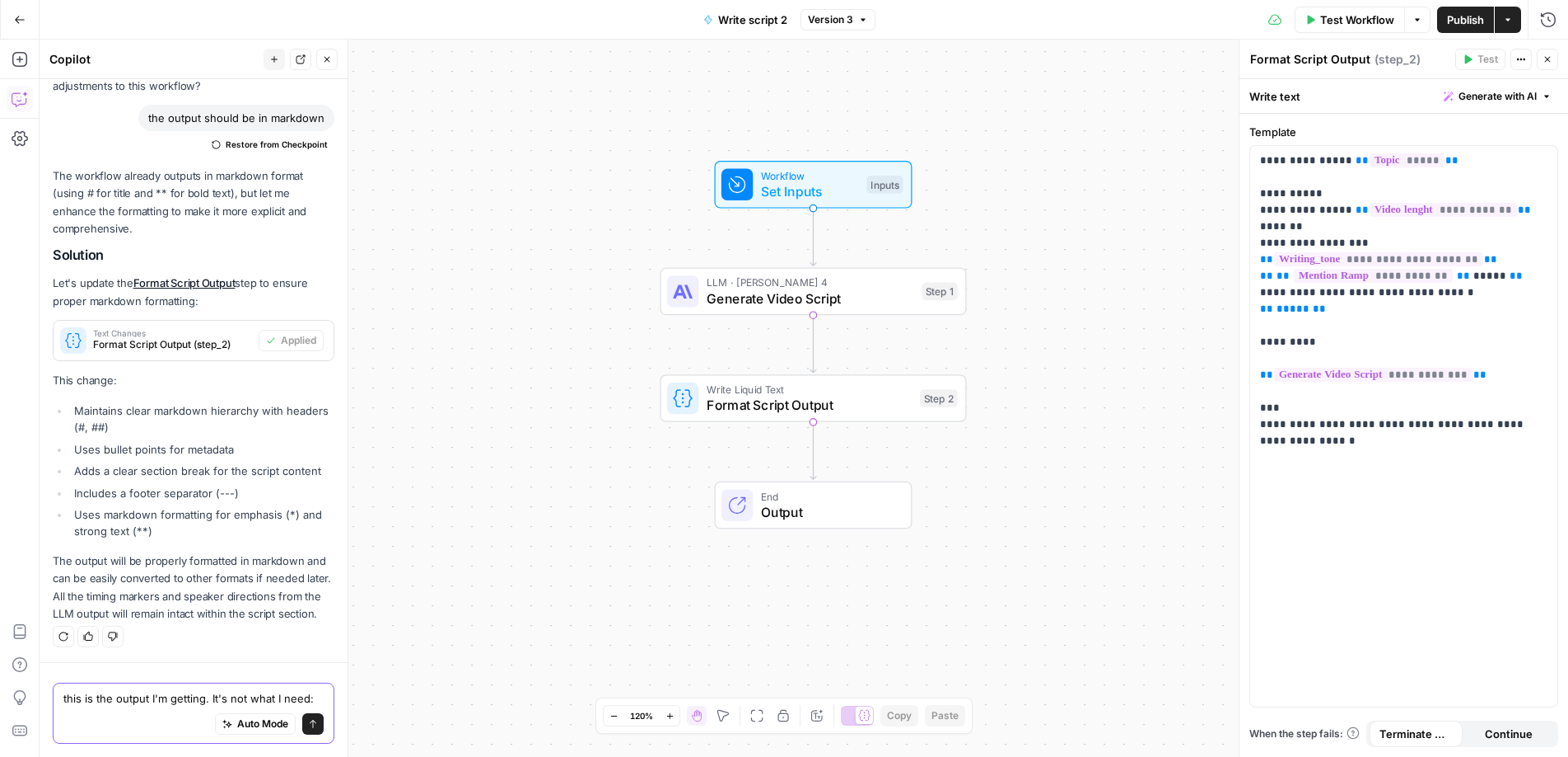
paste textarea "{"hook":{"timing":"0:00-0:20","content":"Here's a shocking stat: businesses los…"
type textarea "this is the output I'm getting. It's not what I need: {"hook":{"timing":"0:00-0…"
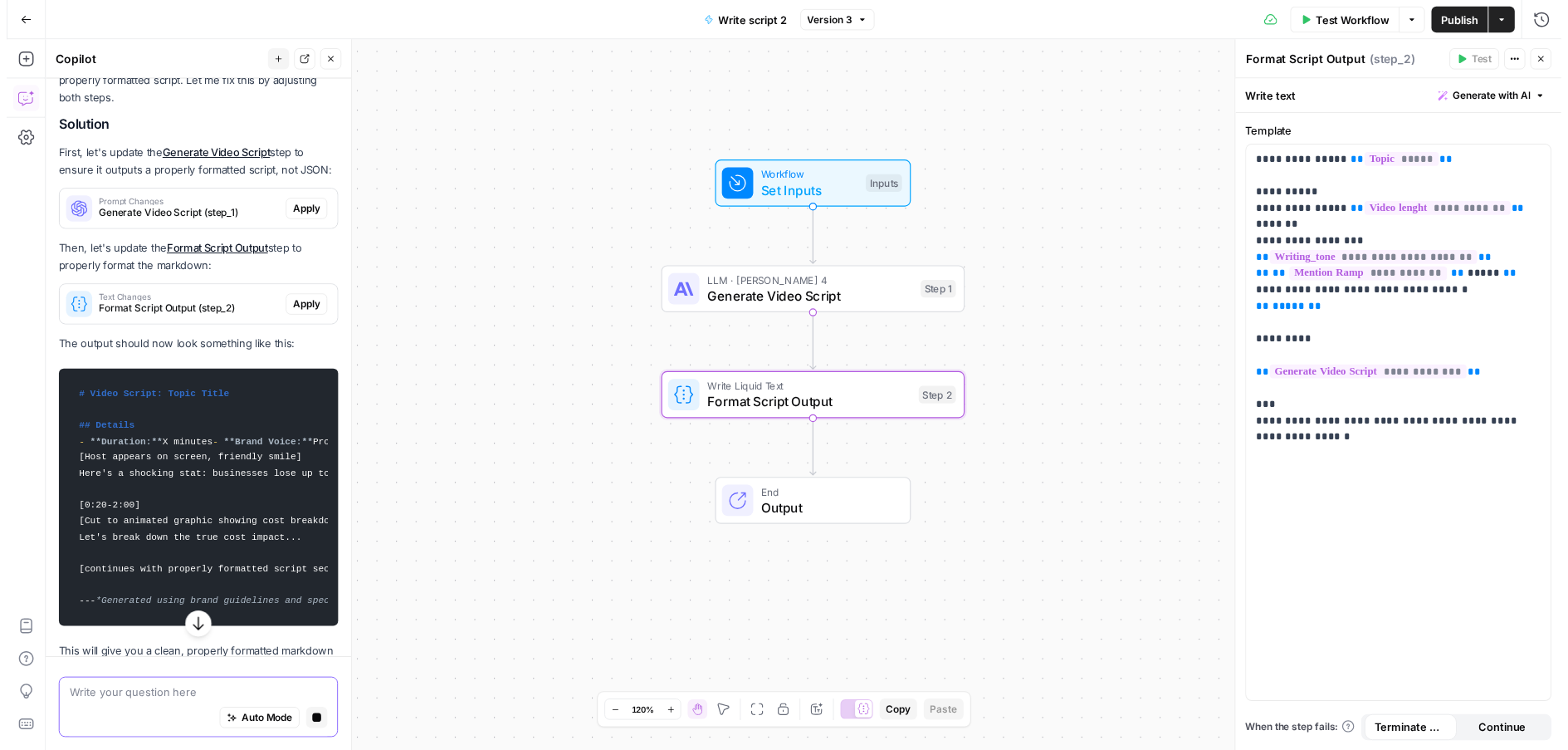
scroll to position [3238, 0]
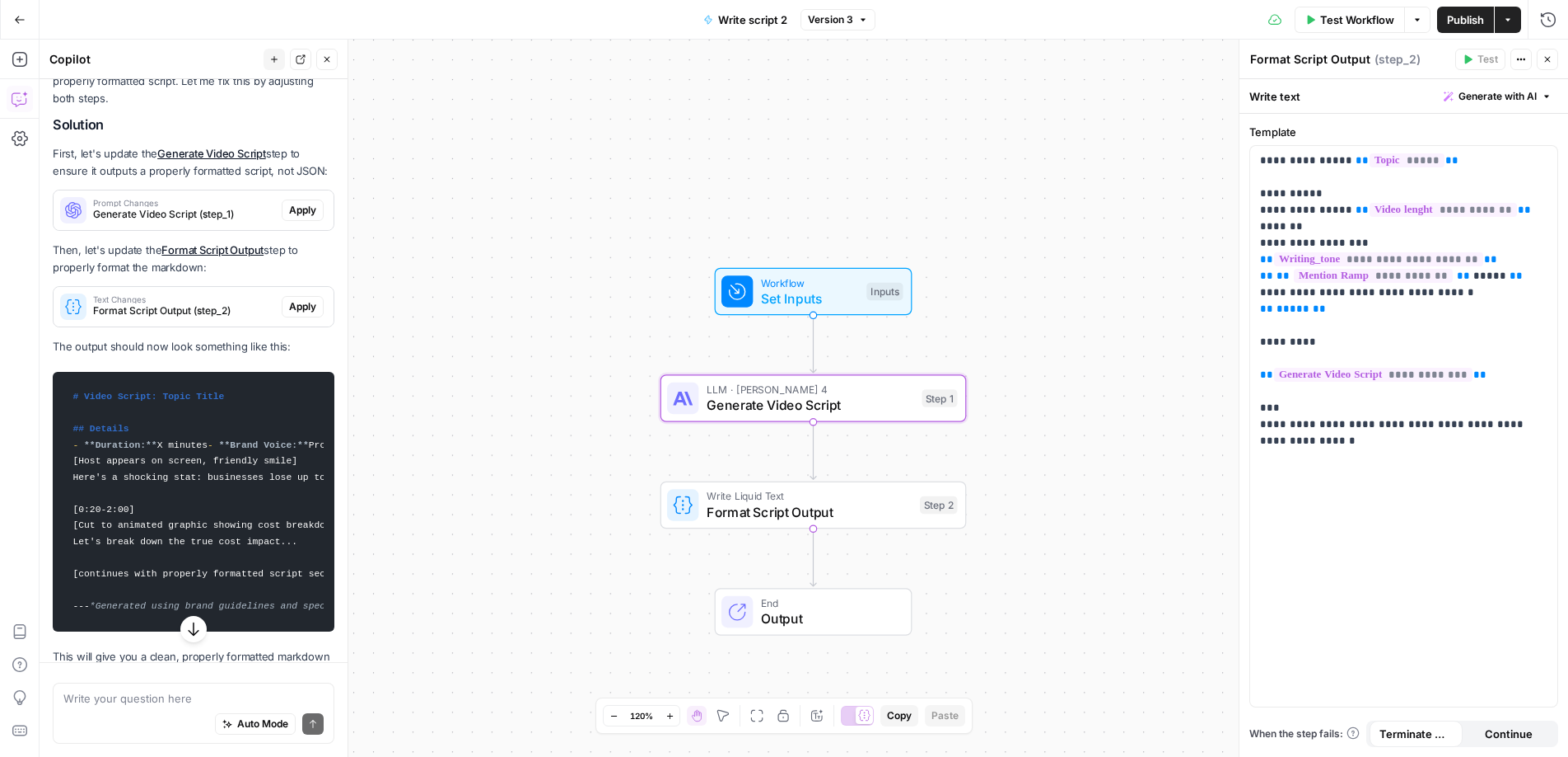
click at [292, 218] on span "Apply" at bounding box center [303, 210] width 27 height 15
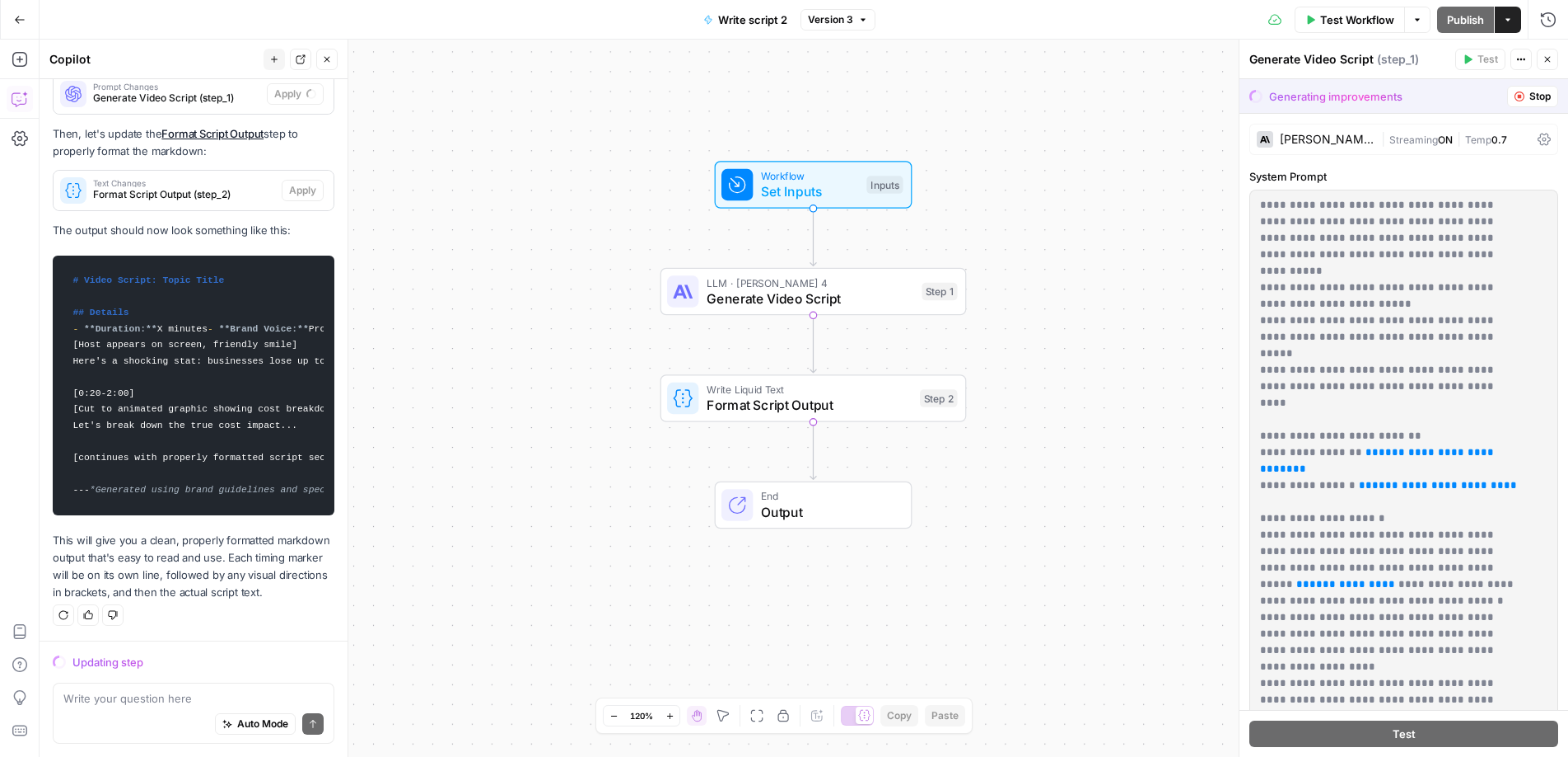
scroll to position [3186, 0]
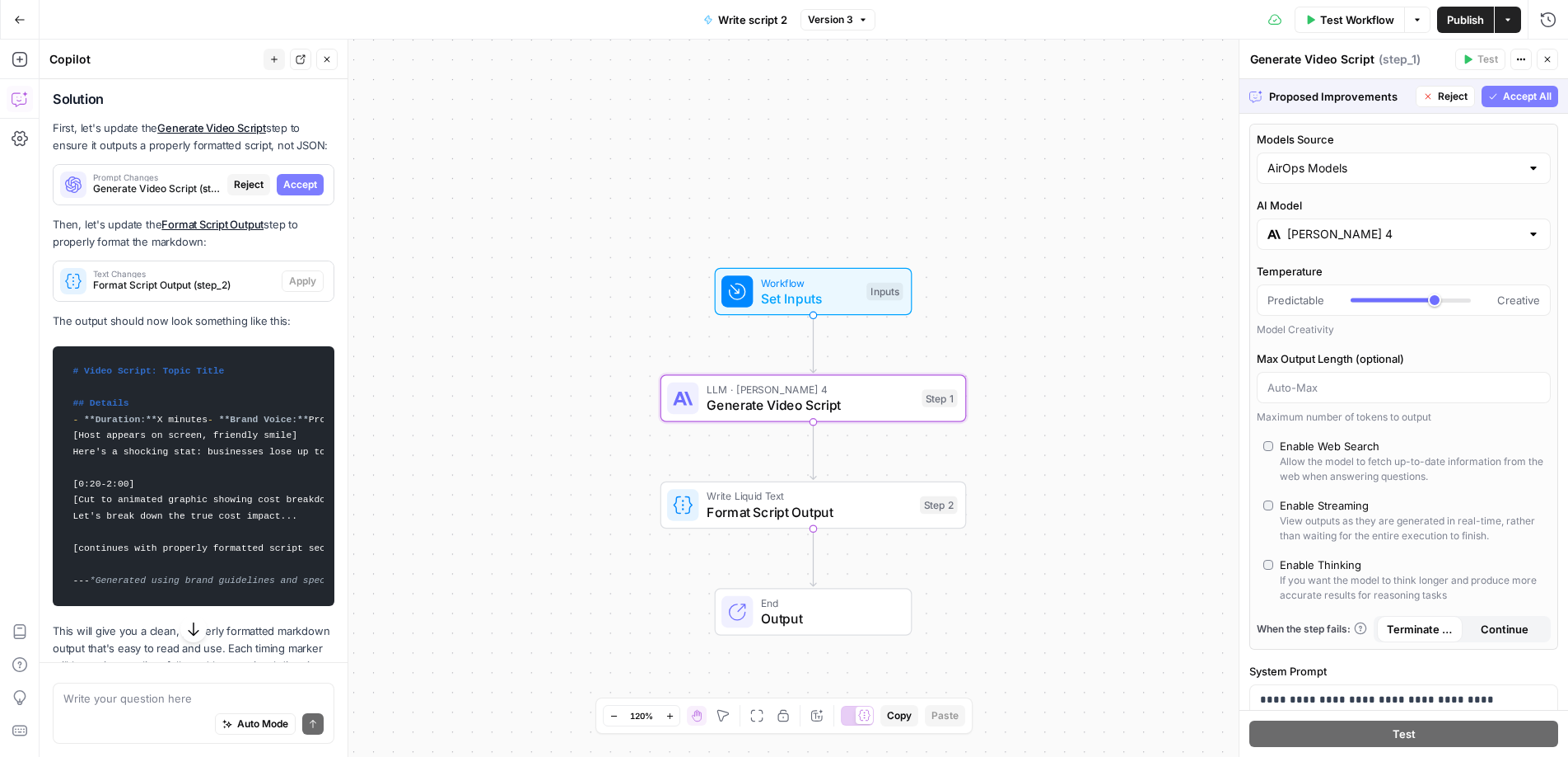
click at [293, 192] on span "Accept" at bounding box center [300, 184] width 34 height 15
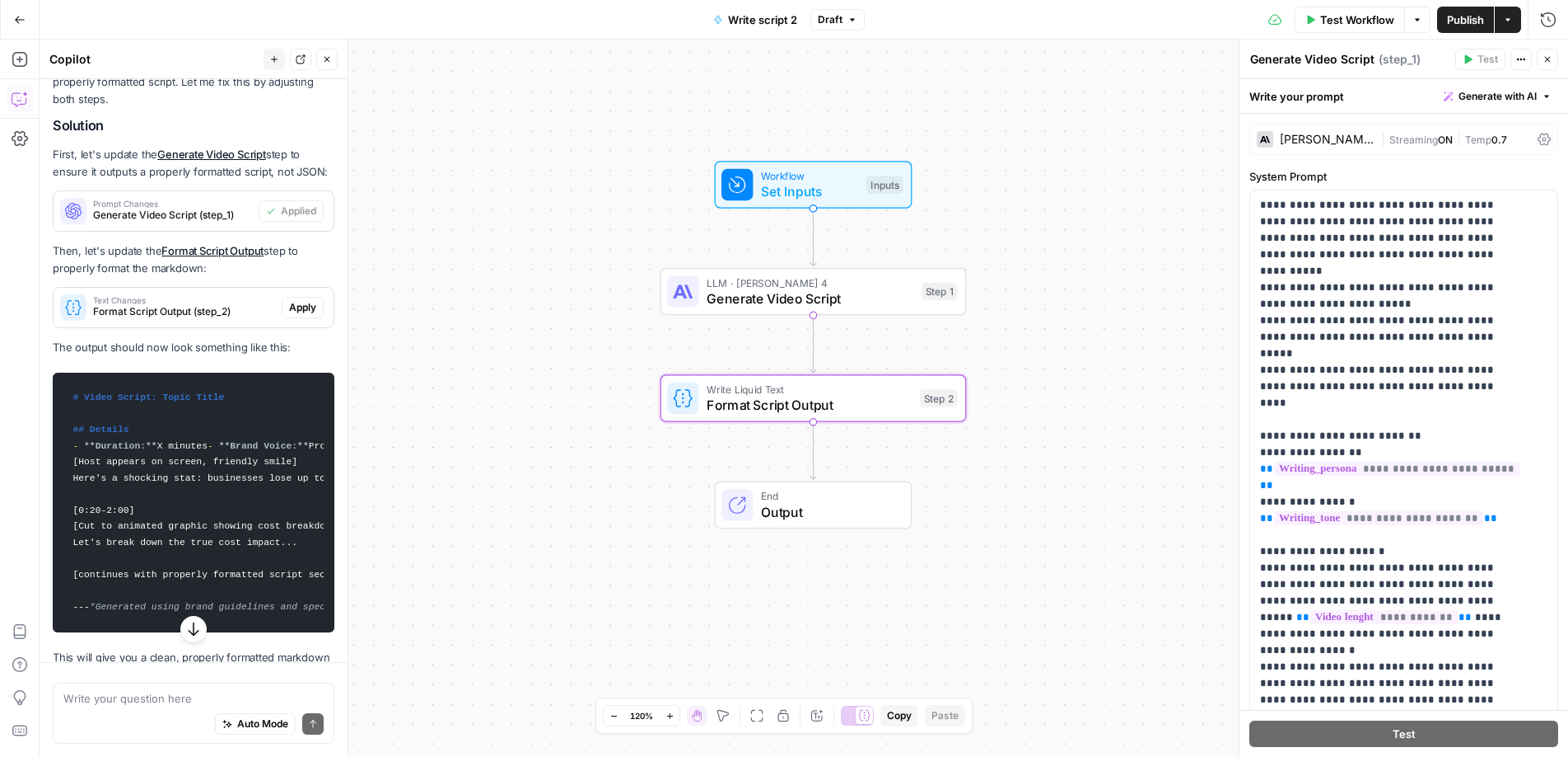
click at [289, 315] on span "Apply" at bounding box center [303, 307] width 27 height 15
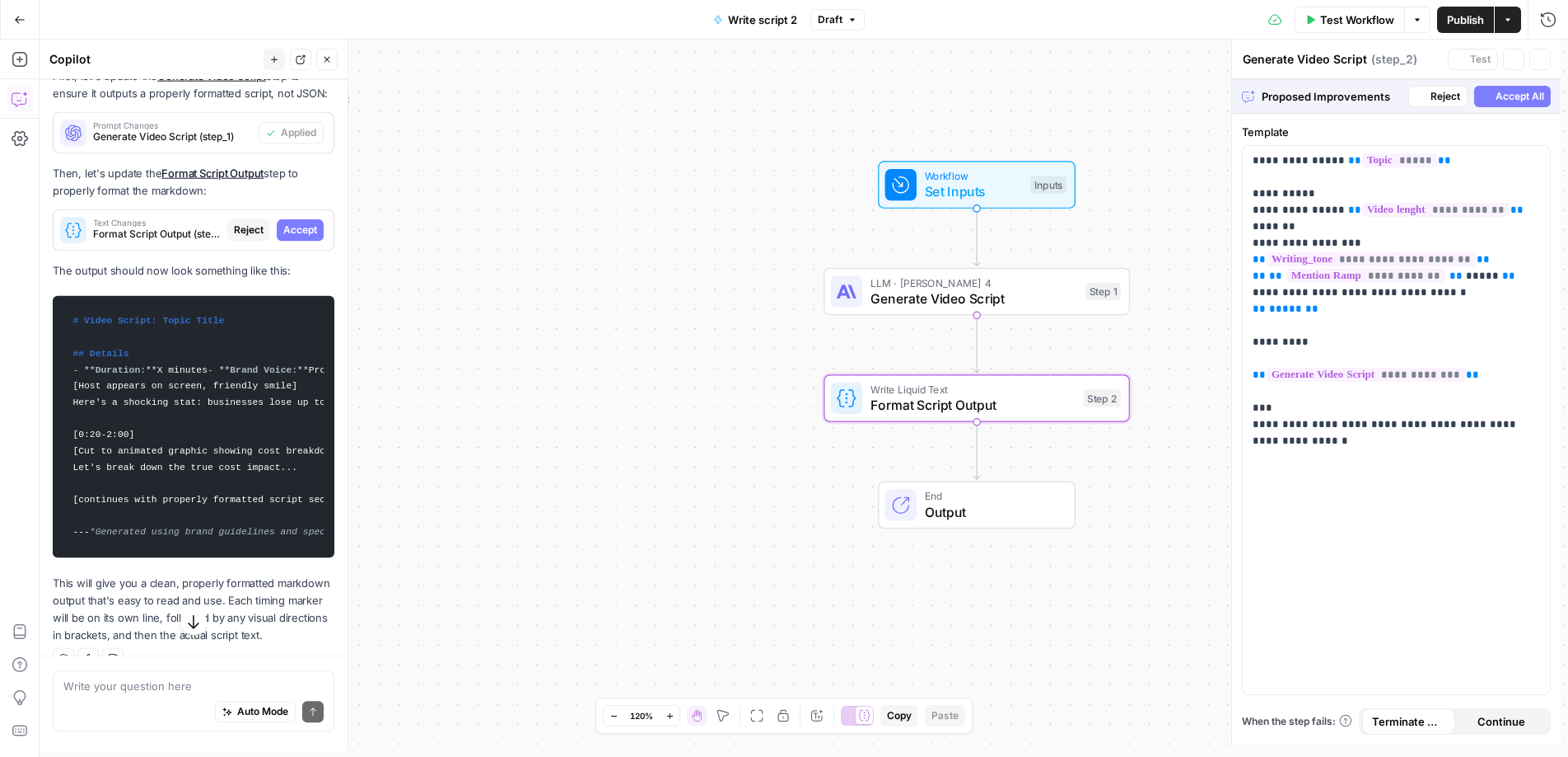
type textarea "Format Script Output"
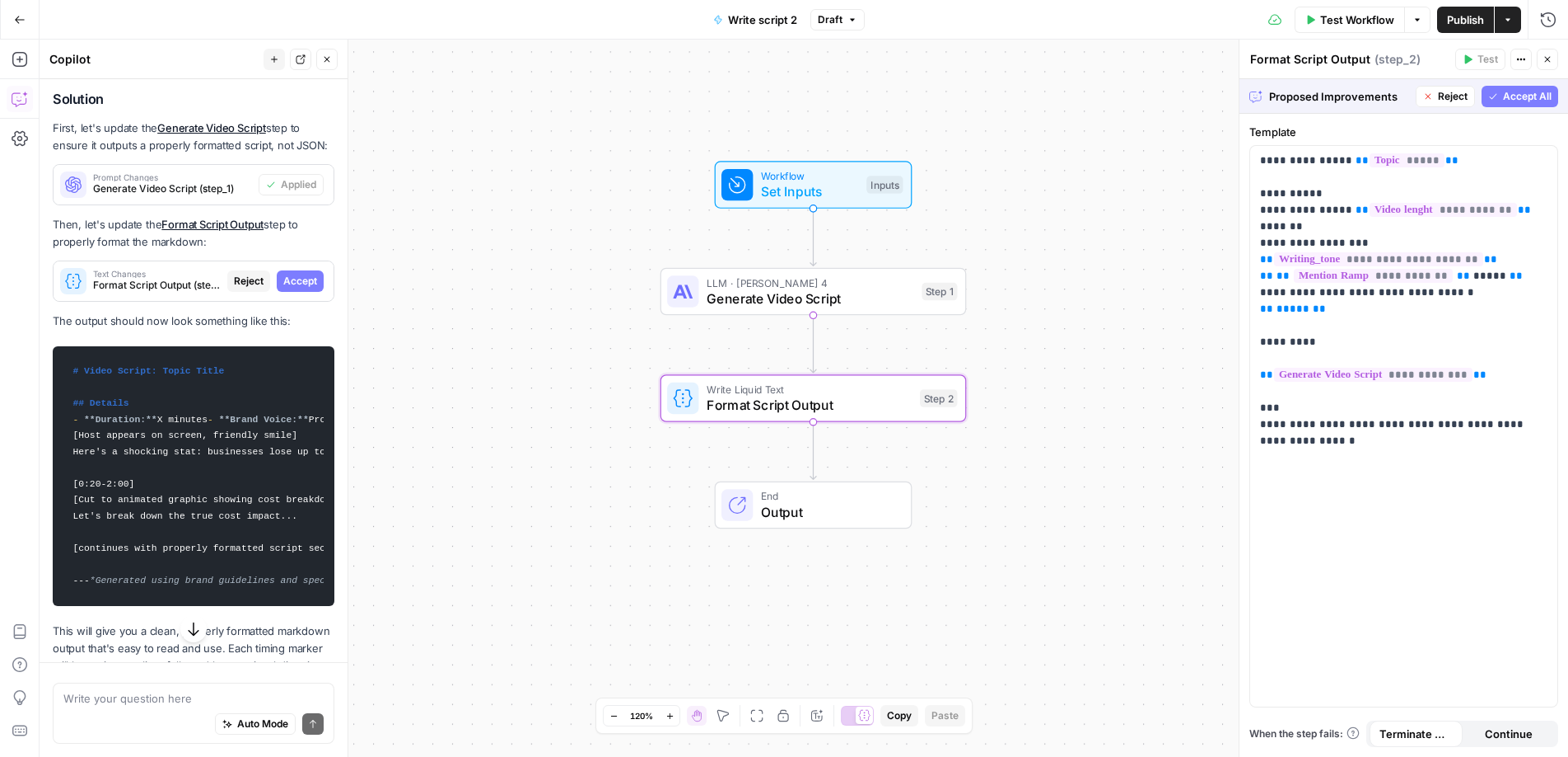
click at [286, 288] on span "Accept" at bounding box center [300, 281] width 34 height 15
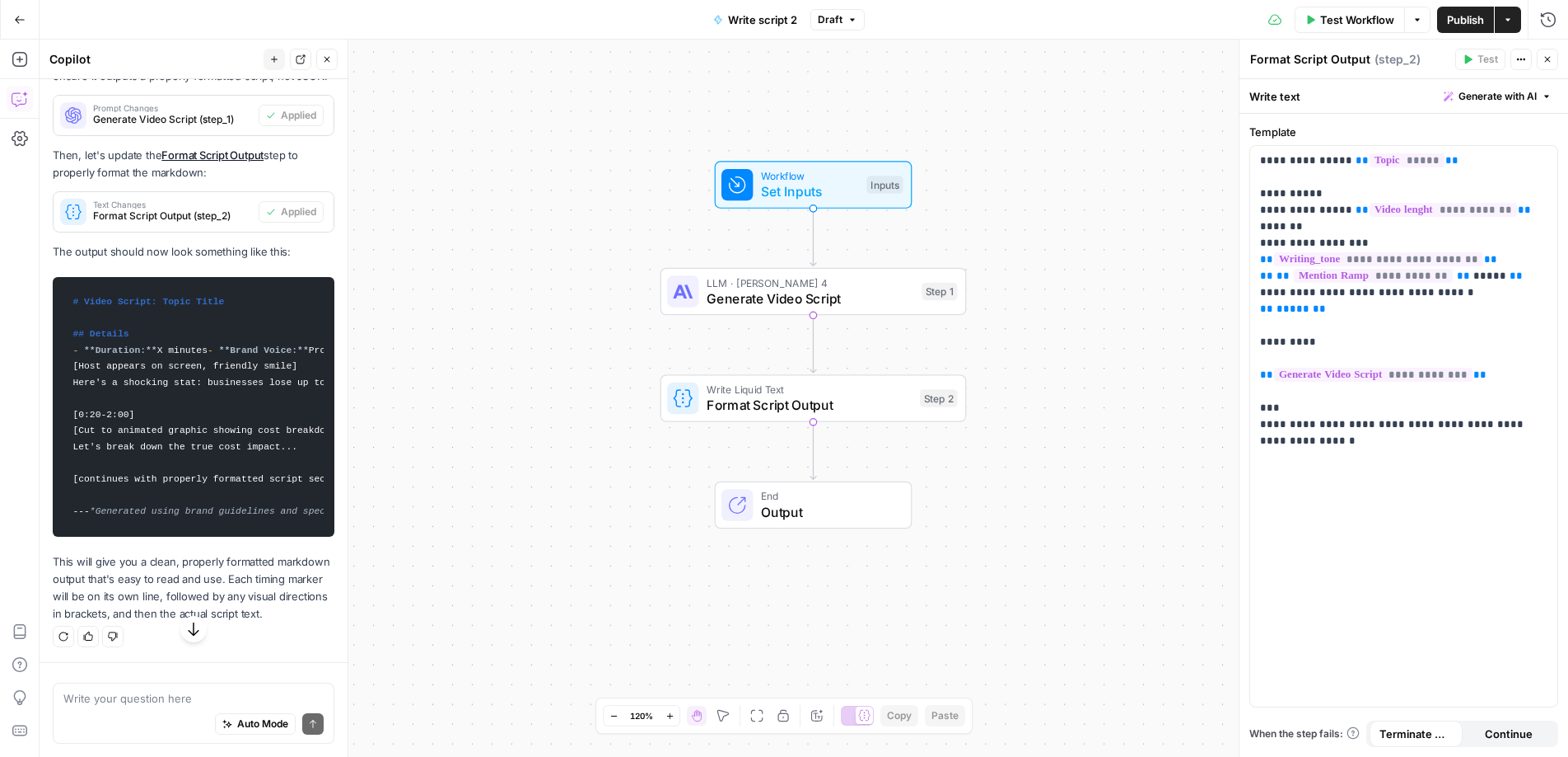
scroll to position [3562, 0]
click at [1460, 9] on button "Publish" at bounding box center [1466, 19] width 57 height 26
click at [112, 711] on div "Auto Mode Send" at bounding box center [194, 724] width 261 height 36
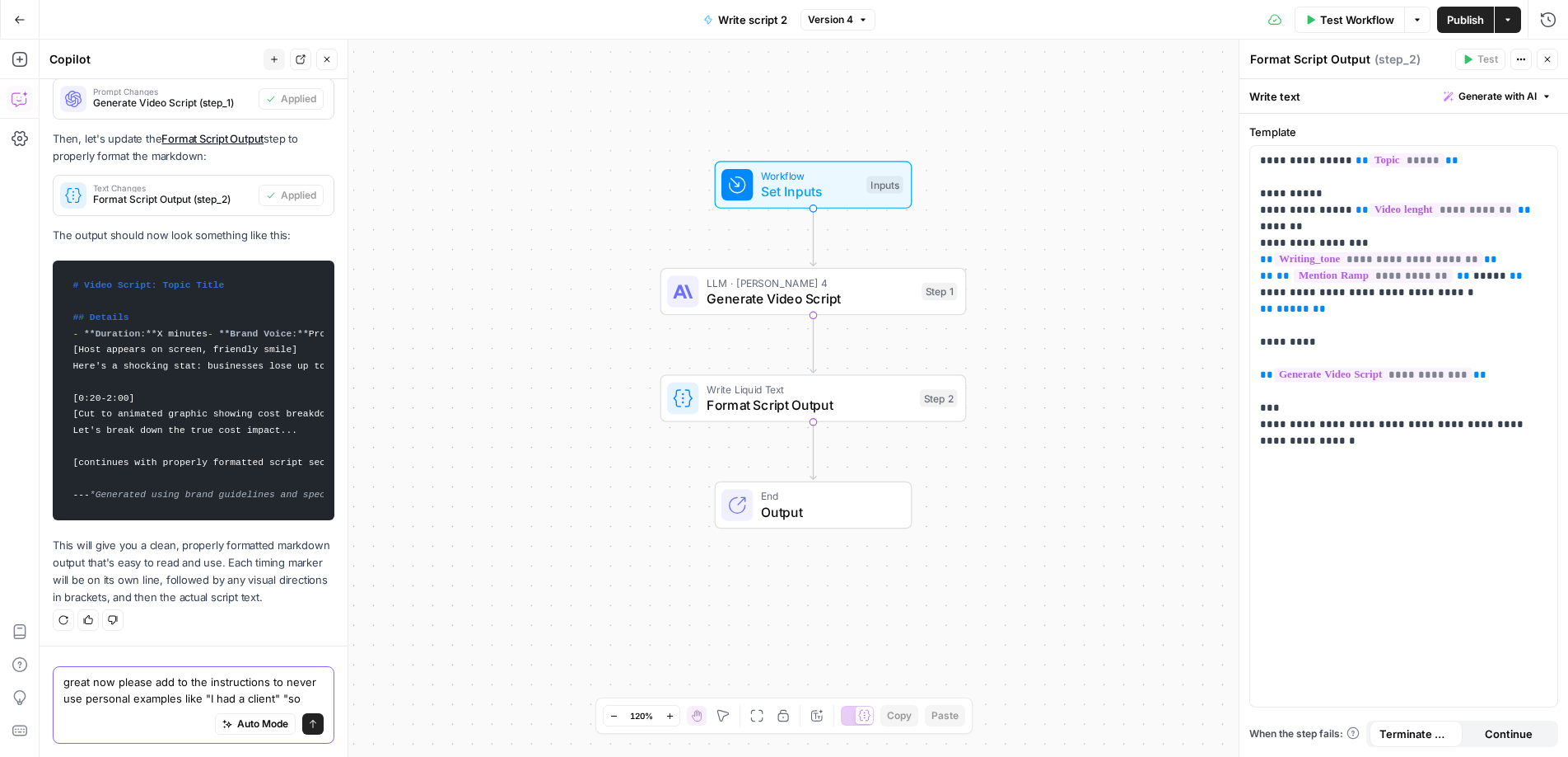
scroll to position [3578, 0]
click at [298, 699] on textarea "great now please add to the instructions to never use personal examples like "I…" at bounding box center [194, 690] width 261 height 33
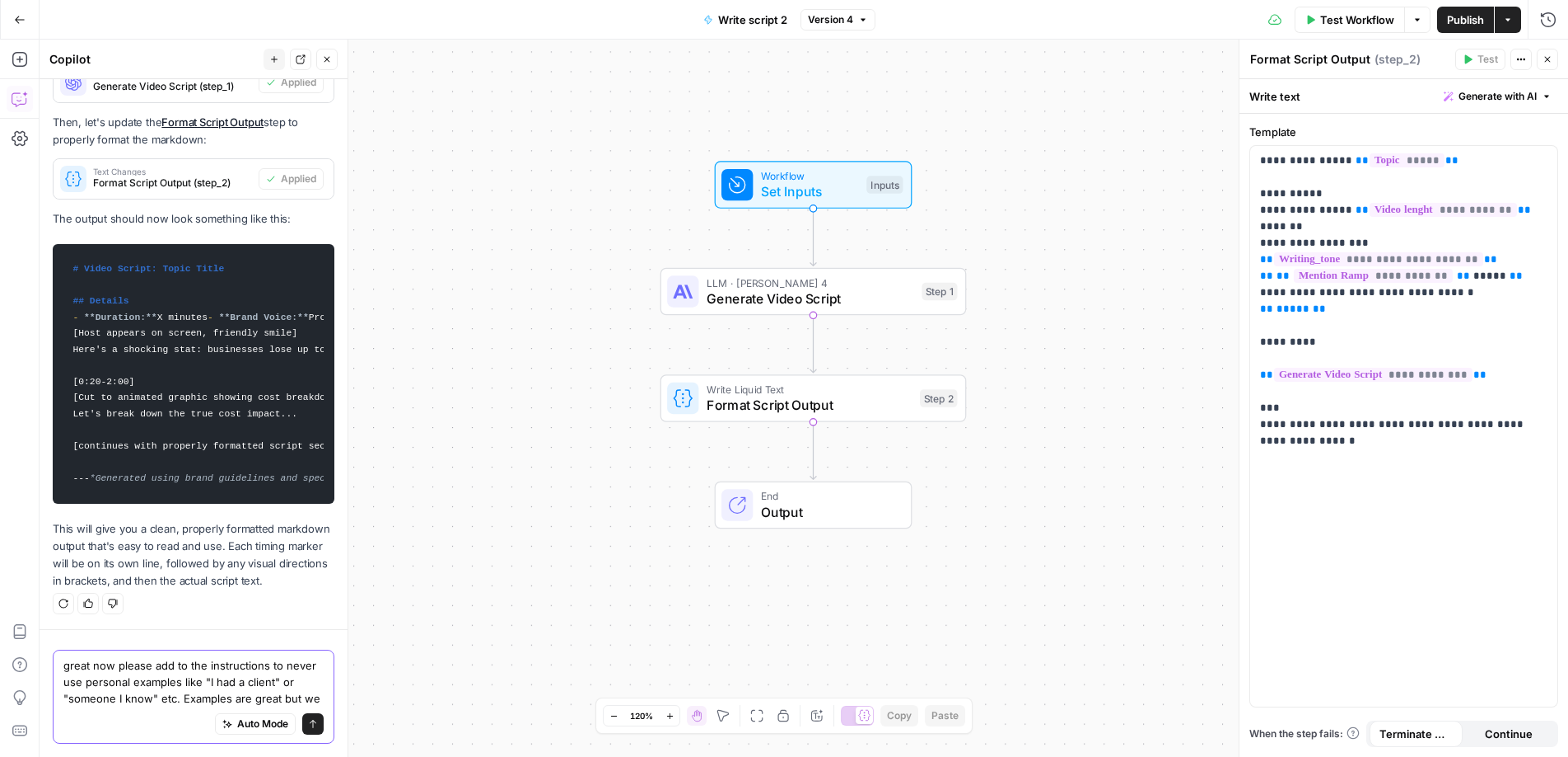
scroll to position [3611, 0]
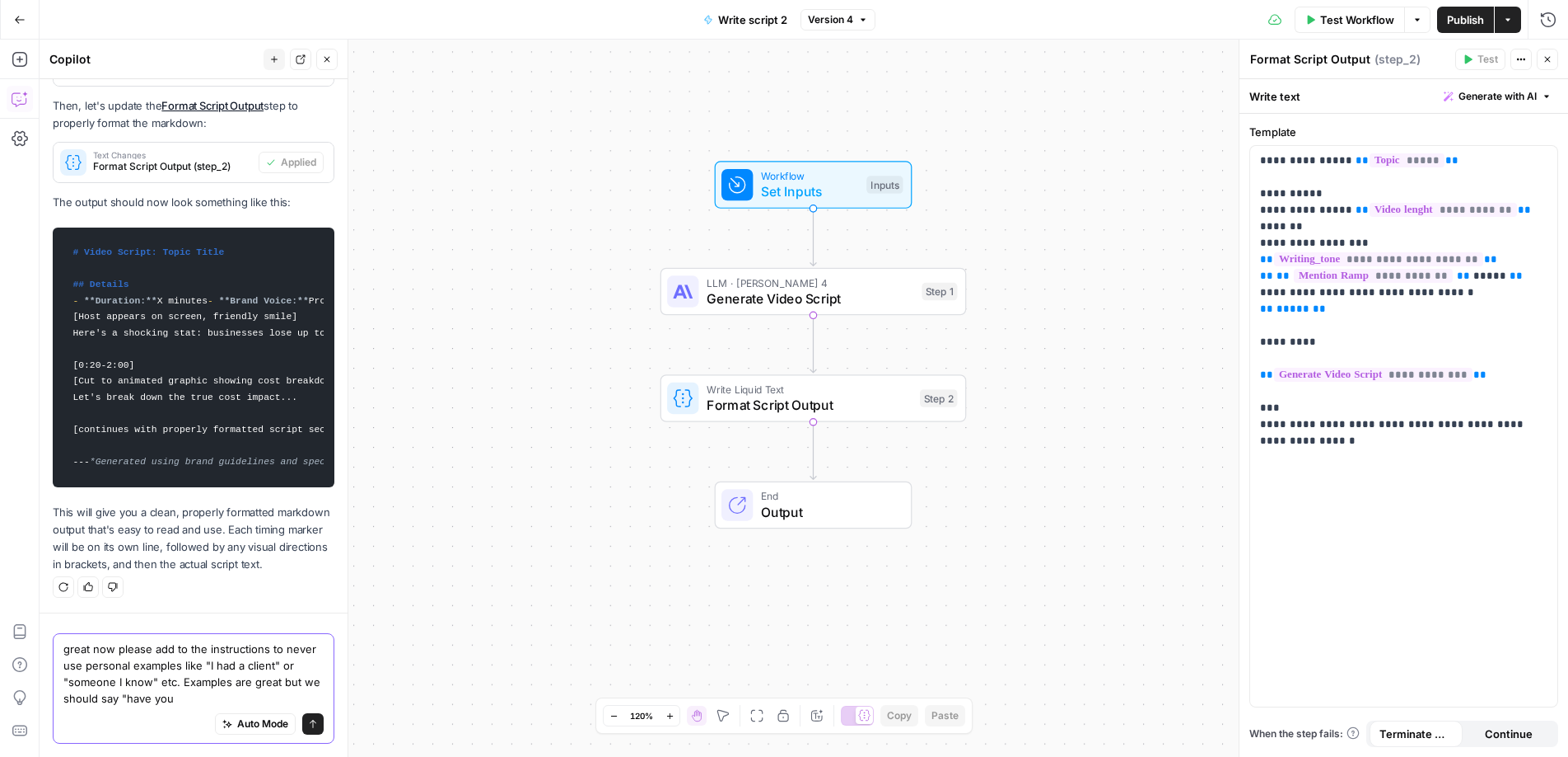
click at [195, 704] on textarea "great now please add to the instructions to never use personal examples like "I…" at bounding box center [194, 673] width 261 height 66
drag, startPoint x: 234, startPoint y: 700, endPoint x: 282, endPoint y: 677, distance: 53.2
click at [282, 677] on textarea "great now please add to the instructions to never use personal examples like "I…" at bounding box center [194, 673] width 261 height 66
type textarea "great now please add to the instructions to never use personal examples like "I…"
click at [308, 721] on icon "submit" at bounding box center [313, 723] width 10 height 10
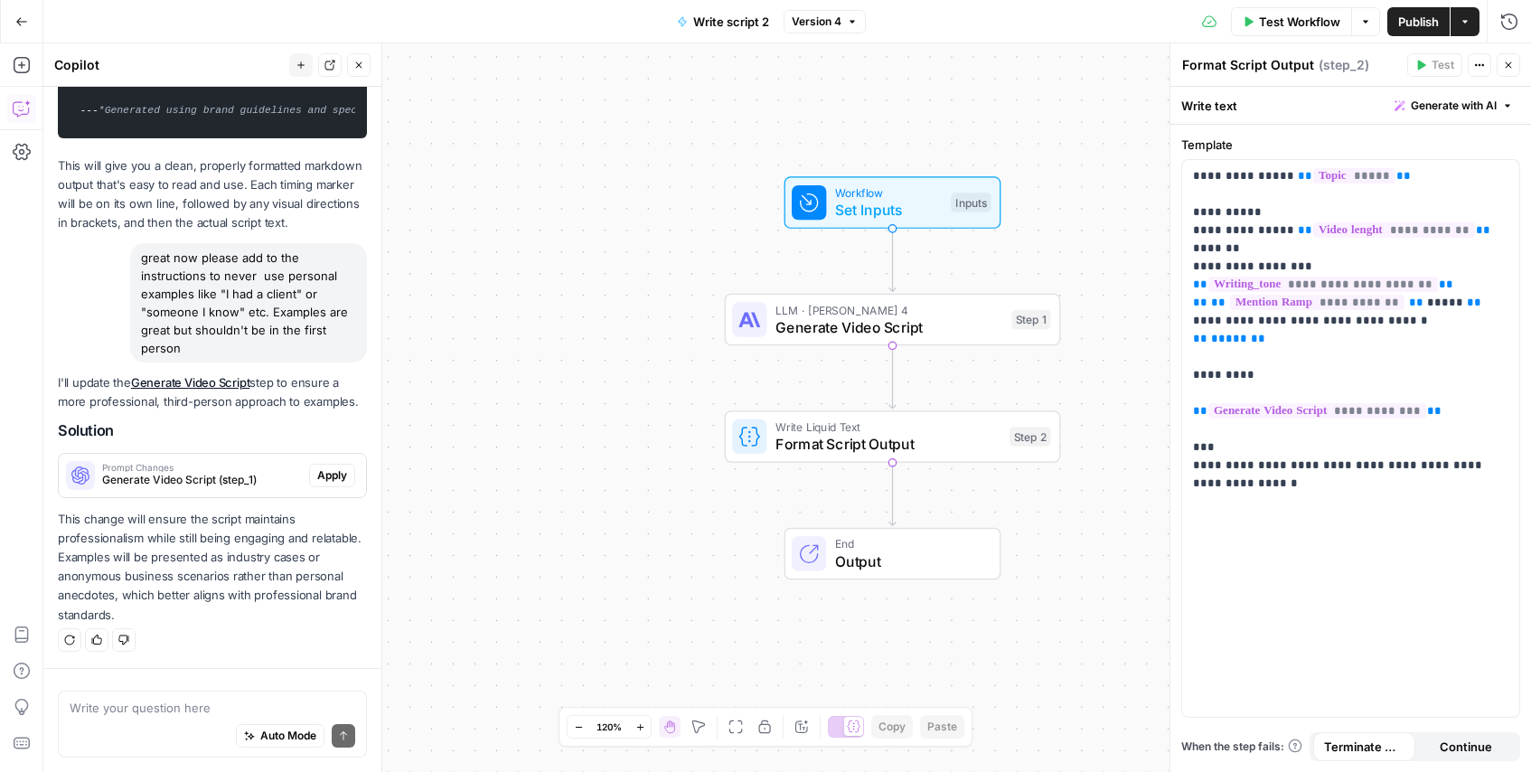
scroll to position [4354, 0]
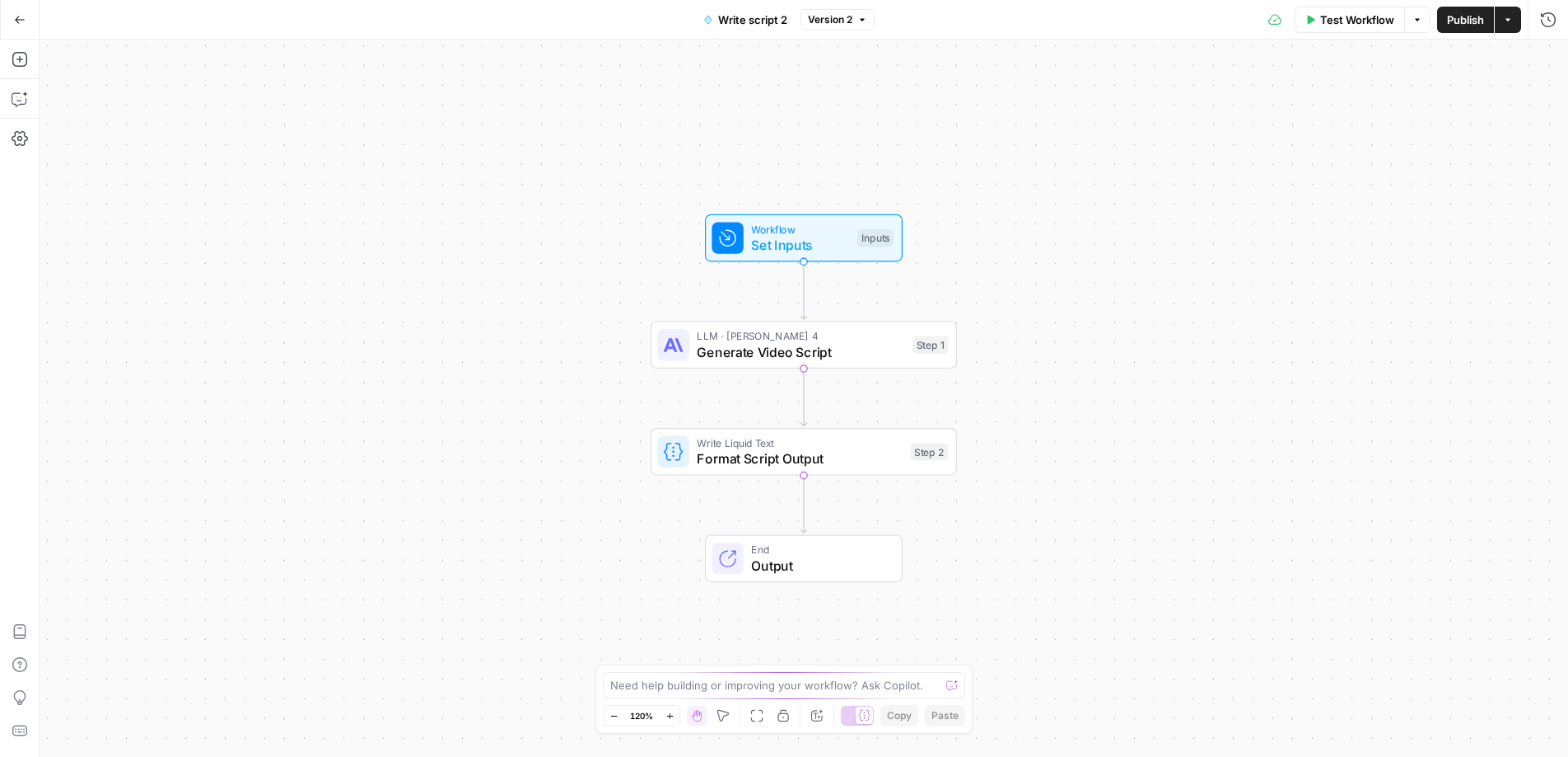
click at [27, 23] on button "Go Back" at bounding box center [19, 19] width 30 height 30
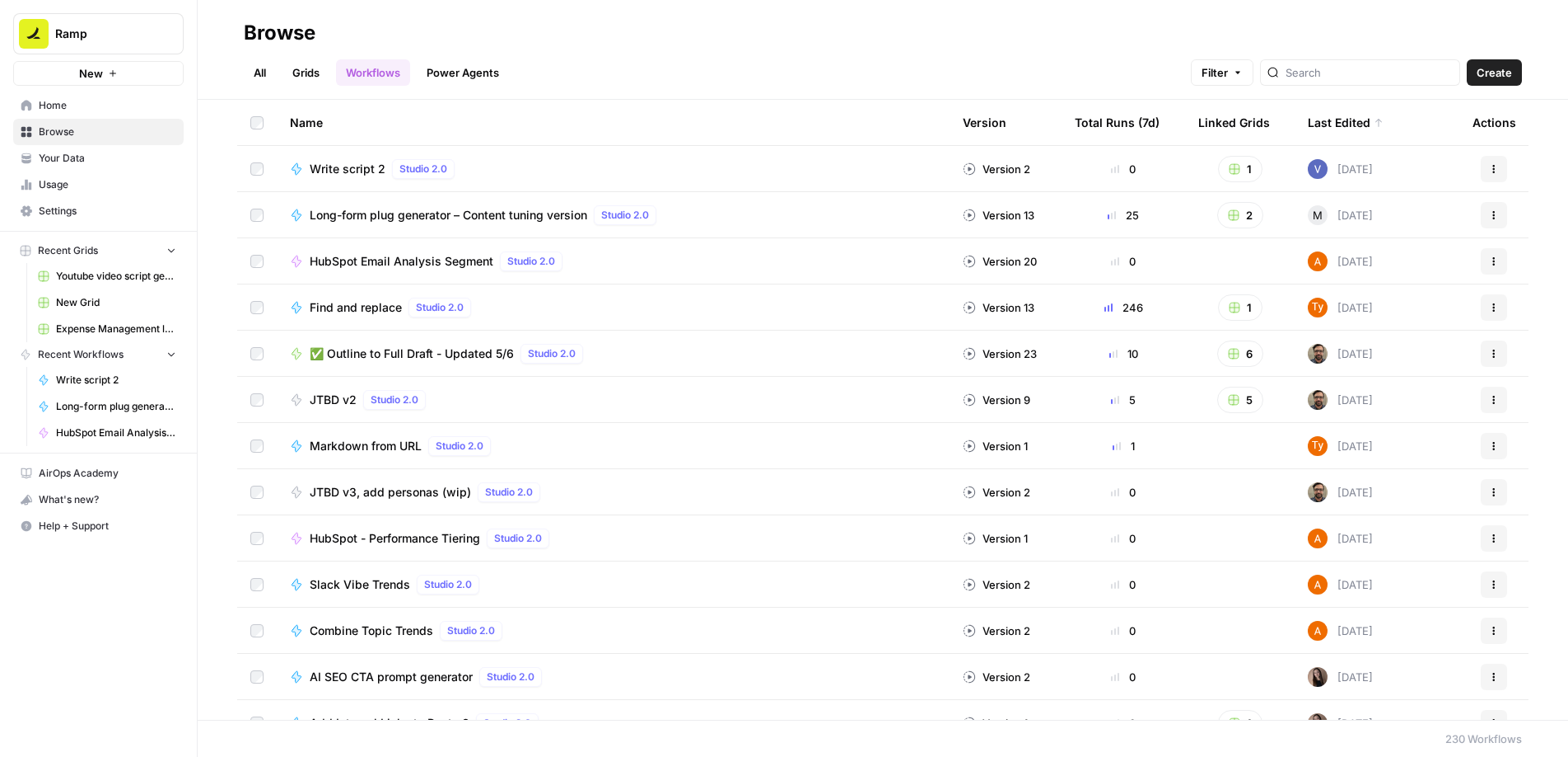
click at [307, 71] on link "Grids" at bounding box center [306, 72] width 47 height 26
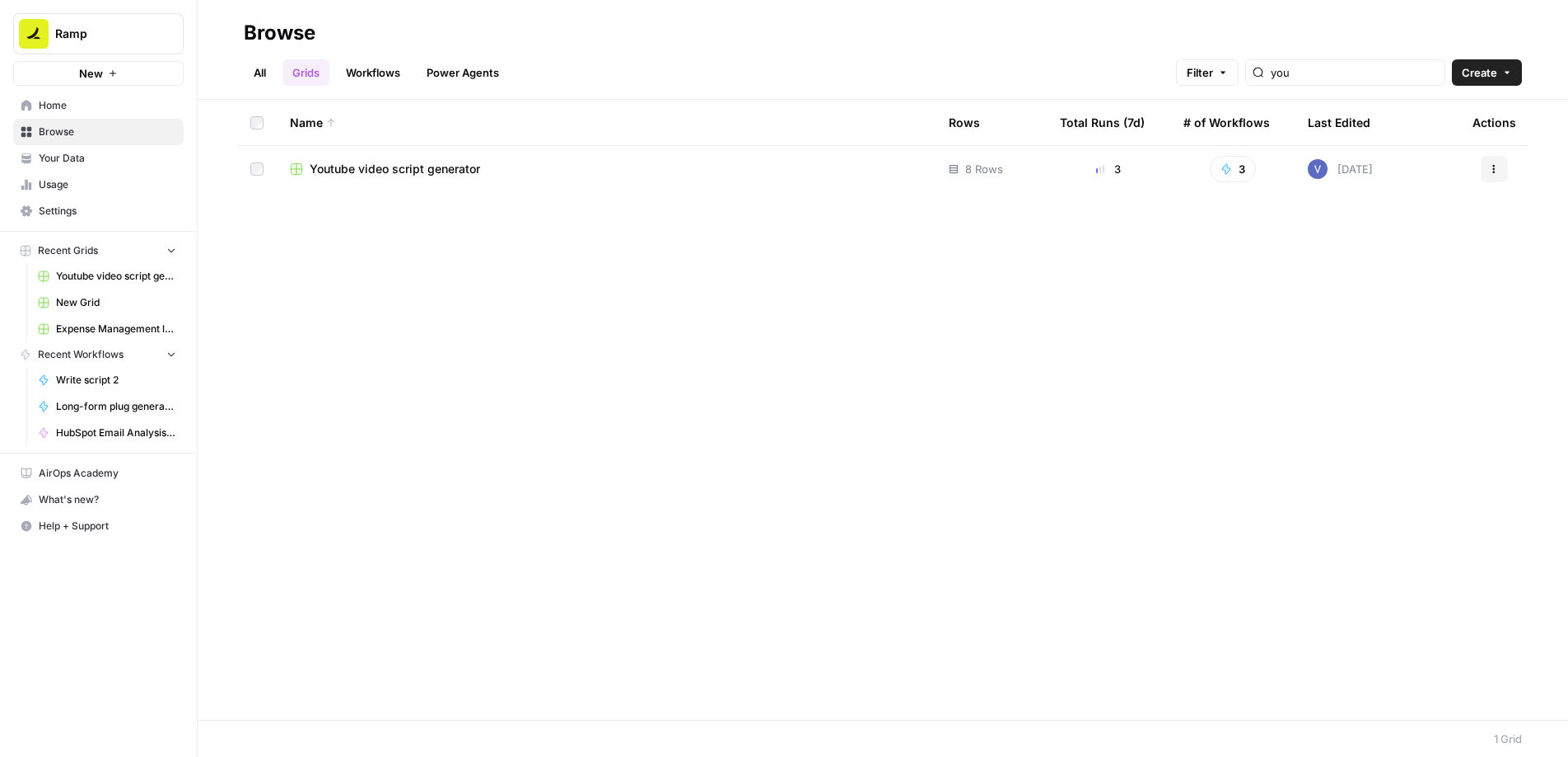
click at [367, 163] on span "Youtube video script generator" at bounding box center [395, 169] width 170 height 16
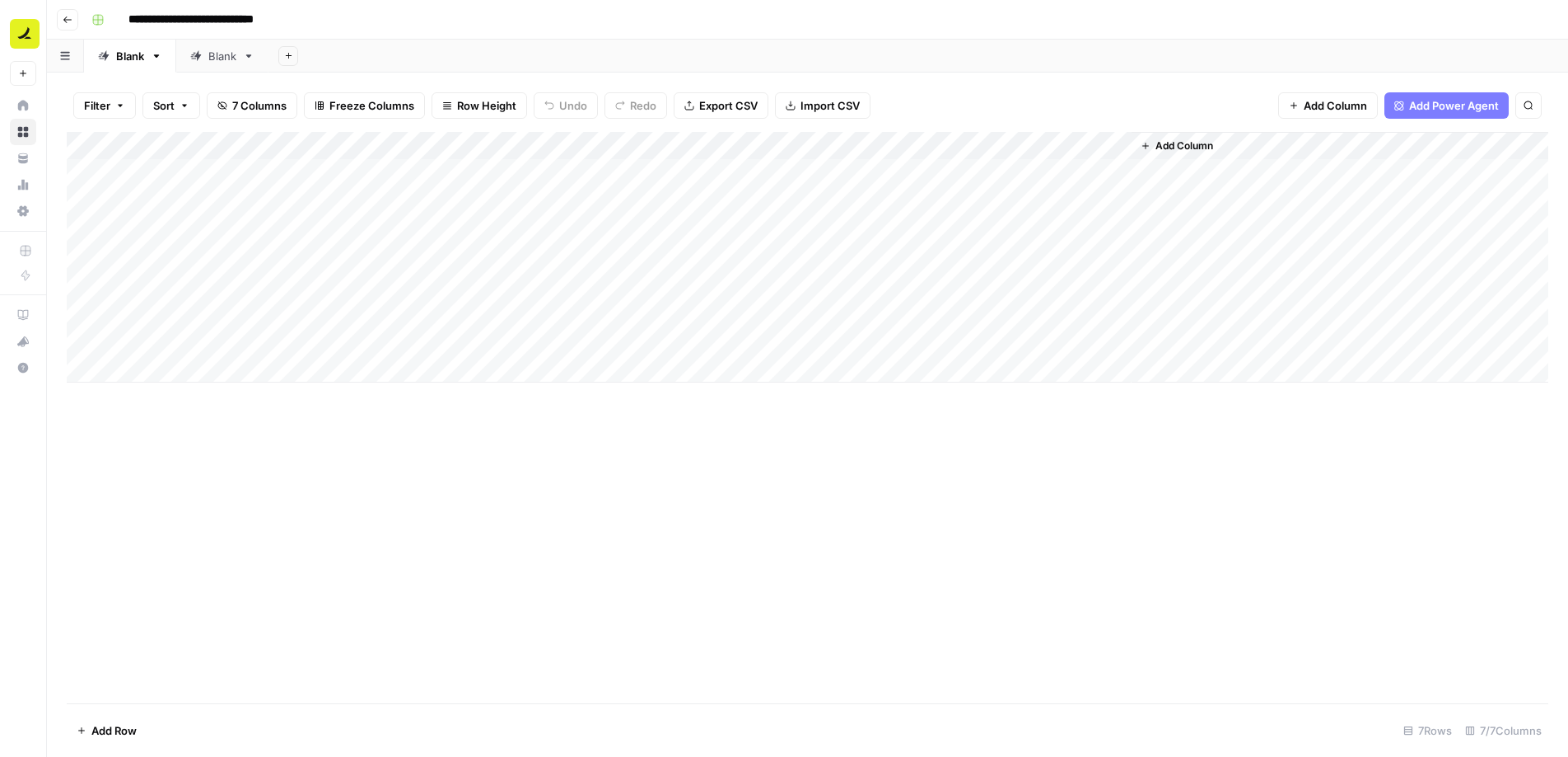
click at [206, 57] on div "Blank" at bounding box center [213, 56] width 46 height 16
click at [180, 167] on div "Add Column" at bounding box center [808, 173] width 1482 height 82
click at [294, 168] on div "Add Column" at bounding box center [808, 173] width 1482 height 82
type textarea "*********"
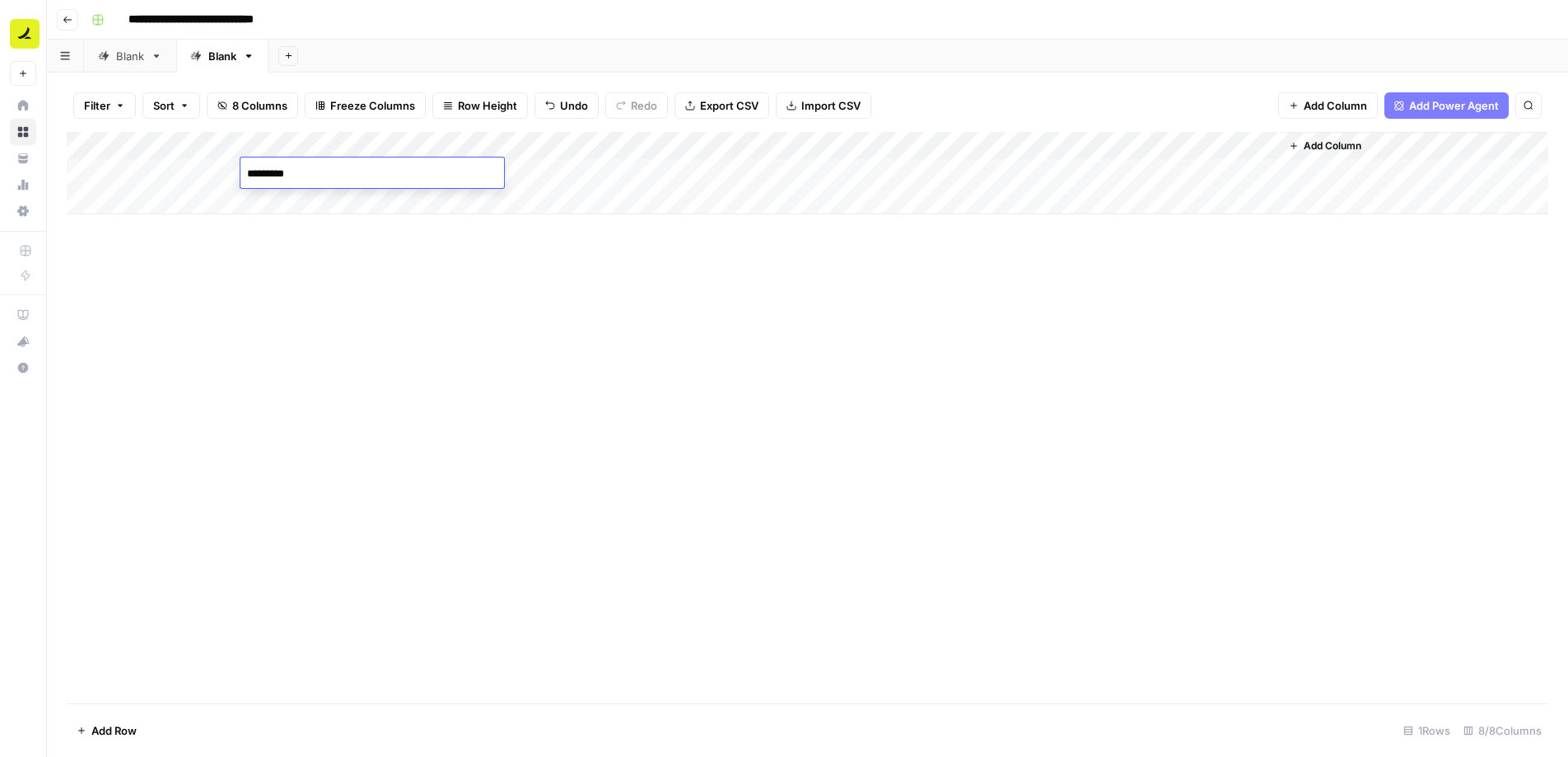
click at [329, 312] on div "Add Column" at bounding box center [808, 418] width 1482 height 571
click at [416, 170] on div "Add Column" at bounding box center [808, 173] width 1482 height 82
click at [447, 267] on div "No" at bounding box center [480, 267] width 165 height 30
click at [420, 264] on button "No" at bounding box center [428, 266] width 28 height 20
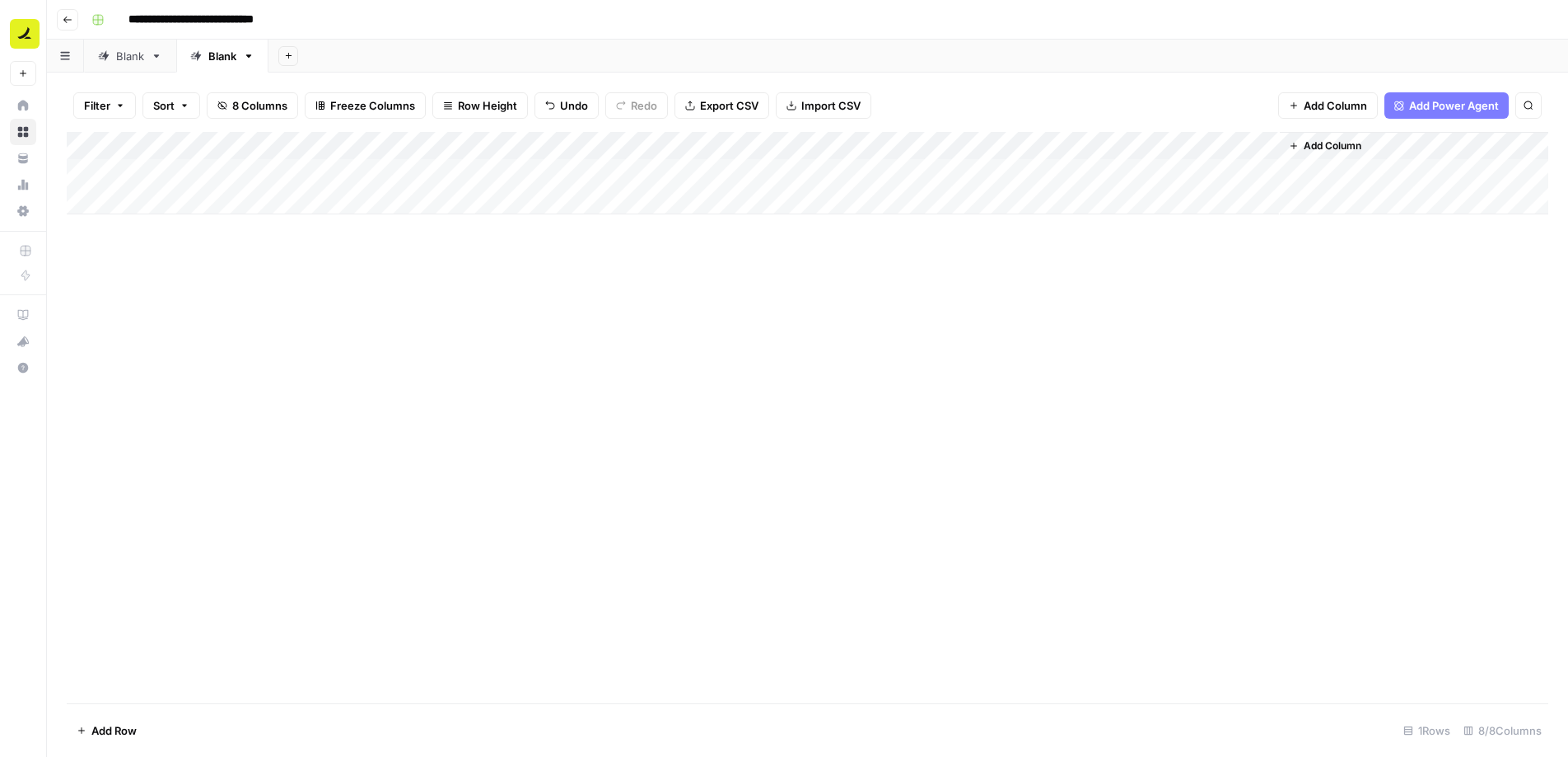
click at [628, 175] on div "Add Column" at bounding box center [808, 173] width 1482 height 82
click at [758, 170] on div "Add Column" at bounding box center [808, 173] width 1482 height 82
click at [312, 167] on div "Add Column" at bounding box center [808, 173] width 1482 height 82
click at [268, 176] on textarea "*********" at bounding box center [372, 173] width 263 height 23
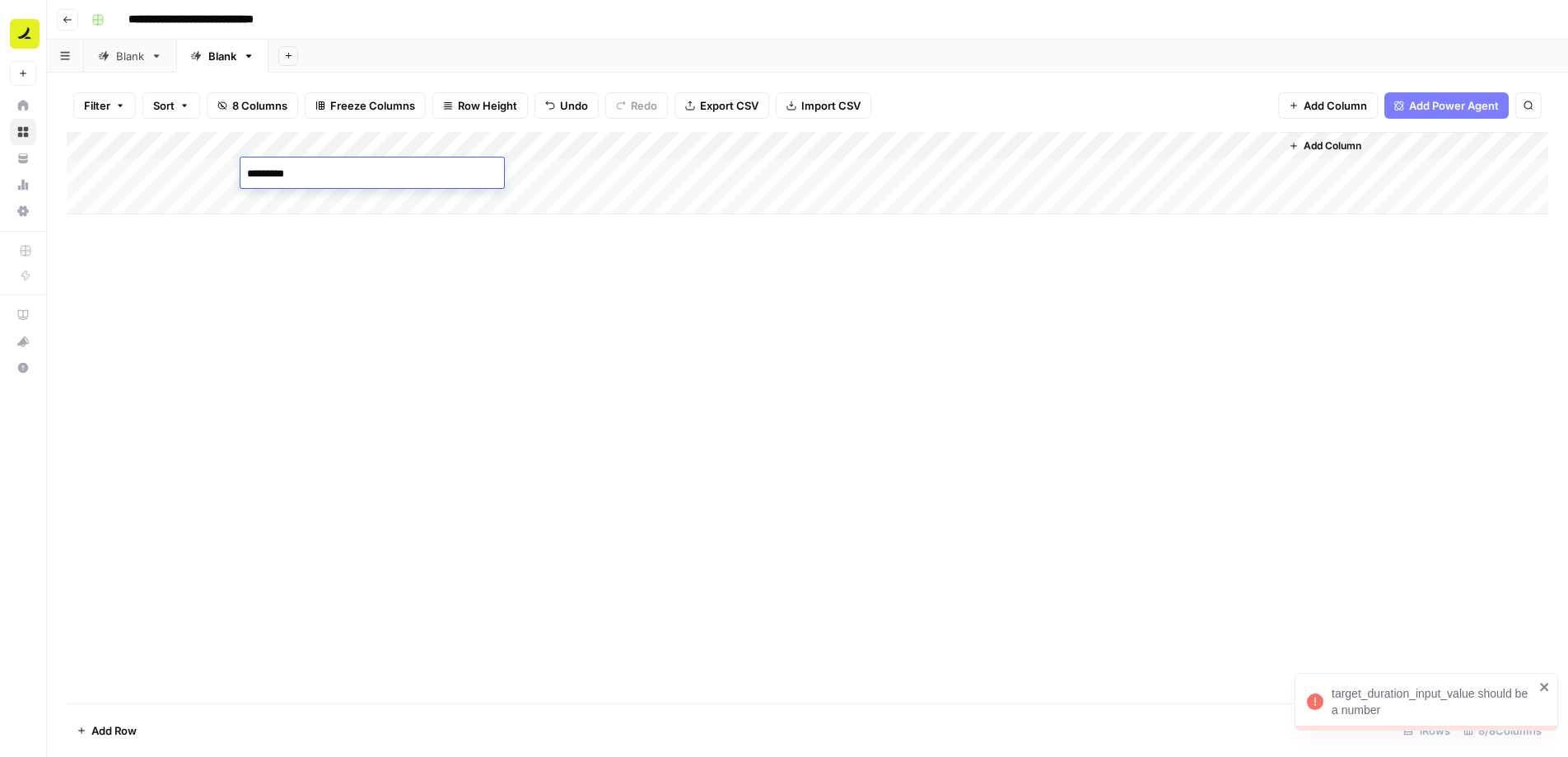
click at [268, 176] on textarea "*********" at bounding box center [372, 173] width 263 height 23
type textarea "*"
click at [377, 282] on div "Add Column" at bounding box center [808, 418] width 1482 height 571
click at [760, 169] on div "Add Column" at bounding box center [808, 173] width 1482 height 82
click at [376, 149] on div "Add Column" at bounding box center [808, 173] width 1482 height 82
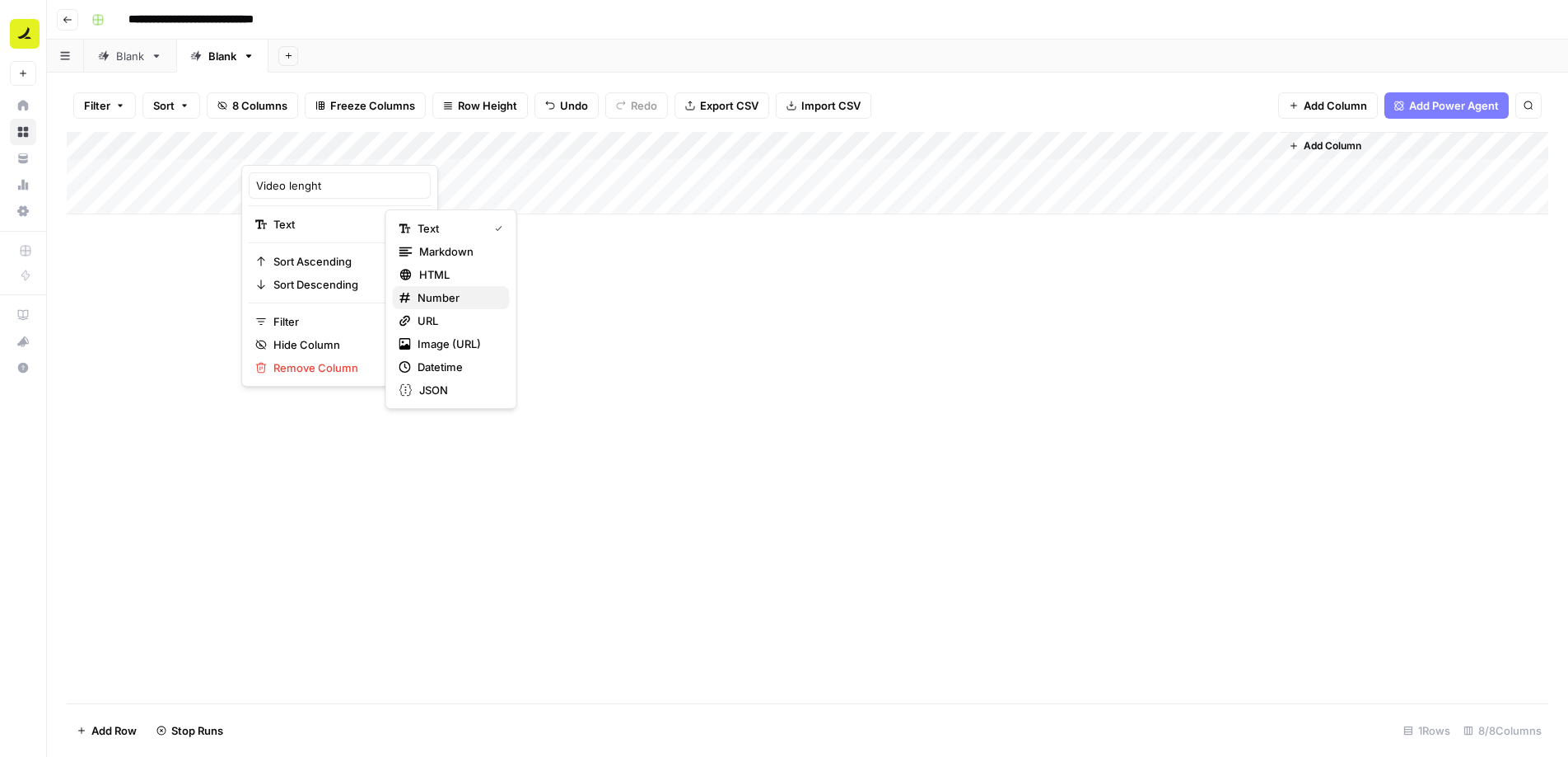
click at [444, 302] on span "Number" at bounding box center [457, 297] width 79 height 16
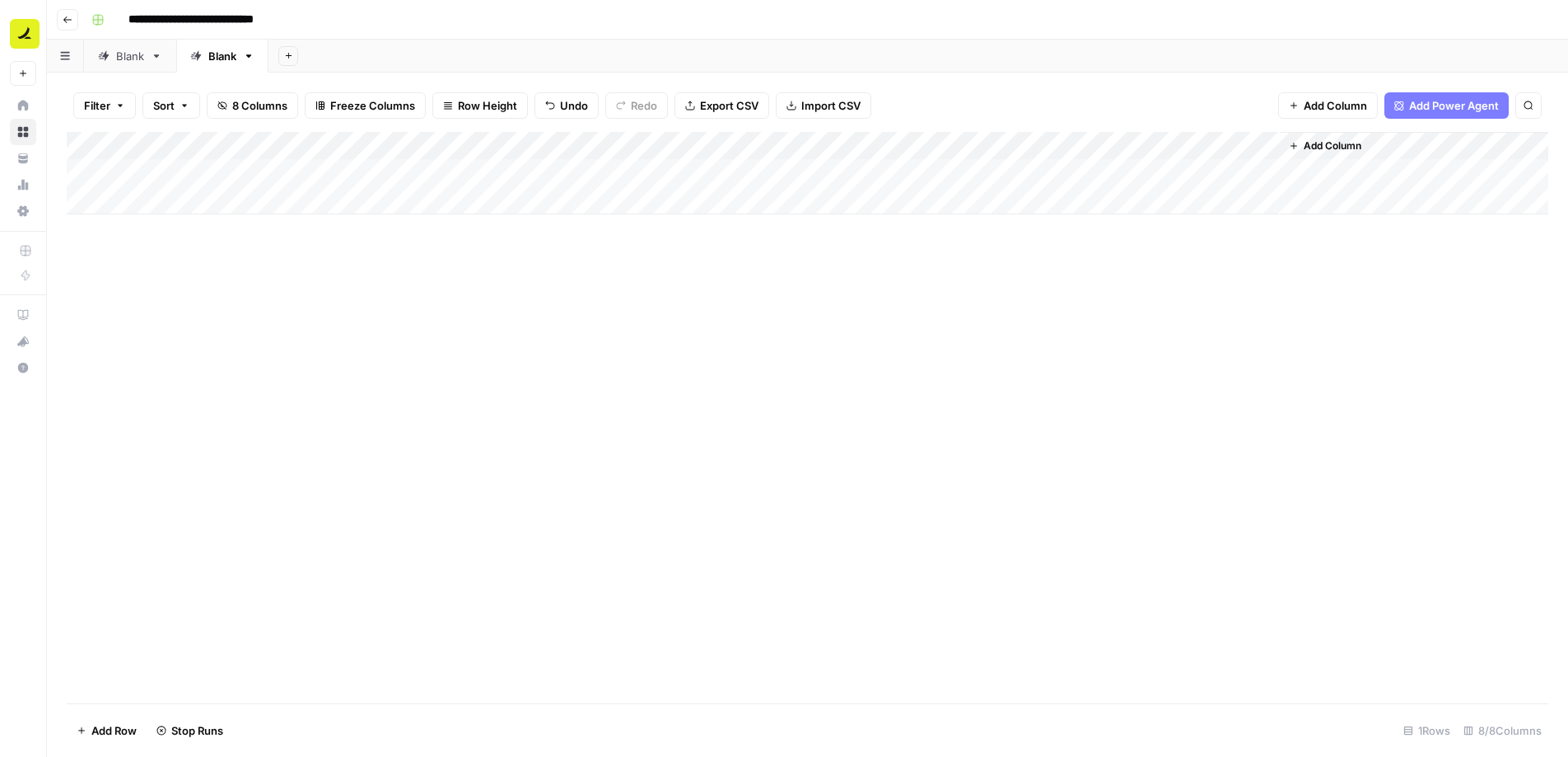
click at [636, 317] on div "Add Column" at bounding box center [808, 418] width 1482 height 571
click at [172, 193] on div "Add Column" at bounding box center [808, 173] width 1482 height 82
type textarea "**********"
click at [367, 202] on div "Add Column" at bounding box center [808, 187] width 1482 height 110
click at [505, 208] on div "Add Column" at bounding box center [808, 187] width 1482 height 110
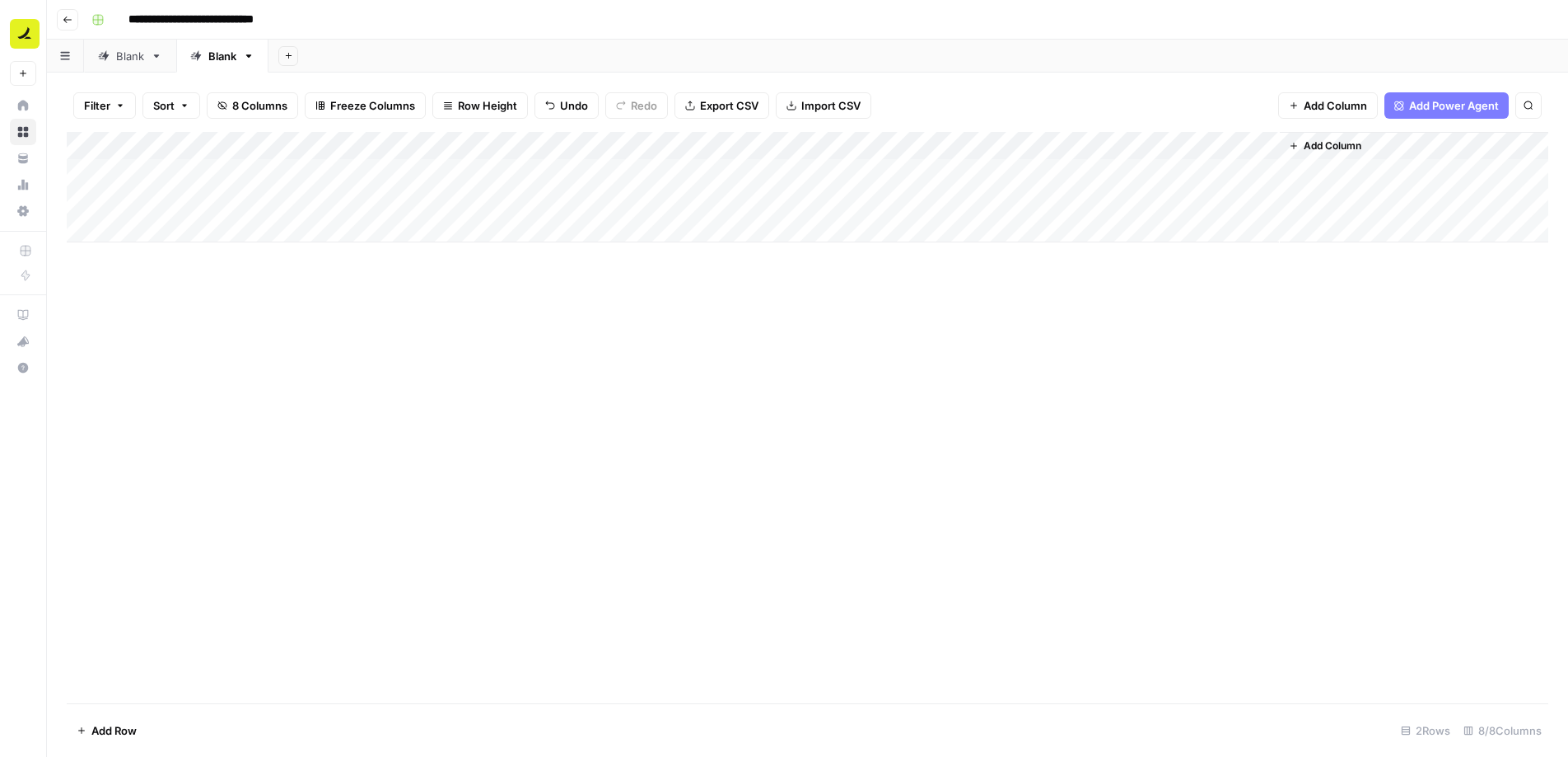
click at [502, 206] on div "Add Column" at bounding box center [808, 187] width 1482 height 110
click at [458, 266] on div "Yes" at bounding box center [480, 266] width 165 height 30
click at [439, 259] on button "Yes" at bounding box center [430, 264] width 32 height 20
click at [649, 195] on div "Add Column" at bounding box center [808, 187] width 1482 height 110
click at [753, 199] on div "Add Column" at bounding box center [808, 187] width 1482 height 110
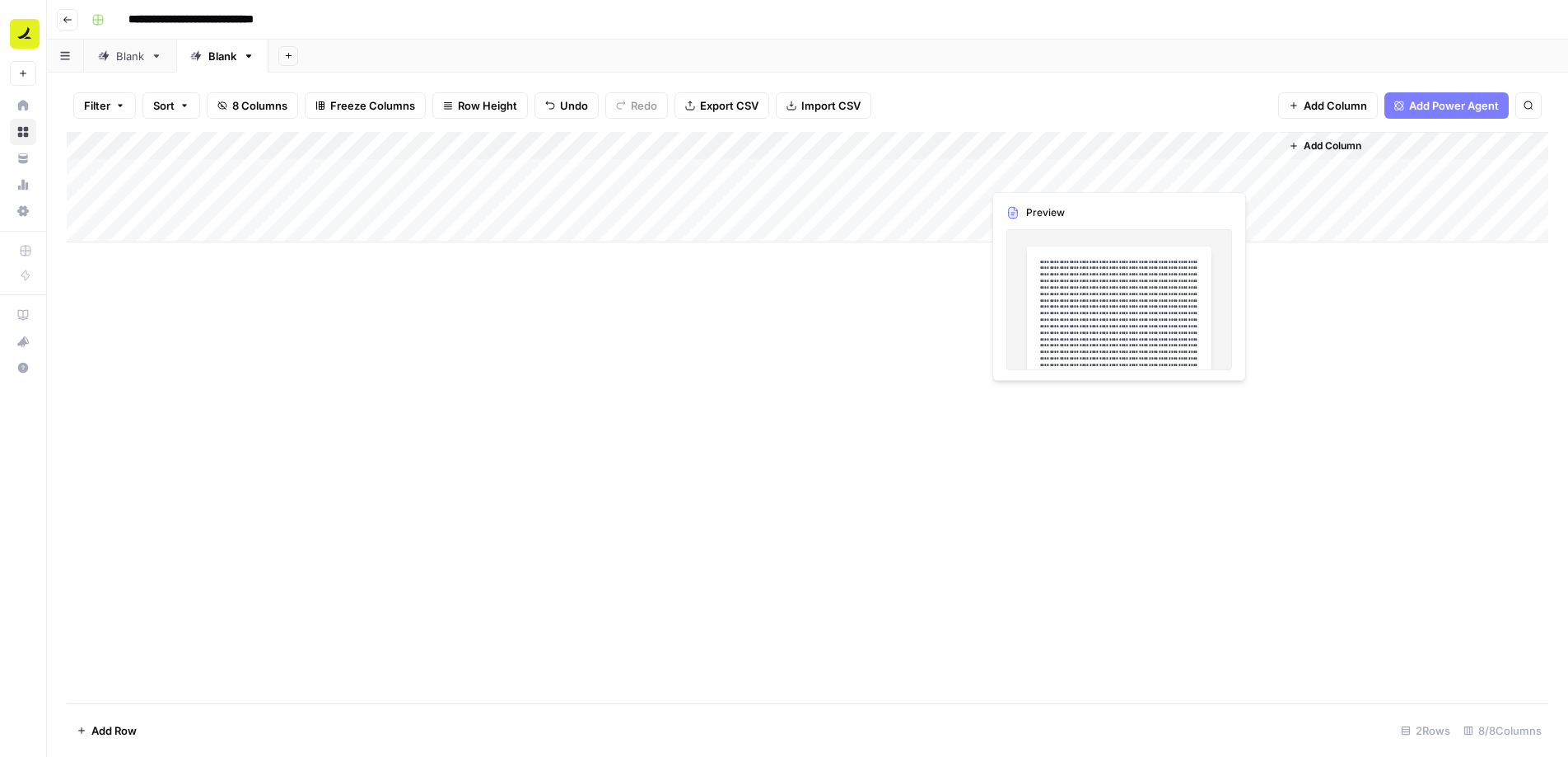
click at [1063, 174] on div "Add Column" at bounding box center [808, 187] width 1482 height 110
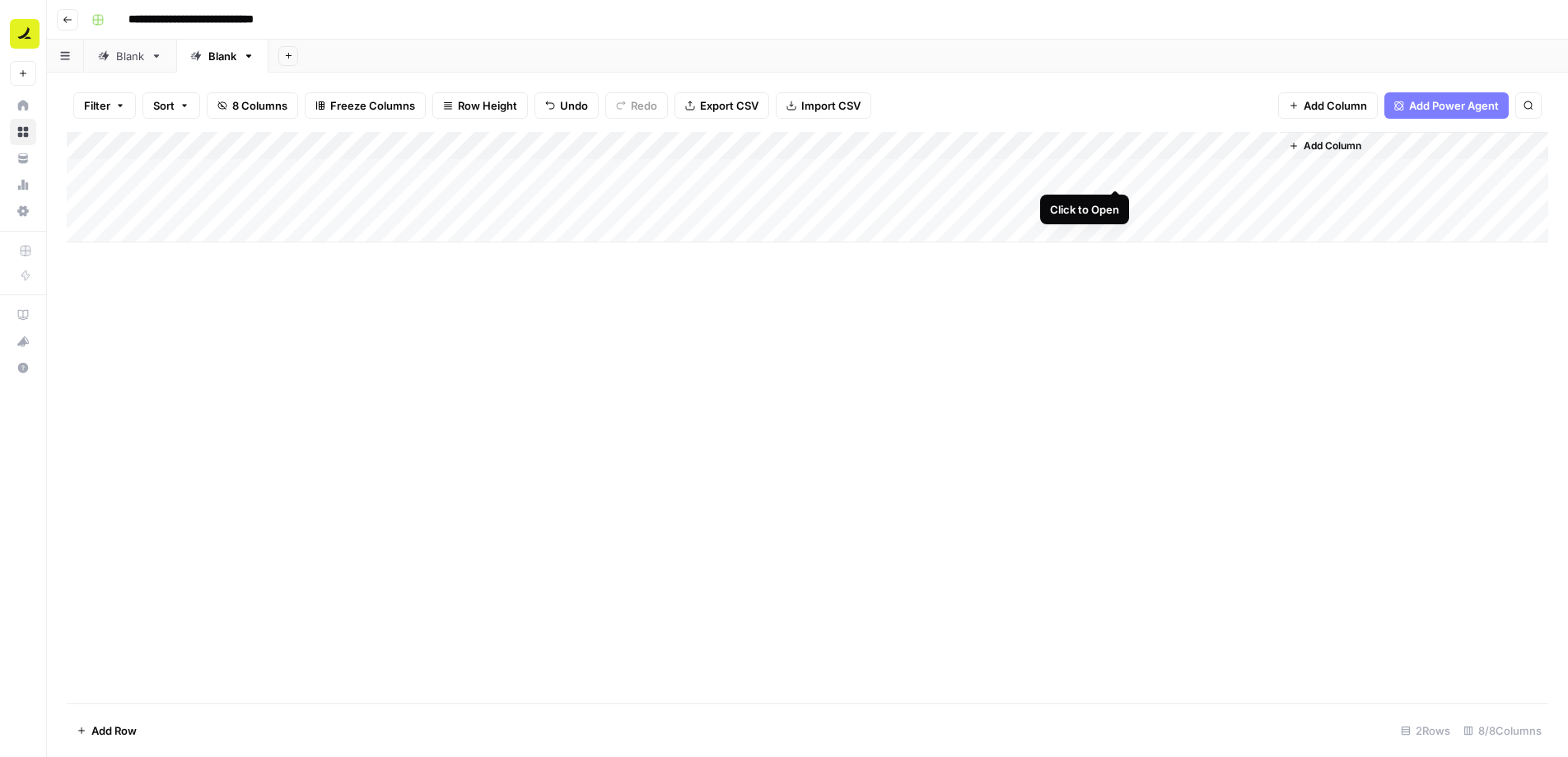
click at [1109, 171] on div "Add Column" at bounding box center [808, 187] width 1482 height 110
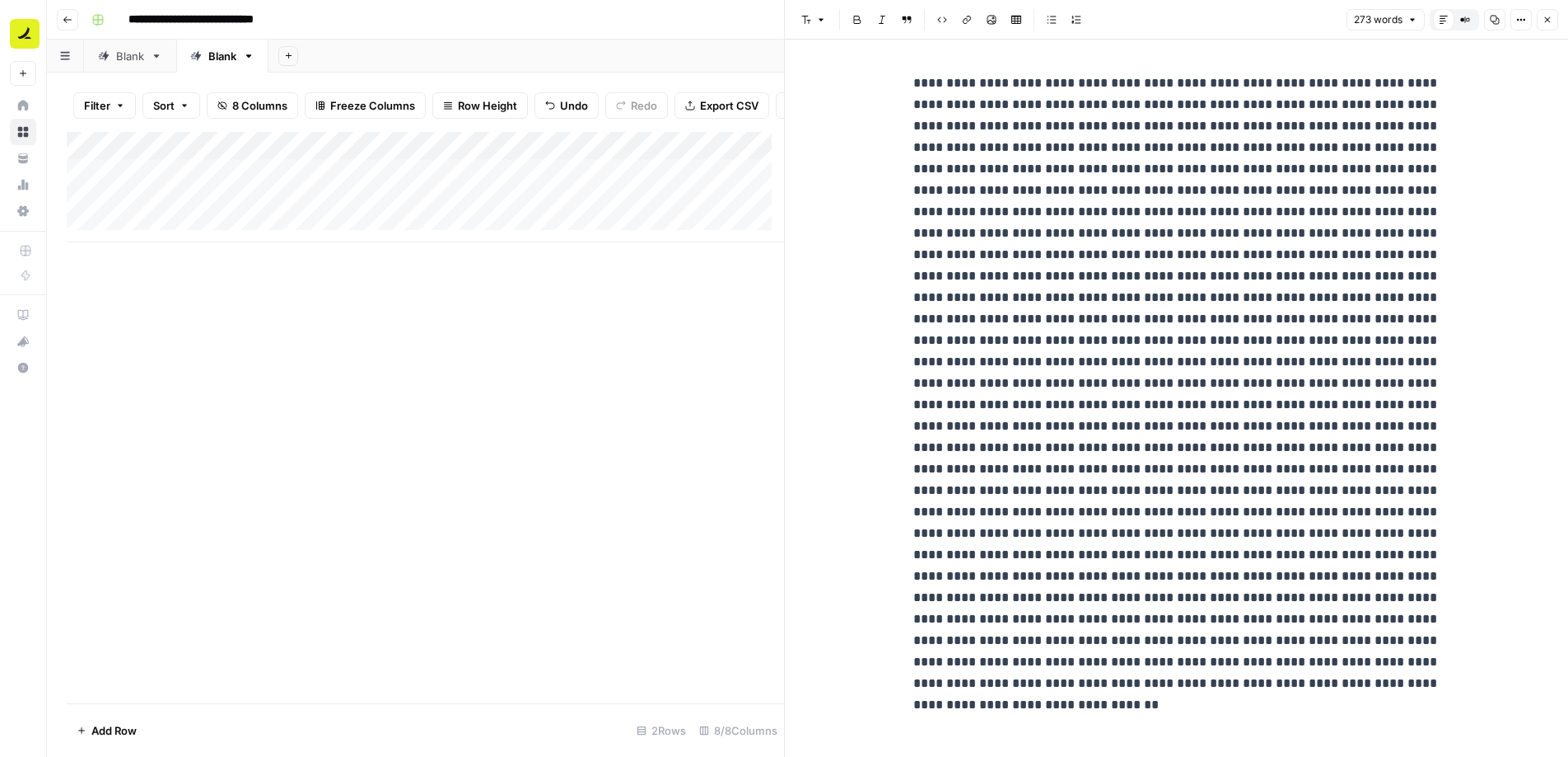
click at [1553, 16] on button "Close" at bounding box center [1547, 19] width 21 height 21
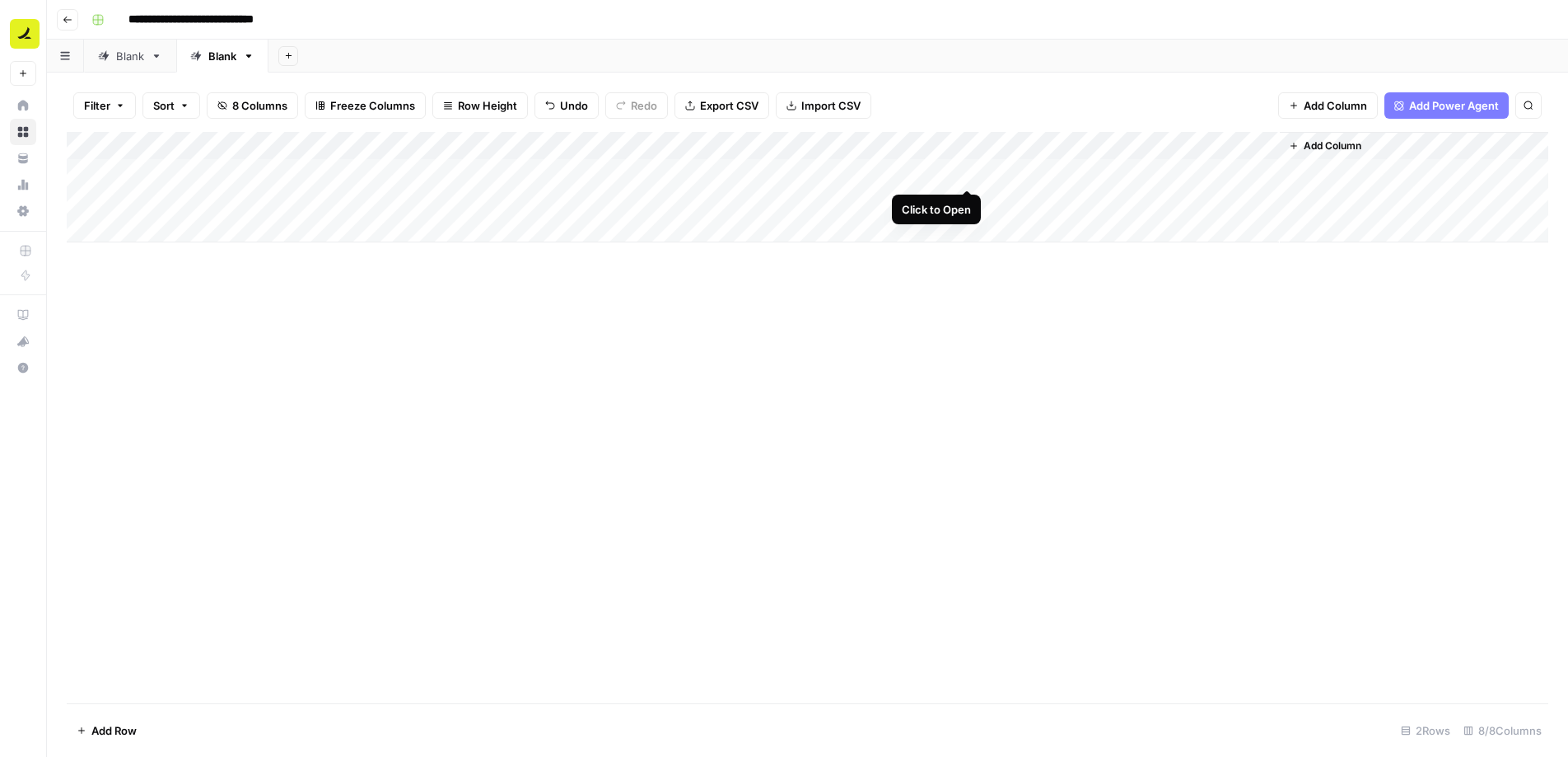
click at [963, 174] on div "Add Column" at bounding box center [808, 187] width 1482 height 110
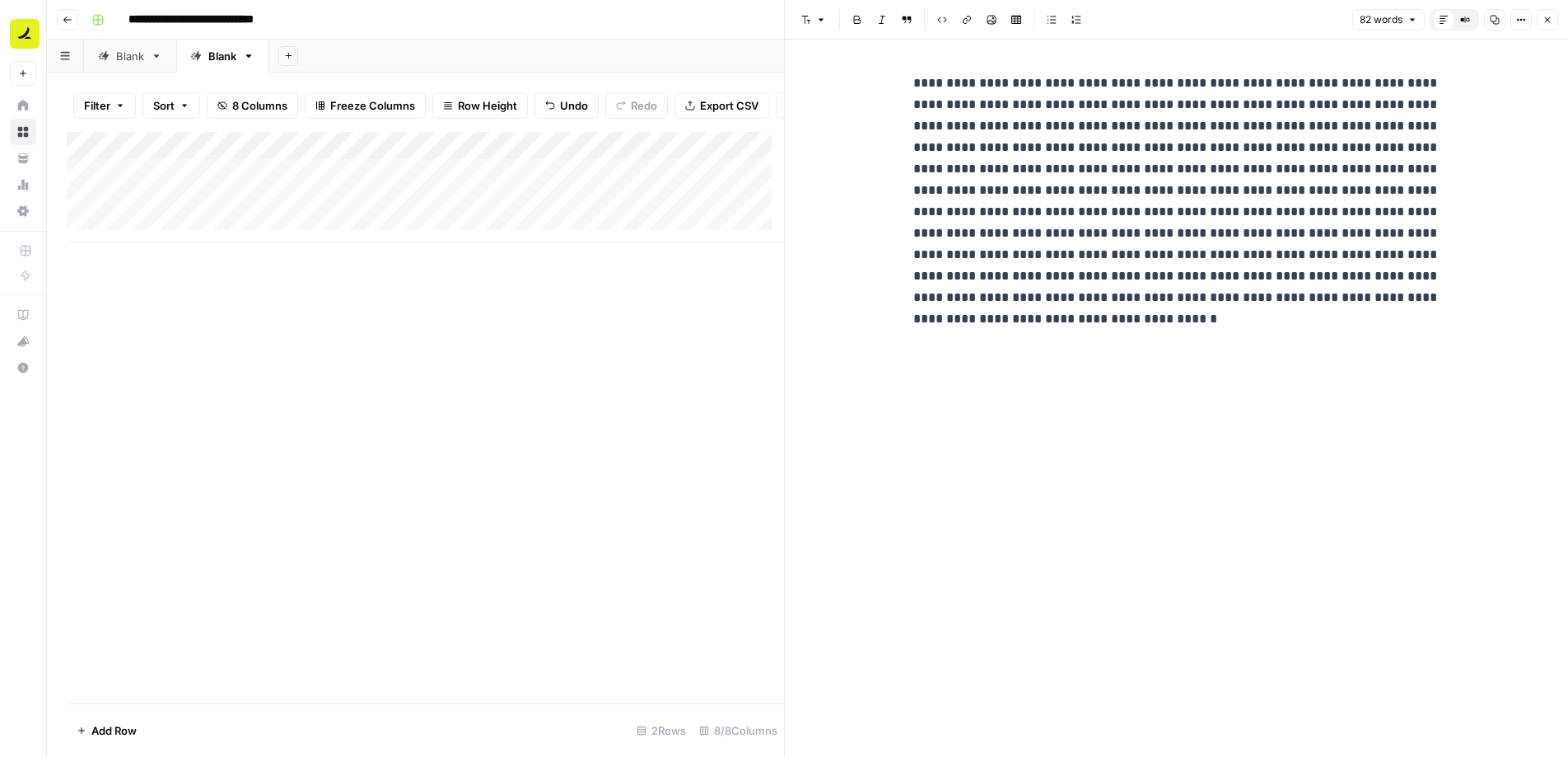
click at [1541, 20] on button "Close" at bounding box center [1547, 19] width 21 height 21
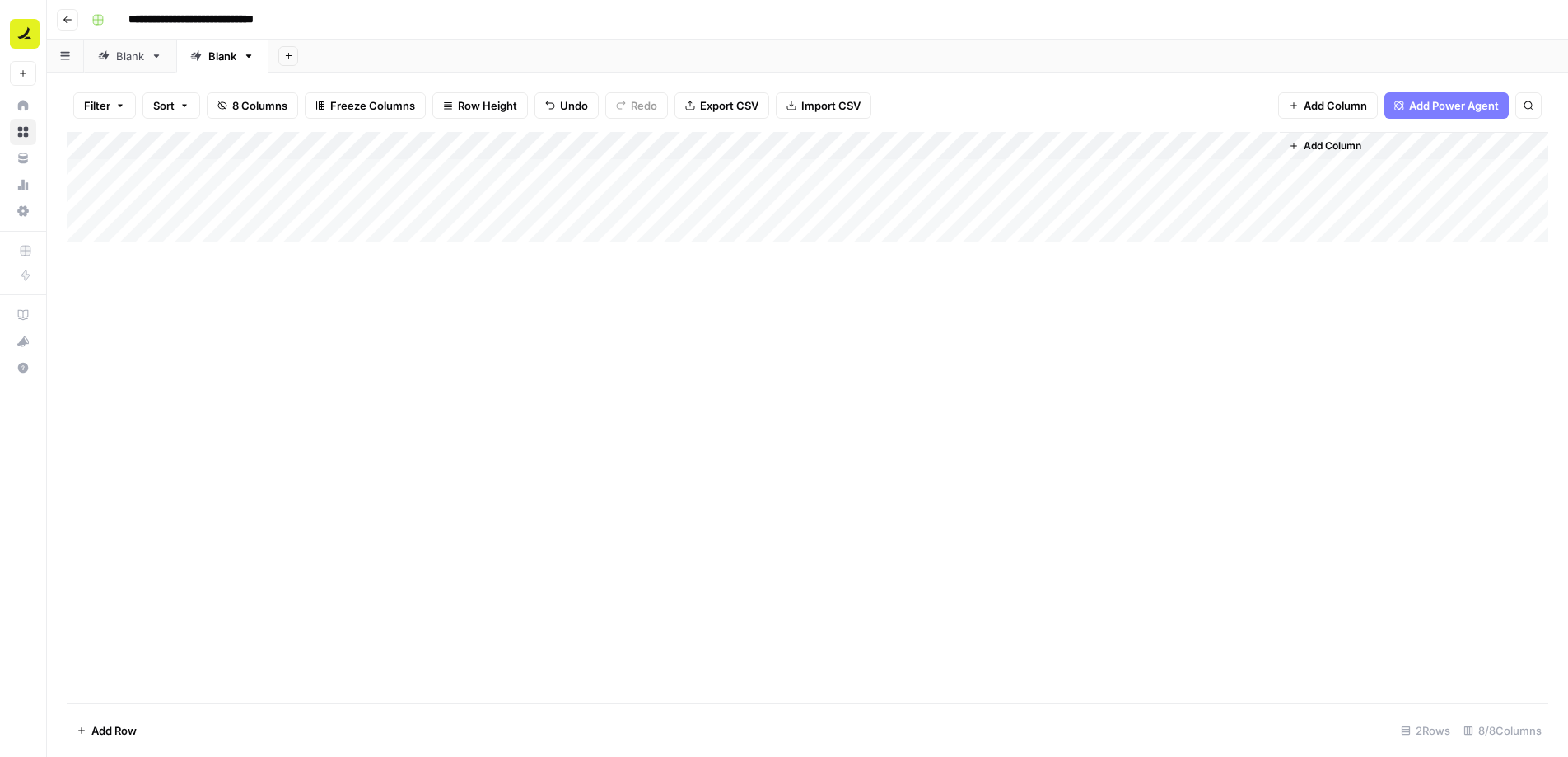
click at [968, 145] on div "Add Column" at bounding box center [808, 187] width 1482 height 110
click at [942, 296] on button "Remove Column" at bounding box center [933, 306] width 182 height 23
click at [728, 175] on span "Delete" at bounding box center [725, 171] width 36 height 16
click at [821, 171] on div "Add Column" at bounding box center [808, 187] width 1482 height 110
click at [150, 233] on div "Add Column" at bounding box center [808, 187] width 1482 height 110
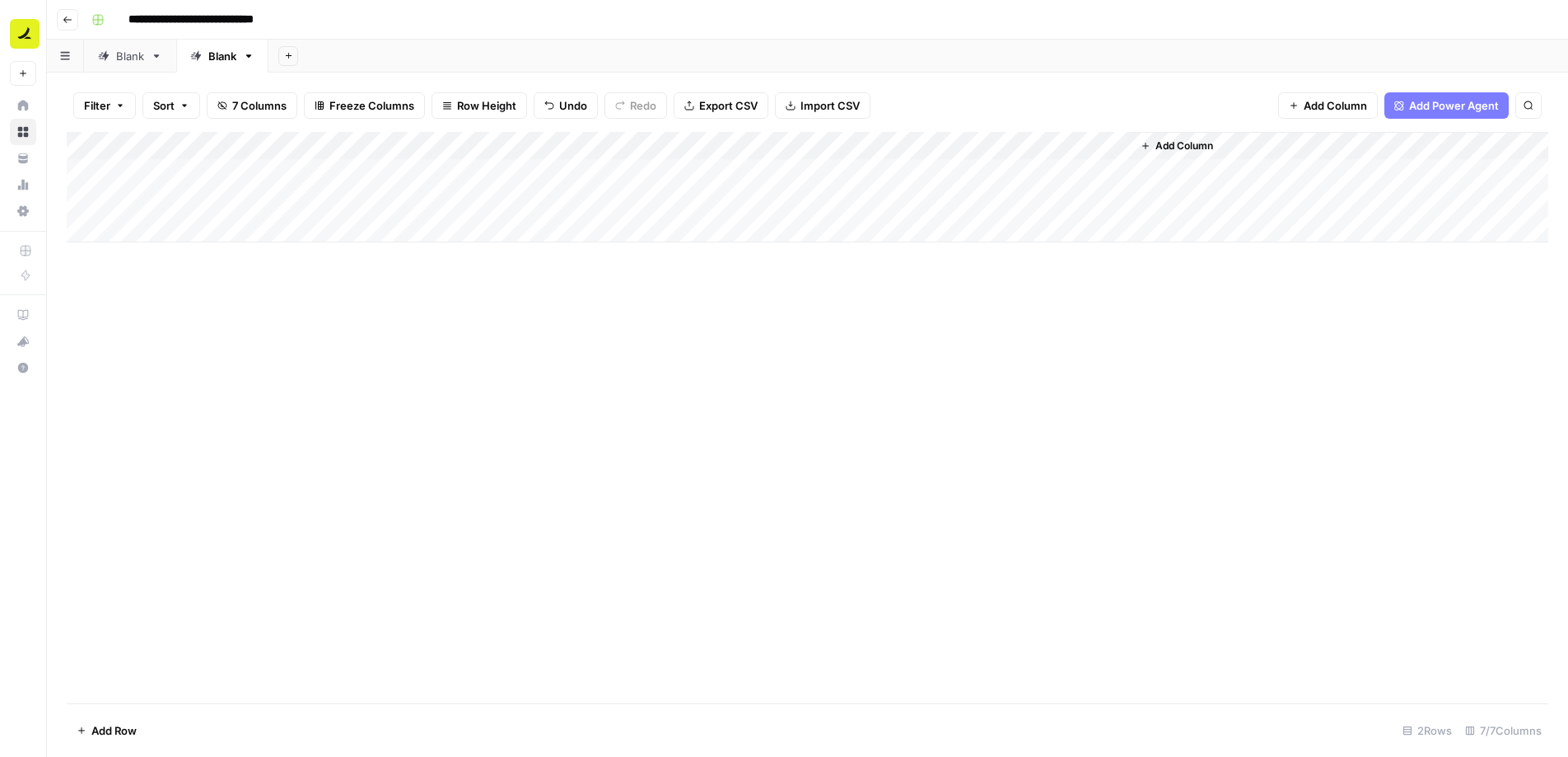
click at [150, 233] on div "Add Column" at bounding box center [808, 187] width 1482 height 110
type textarea "**********"
click at [296, 355] on div "Add Column" at bounding box center [808, 418] width 1482 height 571
click at [285, 236] on div "Add Column" at bounding box center [808, 202] width 1482 height 139
click at [418, 225] on div "Add Column" at bounding box center [808, 202] width 1482 height 139
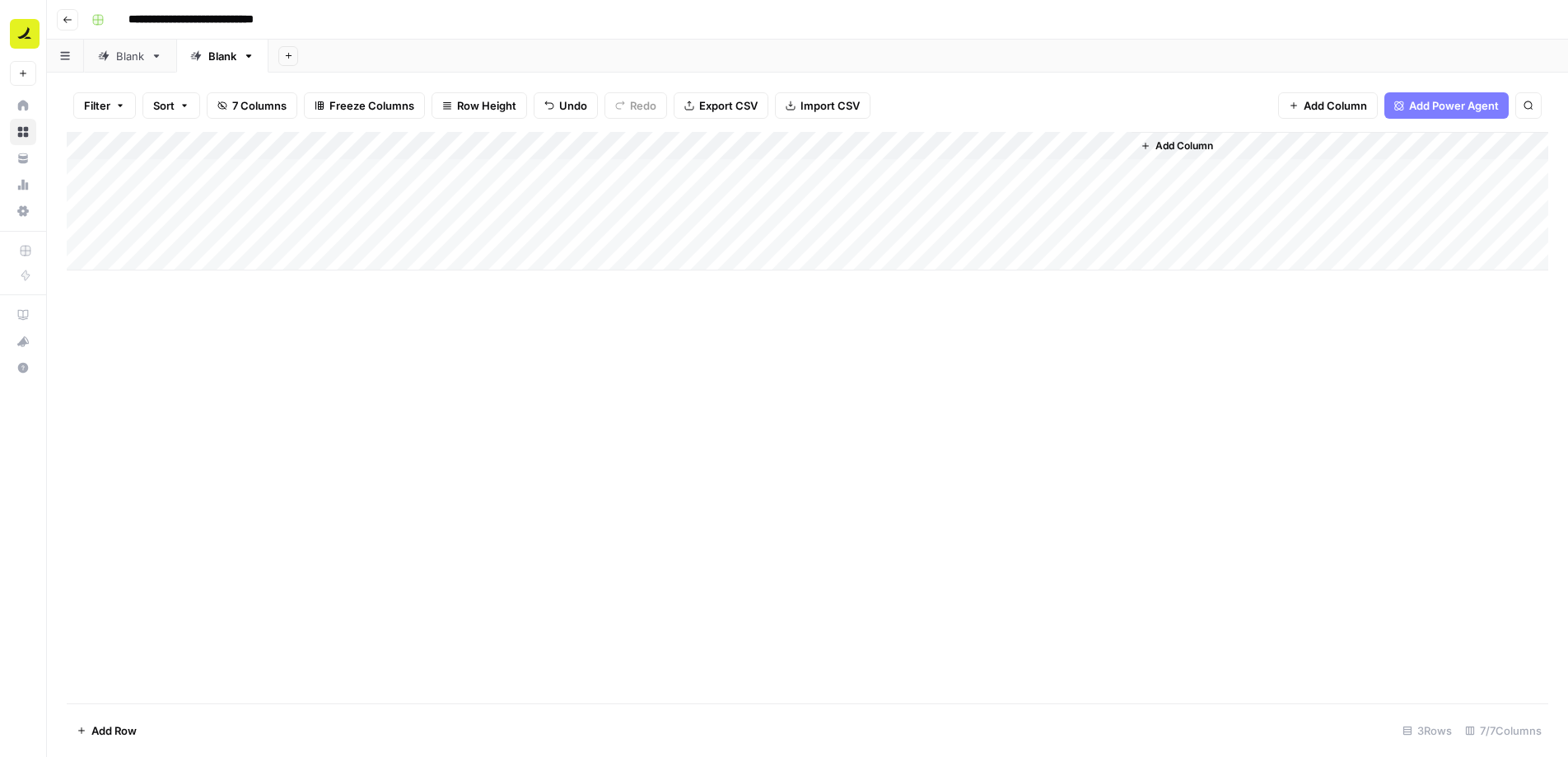
click at [418, 226] on div "Add Column" at bounding box center [808, 202] width 1482 height 139
click at [440, 318] on button "No" at bounding box center [428, 322] width 28 height 20
click at [586, 229] on div "Add Column" at bounding box center [808, 202] width 1482 height 139
click at [763, 226] on div "Add Column" at bounding box center [808, 202] width 1482 height 139
click at [970, 203] on div "Add Column" at bounding box center [808, 202] width 1482 height 139
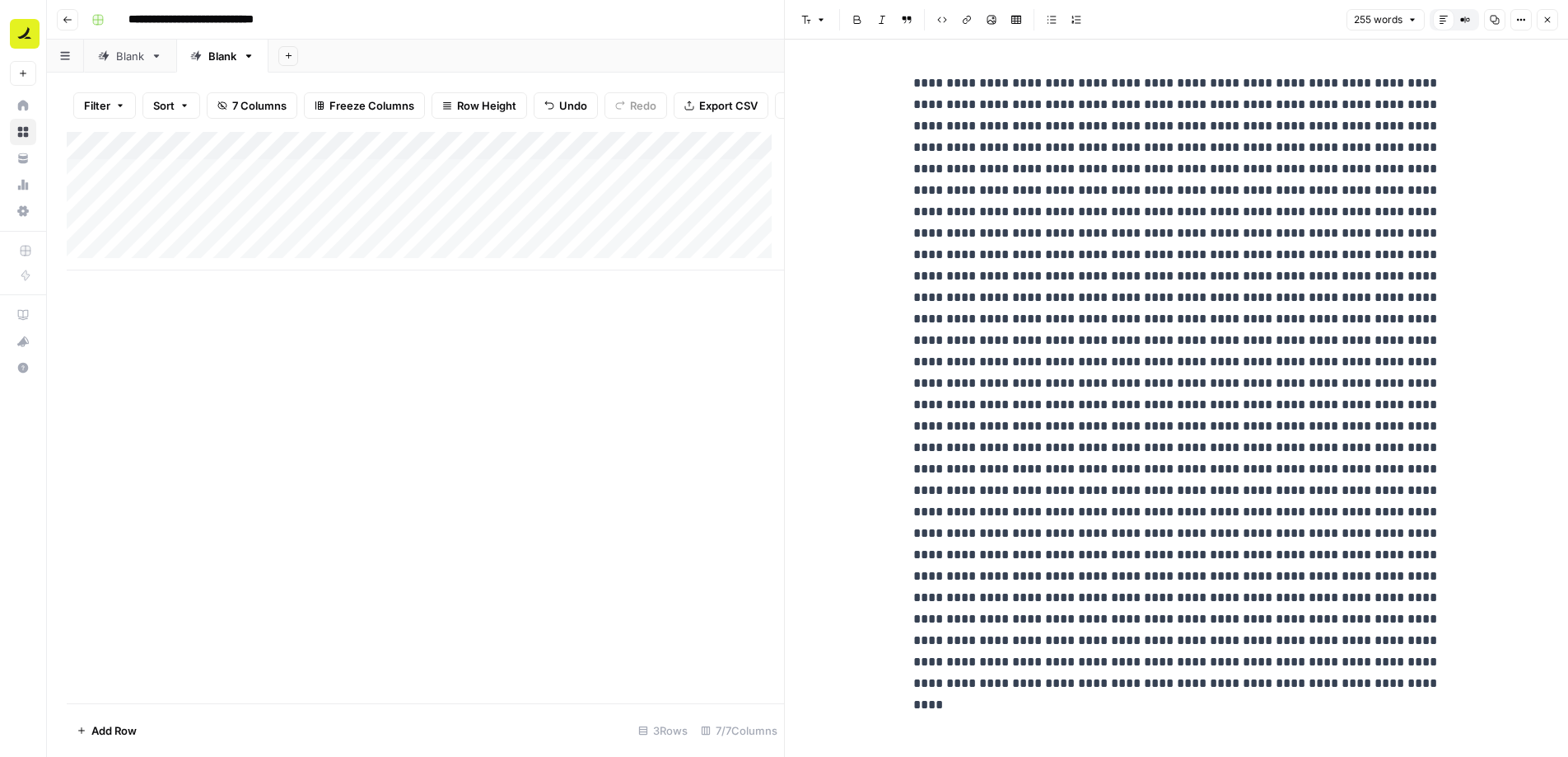
click at [1548, 16] on icon "button" at bounding box center [1547, 19] width 10 height 10
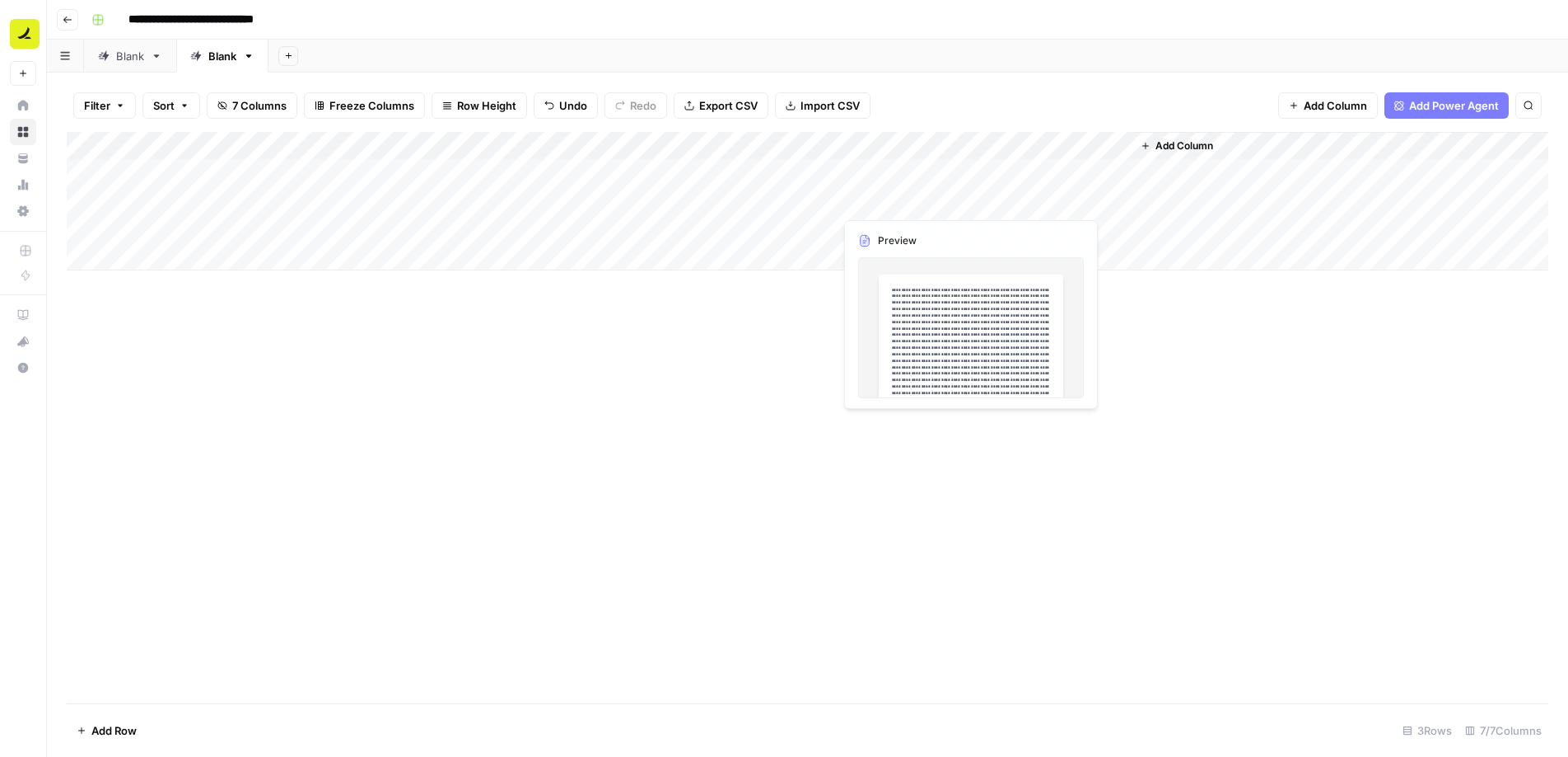
click at [755, 380] on div "Add Column" at bounding box center [808, 418] width 1482 height 571
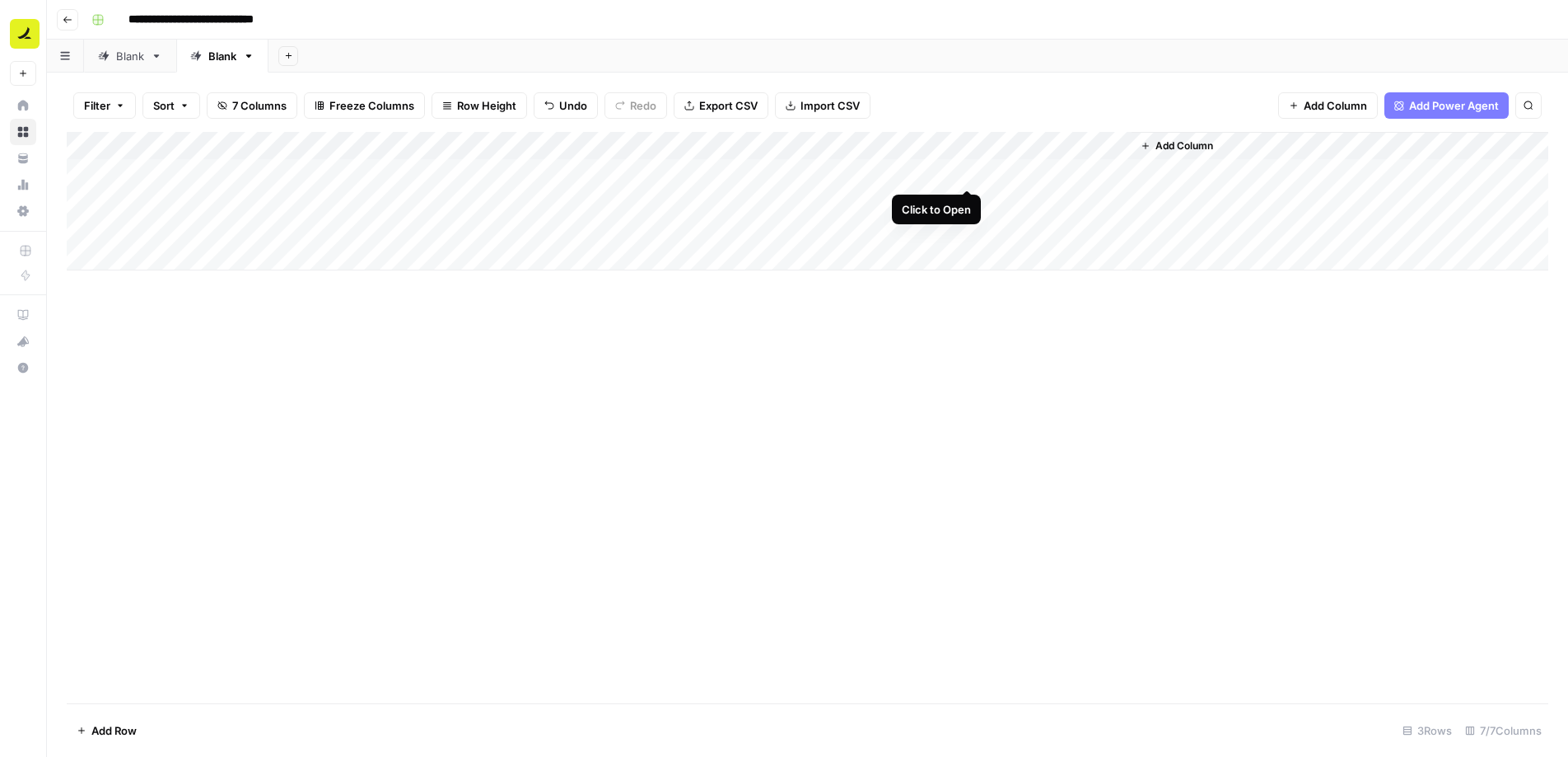
click at [970, 169] on div "Add Column" at bounding box center [808, 202] width 1482 height 139
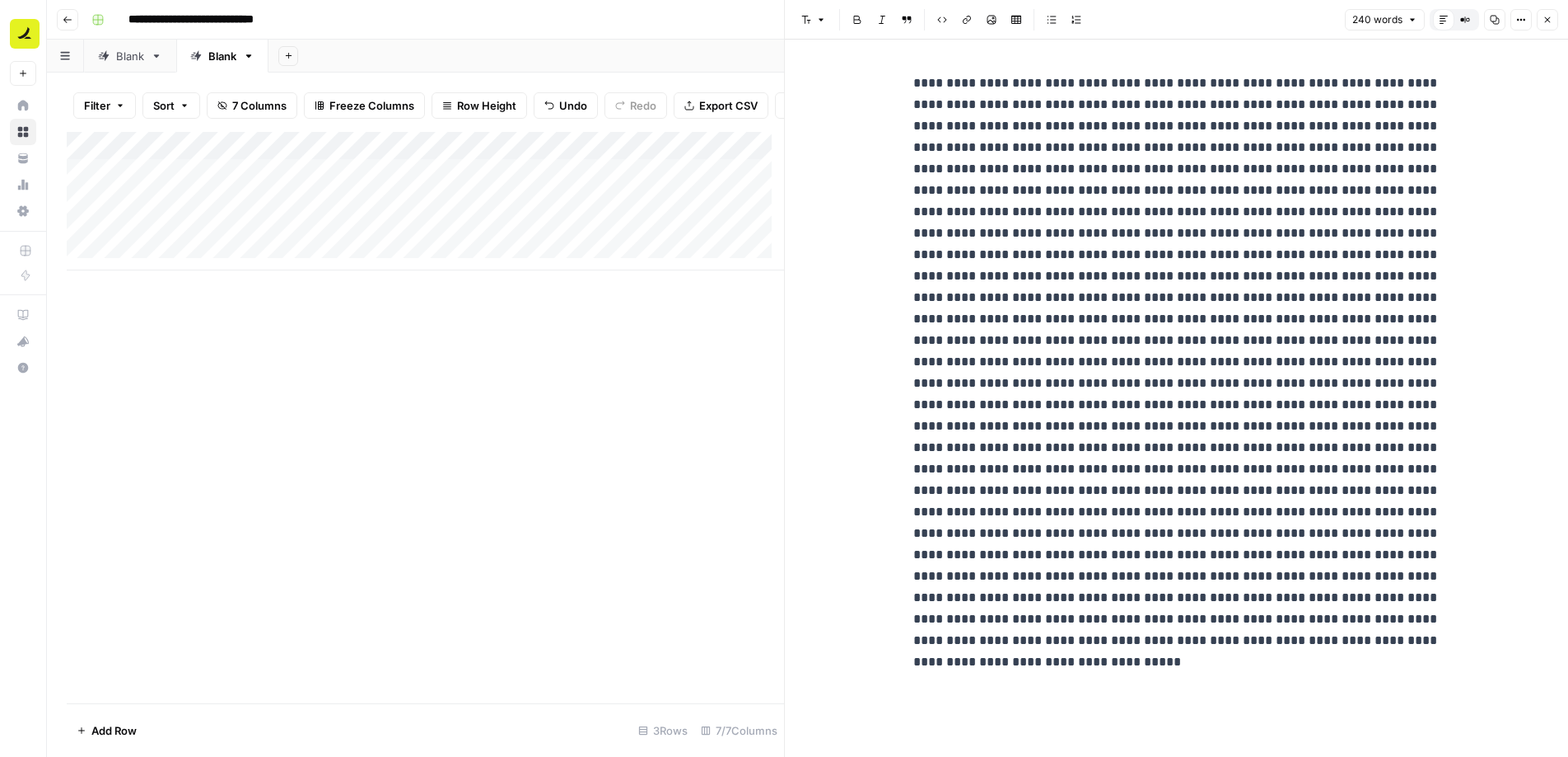
drag, startPoint x: 893, startPoint y: 78, endPoint x: 1097, endPoint y: 272, distance: 281.5
click at [1097, 272] on div "New Text" at bounding box center [1176, 398] width 783 height 717
drag, startPoint x: 912, startPoint y: 82, endPoint x: 1512, endPoint y: 679, distance: 846.4
click at [1527, 690] on div "New Text" at bounding box center [1176, 398] width 783 height 717
copy p "**********"
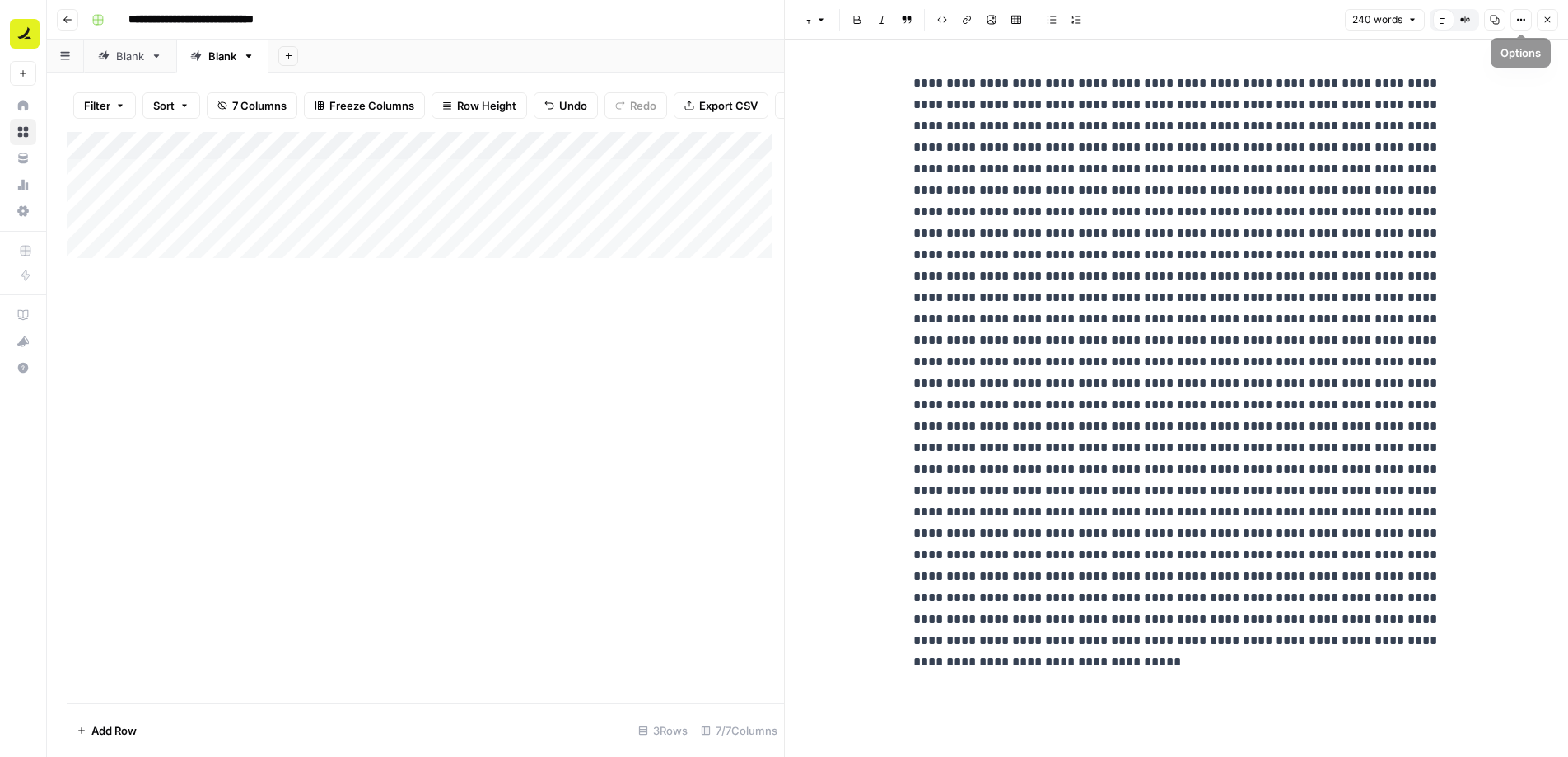
click at [1541, 18] on button "Close" at bounding box center [1547, 19] width 21 height 21
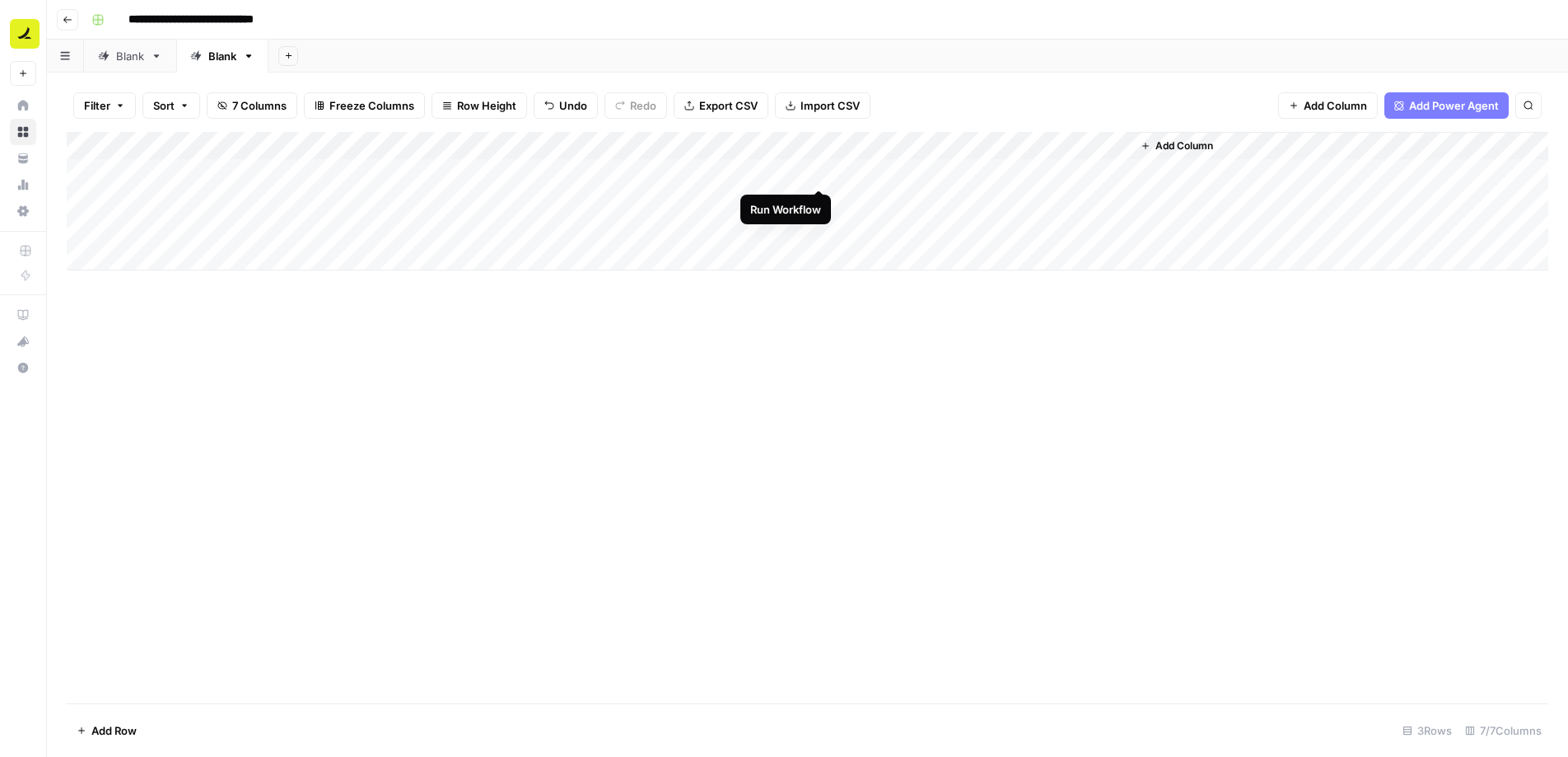
click at [819, 174] on div "Add Column" at bounding box center [808, 202] width 1482 height 139
click at [817, 201] on div "Add Column" at bounding box center [808, 202] width 1482 height 139
click at [818, 226] on div "Add Column" at bounding box center [808, 202] width 1482 height 139
click at [973, 150] on div "Add Column" at bounding box center [808, 202] width 1482 height 139
click at [662, 368] on div "Add Column" at bounding box center [808, 418] width 1482 height 571
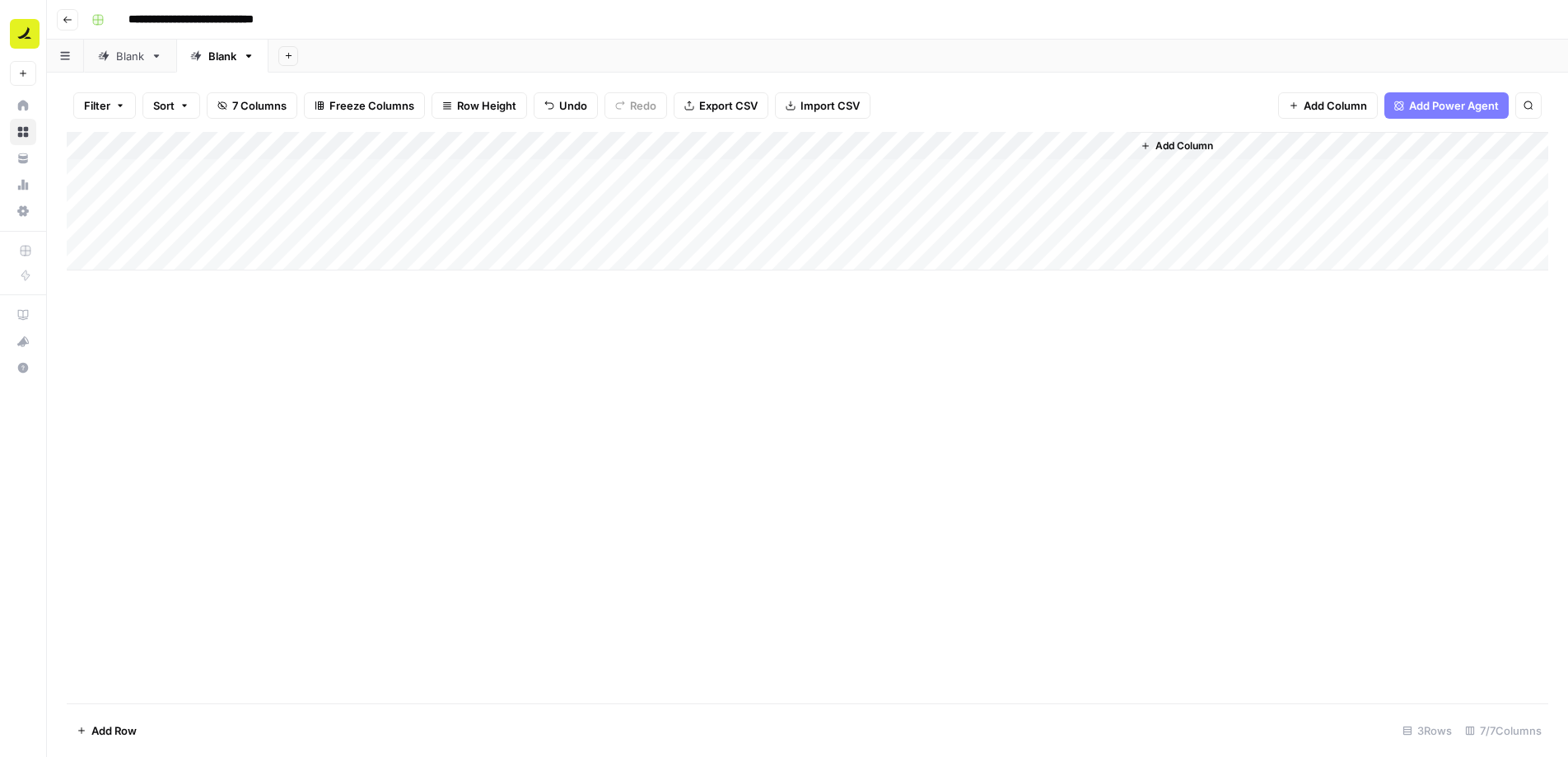
click at [819, 198] on div "Add Column" at bounding box center [808, 202] width 1482 height 139
click at [820, 226] on div "Add Column" at bounding box center [808, 202] width 1482 height 139
click at [816, 200] on div "Add Column" at bounding box center [808, 202] width 1482 height 139
drag, startPoint x: 1026, startPoint y: 142, endPoint x: 737, endPoint y: 147, distance: 289.0
click at [737, 147] on div "Add Column" at bounding box center [808, 202] width 1482 height 139
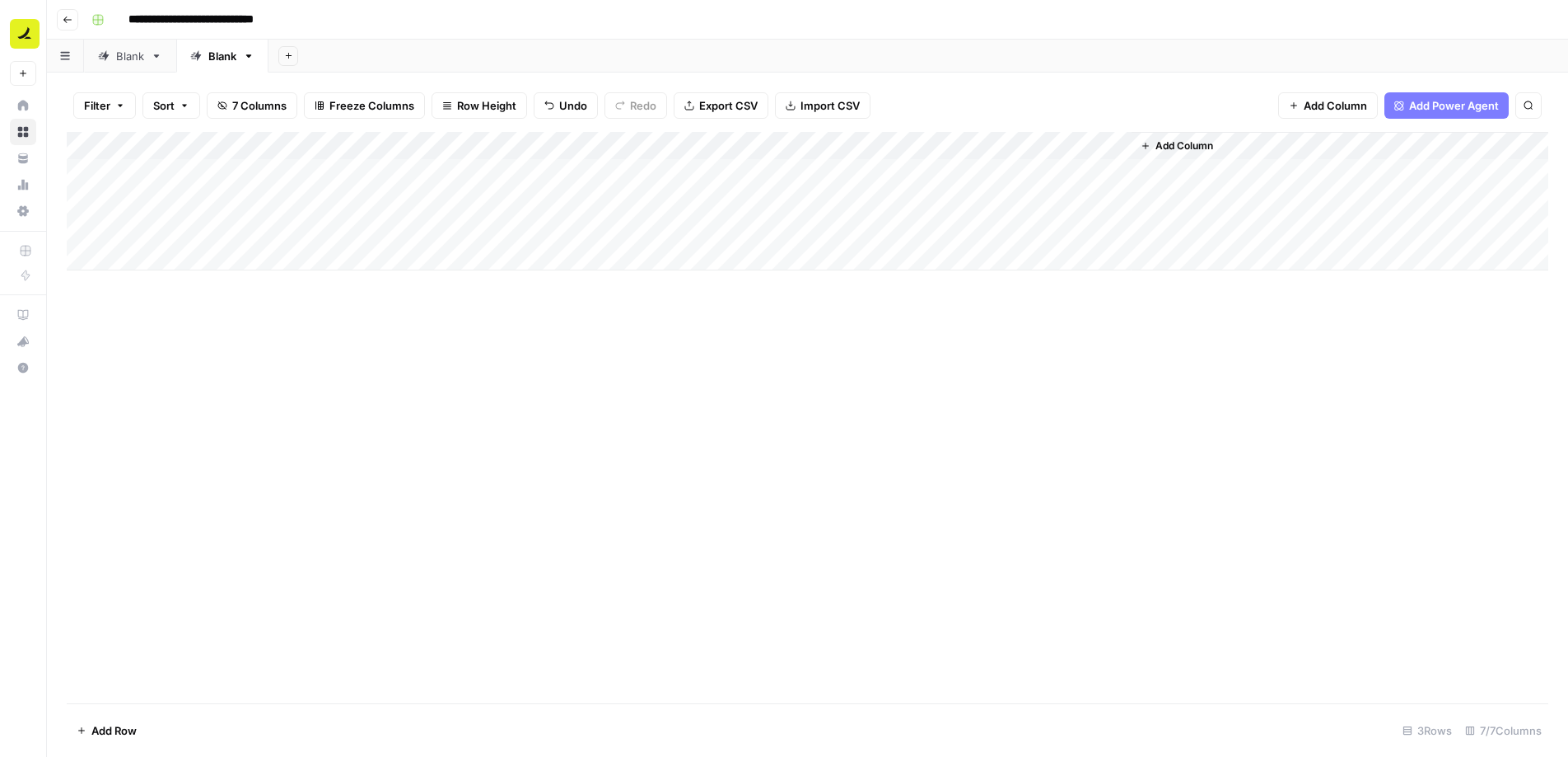
click at [950, 148] on div "Add Column" at bounding box center [808, 202] width 1482 height 139
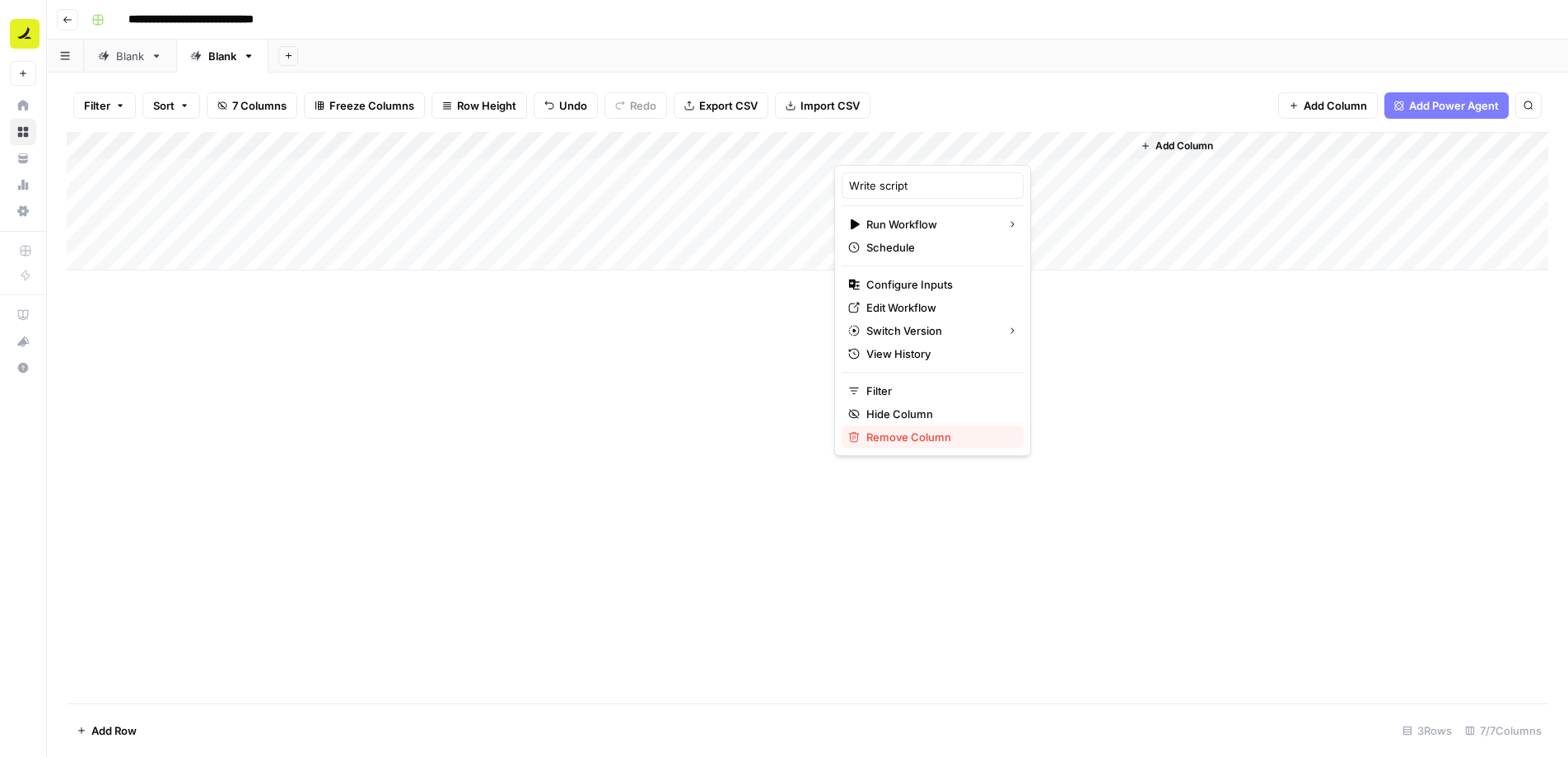
click at [907, 439] on span "Remove Column" at bounding box center [939, 437] width 144 height 16
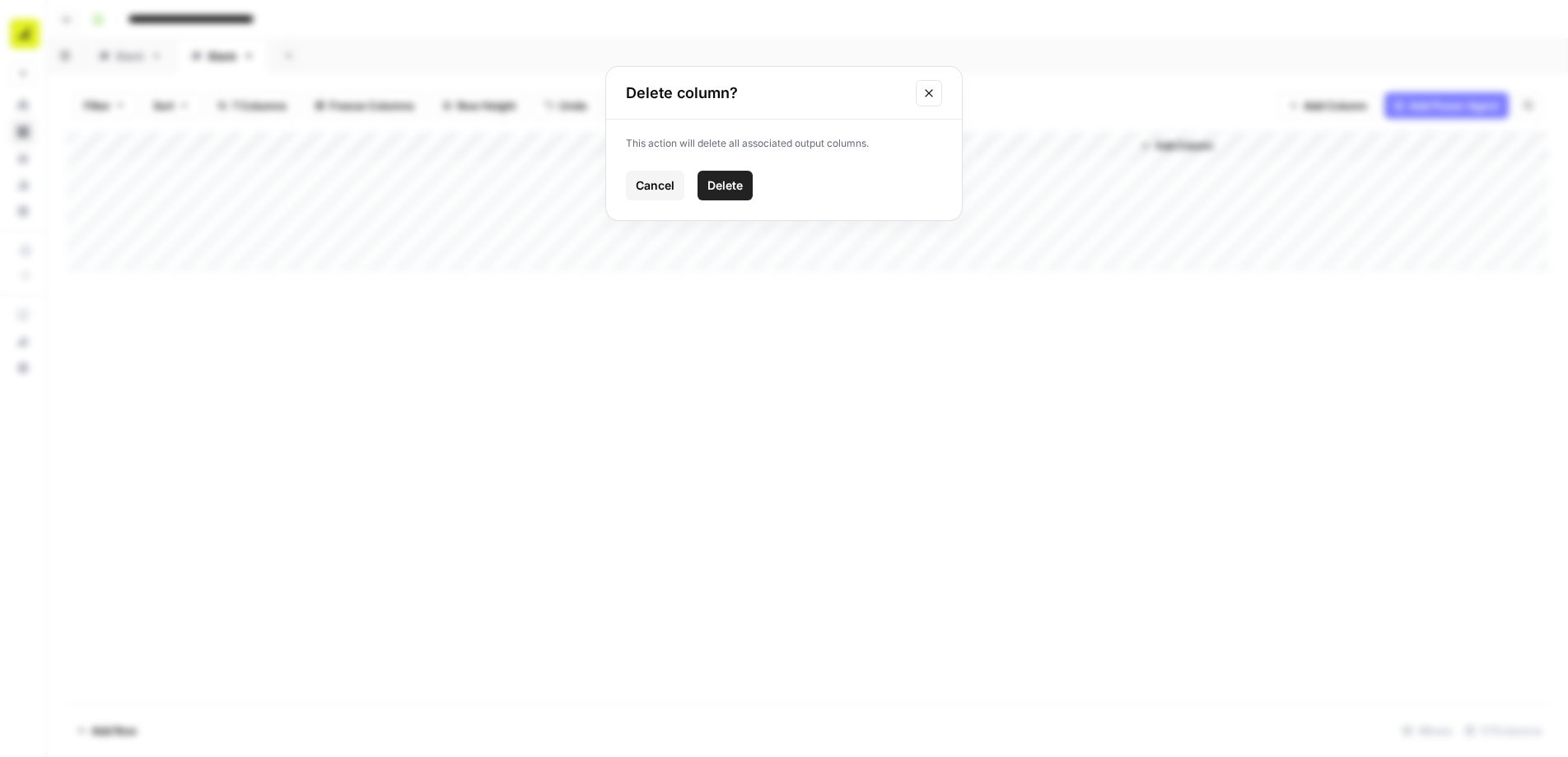
click at [713, 184] on span "Delete" at bounding box center [725, 185] width 36 height 16
click at [755, 171] on div "Add Column" at bounding box center [808, 202] width 1482 height 139
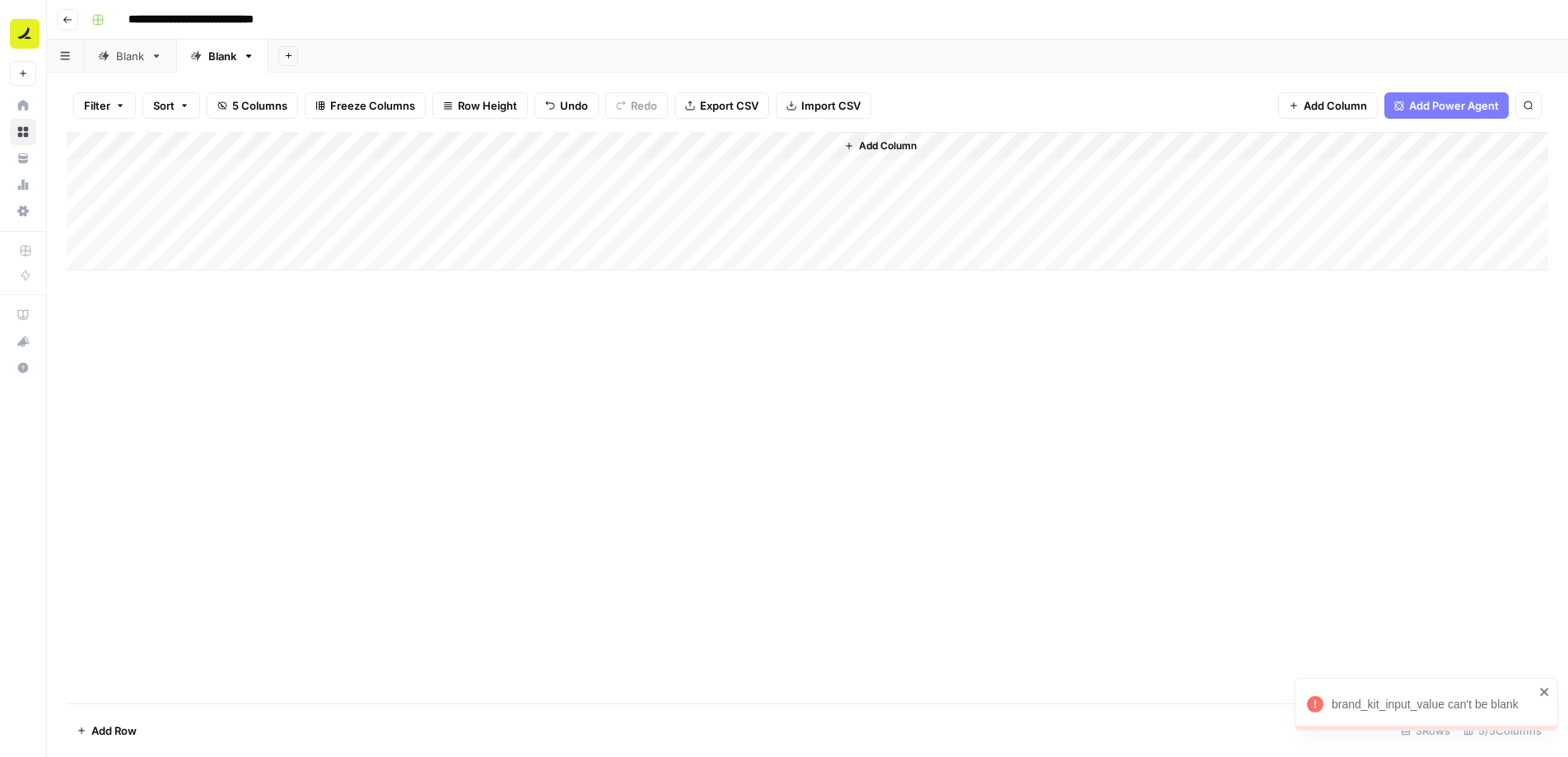
click at [802, 145] on div "Add Column" at bounding box center [808, 202] width 1482 height 139
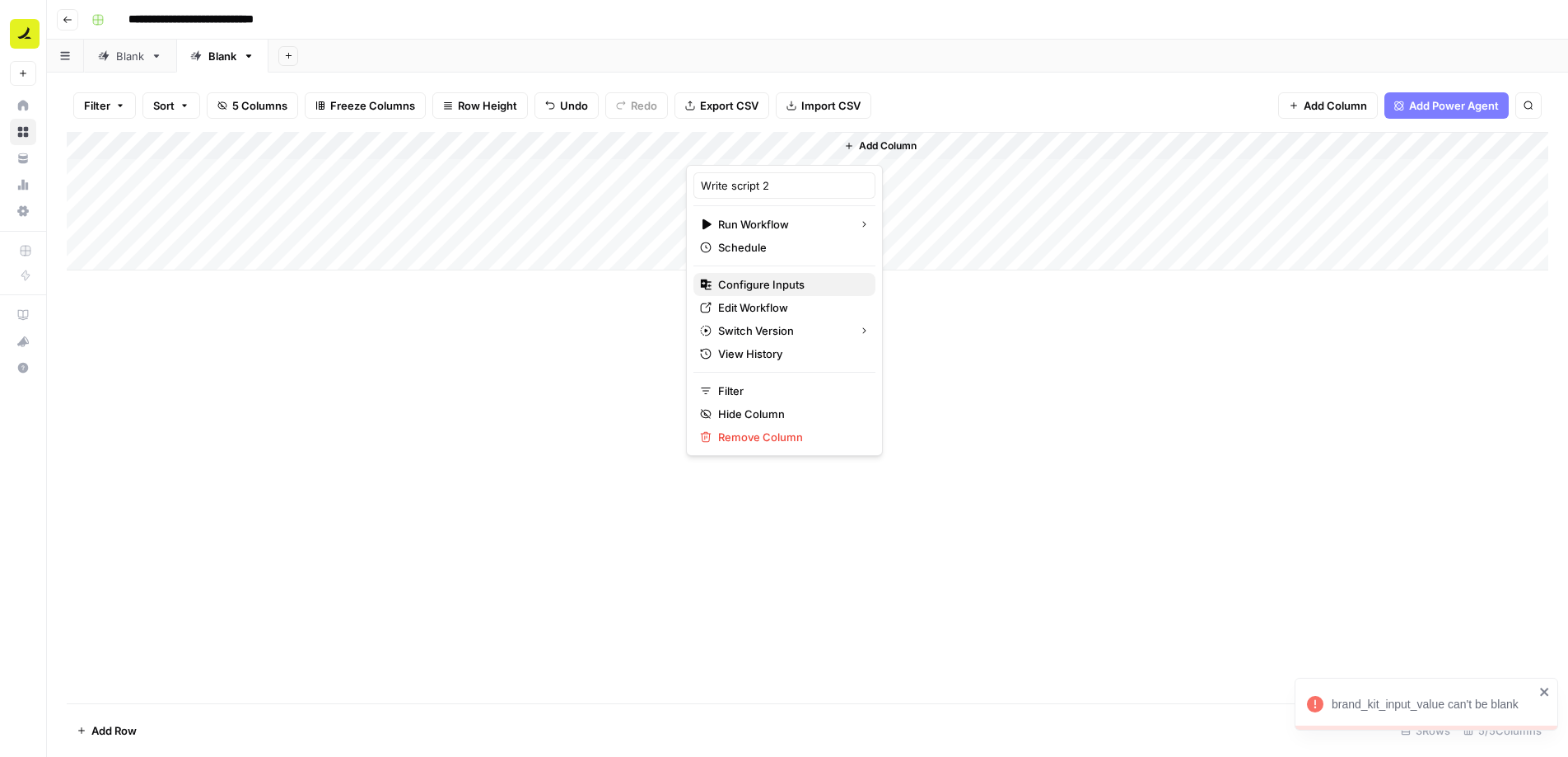
click at [771, 286] on span "Configure Inputs" at bounding box center [790, 285] width 144 height 16
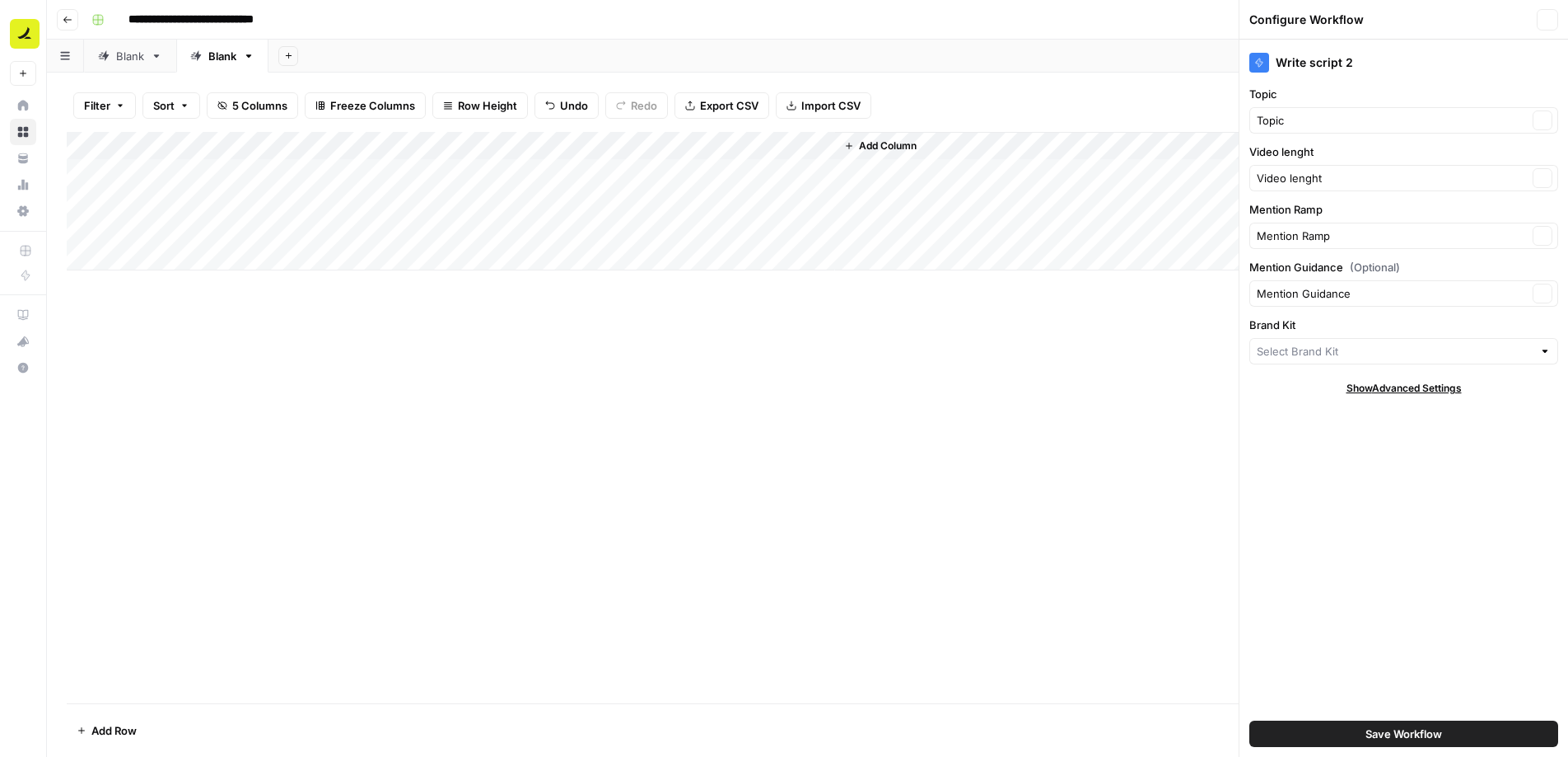
type input "Cash flow desk"
click at [1546, 18] on icon "button" at bounding box center [1548, 20] width 5 height 5
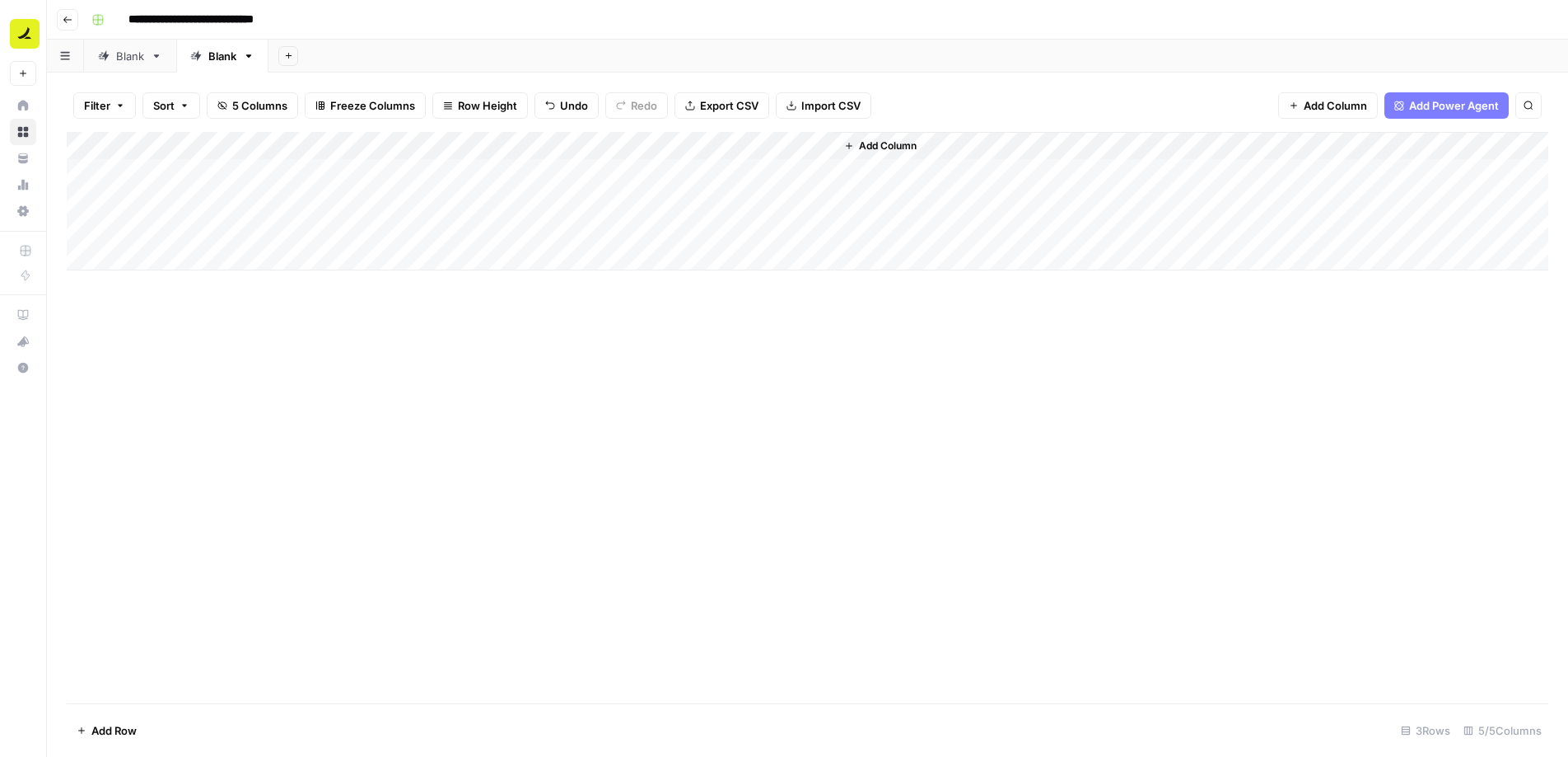
click at [769, 171] on div "Add Column" at bounding box center [808, 202] width 1482 height 139
click at [804, 145] on div "Add Column" at bounding box center [808, 202] width 1482 height 139
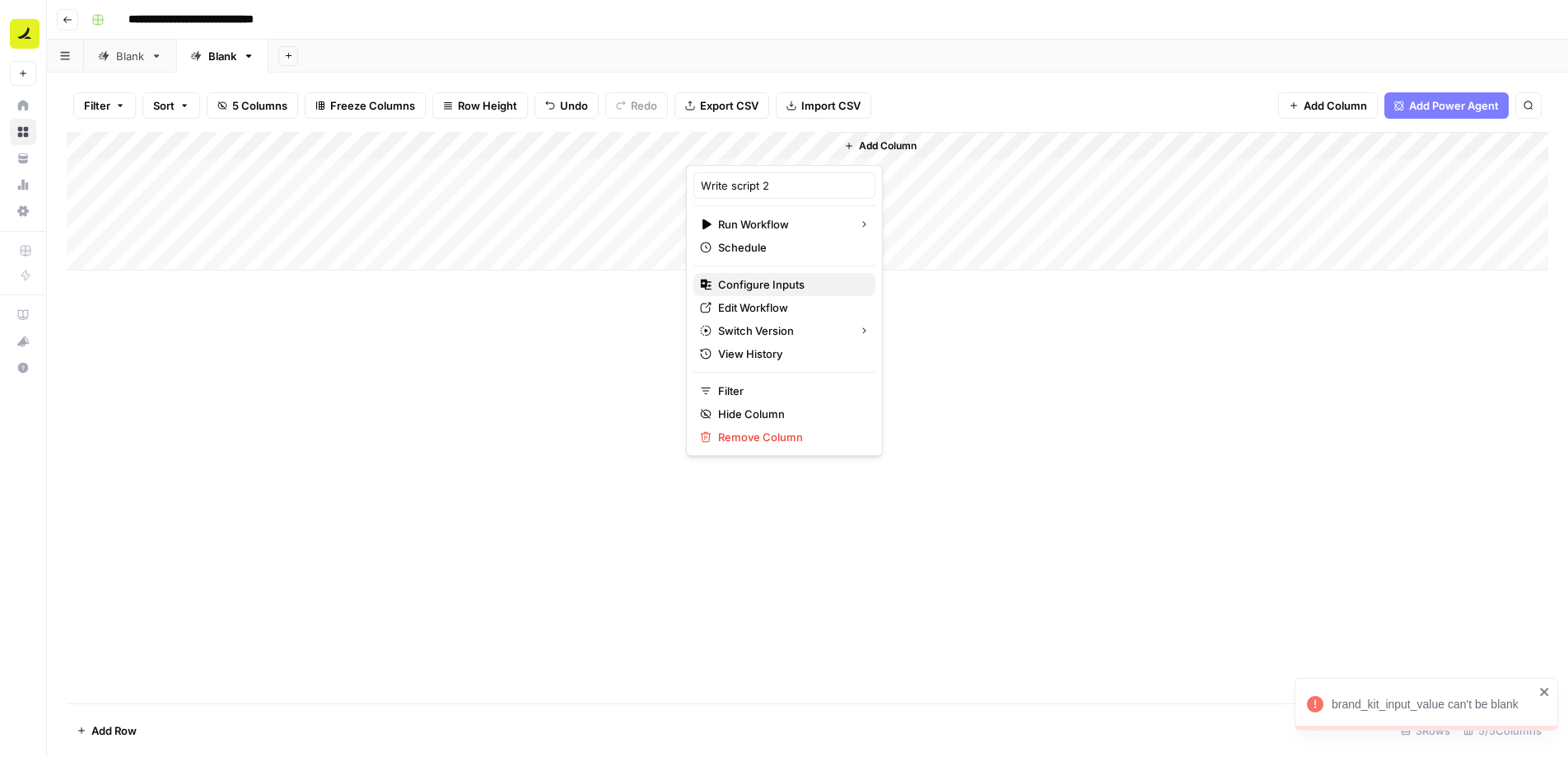
click at [792, 284] on span "Configure Inputs" at bounding box center [790, 285] width 144 height 16
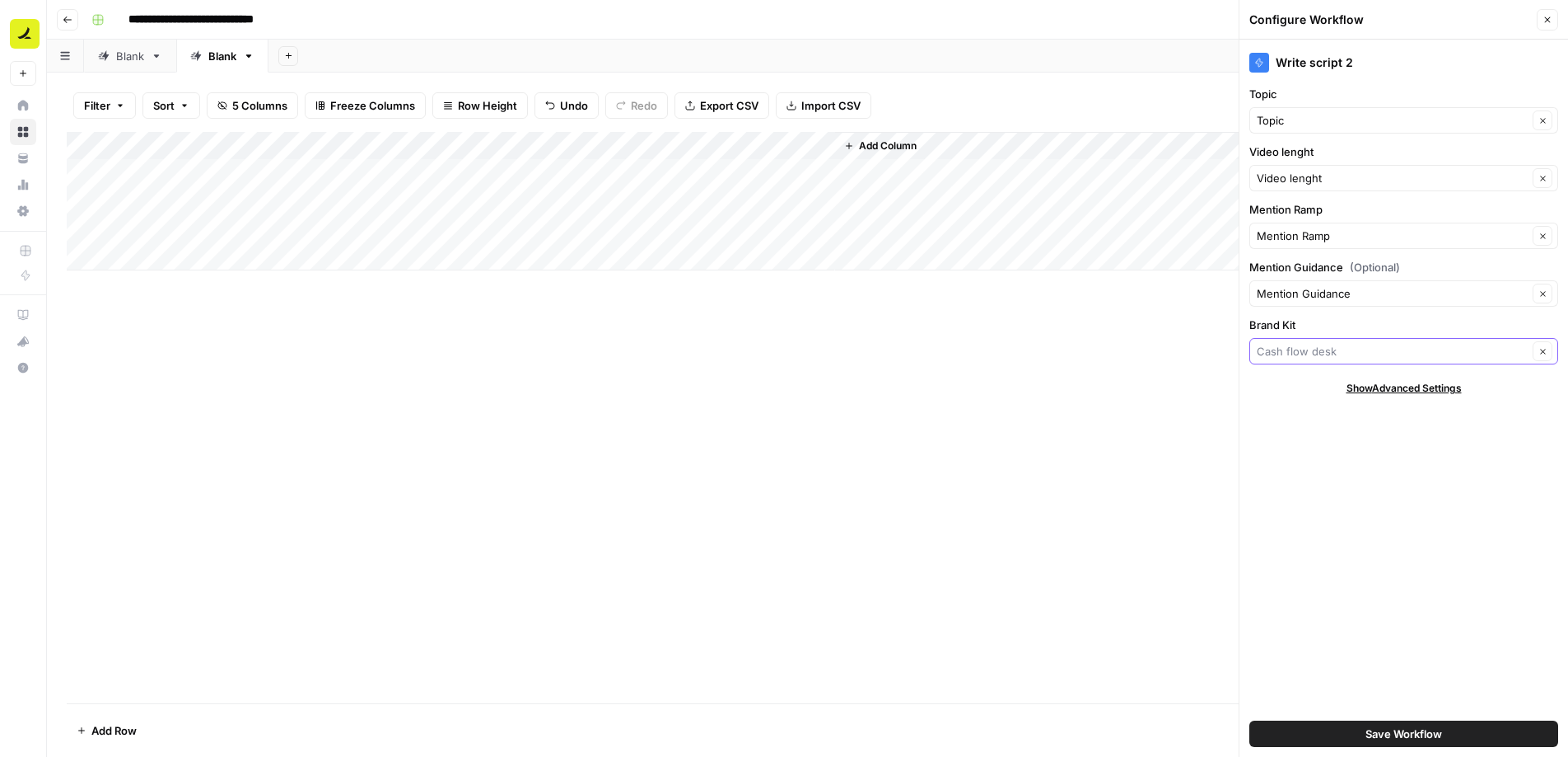
click at [1394, 356] on input "Brand Kit" at bounding box center [1392, 351] width 271 height 16
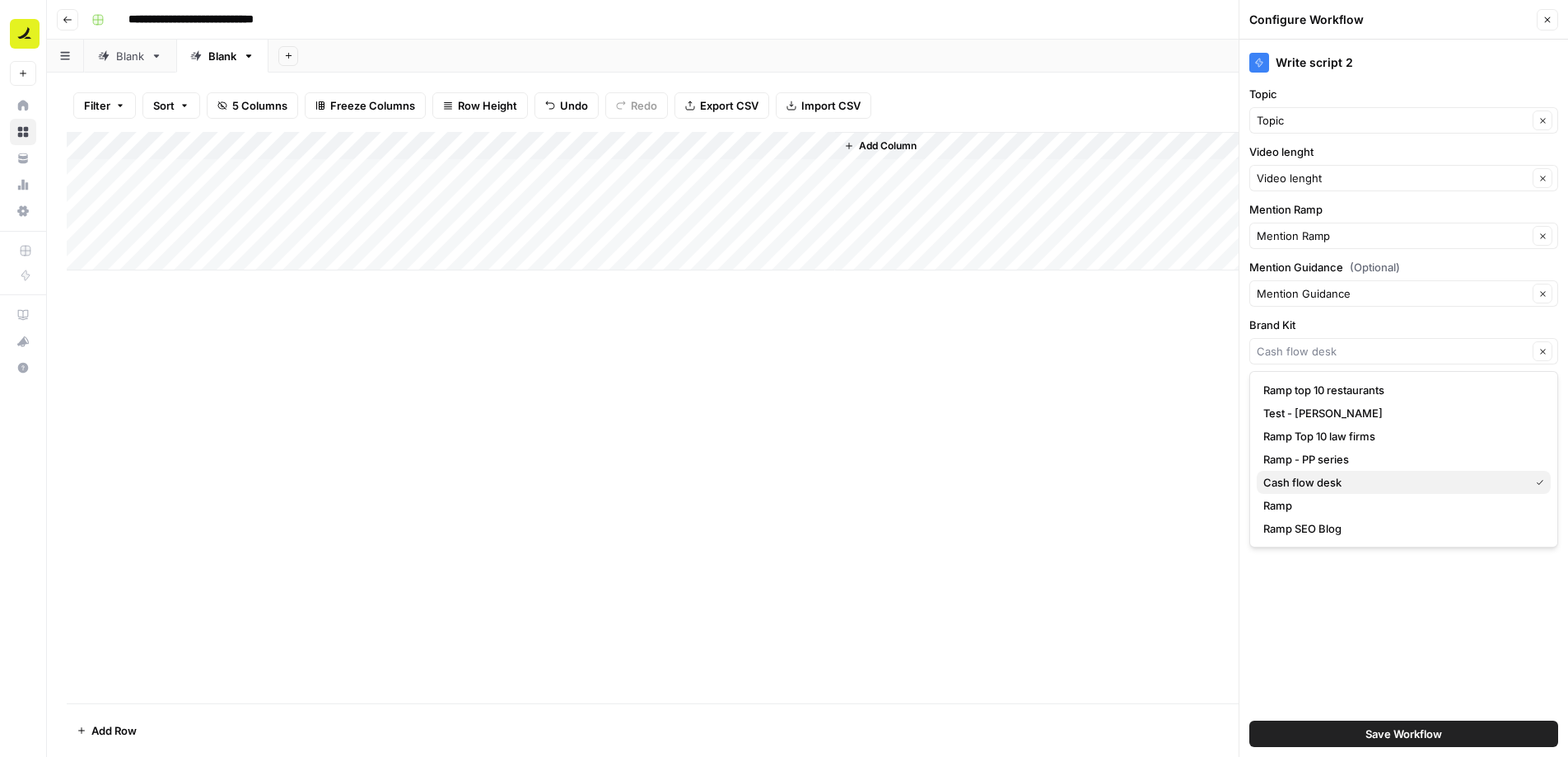
click at [1353, 482] on span "Cash flow desk" at bounding box center [1393, 482] width 260 height 16
type input "Cash flow desk"
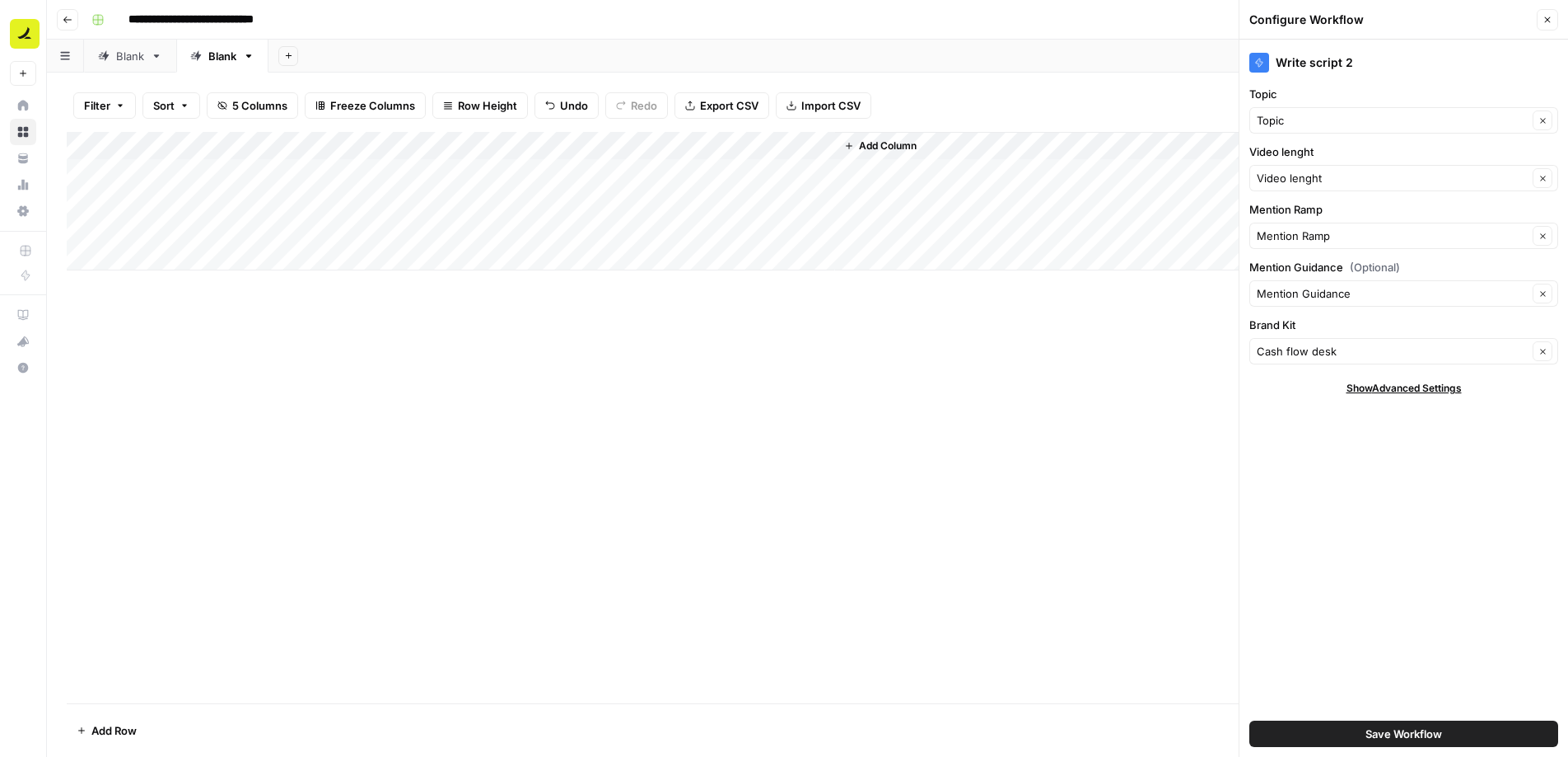
click at [1431, 731] on span "Save Workflow" at bounding box center [1404, 733] width 77 height 16
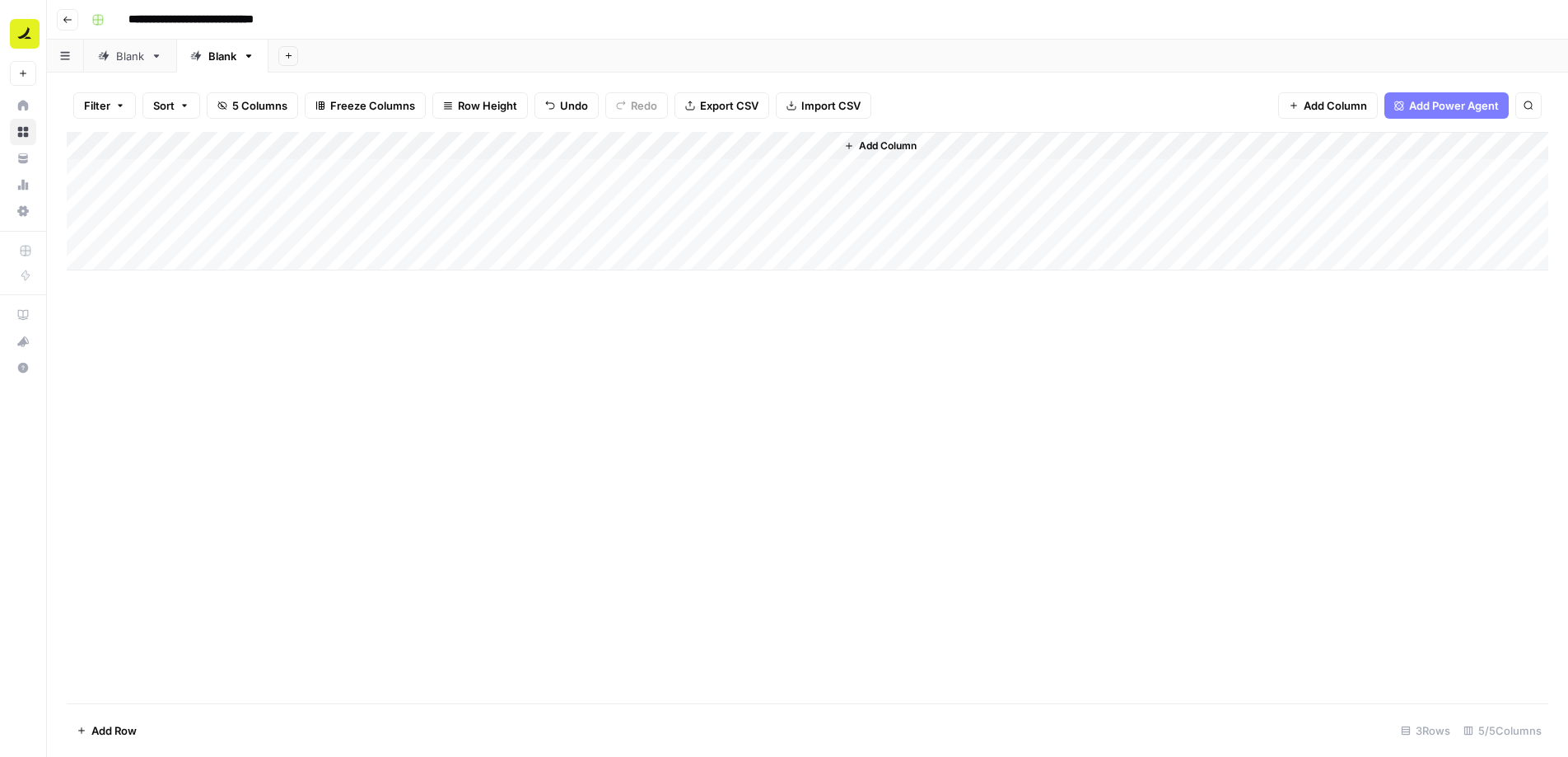
click at [755, 171] on div "Add Column" at bounding box center [808, 202] width 1482 height 139
click at [763, 201] on div "Add Column" at bounding box center [808, 202] width 1482 height 139
click at [764, 231] on div "Add Column" at bounding box center [808, 202] width 1482 height 139
click at [970, 235] on div "Add Column" at bounding box center [808, 202] width 1482 height 139
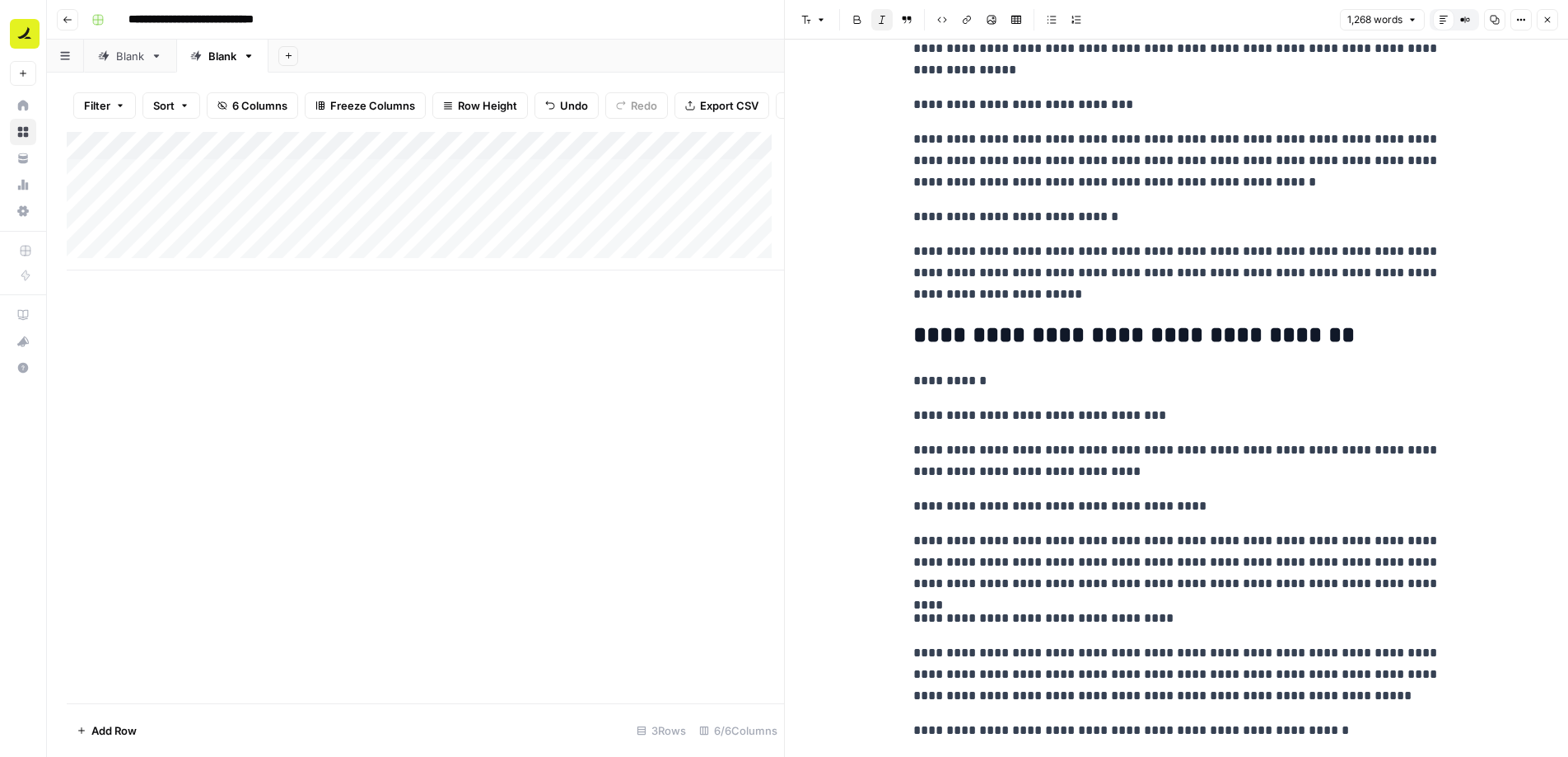
scroll to position [3599, 0]
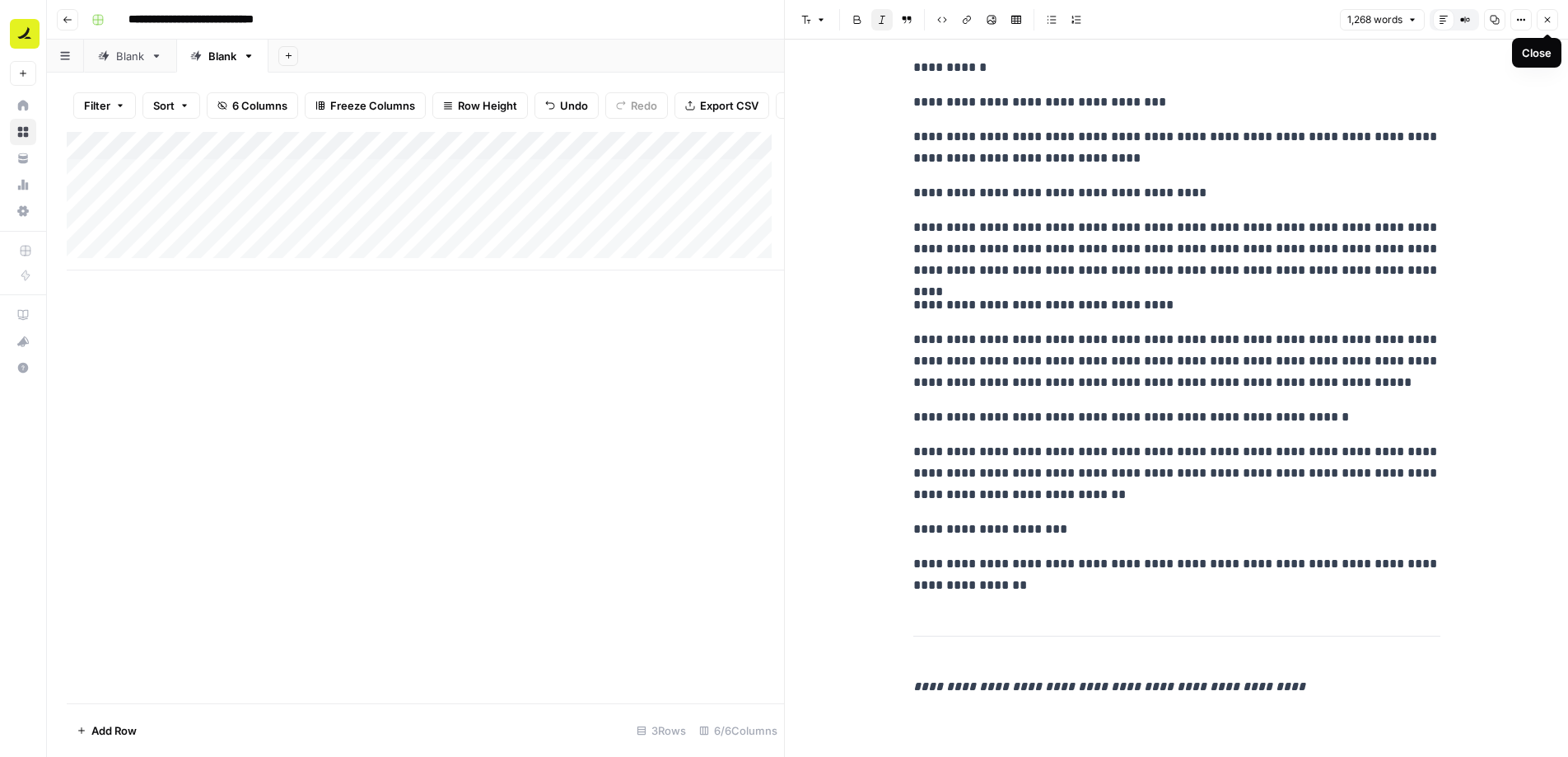
click at [1547, 22] on icon "button" at bounding box center [1547, 19] width 10 height 10
